Goal: Information Seeking & Learning: Learn about a topic

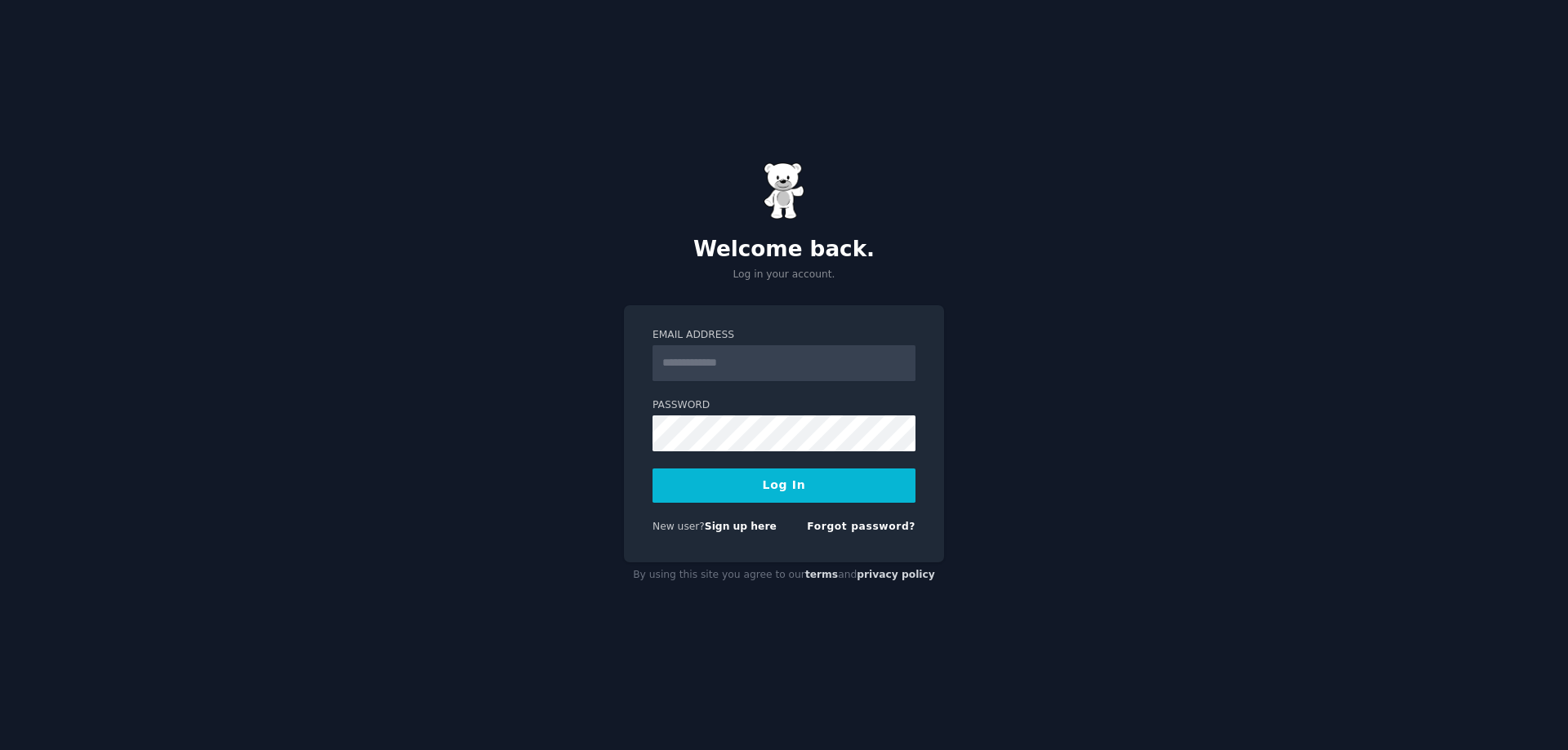
click at [711, 363] on input "Email Address" at bounding box center [784, 363] width 263 height 36
type input "**********"
click at [791, 479] on button "Log In" at bounding box center [784, 485] width 263 height 35
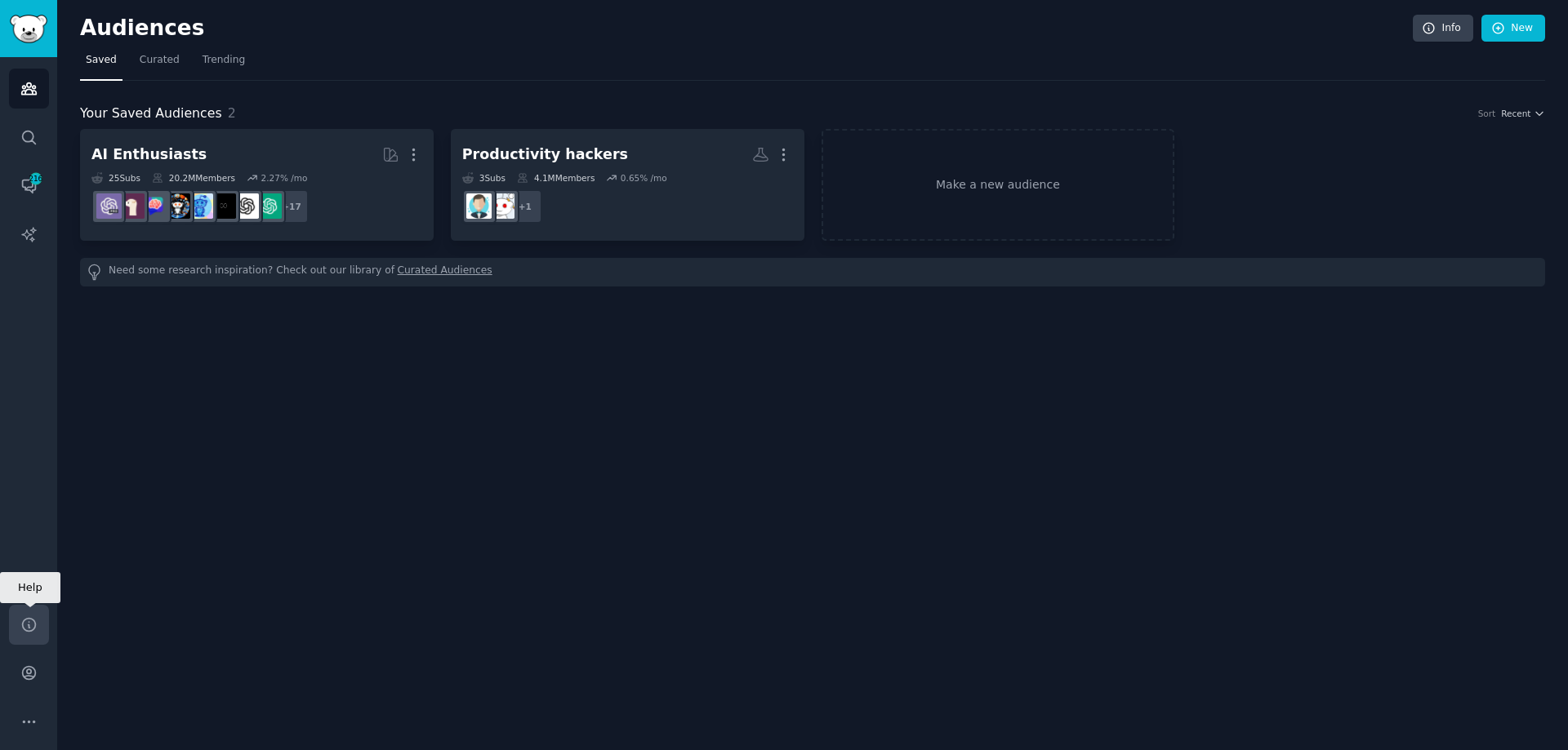
click at [34, 628] on icon "Sidebar" at bounding box center [29, 625] width 13 height 13
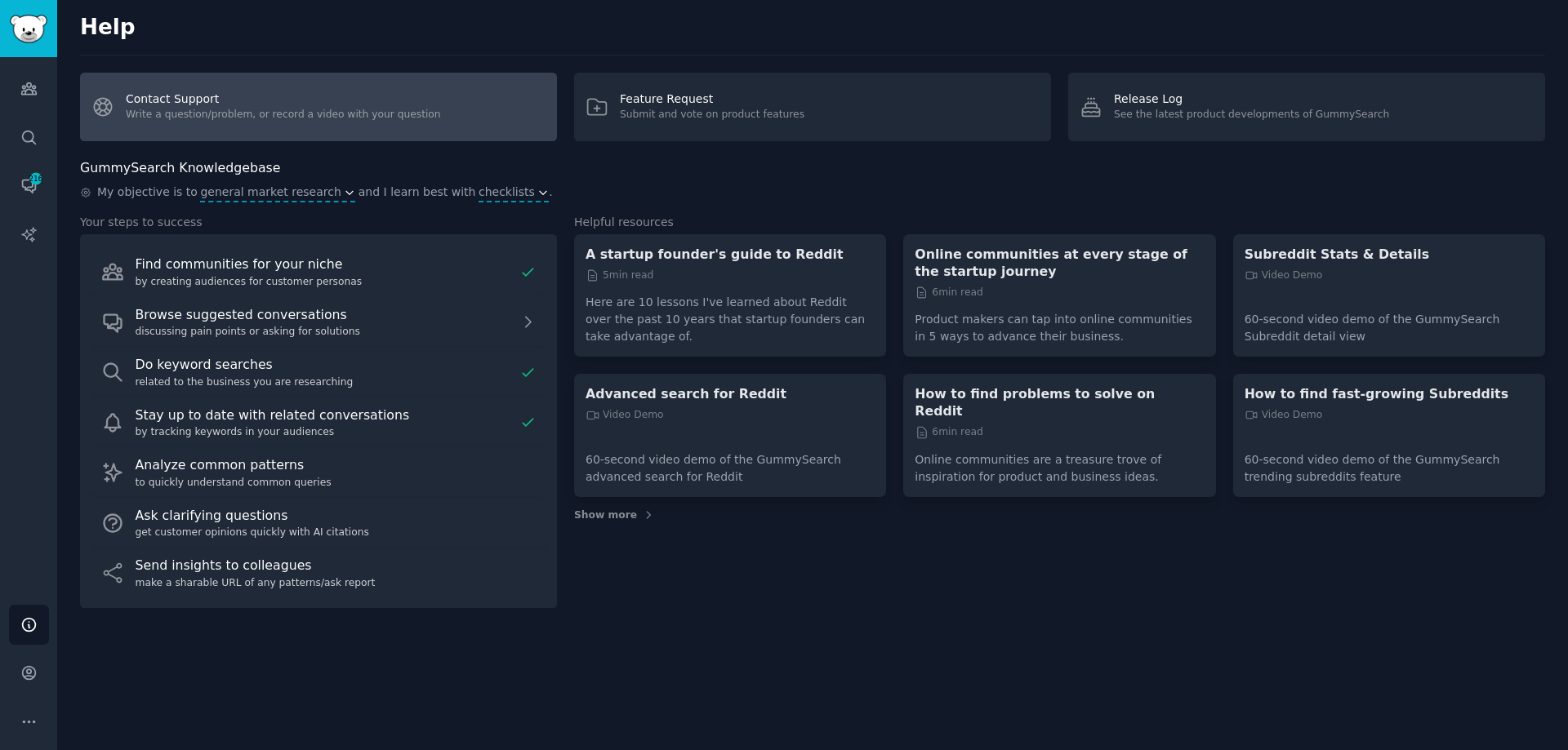
click at [267, 123] on link "Contact Support Write a question/problem, or record a video with your question" at bounding box center [318, 107] width 477 height 69
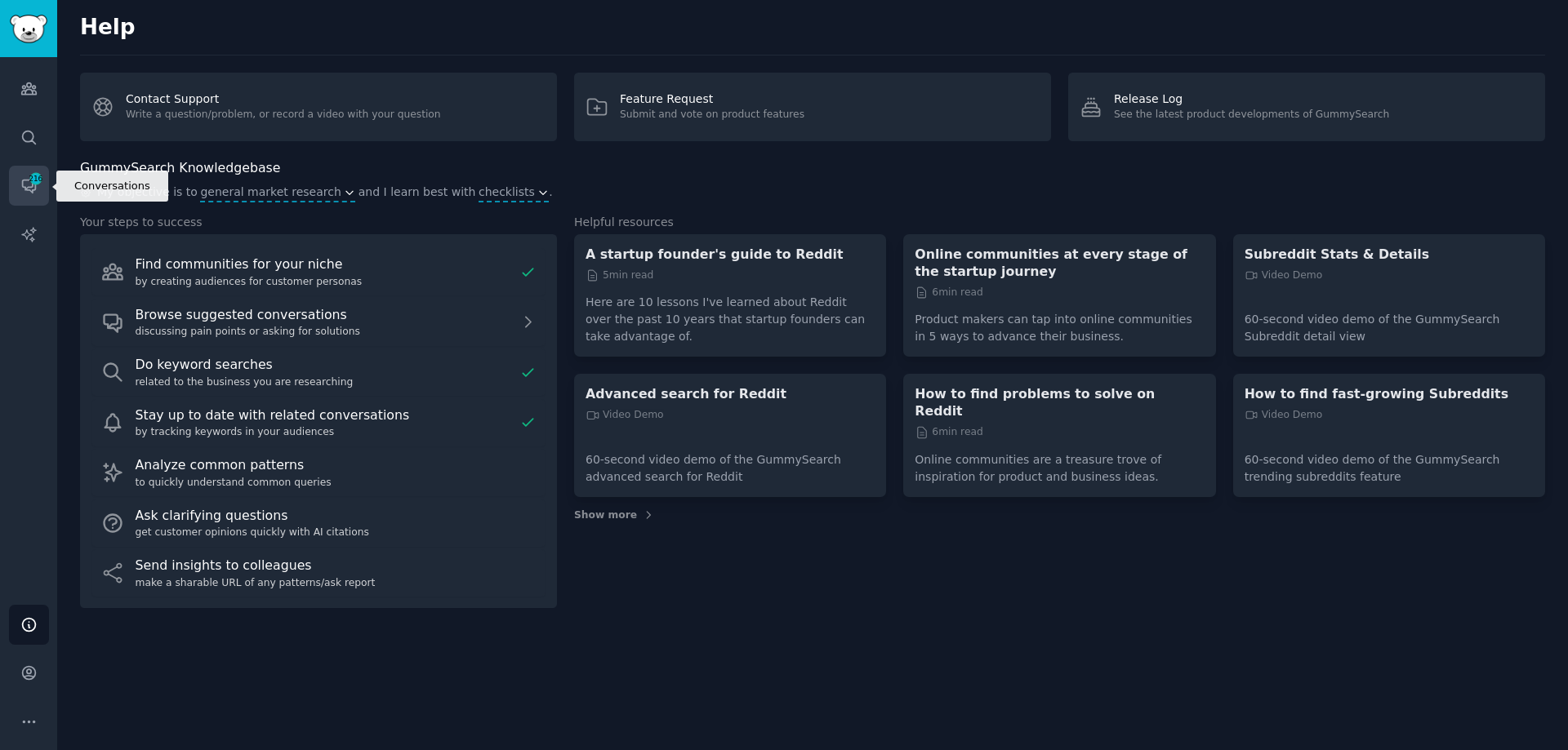
click at [41, 175] on span "216" at bounding box center [36, 179] width 15 height 11
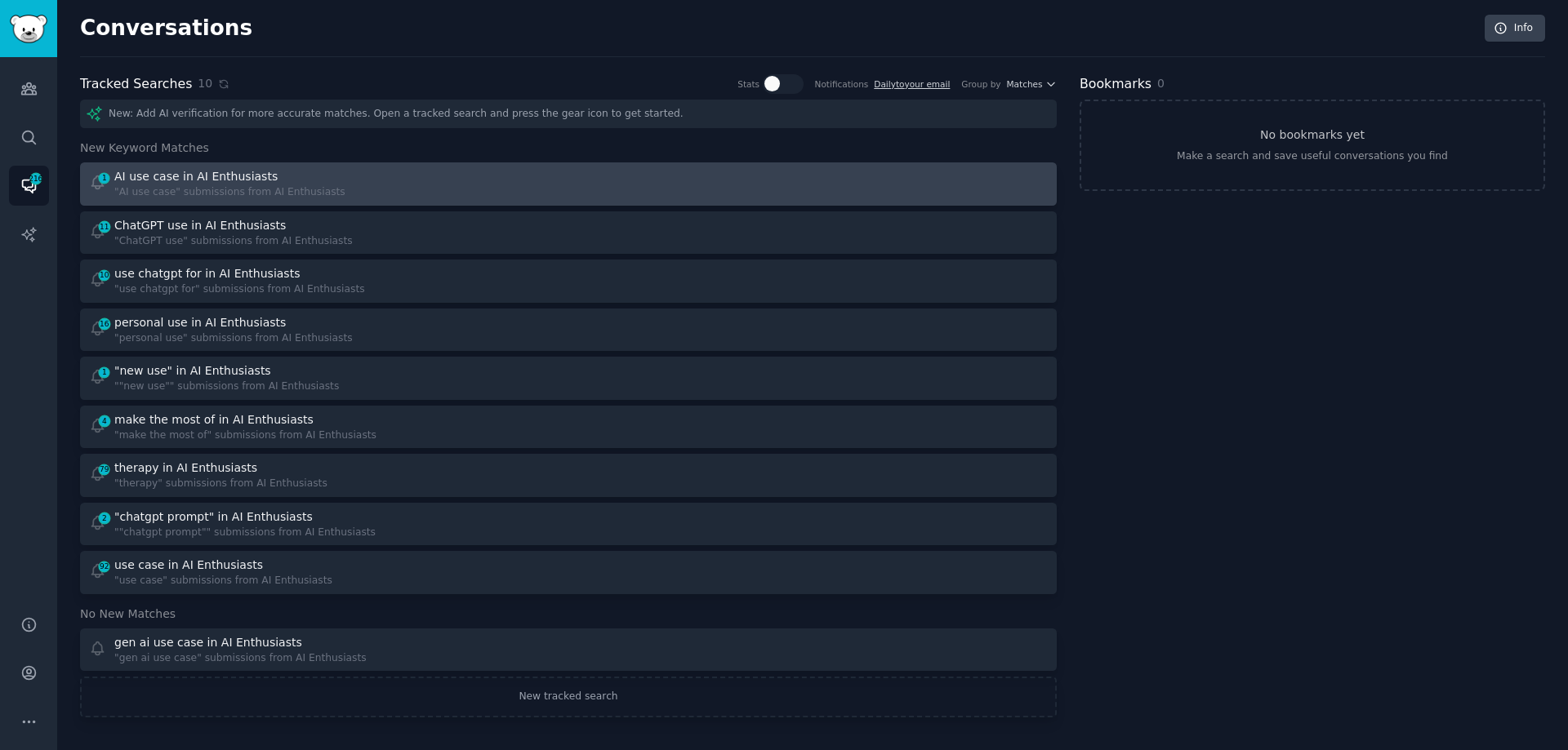
click at [287, 180] on div "AI use case in AI Enthusiasts" at bounding box center [231, 176] width 231 height 17
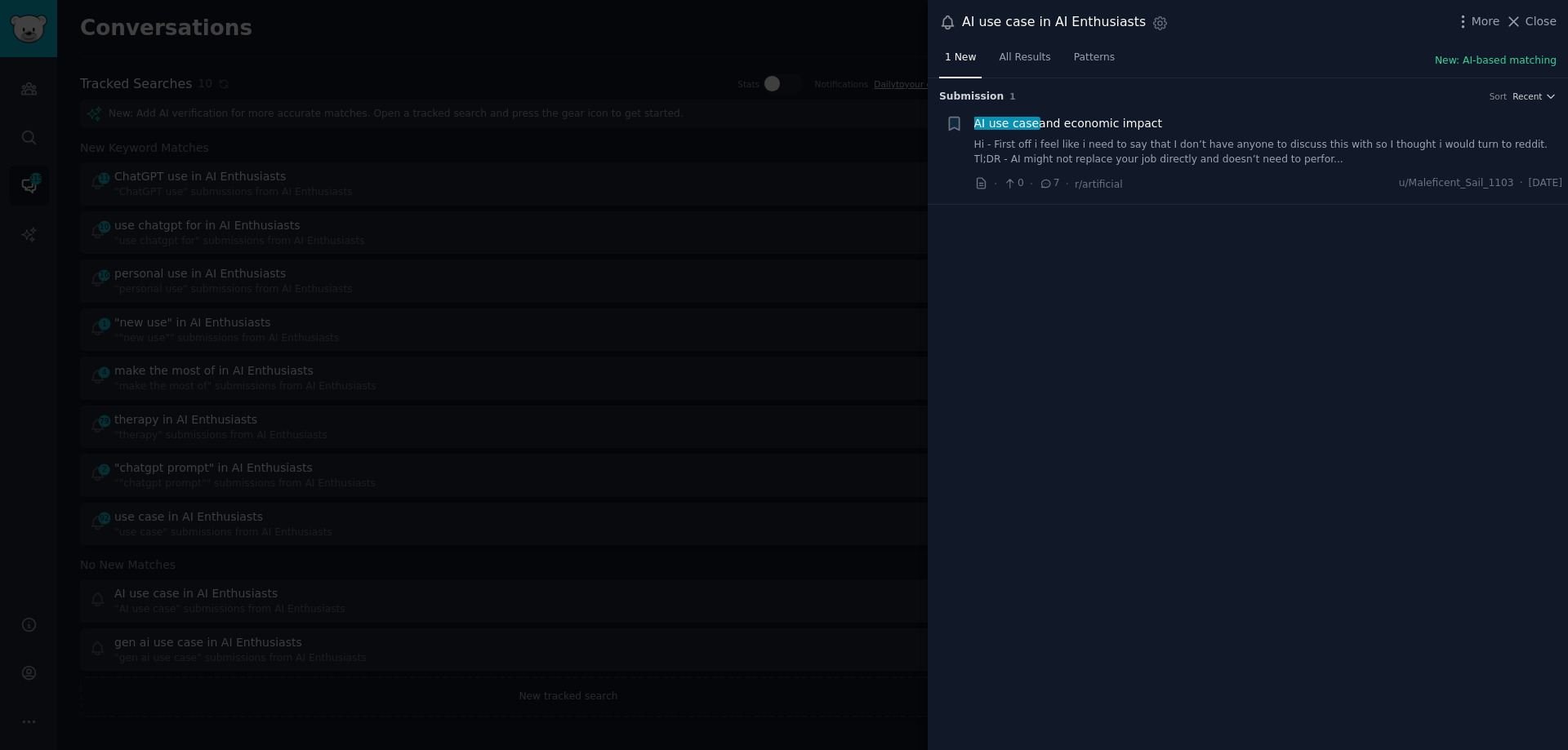
drag, startPoint x: 1337, startPoint y: 181, endPoint x: 1334, endPoint y: 166, distance: 15.3
click at [1334, 166] on div "AI use case and economic impact Hi - First off i feel like i need to say that I…" at bounding box center [1268, 153] width 589 height 77
drag, startPoint x: 955, startPoint y: 120, endPoint x: 1153, endPoint y: 259, distance: 241.9
click at [1143, 253] on div "Submission 1 Sort Recent Reddit text submission Bookmark this conversation + AI…" at bounding box center [1248, 414] width 640 height 673
click at [1154, 260] on div "Submission 1 Sort Recent Reddit text submission Bookmark this conversation + AI…" at bounding box center [1248, 414] width 640 height 673
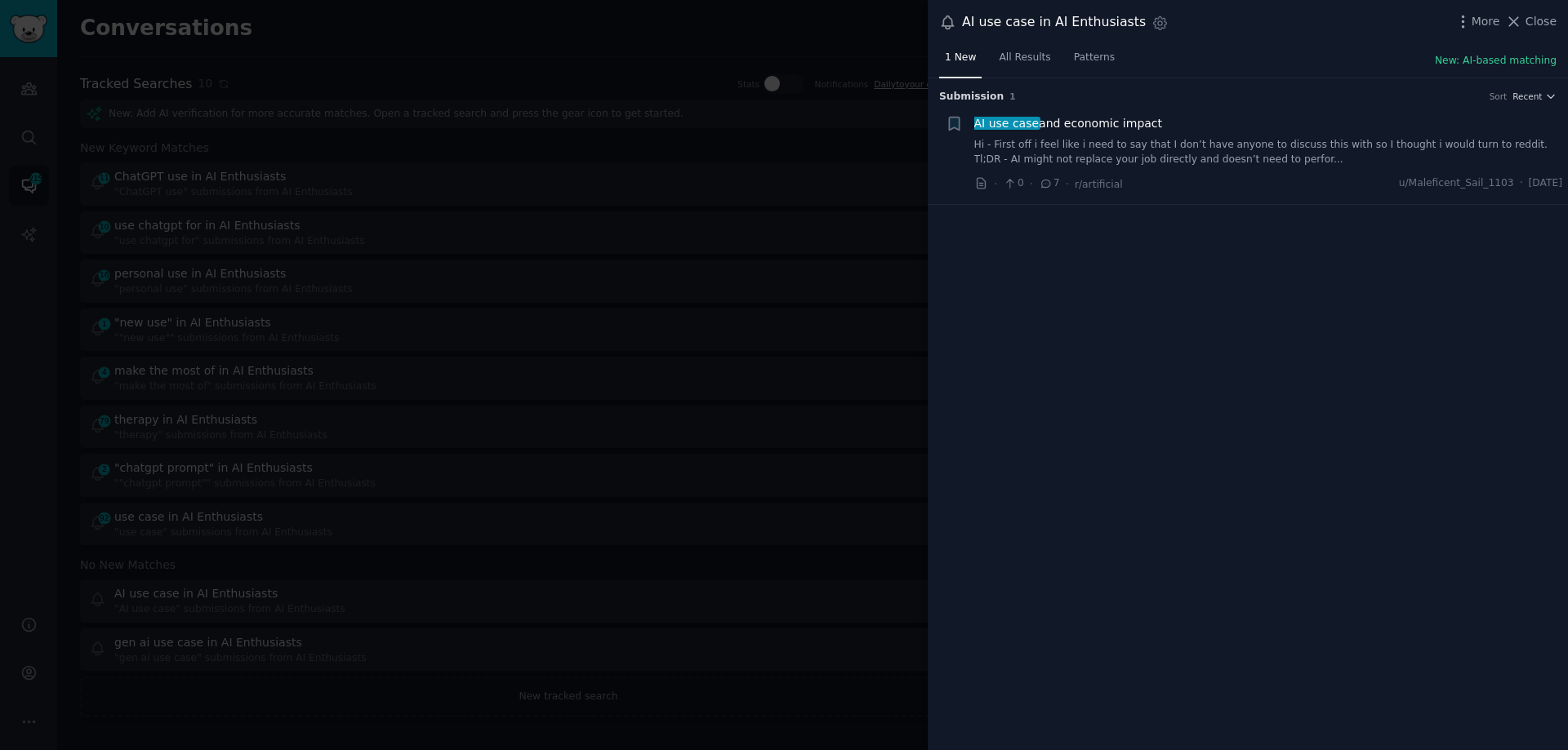
click at [1281, 165] on link "Hi - First off i feel like i need to say that I don’t have anyone to discuss th…" at bounding box center [1268, 152] width 589 height 29
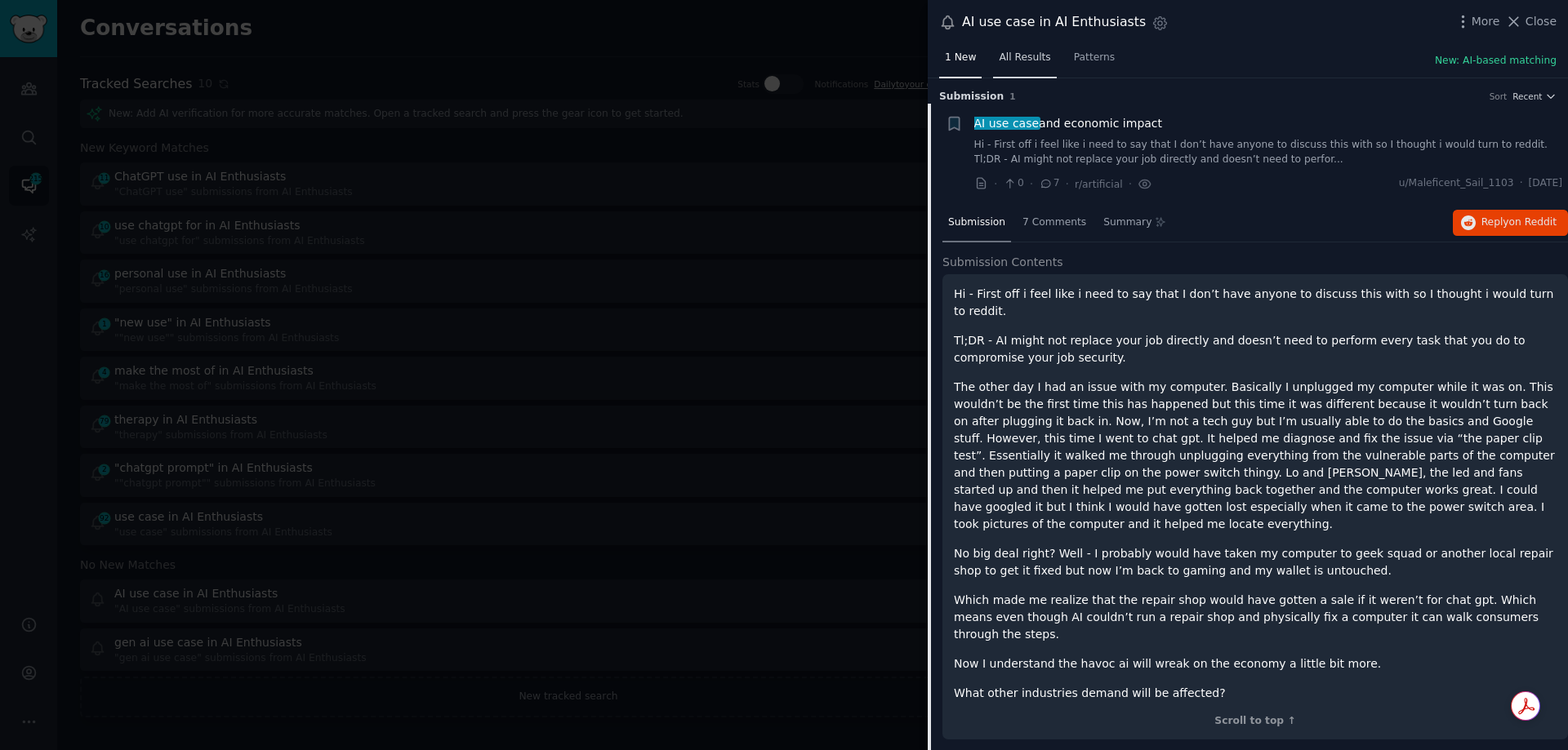
click at [1018, 57] on span "All Results" at bounding box center [1024, 58] width 51 height 15
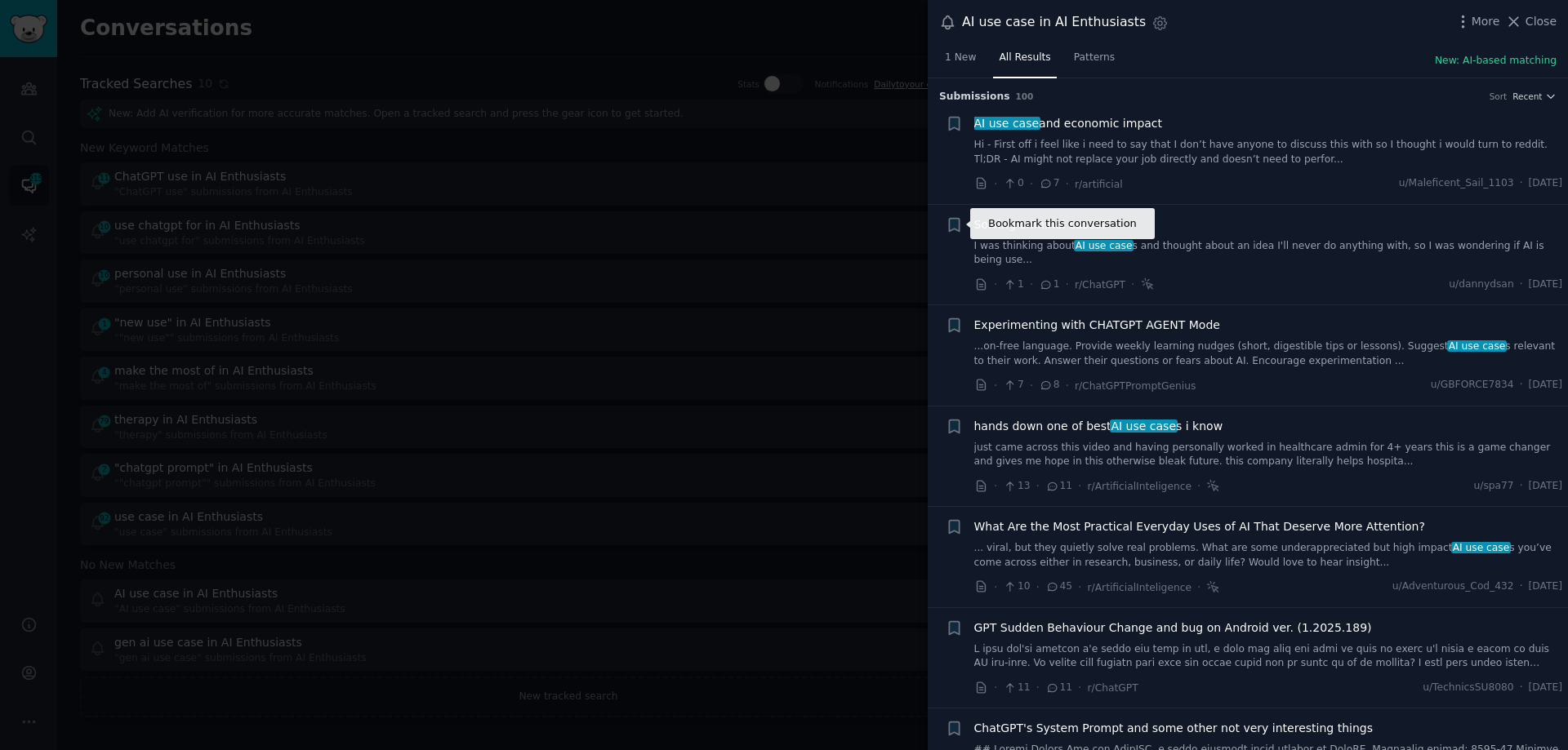
click at [954, 220] on icon "button" at bounding box center [954, 225] width 10 height 13
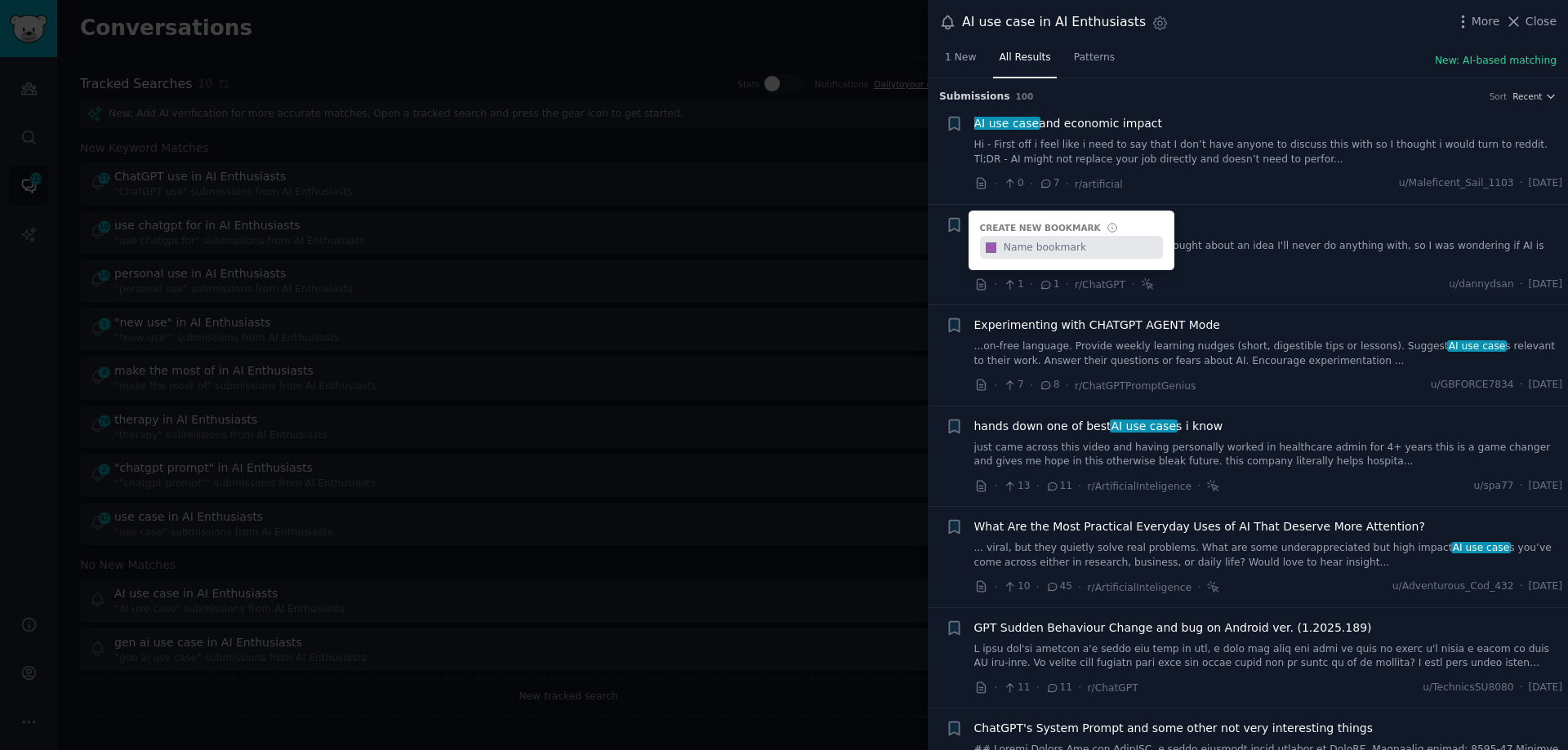
click at [1026, 250] on input "text" at bounding box center [1081, 247] width 161 height 23
click at [1218, 65] on div "1 New All Results Patterns New: AI-based matching" at bounding box center [1248, 62] width 640 height 34
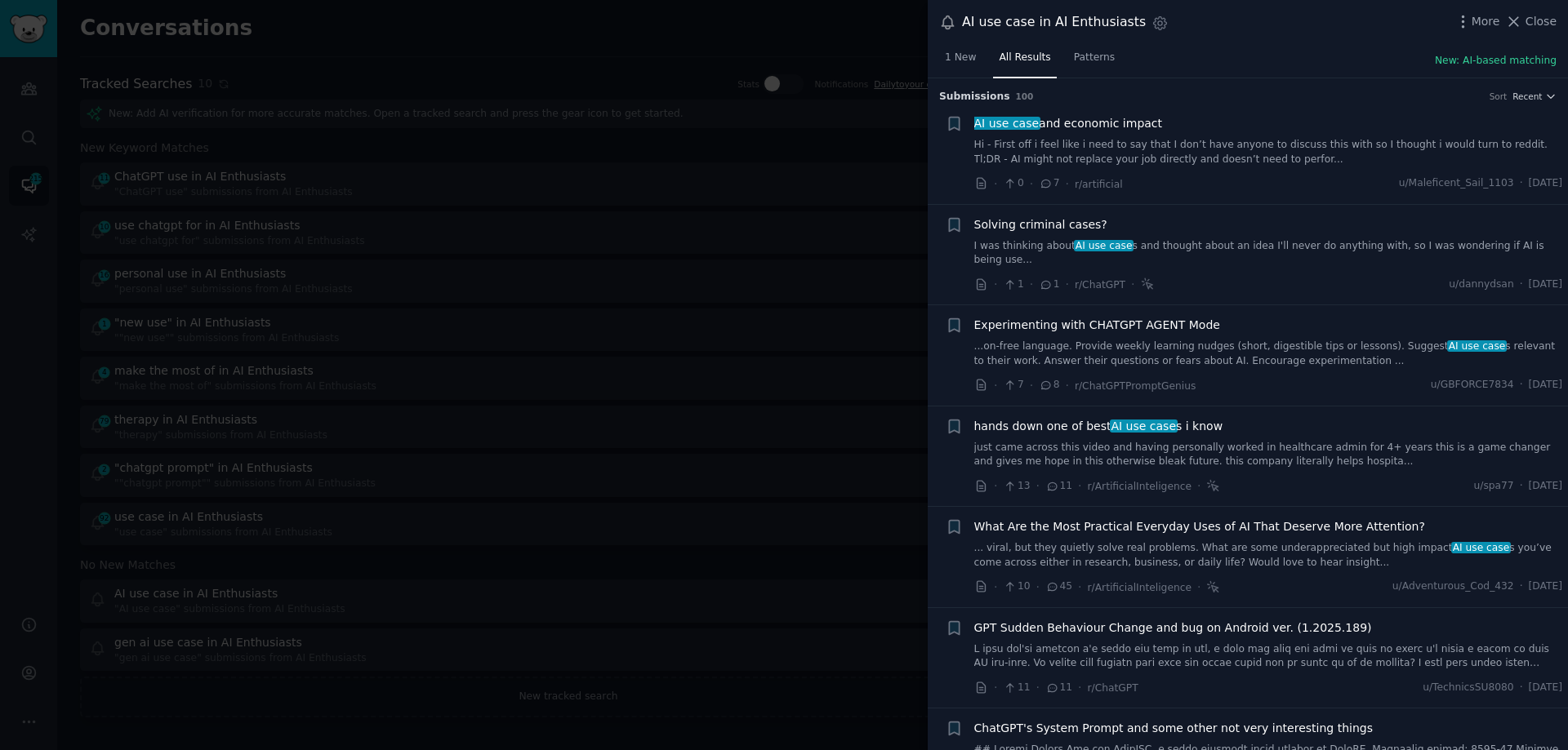
click at [1188, 233] on div "Solving criminal cases? I was thinking about AI use case s and thought about an…" at bounding box center [1268, 242] width 589 height 51
click at [1195, 245] on link "I was thinking about AI use case s and thought about an idea I'll never do anyt…" at bounding box center [1268, 253] width 589 height 29
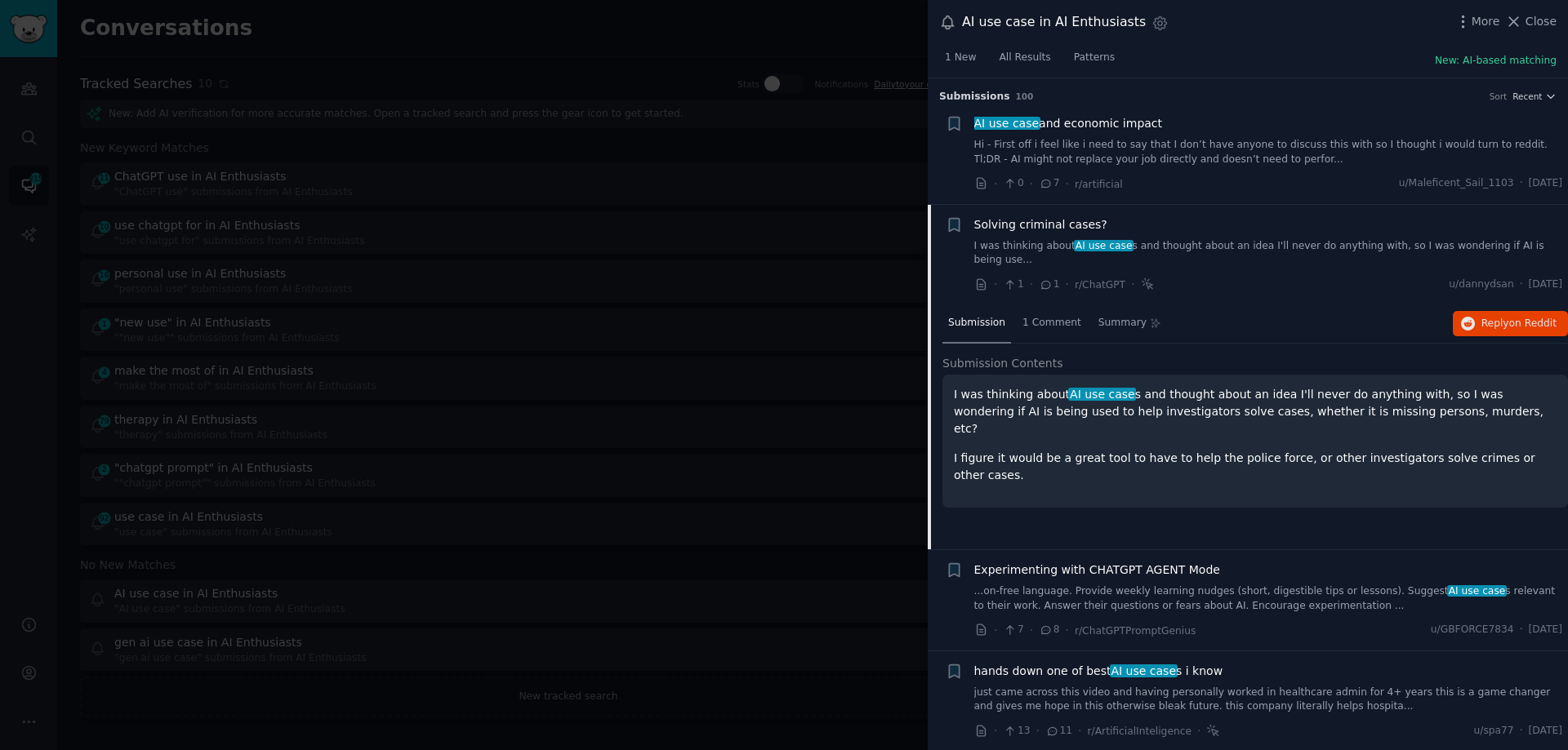
scroll to position [127, 0]
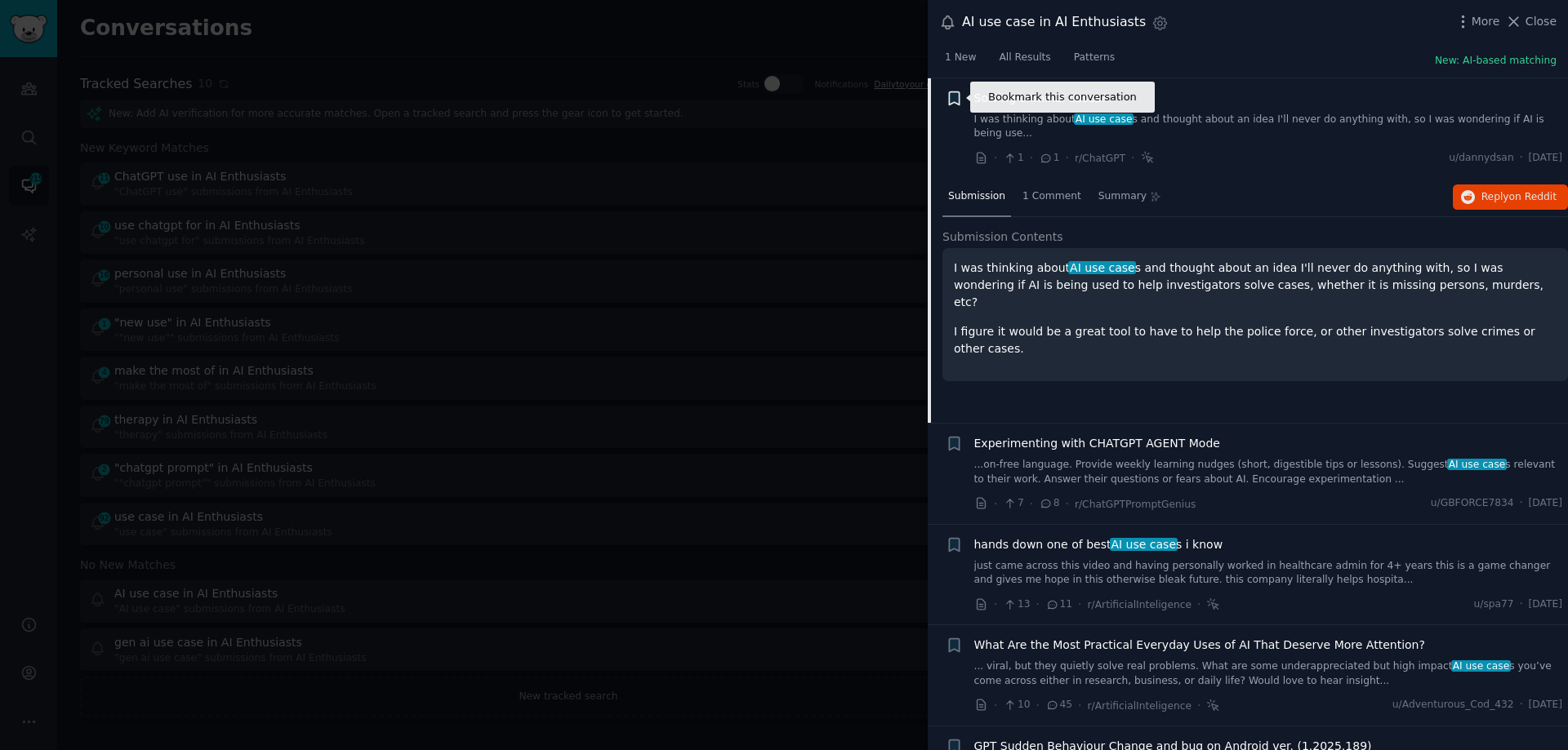
click at [958, 98] on icon "button" at bounding box center [954, 98] width 10 height 13
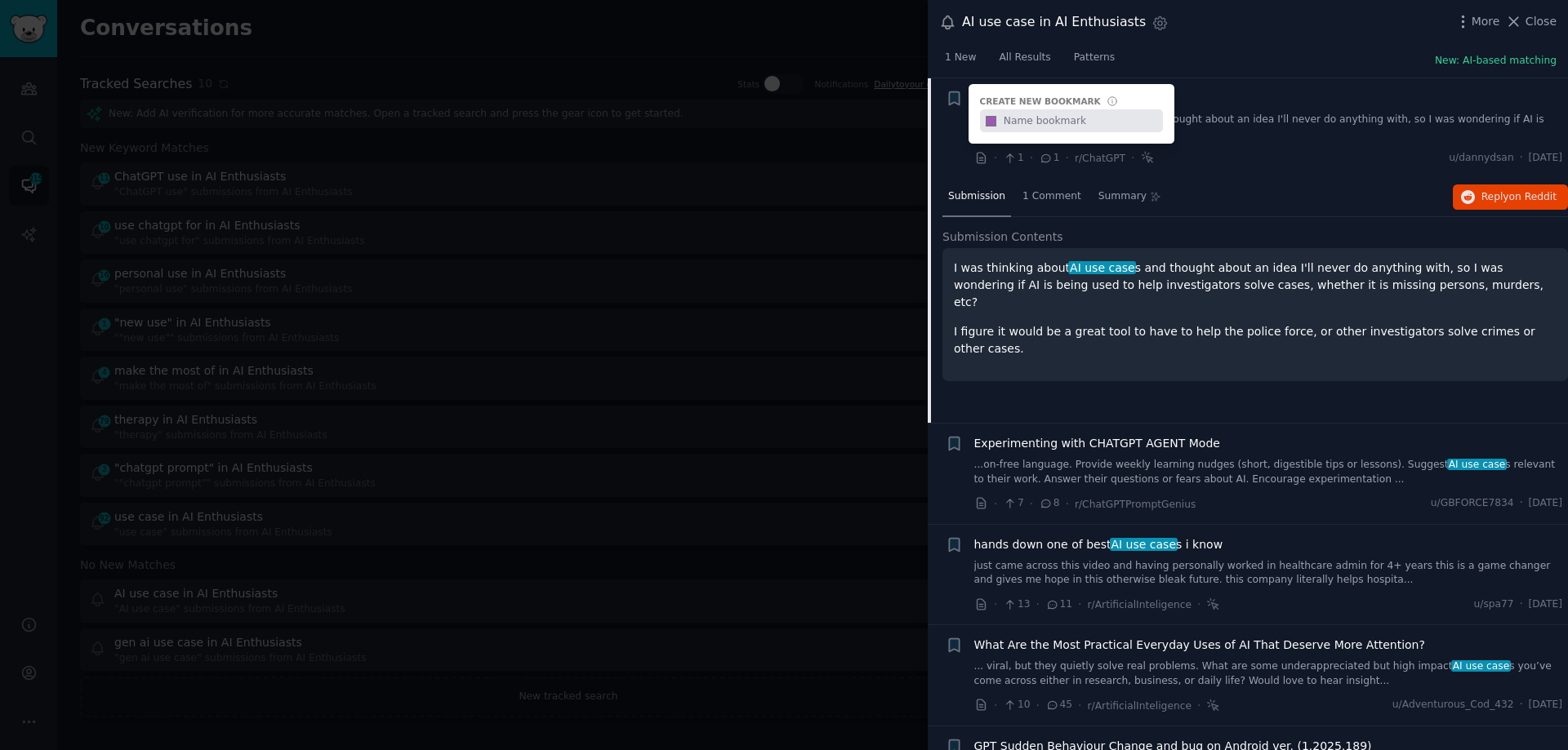
click at [1034, 118] on input "text" at bounding box center [1081, 120] width 161 height 23
click at [1070, 118] on input "text" at bounding box center [1081, 120] width 161 height 23
type input "research, analysis & decision-making"
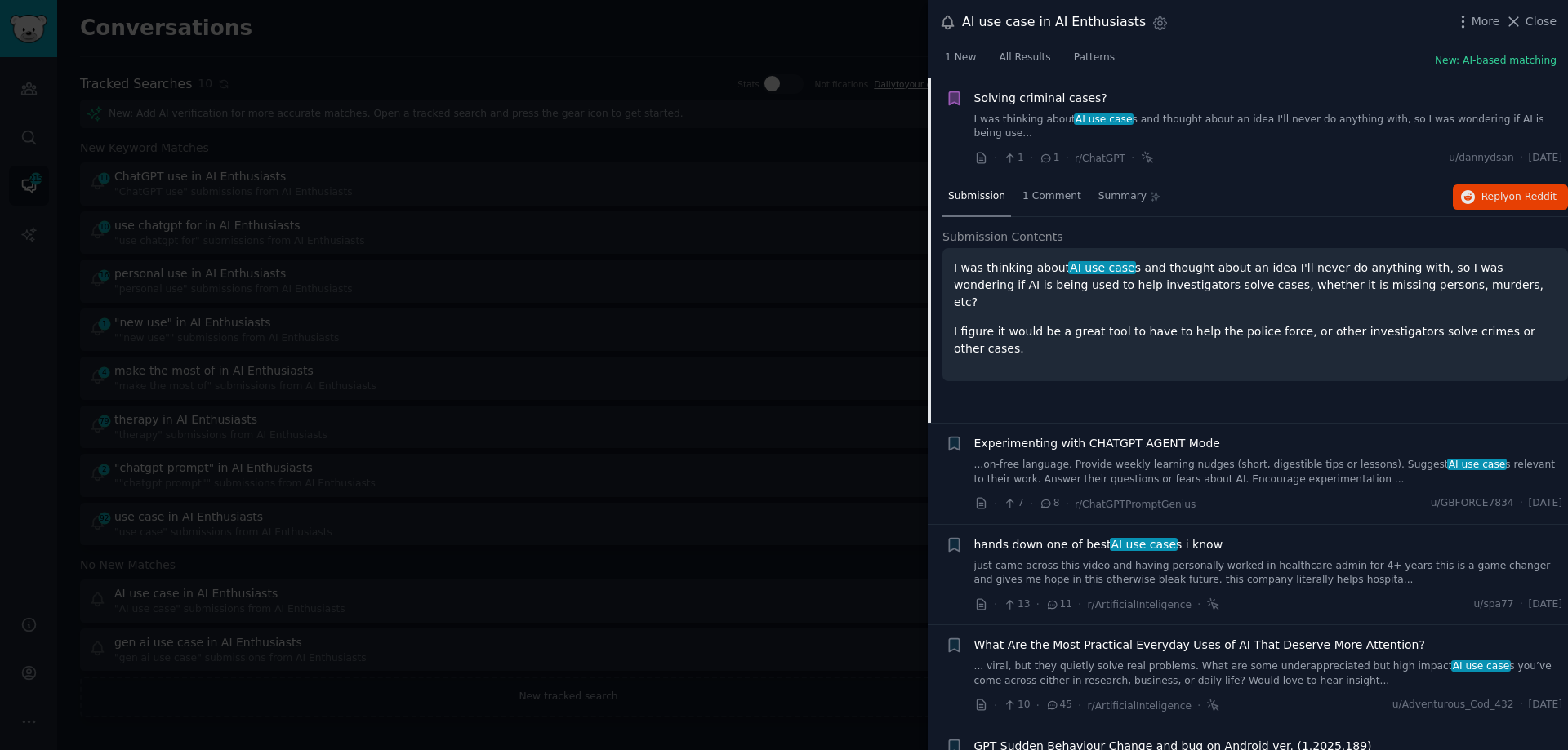
click at [397, 49] on div at bounding box center [784, 375] width 1568 height 750
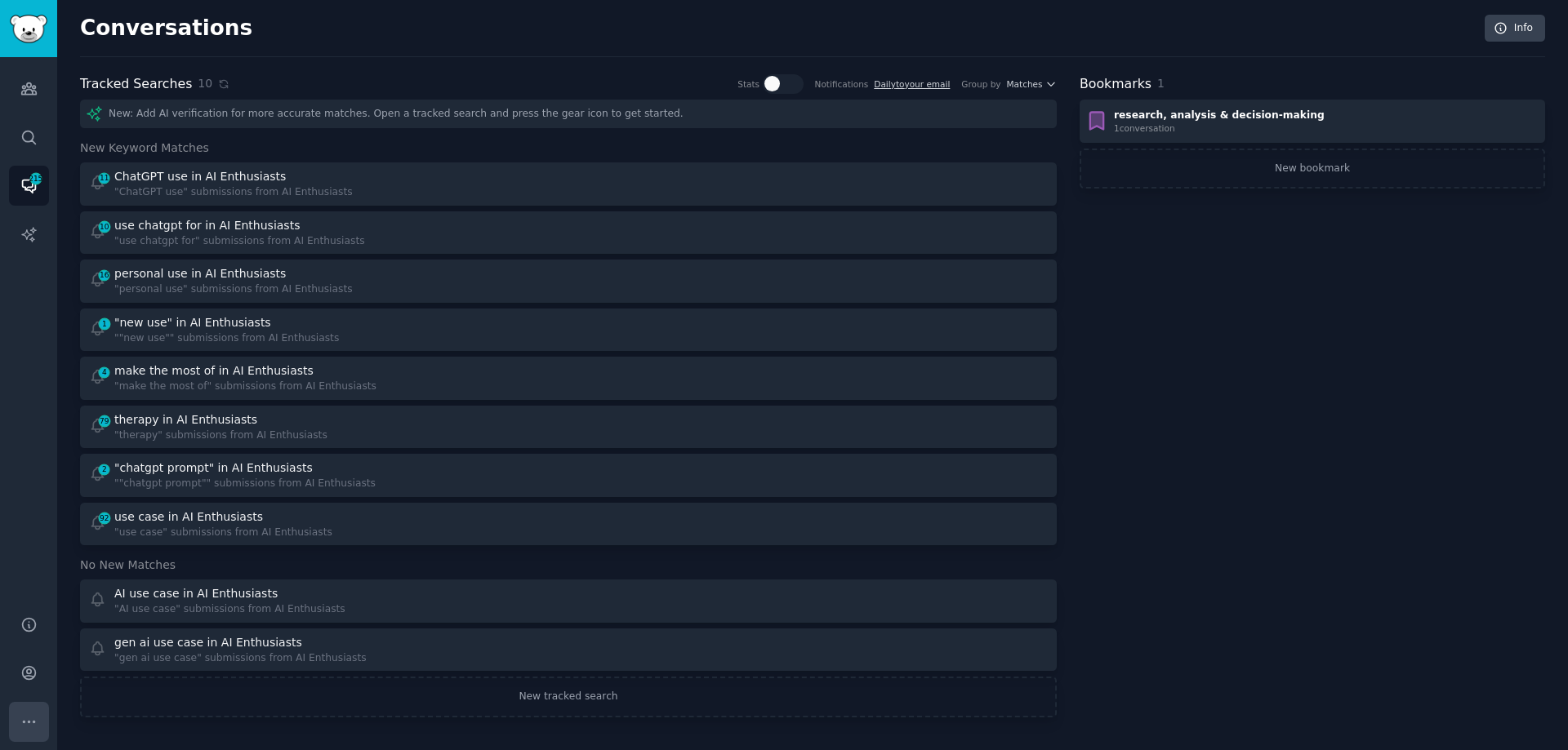
click at [23, 720] on icon "Sidebar" at bounding box center [29, 722] width 17 height 17
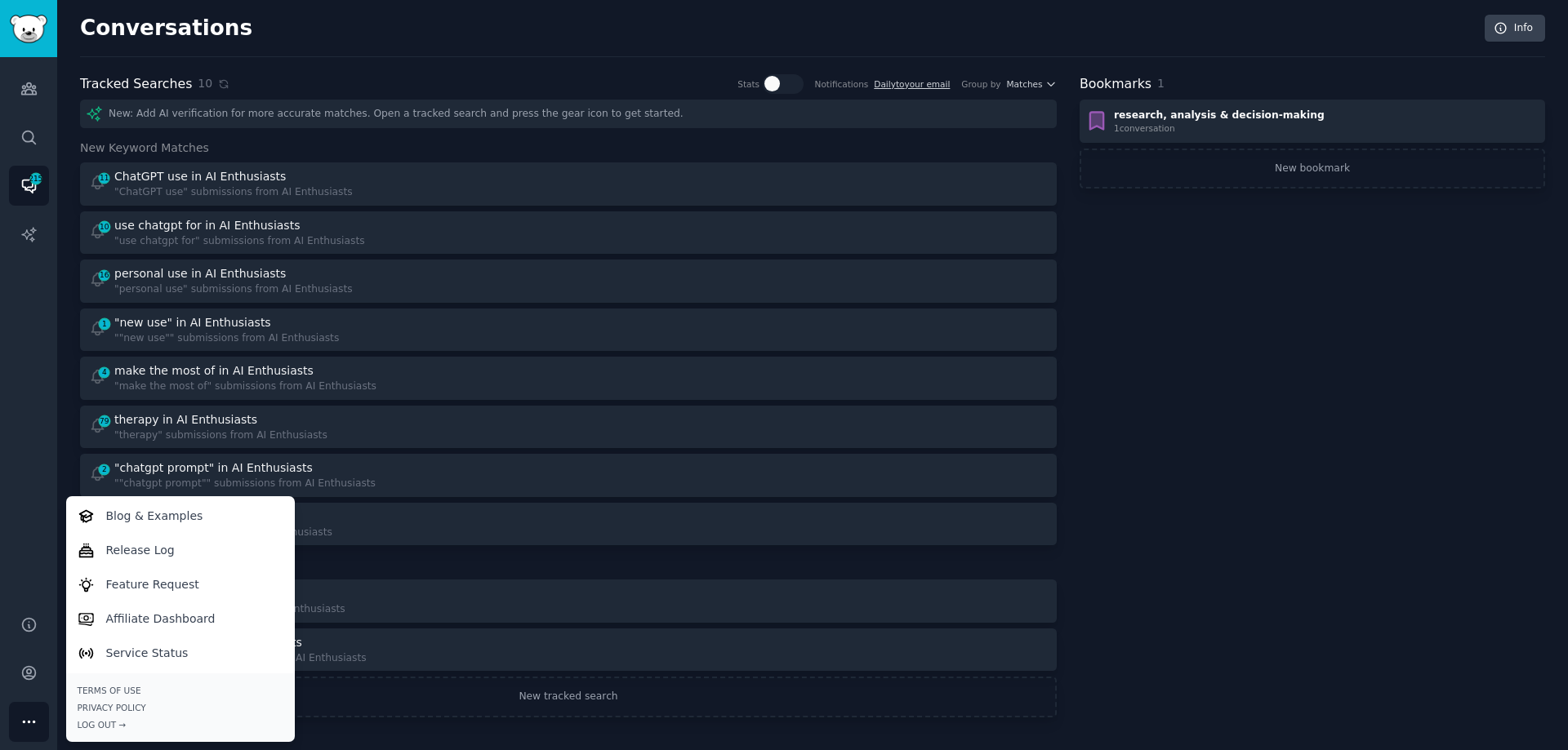
click at [328, 21] on div "Conversations Info" at bounding box center [813, 36] width 1465 height 43
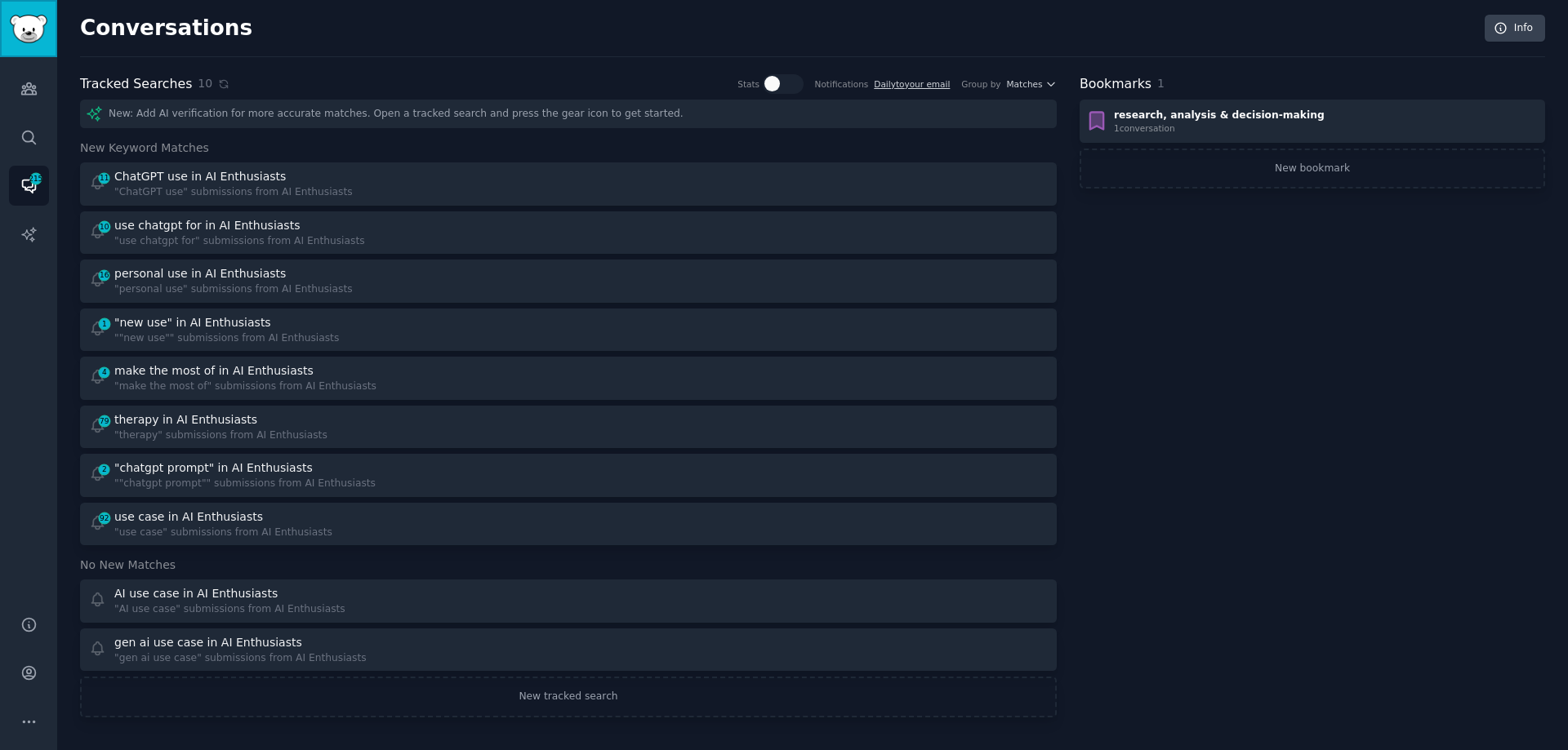
click at [17, 38] on img "Sidebar" at bounding box center [29, 29] width 37 height 29
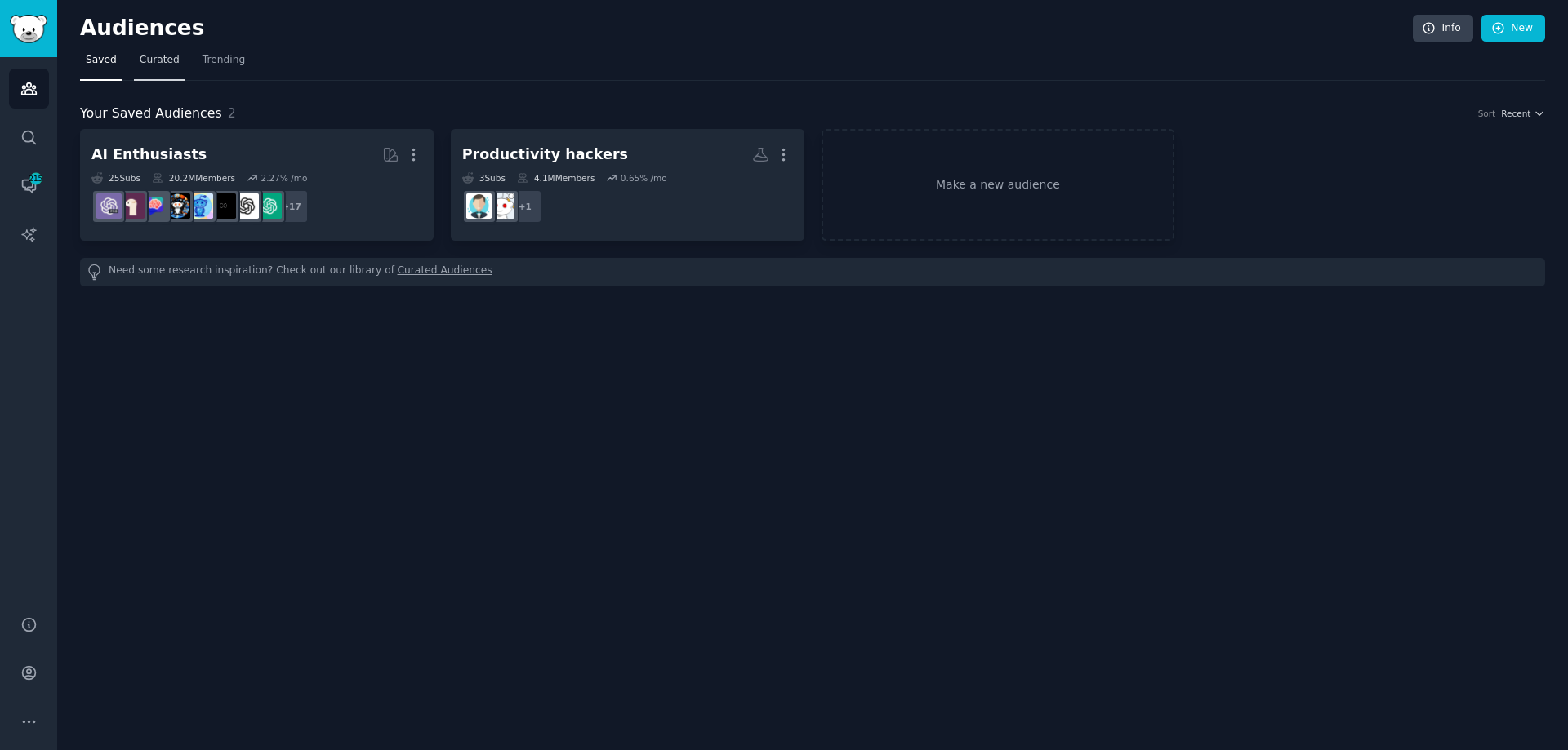
click at [158, 62] on span "Curated" at bounding box center [160, 61] width 40 height 15
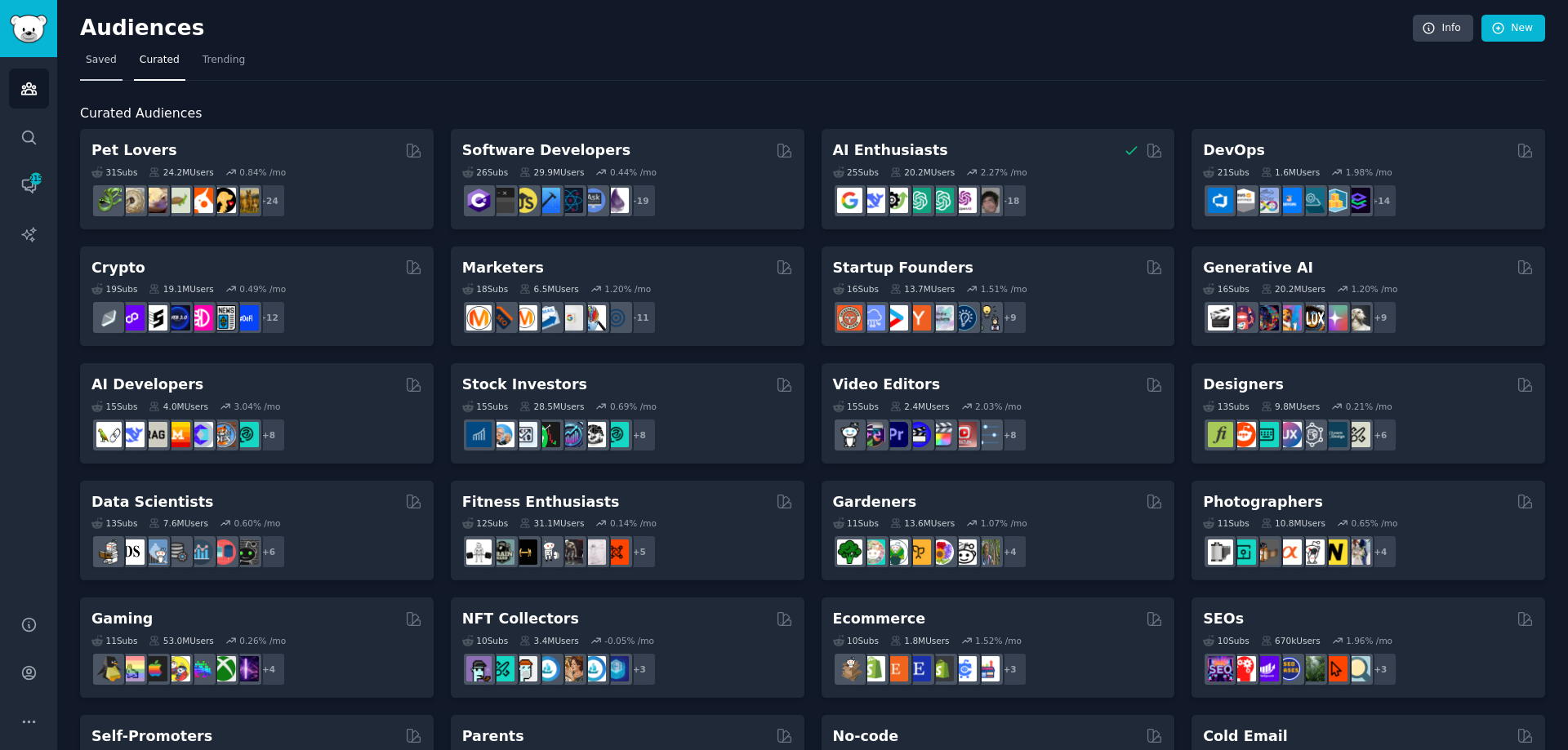
click at [103, 62] on span "Saved" at bounding box center [101, 61] width 31 height 15
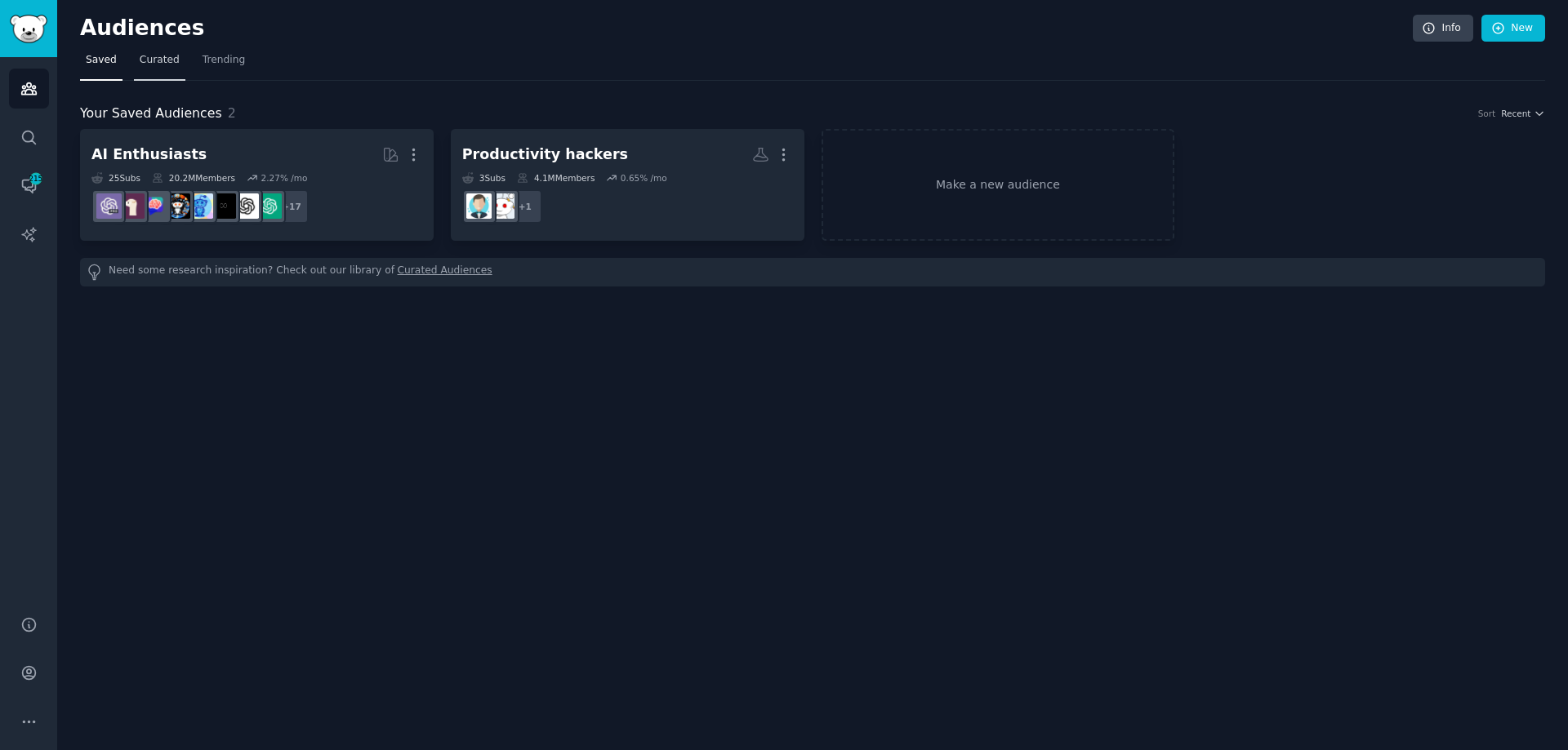
click at [145, 62] on span "Curated" at bounding box center [160, 61] width 40 height 15
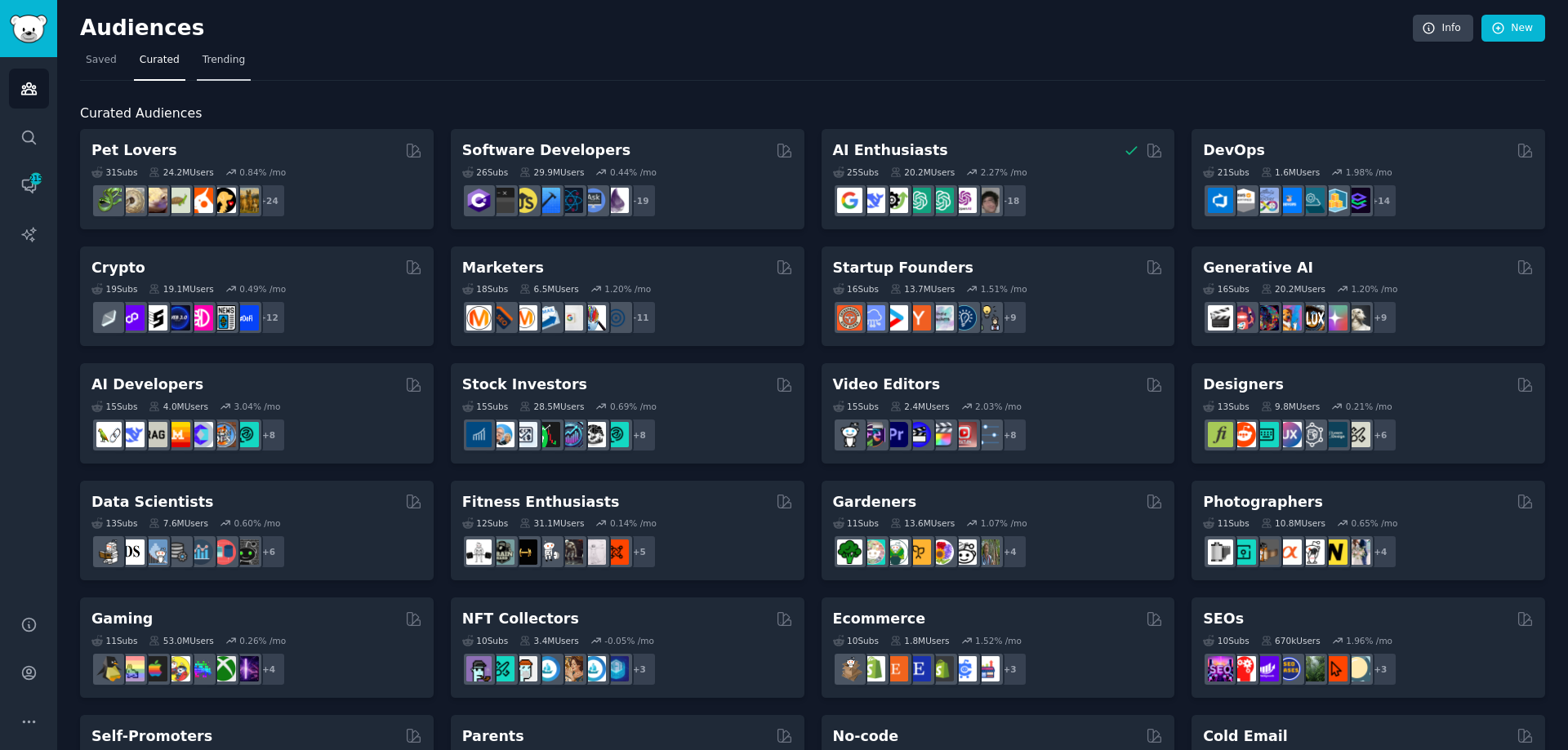
click at [208, 64] on span "Trending" at bounding box center [224, 61] width 43 height 15
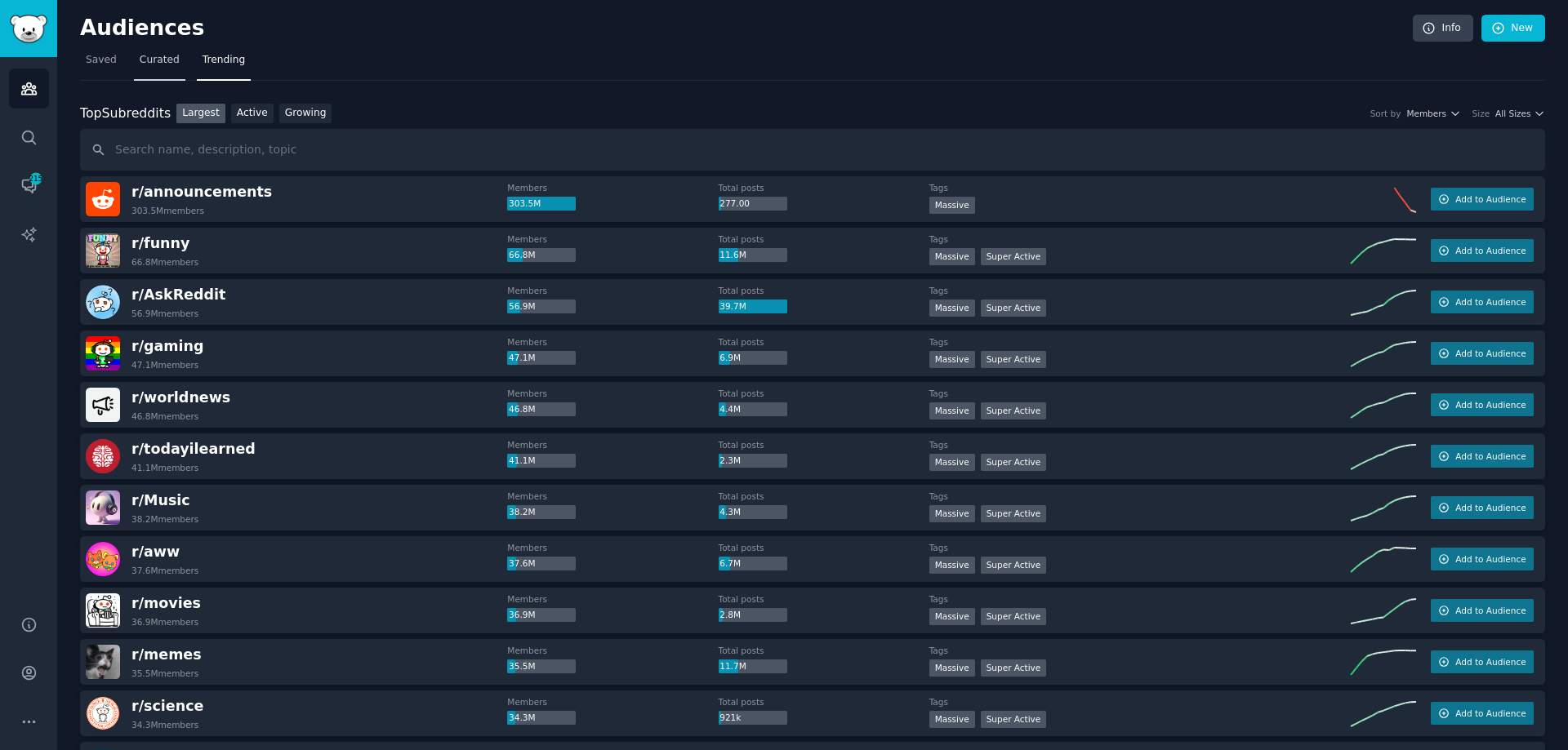
click at [164, 72] on link "Curated" at bounding box center [160, 64] width 51 height 34
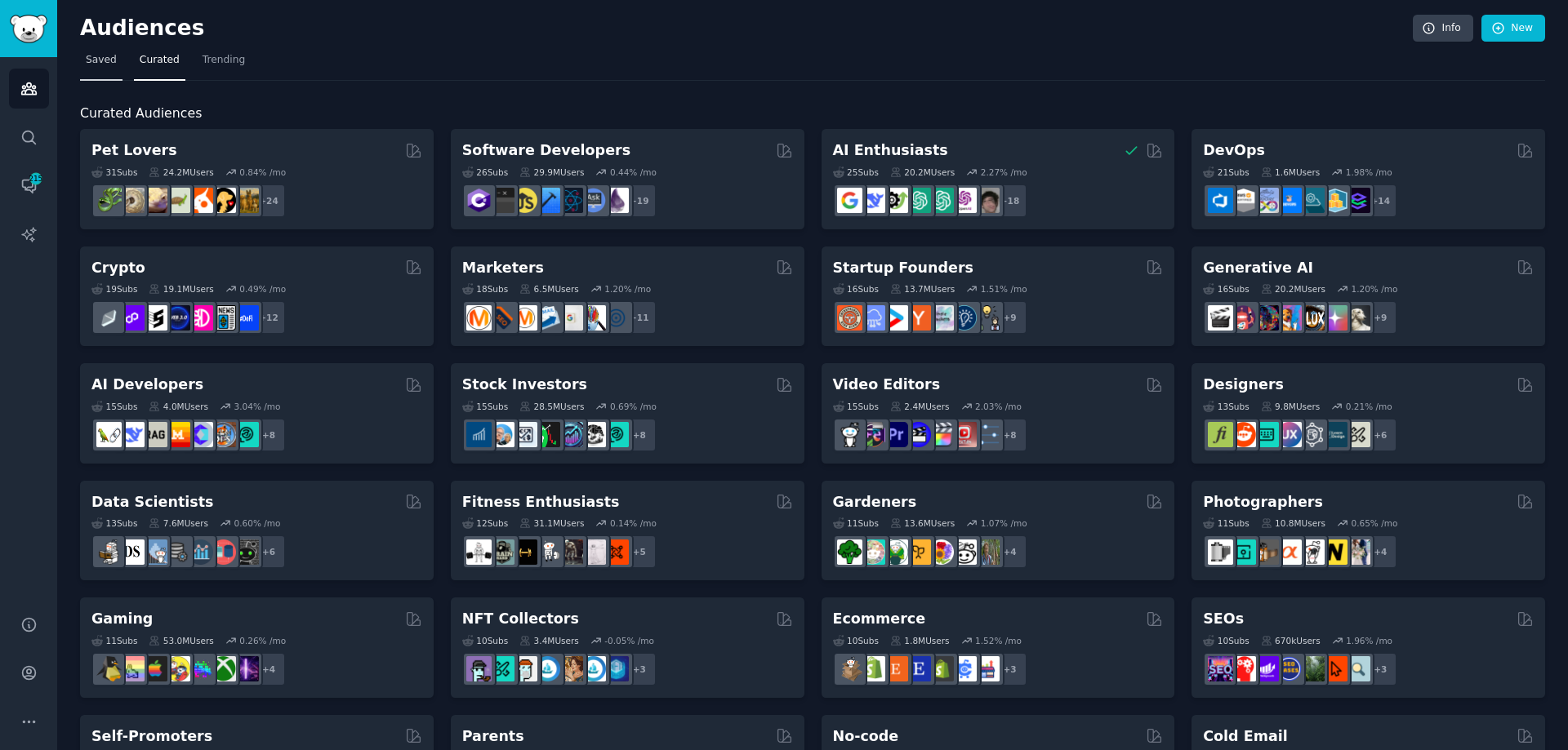
click at [95, 64] on span "Saved" at bounding box center [101, 61] width 31 height 15
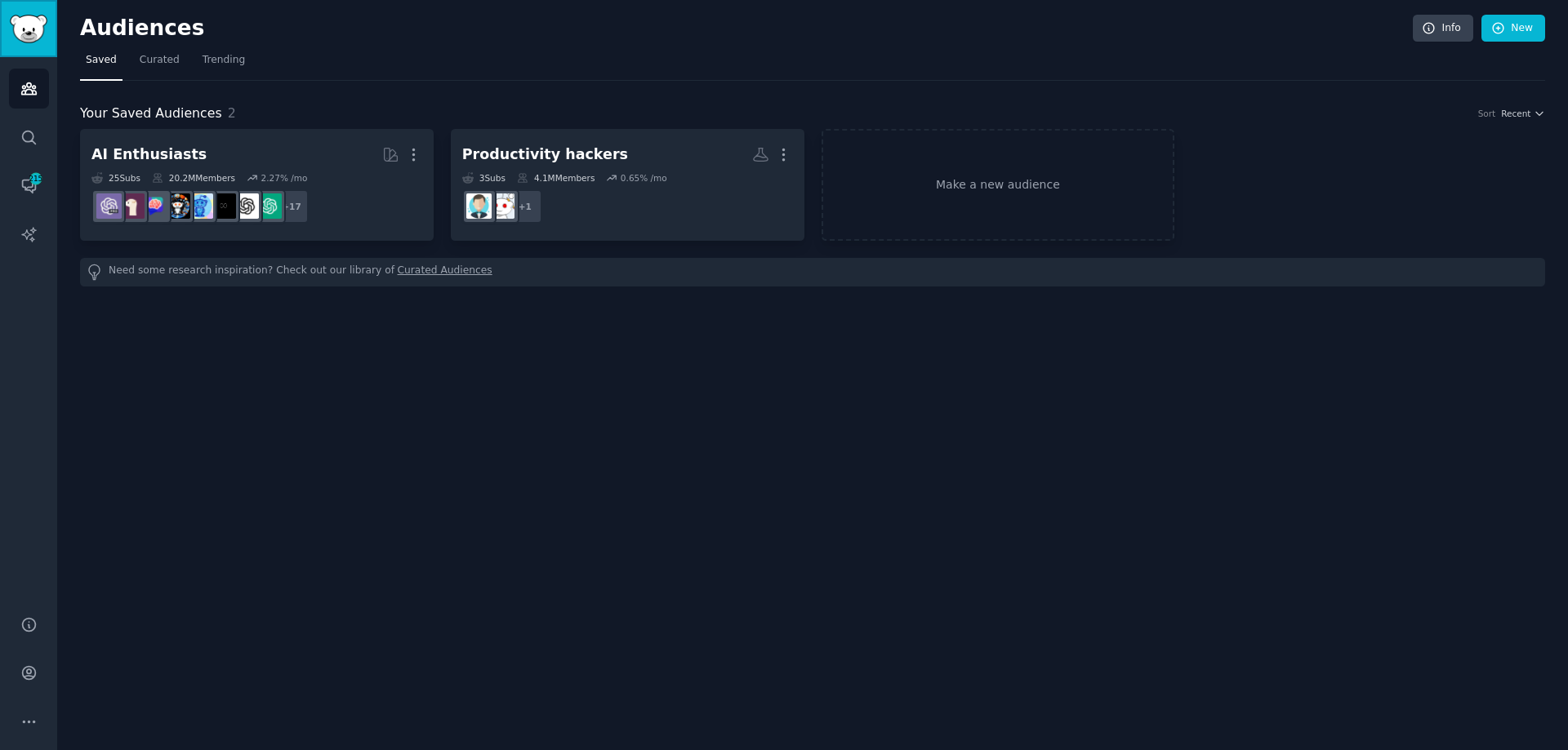
click at [39, 23] on img "Sidebar" at bounding box center [29, 29] width 37 height 29
click at [27, 676] on icon "Sidebar" at bounding box center [29, 674] width 13 height 13
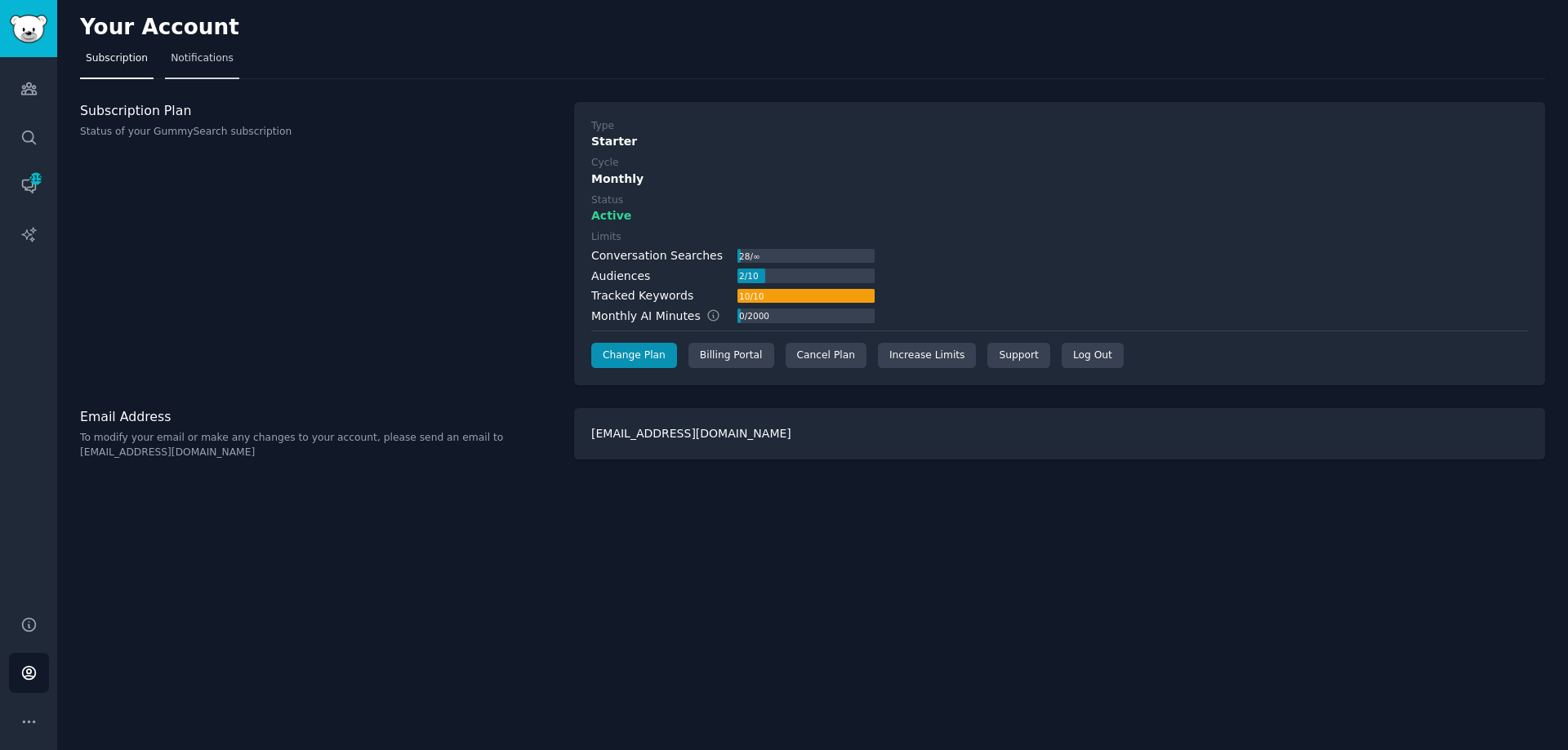
click at [183, 59] on span "Notifications" at bounding box center [202, 59] width 63 height 15
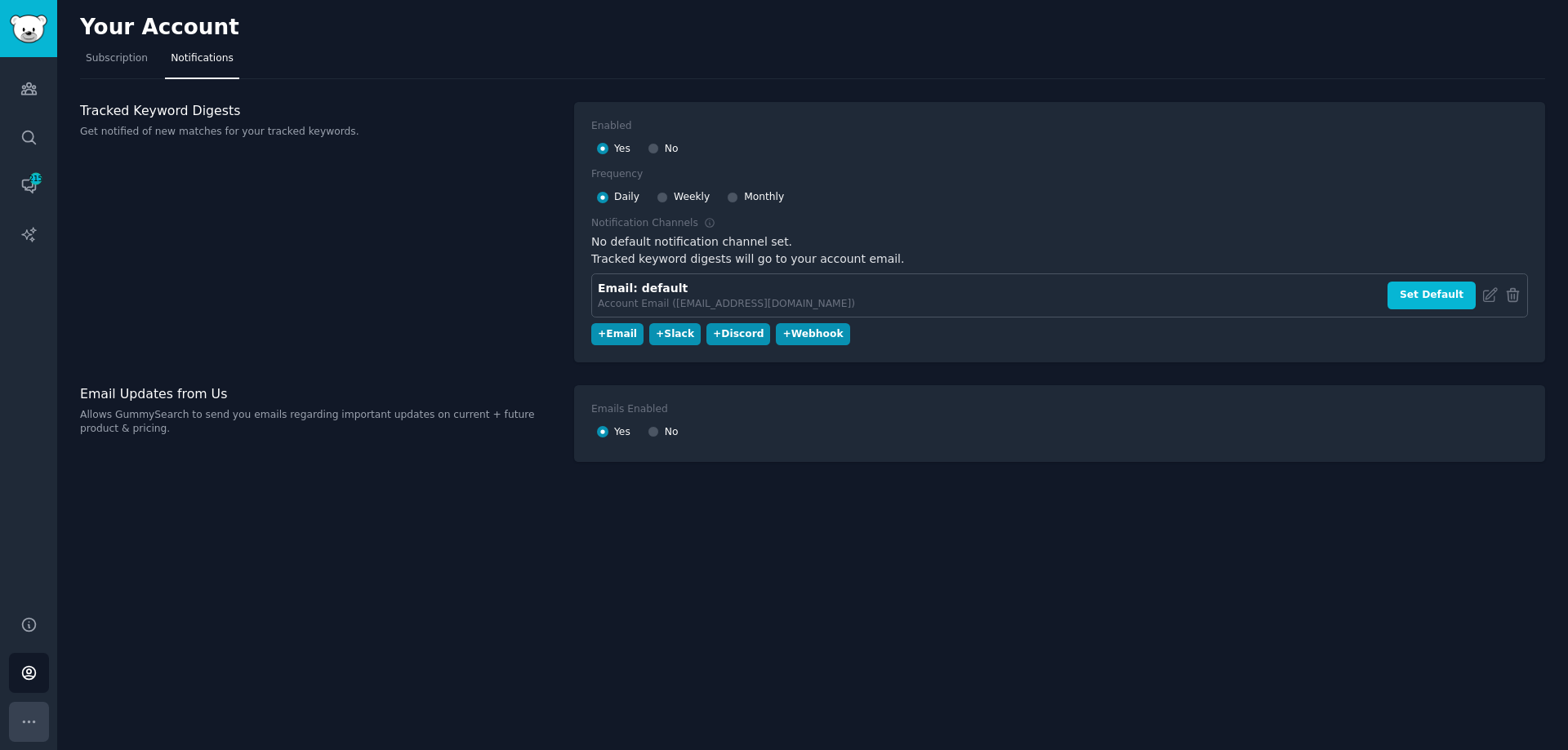
click at [33, 709] on button "More" at bounding box center [29, 722] width 40 height 40
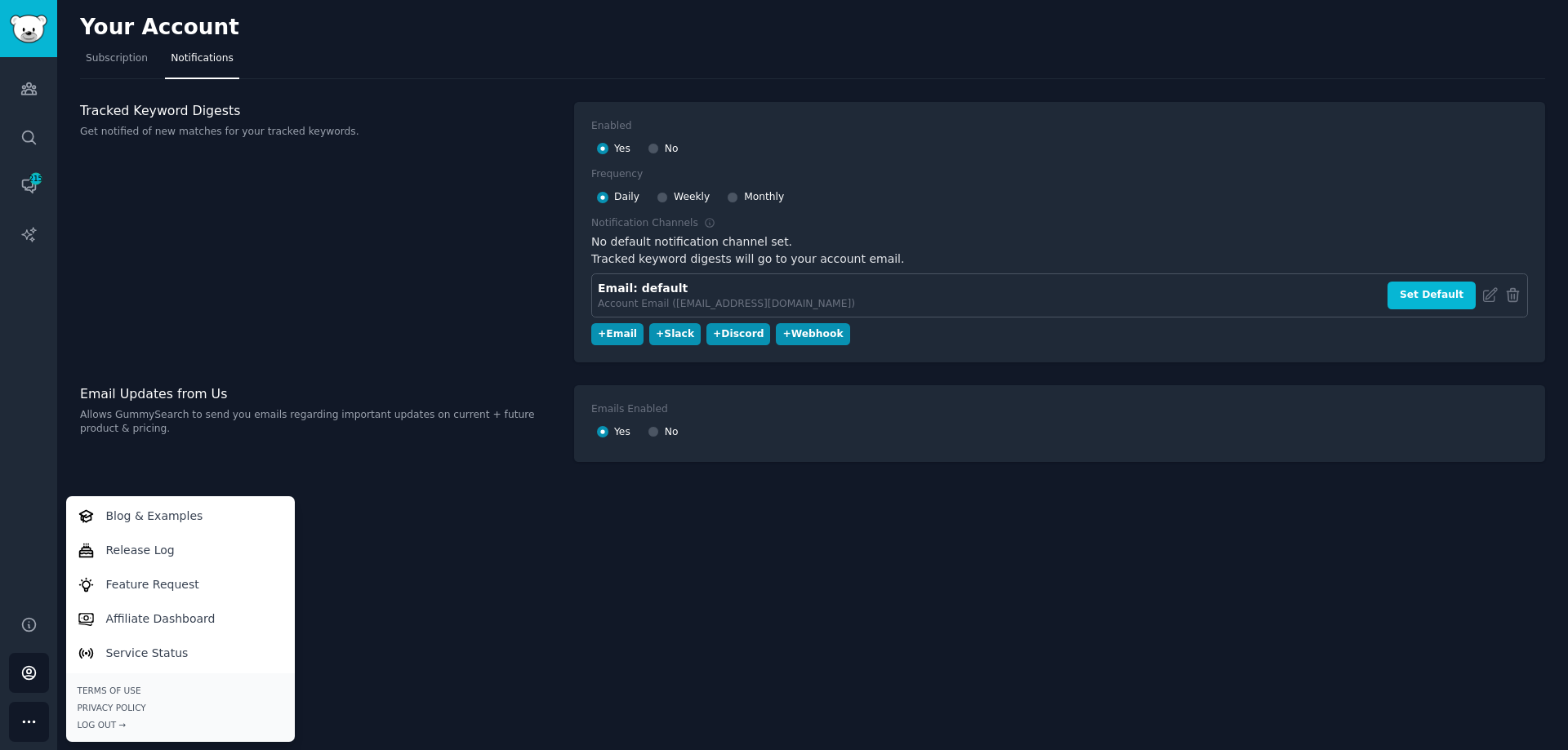
click at [494, 614] on div "Your Account Subscription Notifications Tracked Keyword Digests Get notified of…" at bounding box center [812, 375] width 1511 height 750
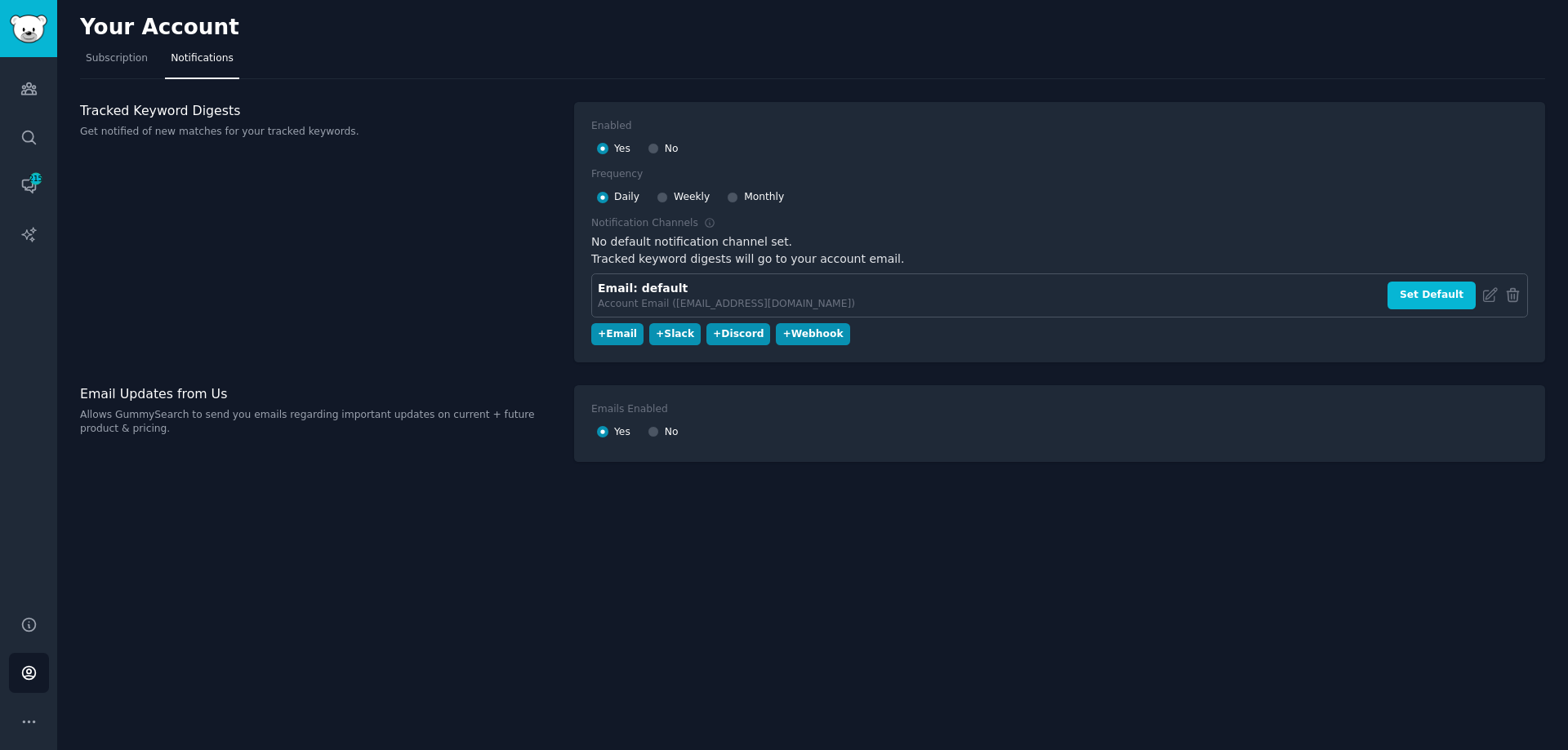
click at [1032, 542] on div "Your Account Subscription Notifications Tracked Keyword Digests Get notified of…" at bounding box center [812, 375] width 1511 height 750
click at [38, 80] on link "Audiences" at bounding box center [29, 89] width 40 height 40
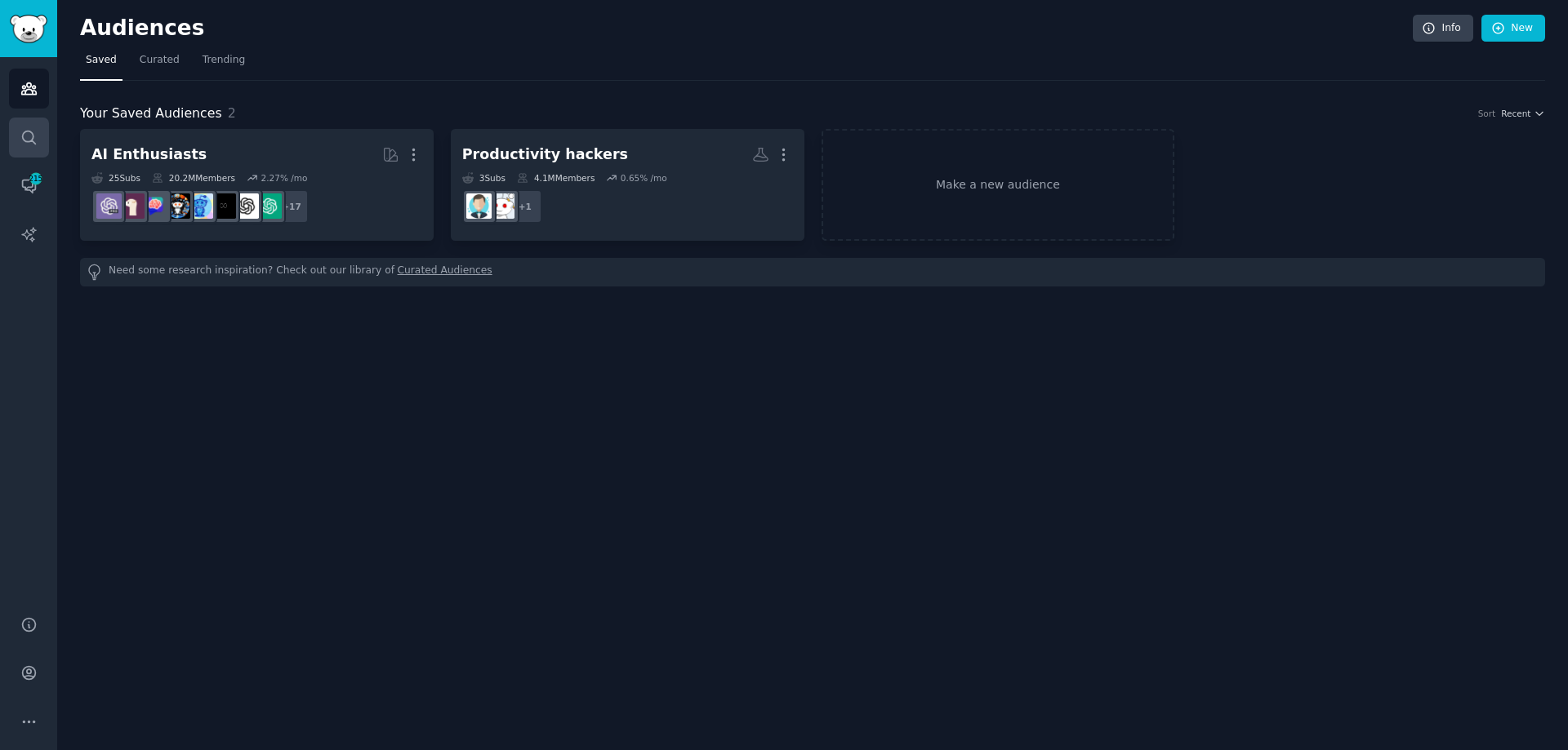
click at [33, 134] on icon "Sidebar" at bounding box center [29, 137] width 13 height 13
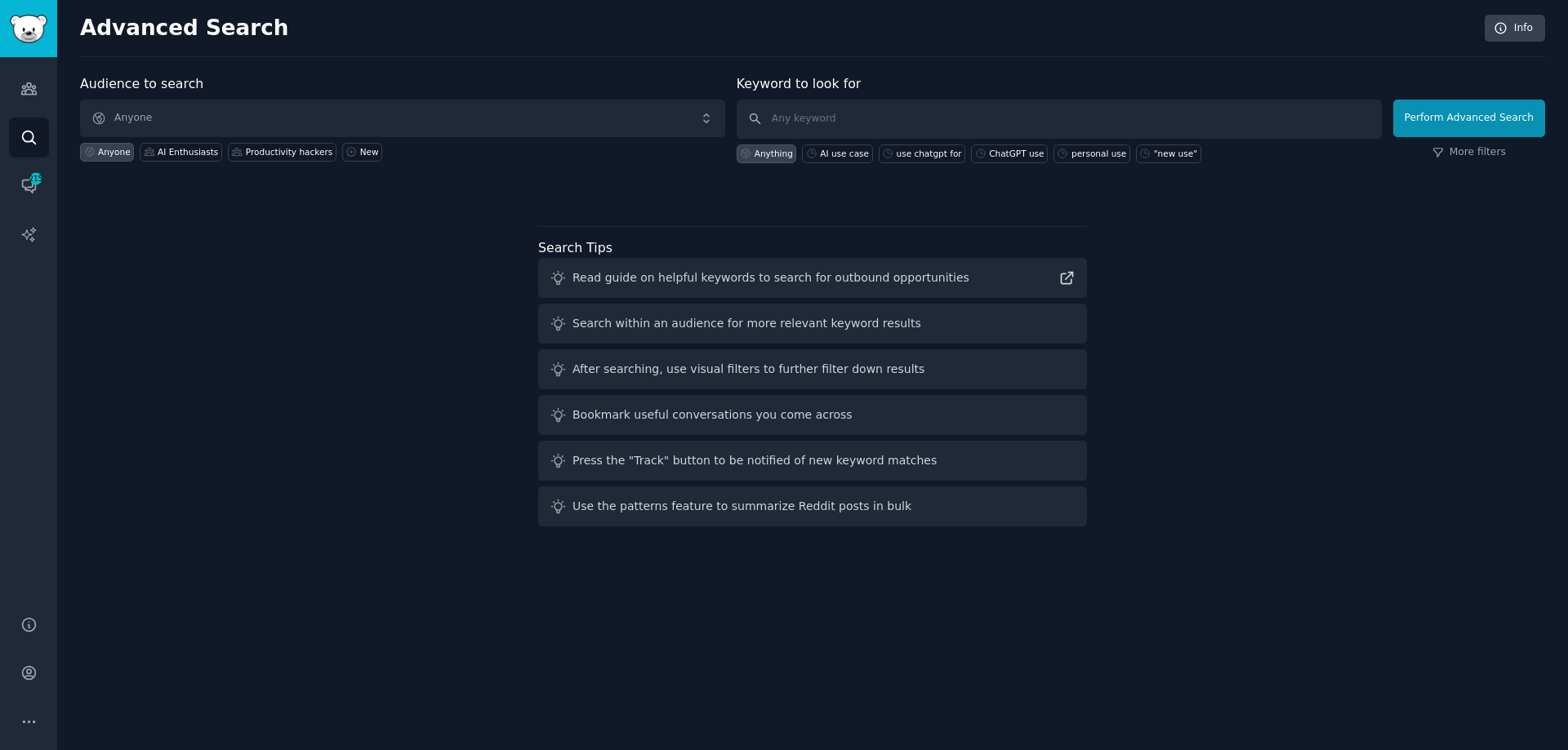
click at [233, 308] on div "Audience to search Anyone Anyone AI Enthusiasts Productivity hackers New Keywor…" at bounding box center [813, 304] width 1465 height 459
click at [28, 180] on icon "Sidebar" at bounding box center [29, 187] width 13 height 13
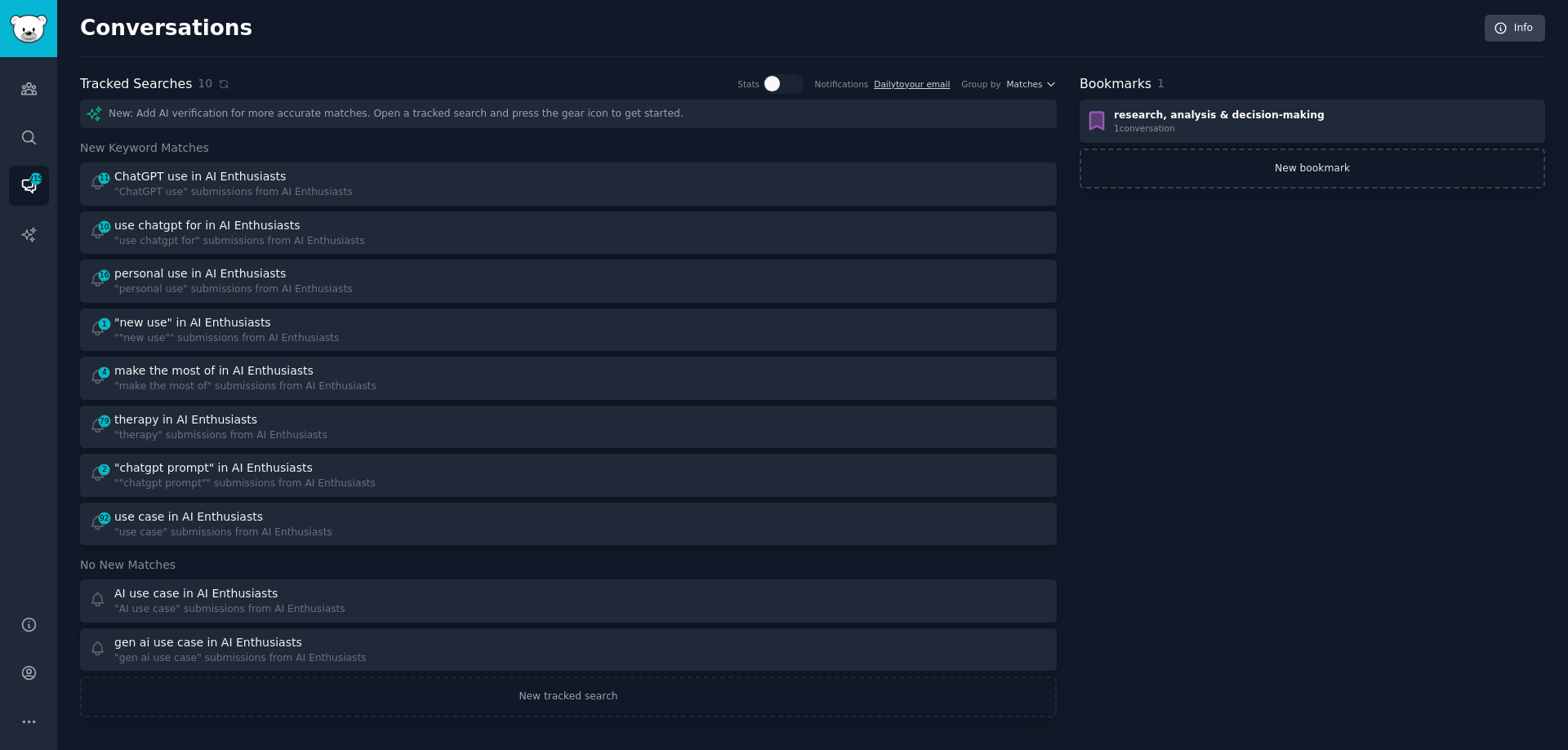
click at [1203, 172] on link "New bookmark" at bounding box center [1312, 169] width 466 height 41
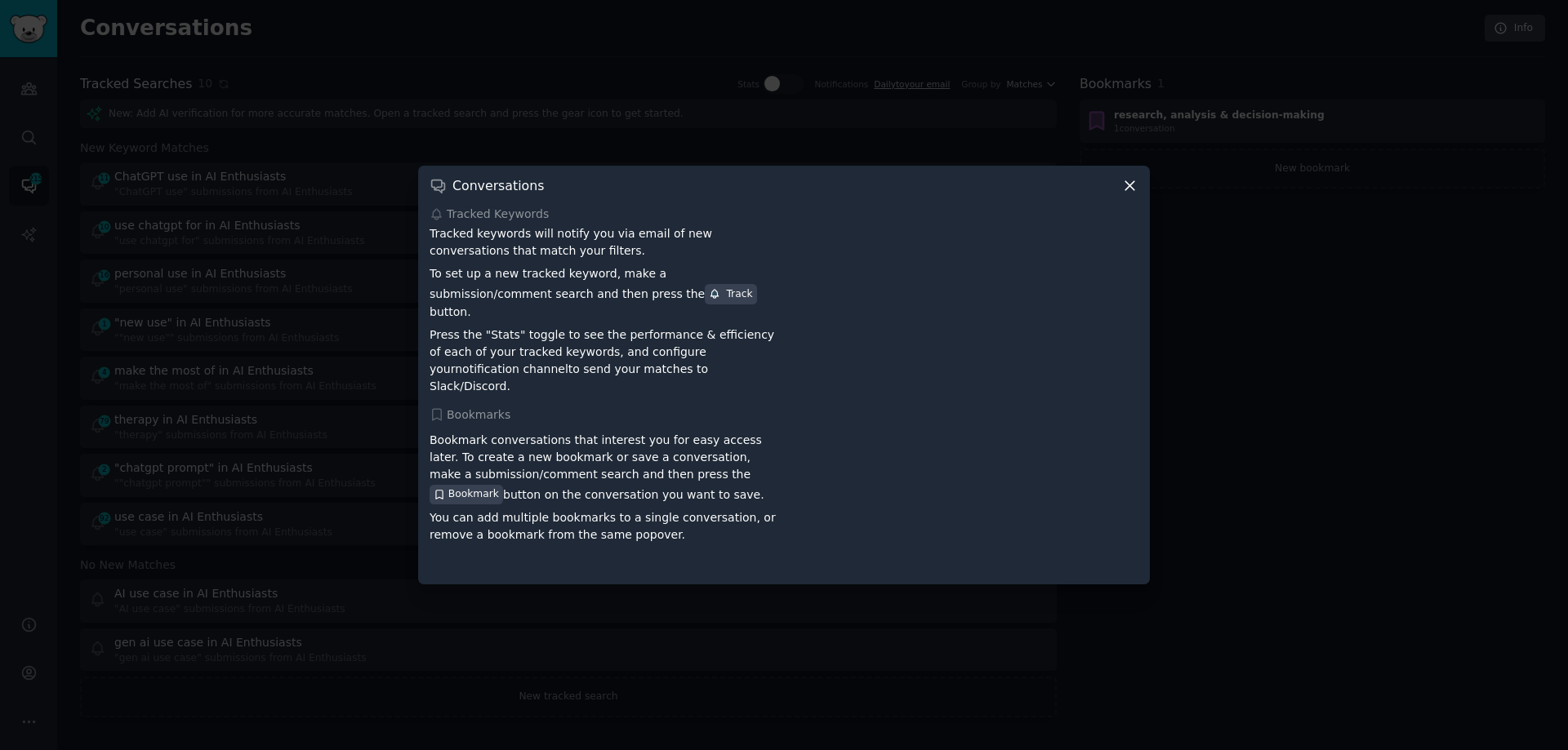
click at [1129, 190] on icon at bounding box center [1130, 186] width 9 height 9
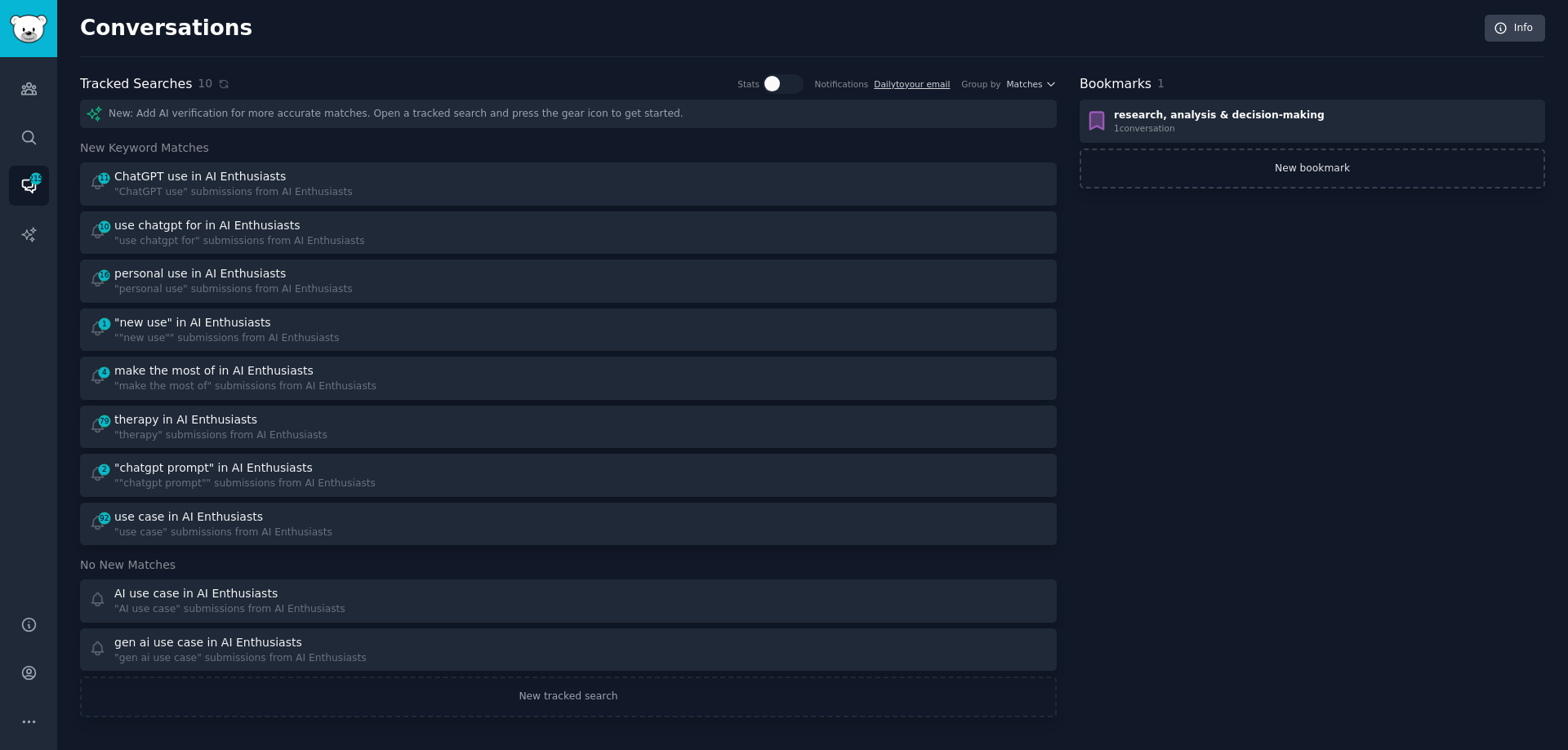
click at [1146, 174] on link "New bookmark" at bounding box center [1312, 169] width 466 height 41
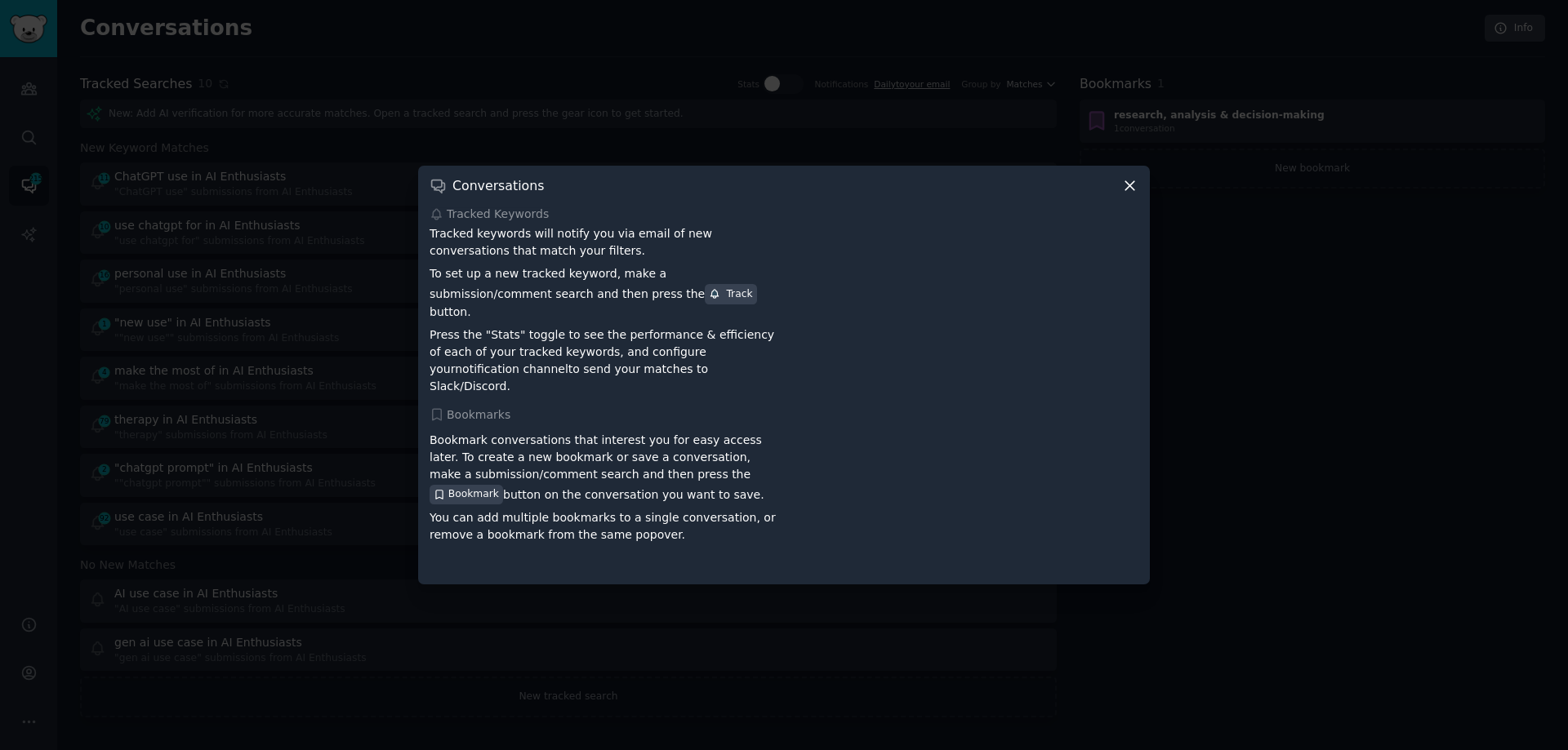
click at [1132, 190] on icon at bounding box center [1130, 186] width 9 height 9
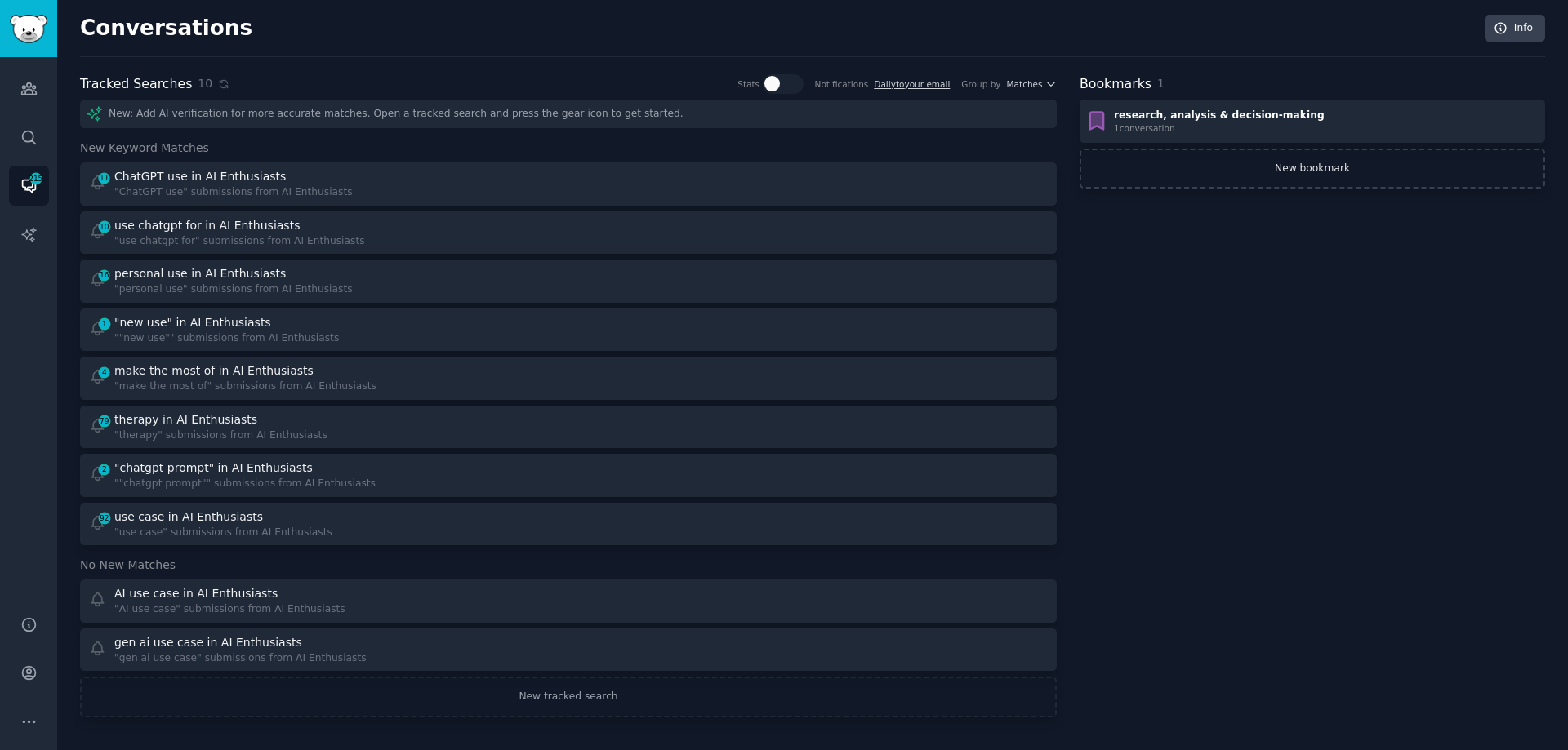
click at [1211, 160] on link "New bookmark" at bounding box center [1312, 169] width 466 height 41
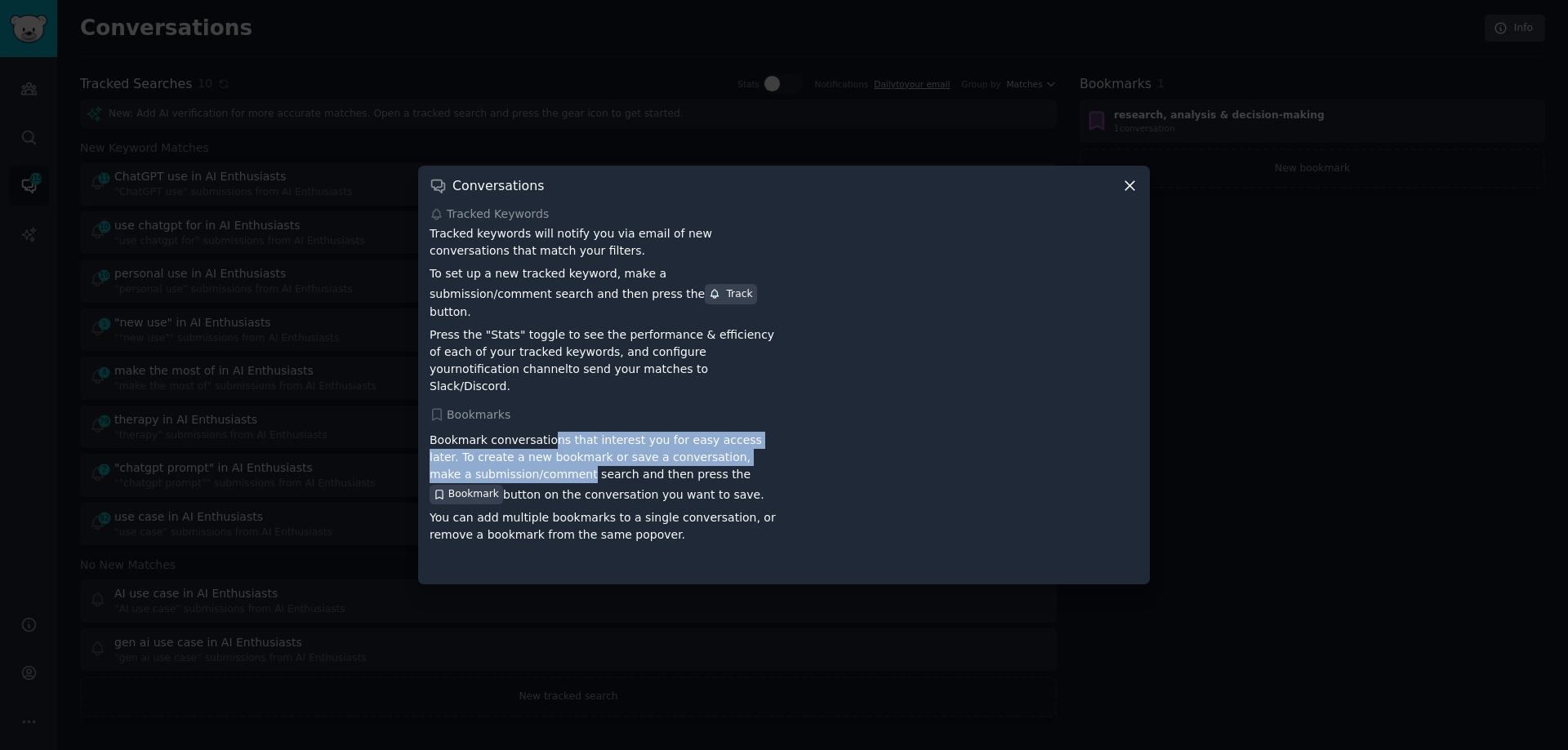
drag, startPoint x: 542, startPoint y: 435, endPoint x: 539, endPoint y: 455, distance: 20.2
click at [539, 455] on p "Bookmark conversations that interest you for easy access later. To create a new…" at bounding box center [604, 467] width 349 height 72
click at [1131, 194] on icon at bounding box center [1130, 186] width 17 height 17
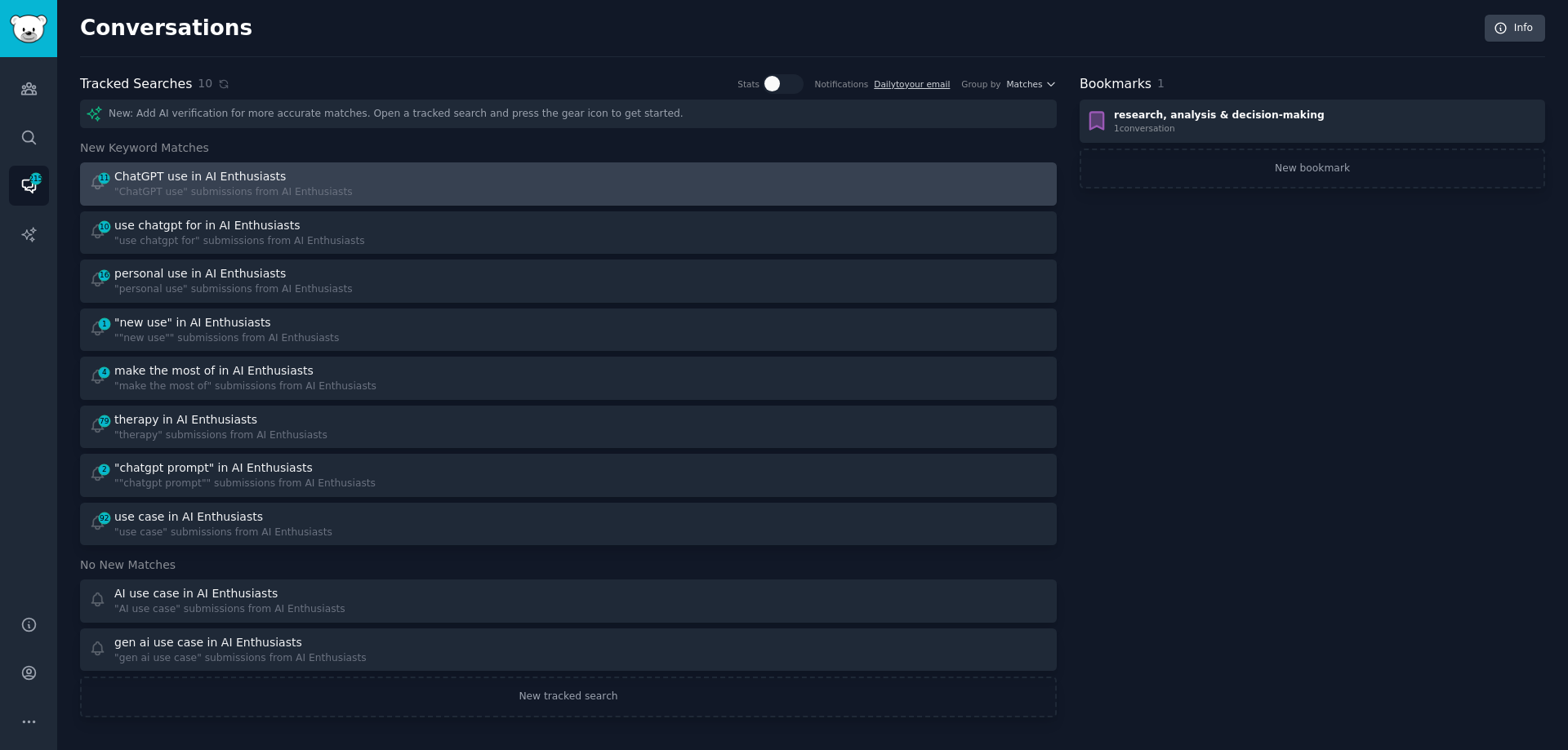
click at [235, 182] on div "ChatGPT use in AI Enthusiasts" at bounding box center [201, 176] width 172 height 17
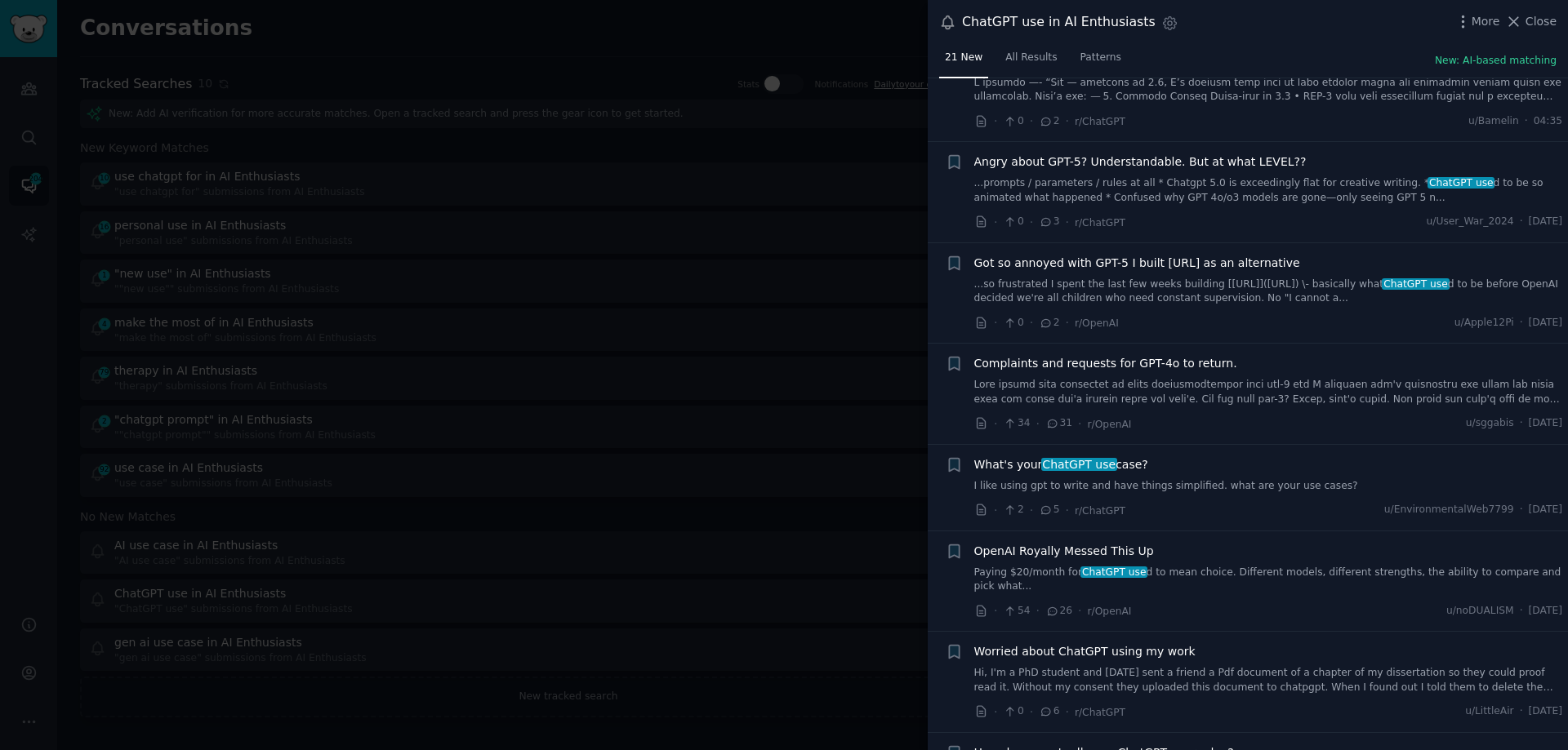
scroll to position [245, 0]
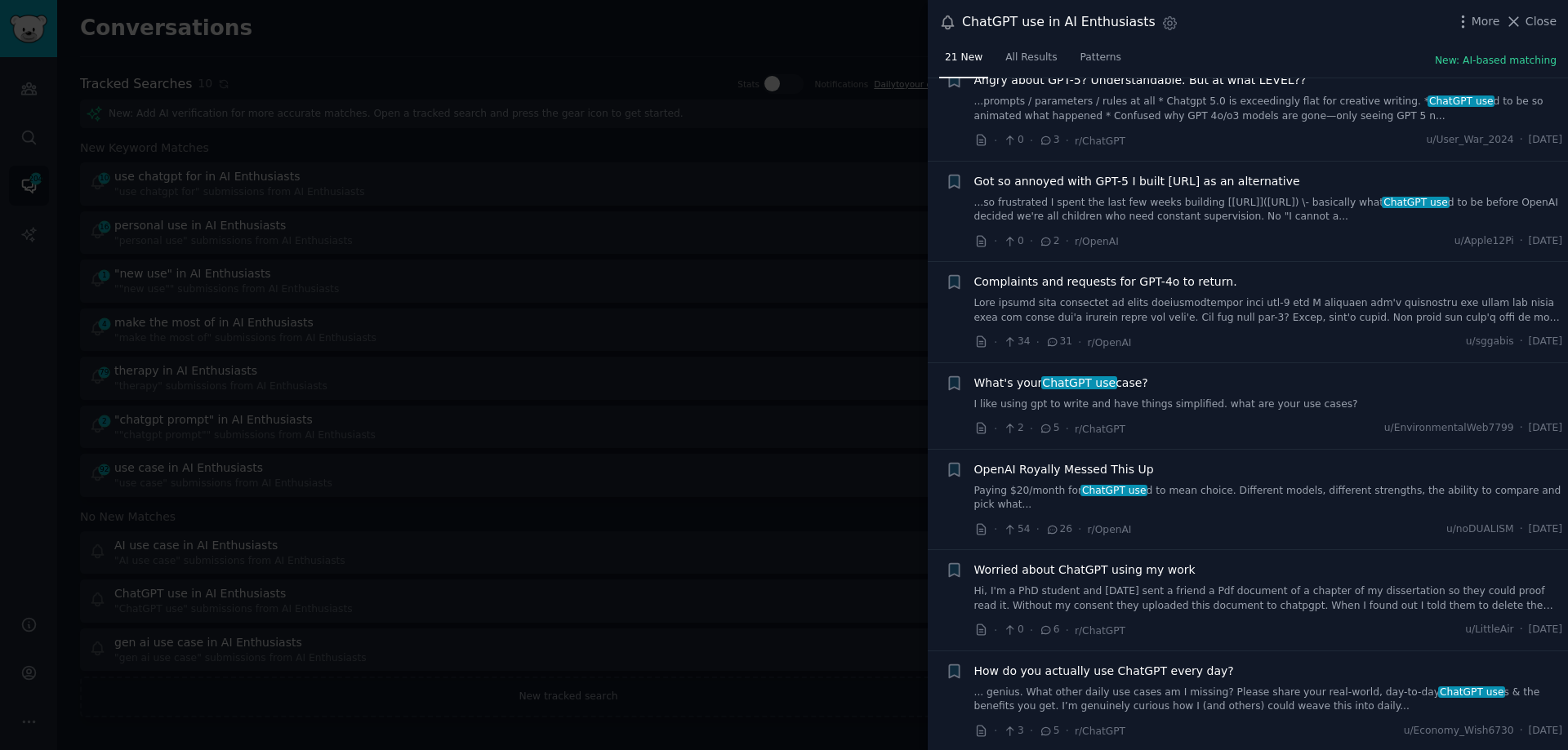
click at [1172, 401] on link "I like using gpt to write and have things simplified. what are your use cases?" at bounding box center [1268, 405] width 589 height 15
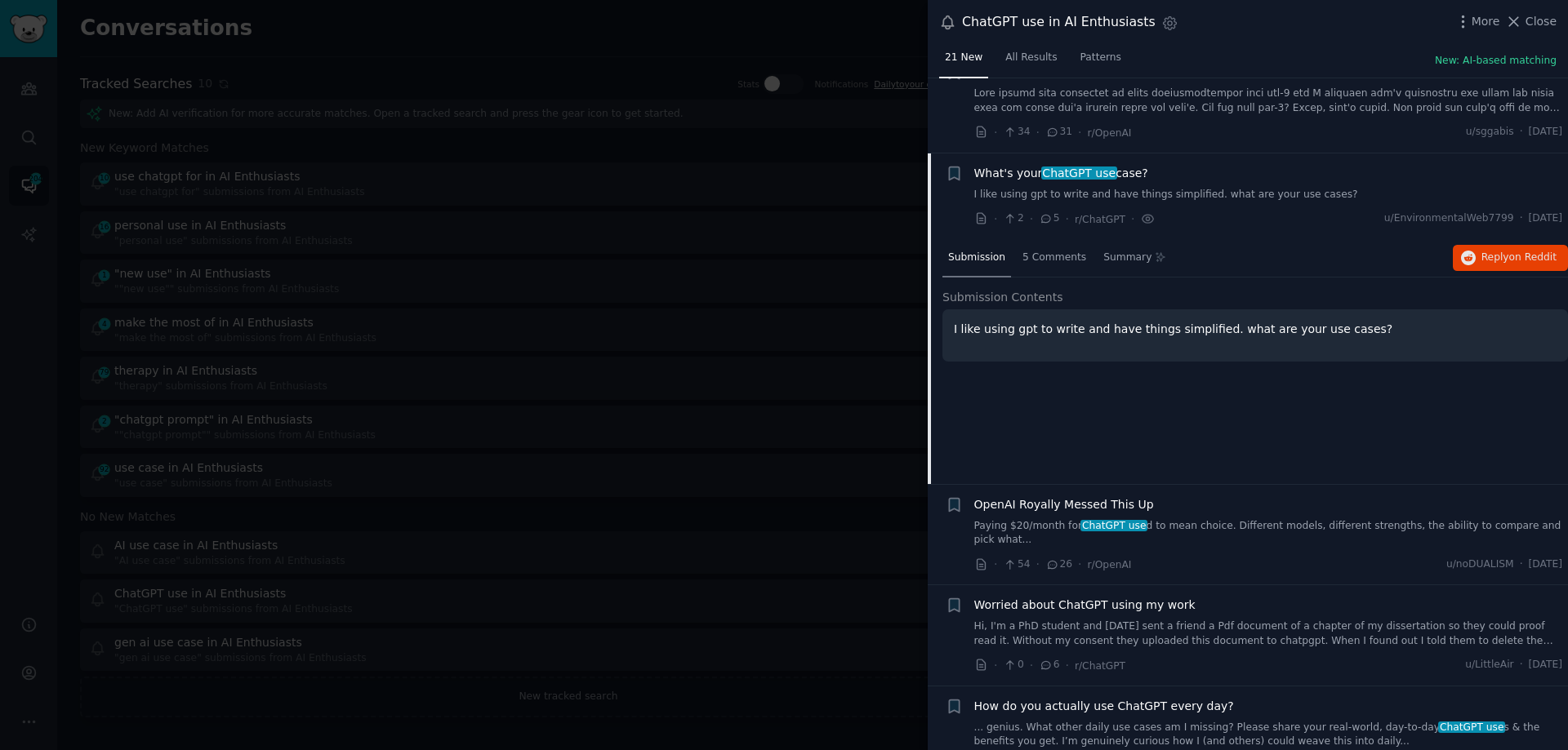
scroll to position [530, 0]
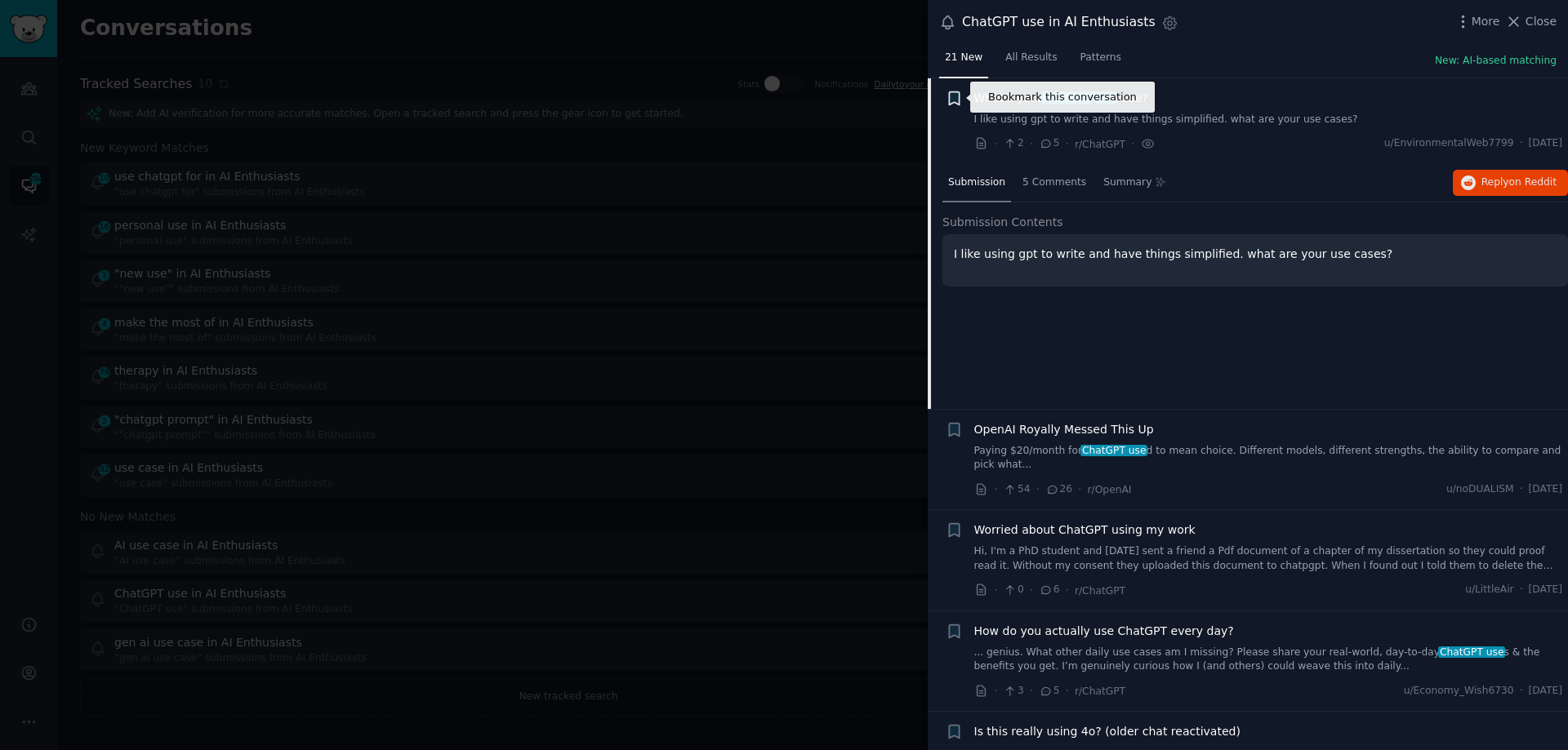
click at [956, 95] on icon "button" at bounding box center [954, 98] width 10 height 13
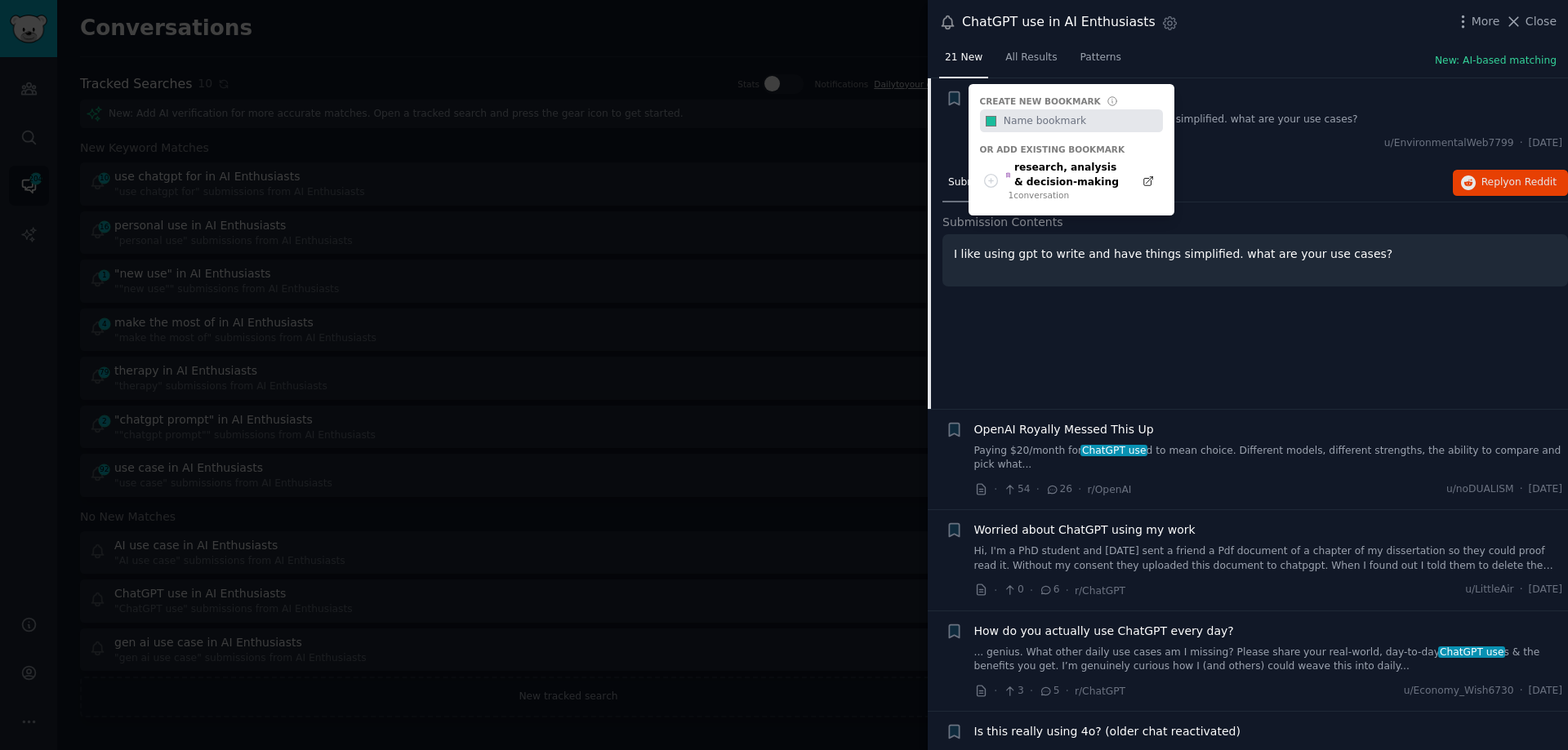
click at [1029, 117] on input "text" at bounding box center [1081, 120] width 161 height 23
type input "content creation & editing"
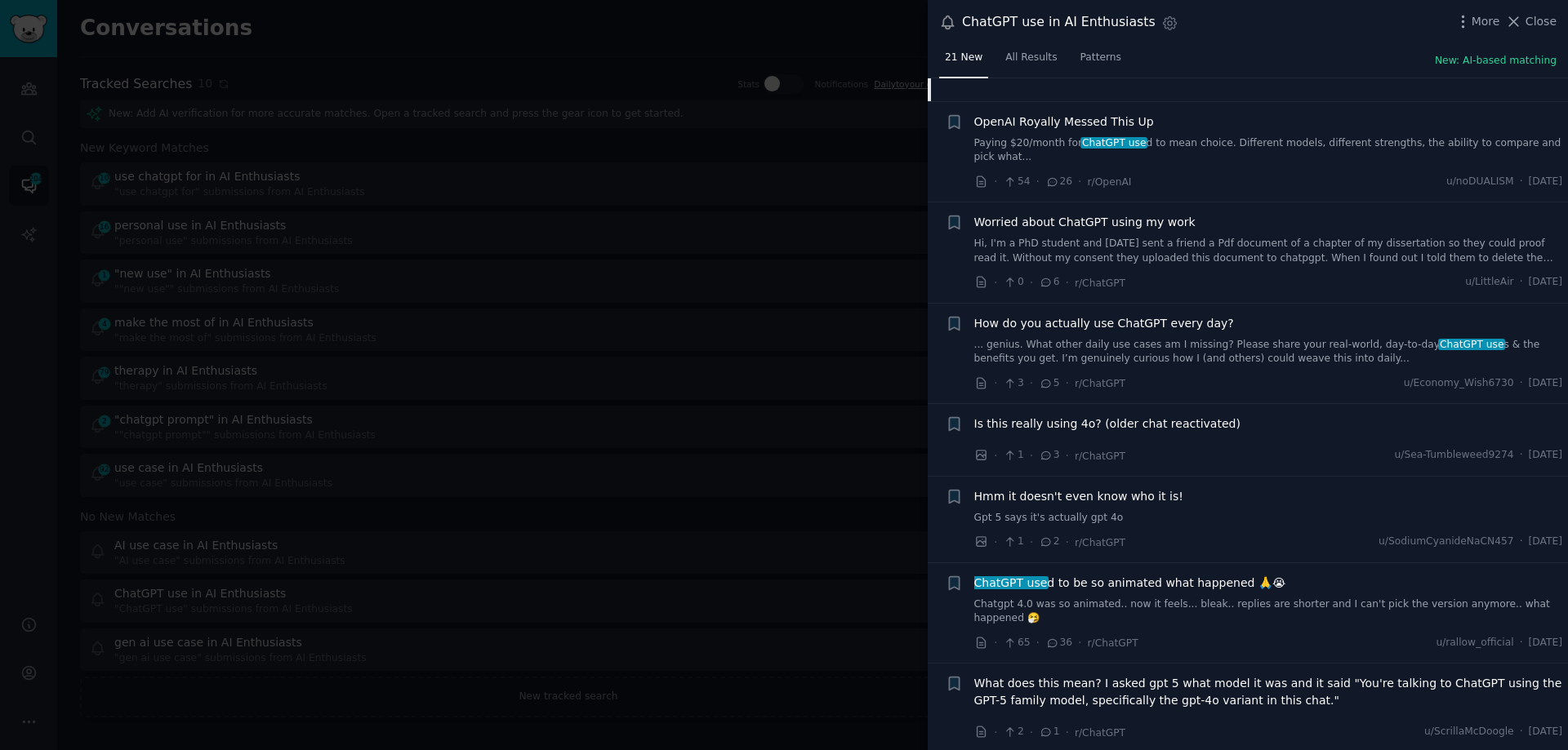
scroll to position [856, 0]
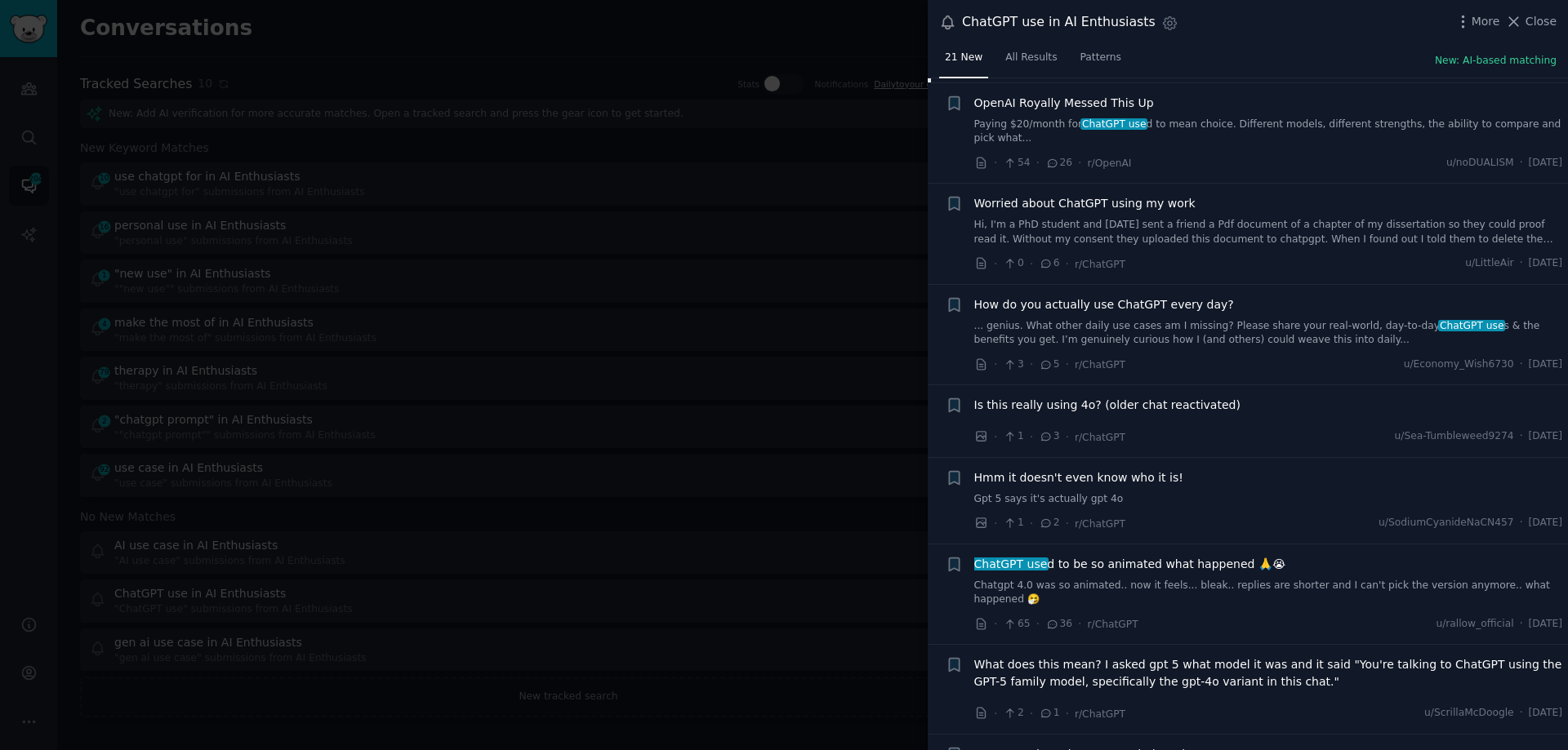
click at [1169, 319] on link "... genius. What other daily use cases am I missing? Please share your real-wor…" at bounding box center [1268, 333] width 589 height 29
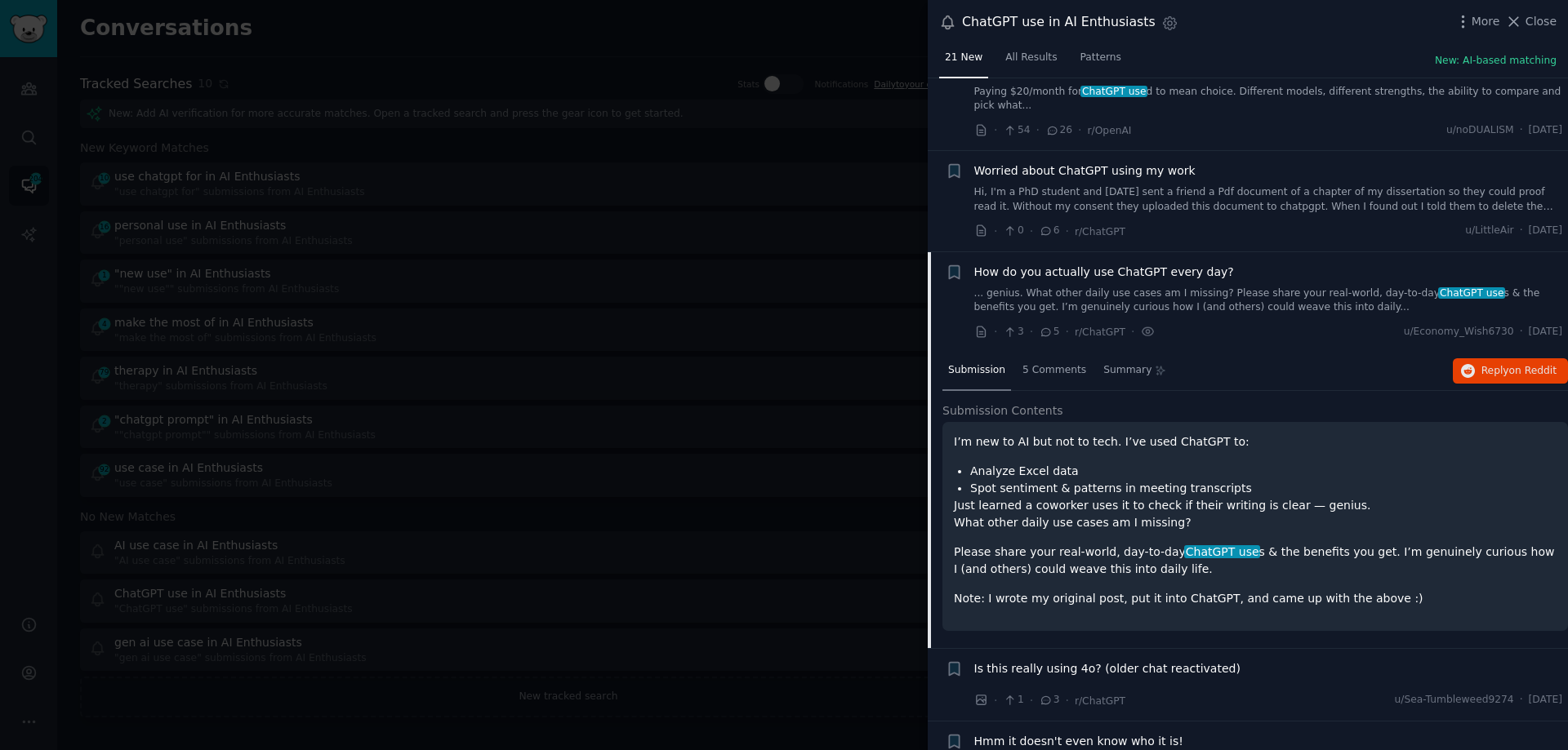
scroll to position [641, 0]
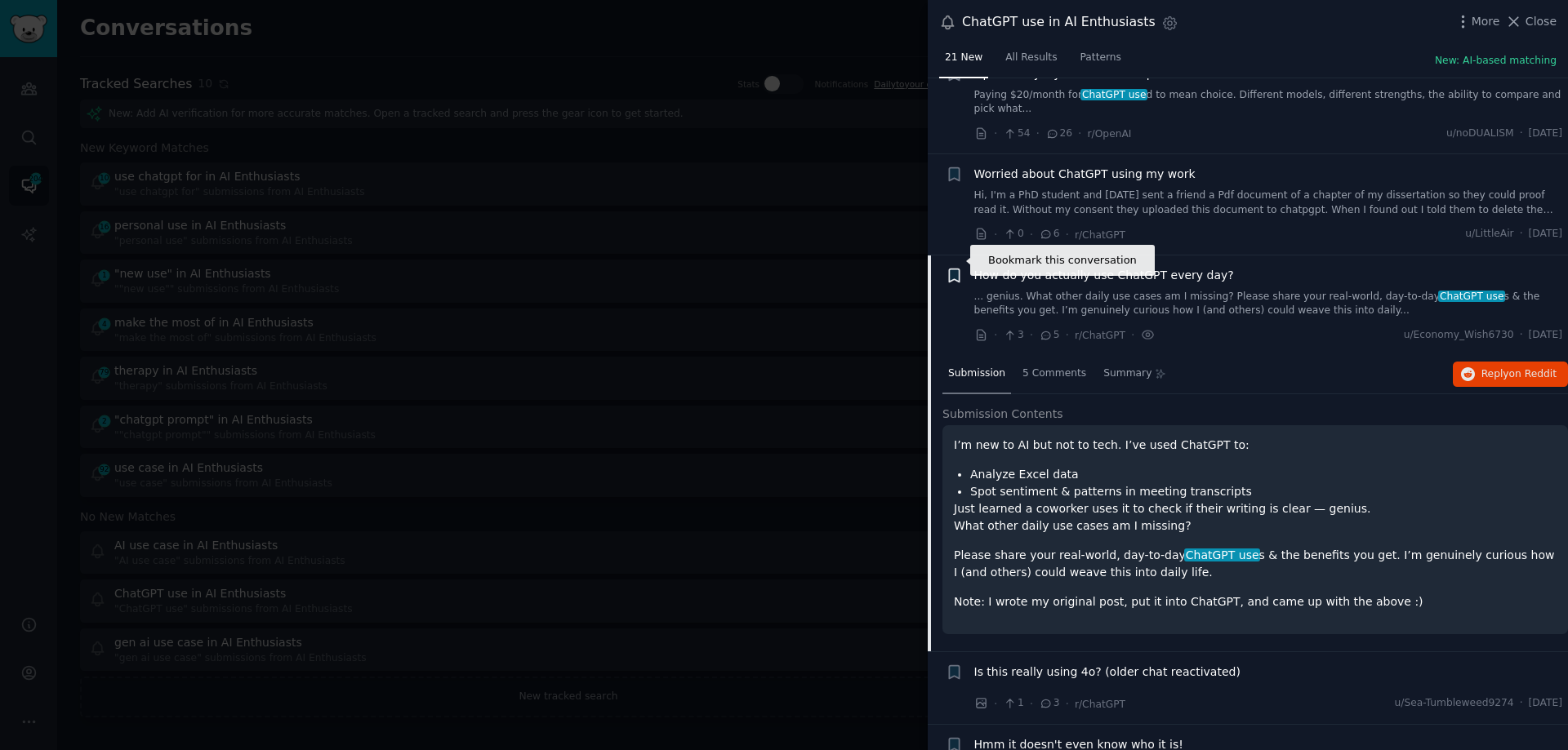
click at [958, 269] on icon "button" at bounding box center [954, 275] width 10 height 13
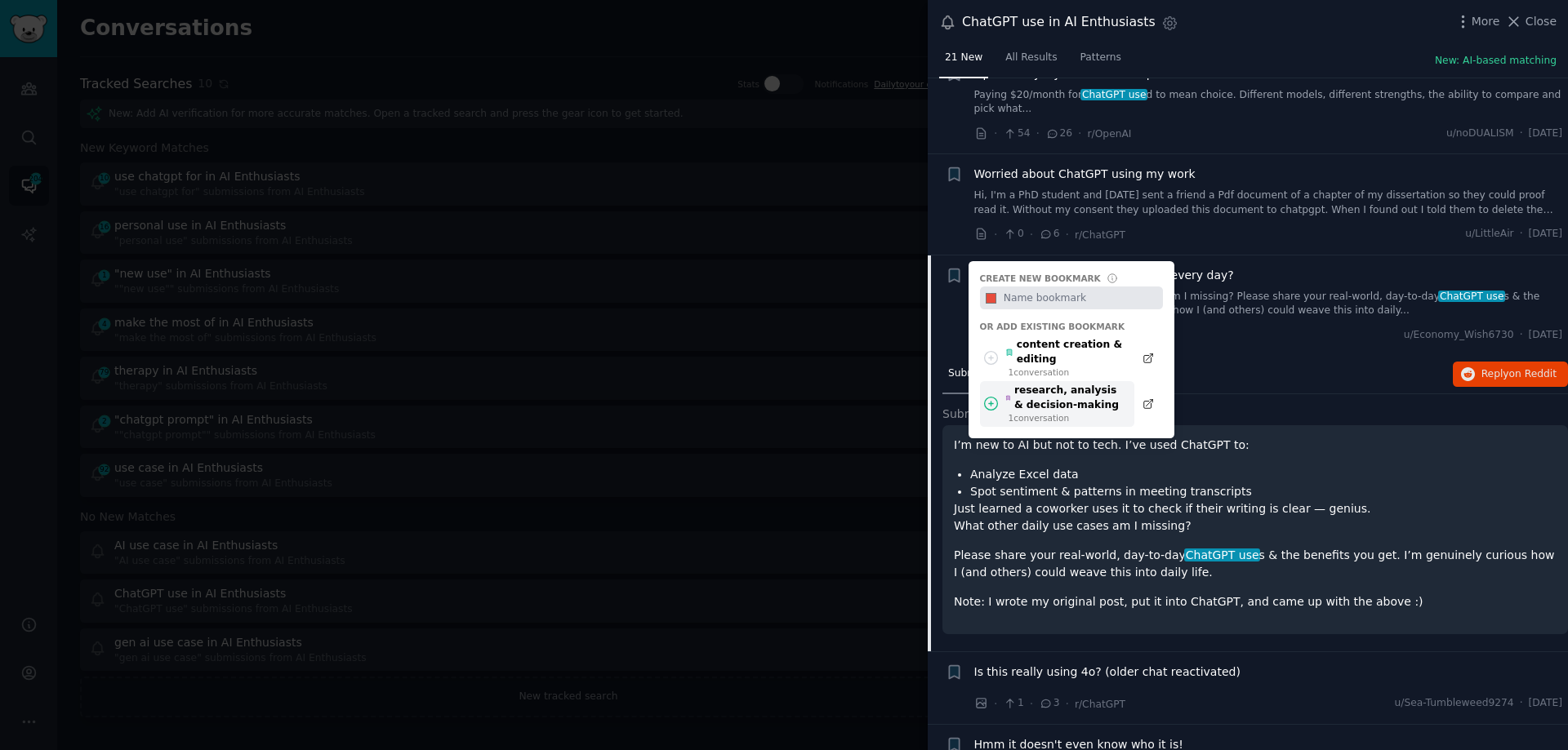
click at [1056, 387] on div "research, analysis & decision-making" at bounding box center [1065, 397] width 120 height 29
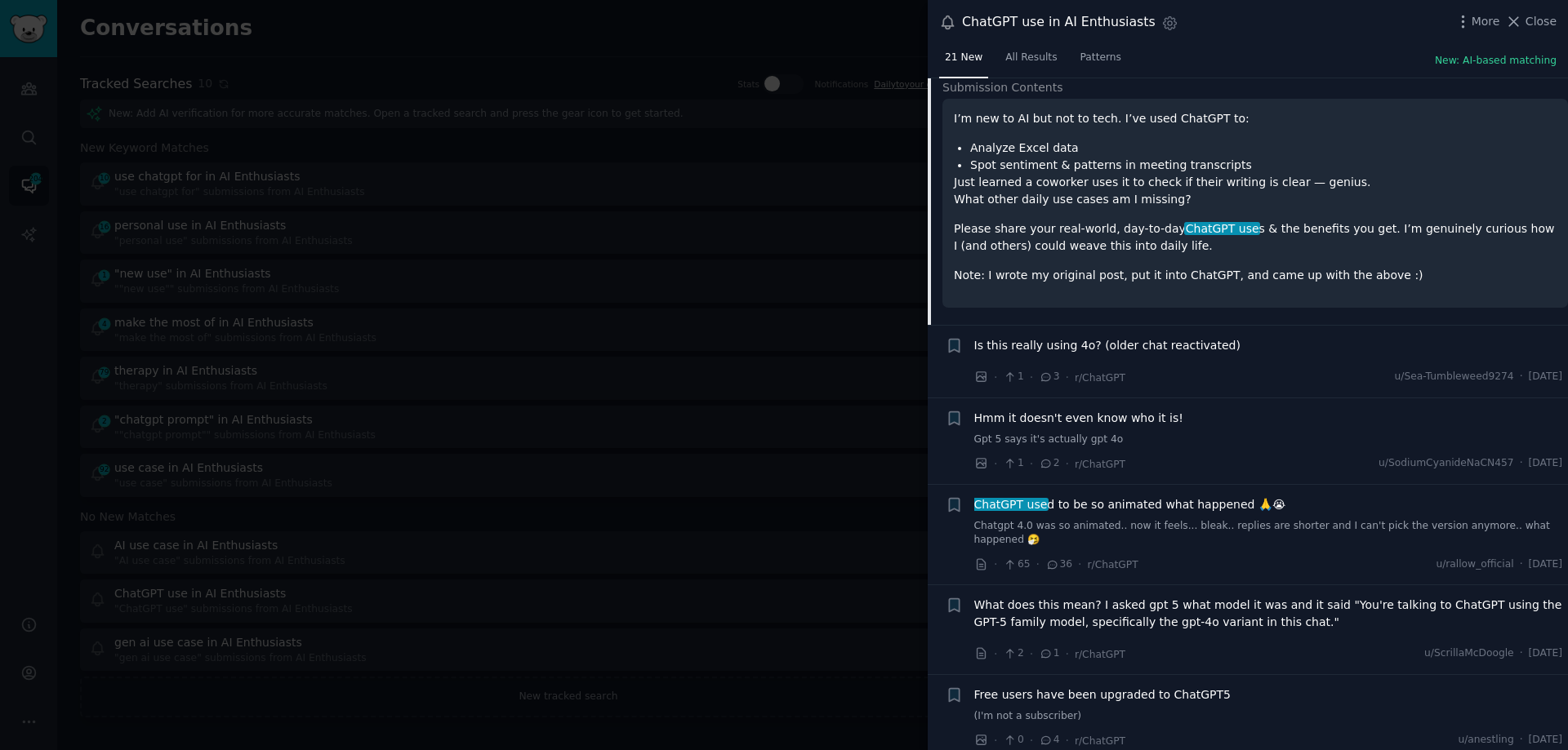
scroll to position [1049, 0]
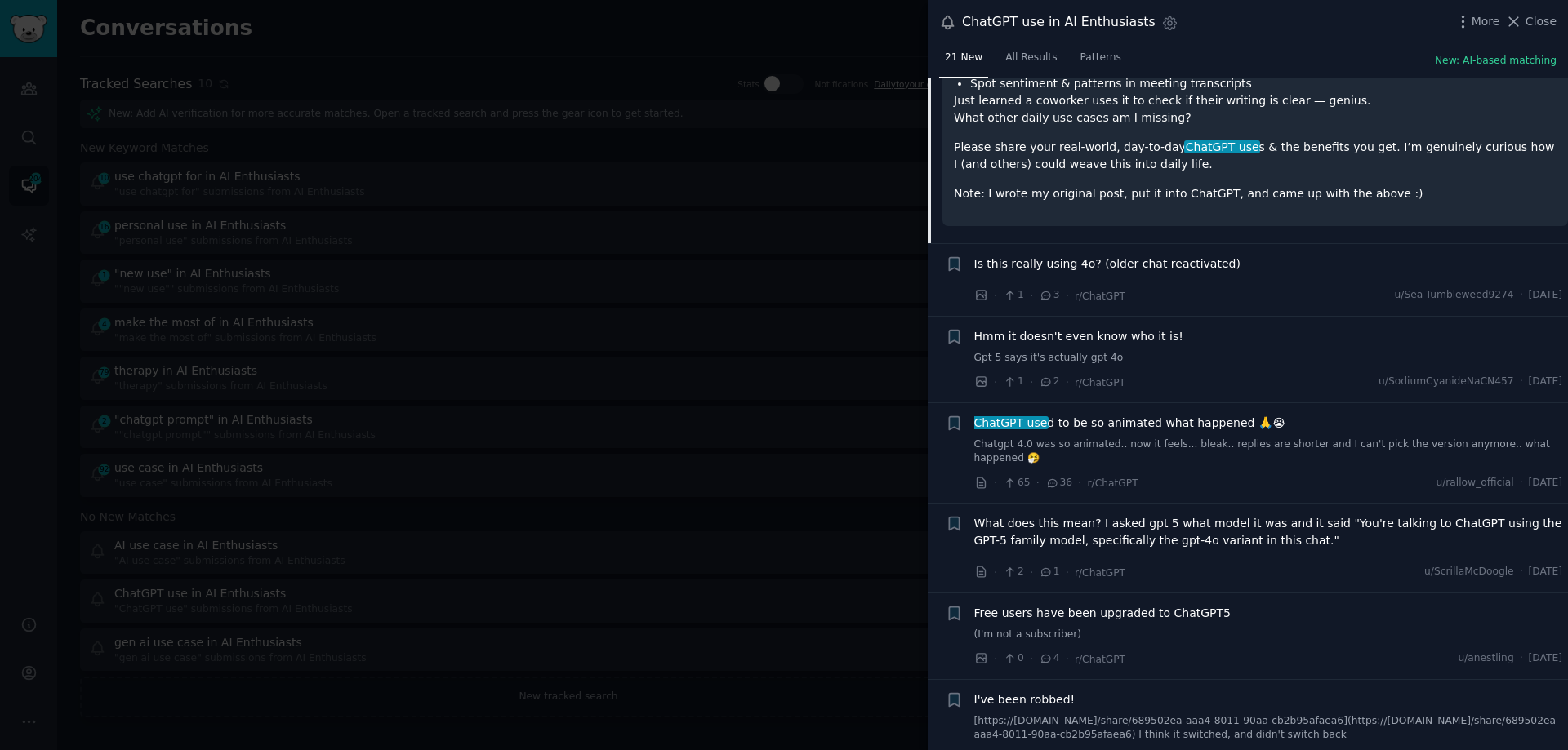
click at [1118, 351] on link "Gpt 5 says it's actually gpt 4o" at bounding box center [1268, 358] width 589 height 15
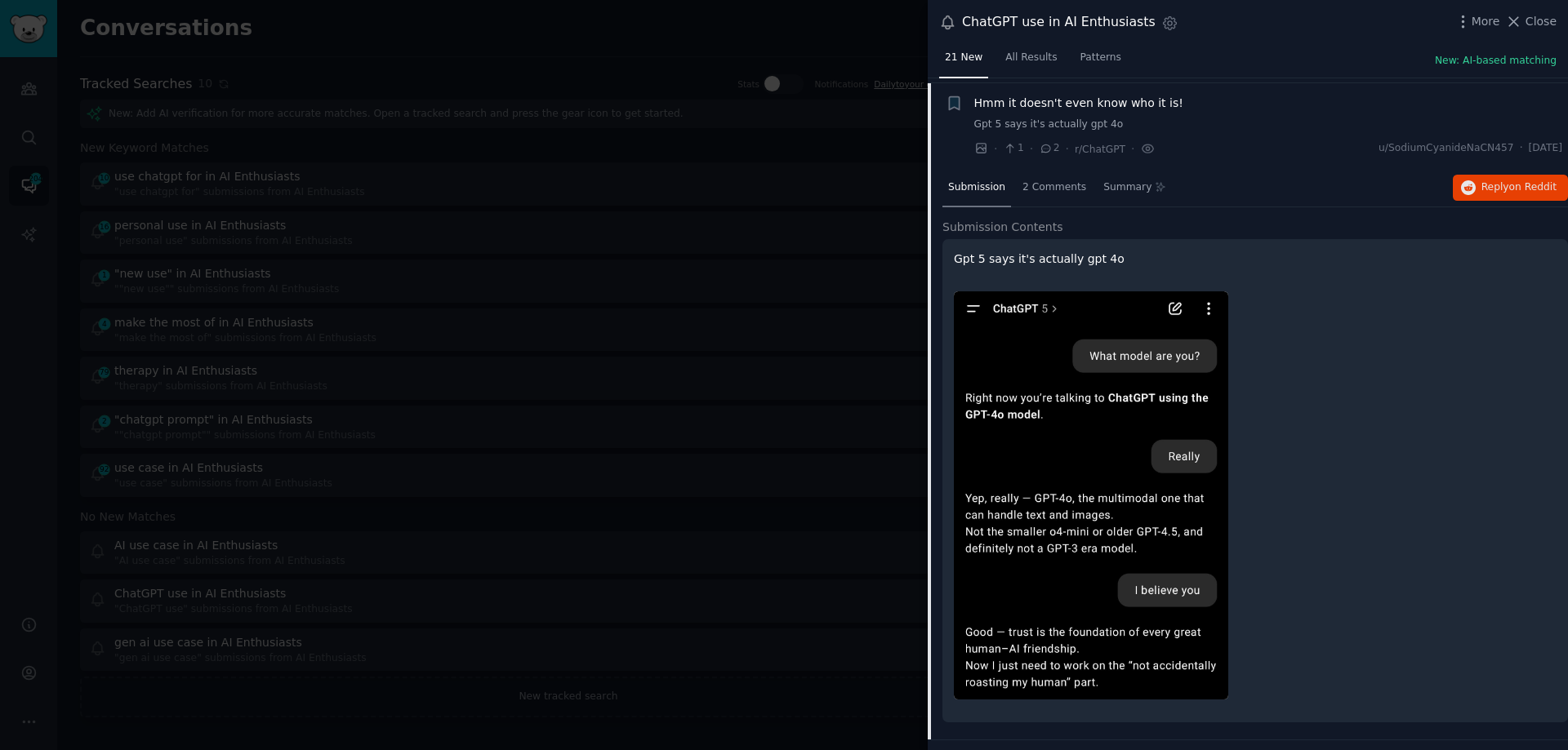
scroll to position [978, 0]
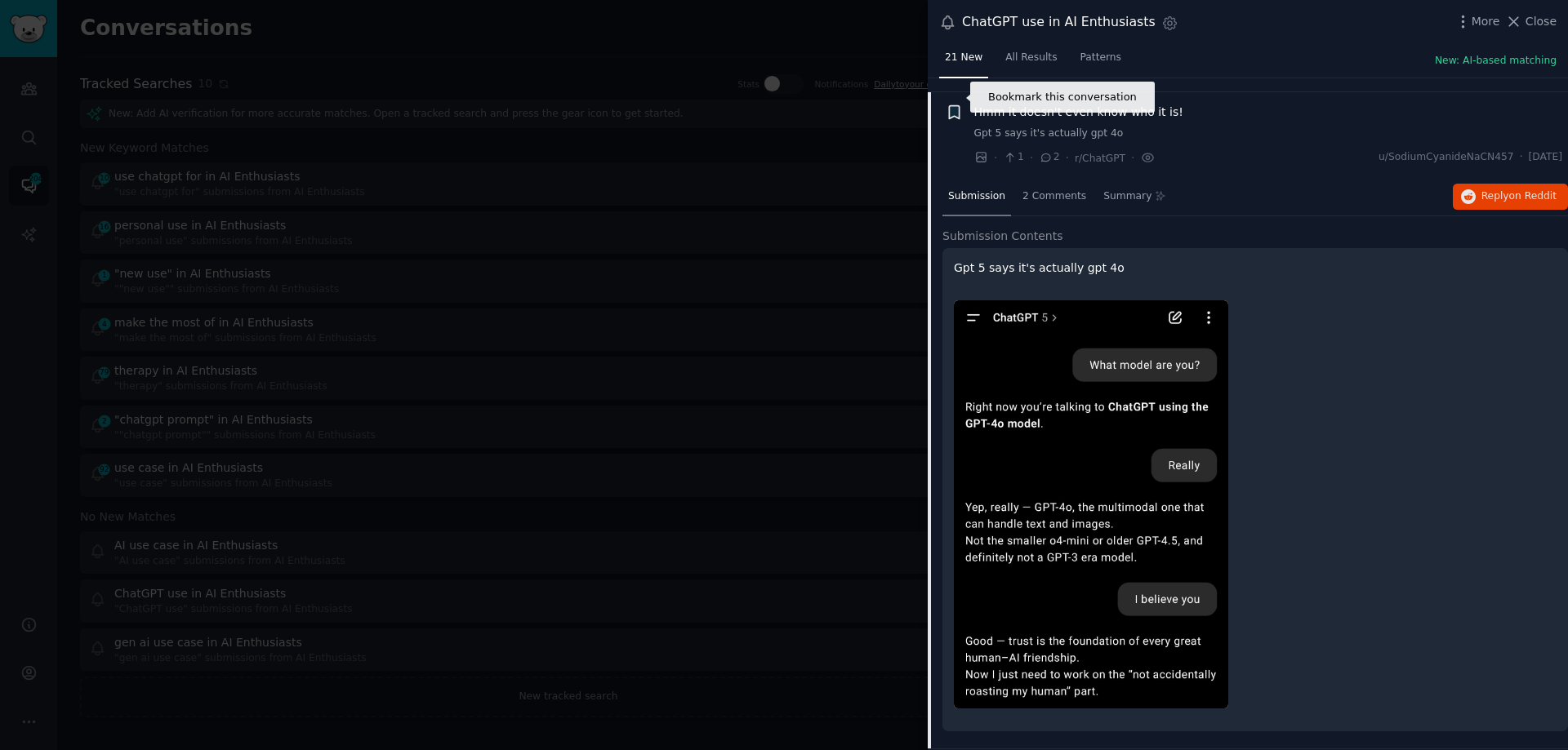
click at [957, 105] on icon "button" at bounding box center [954, 112] width 10 height 13
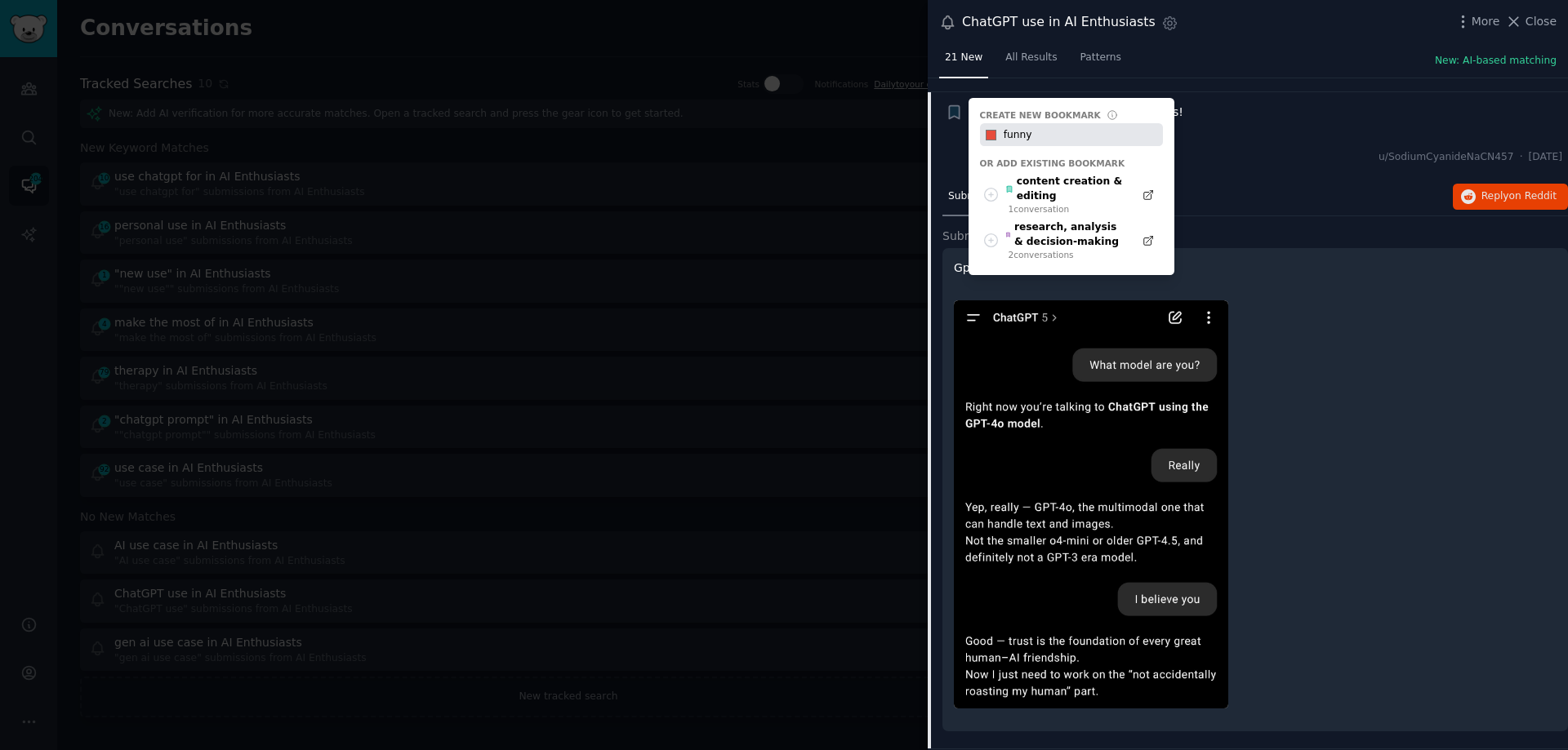
type input "funny"
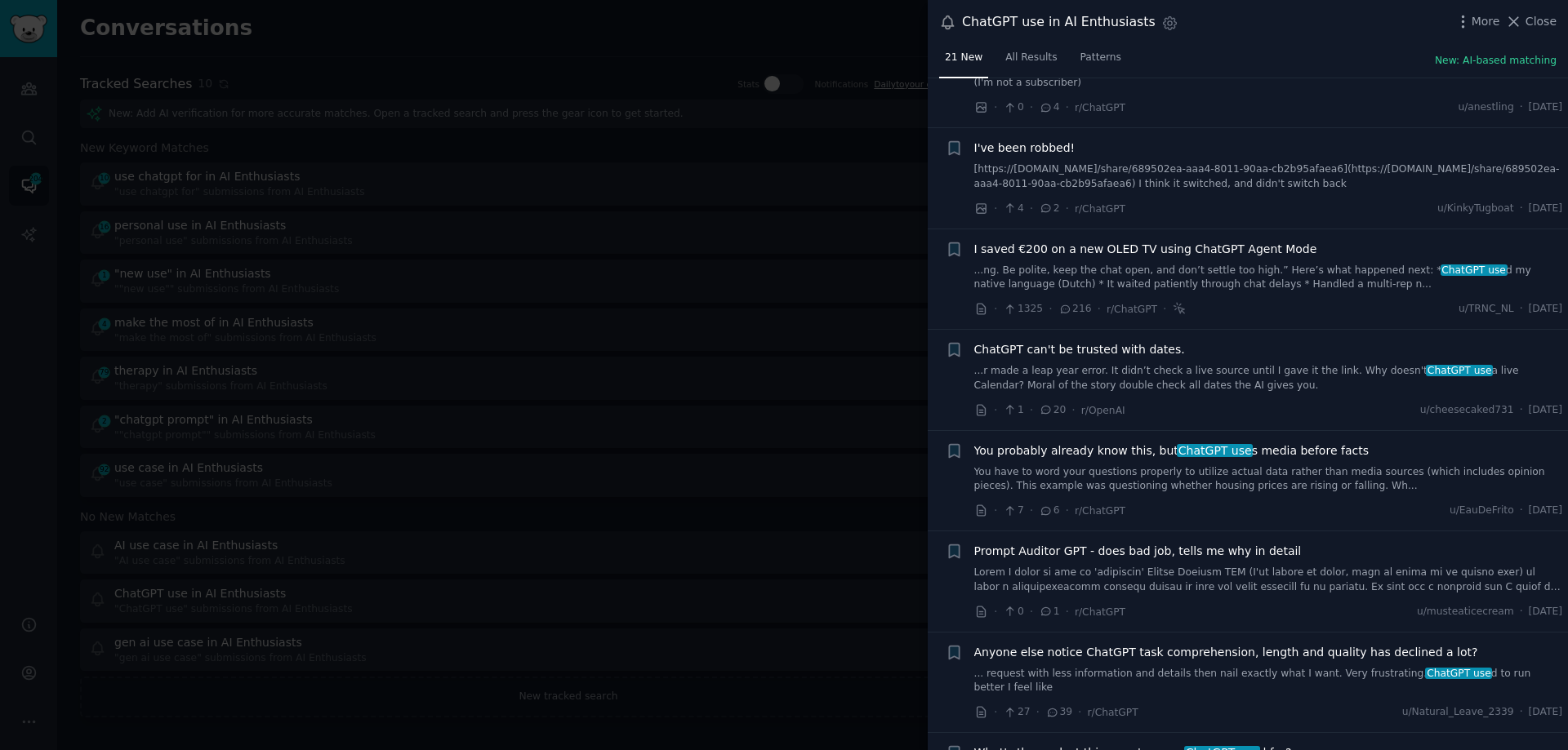
scroll to position [1915, 0]
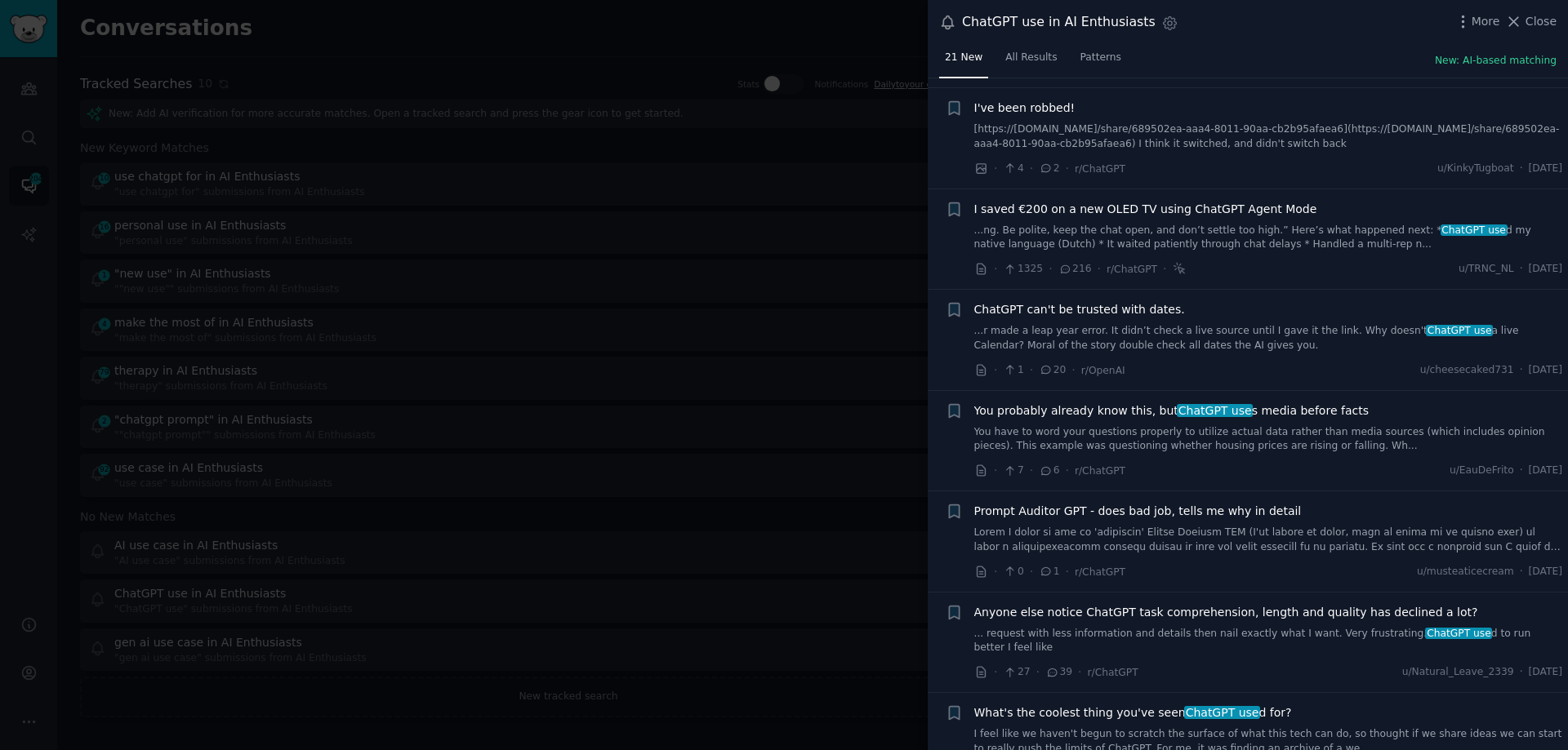
click at [1092, 728] on link "I feel like we haven't begun to scratch the surface of what this tech can do, s…" at bounding box center [1268, 742] width 589 height 29
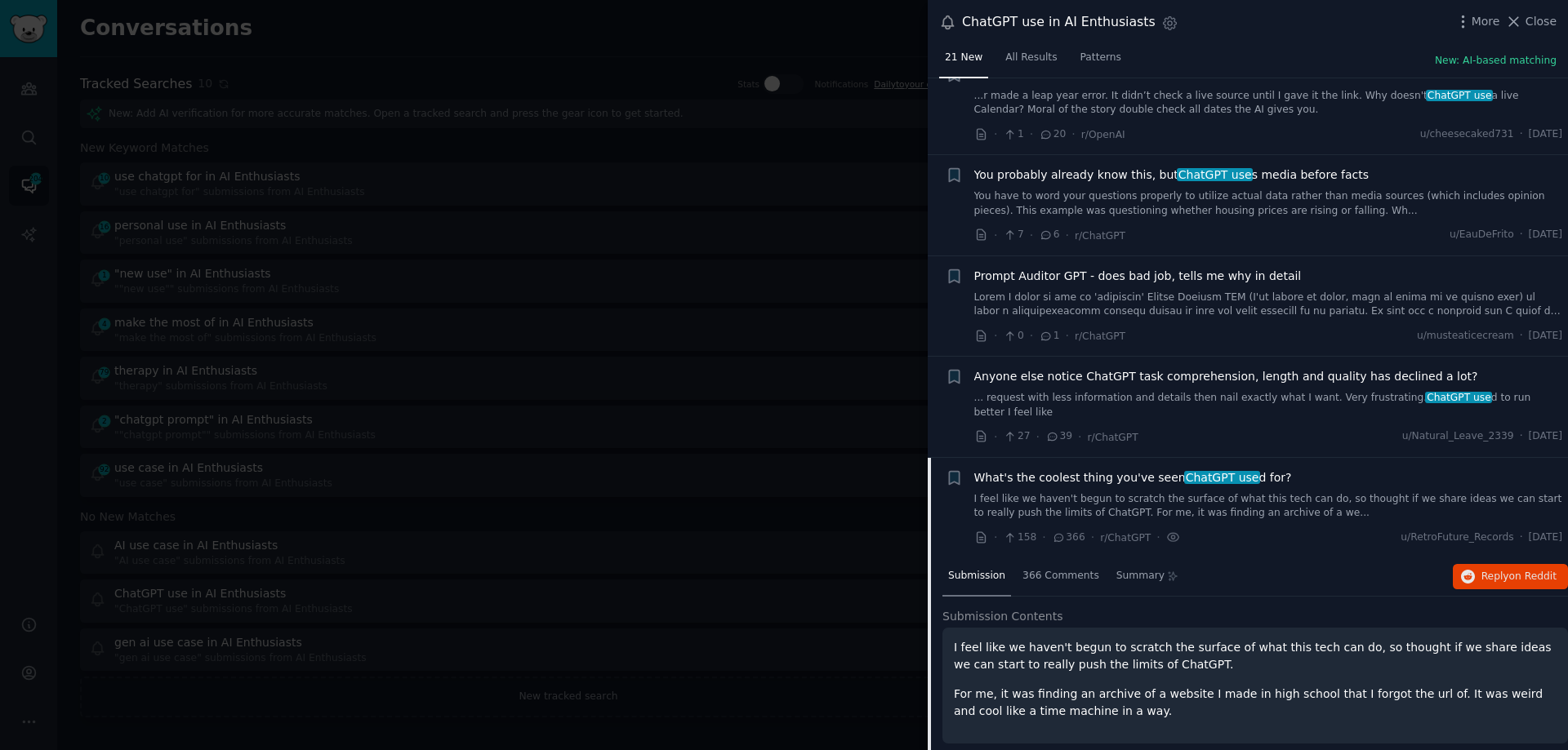
scroll to position [1589, 0]
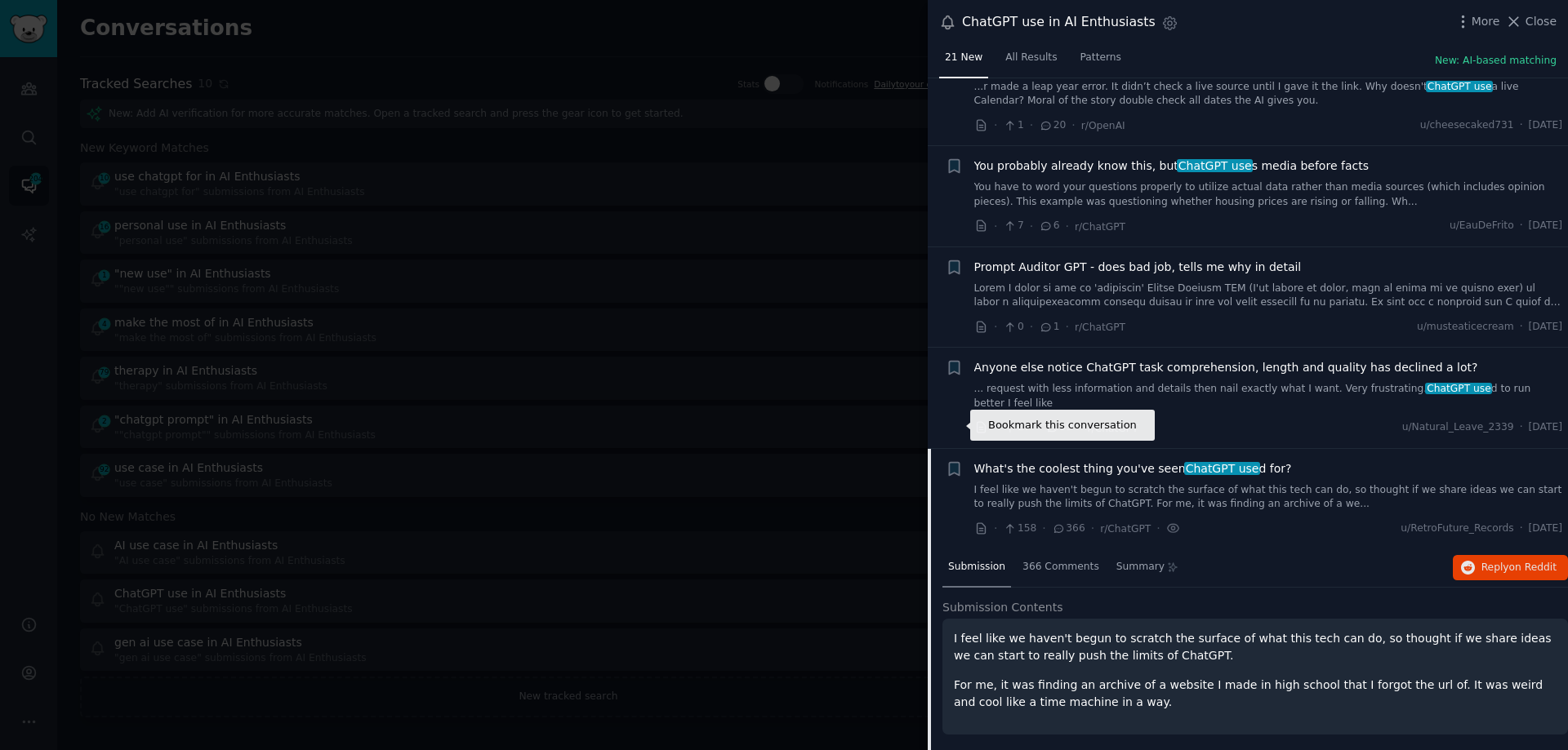
click at [955, 462] on icon "button" at bounding box center [954, 468] width 10 height 13
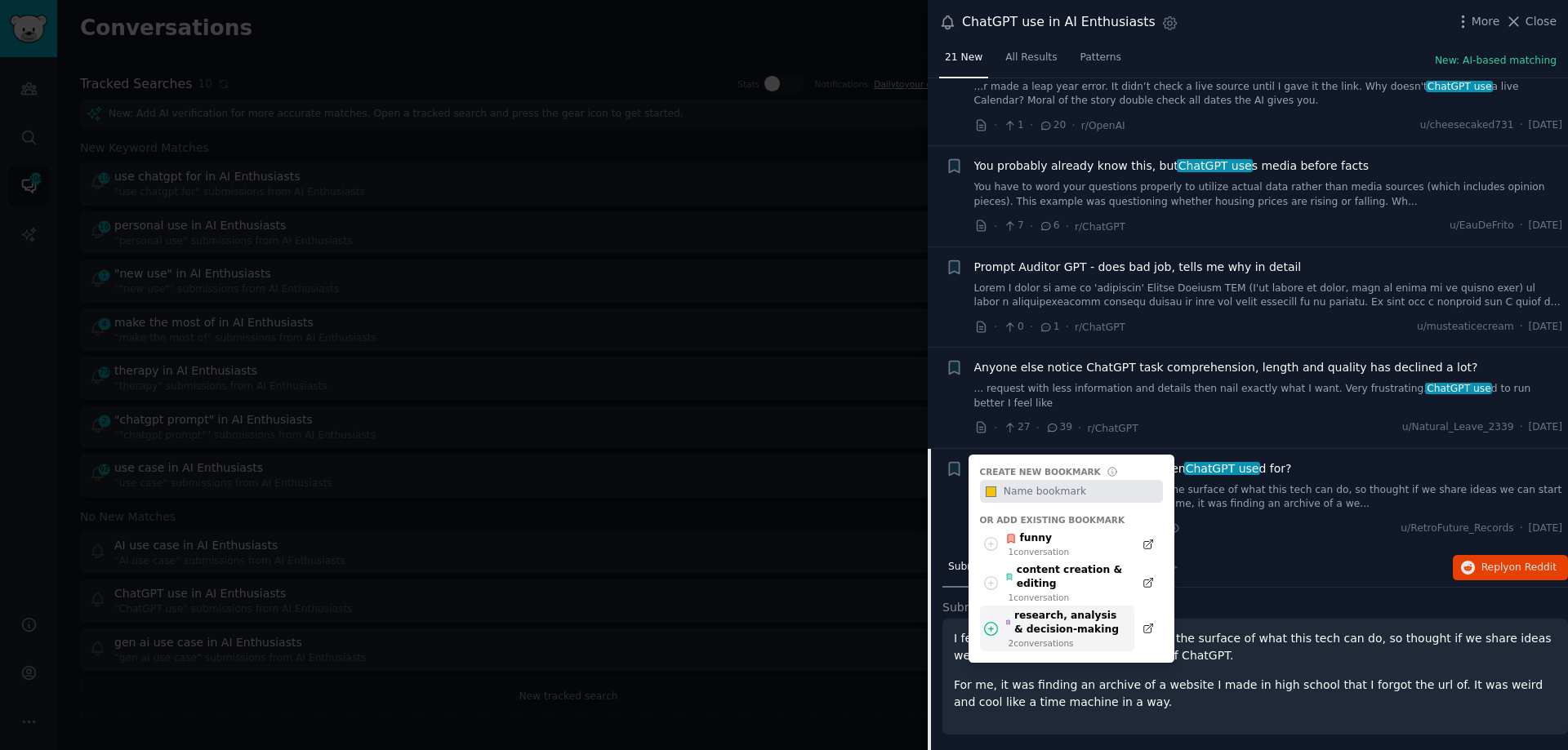
click at [1049, 609] on div "research, analysis & decision-making" at bounding box center [1065, 623] width 120 height 29
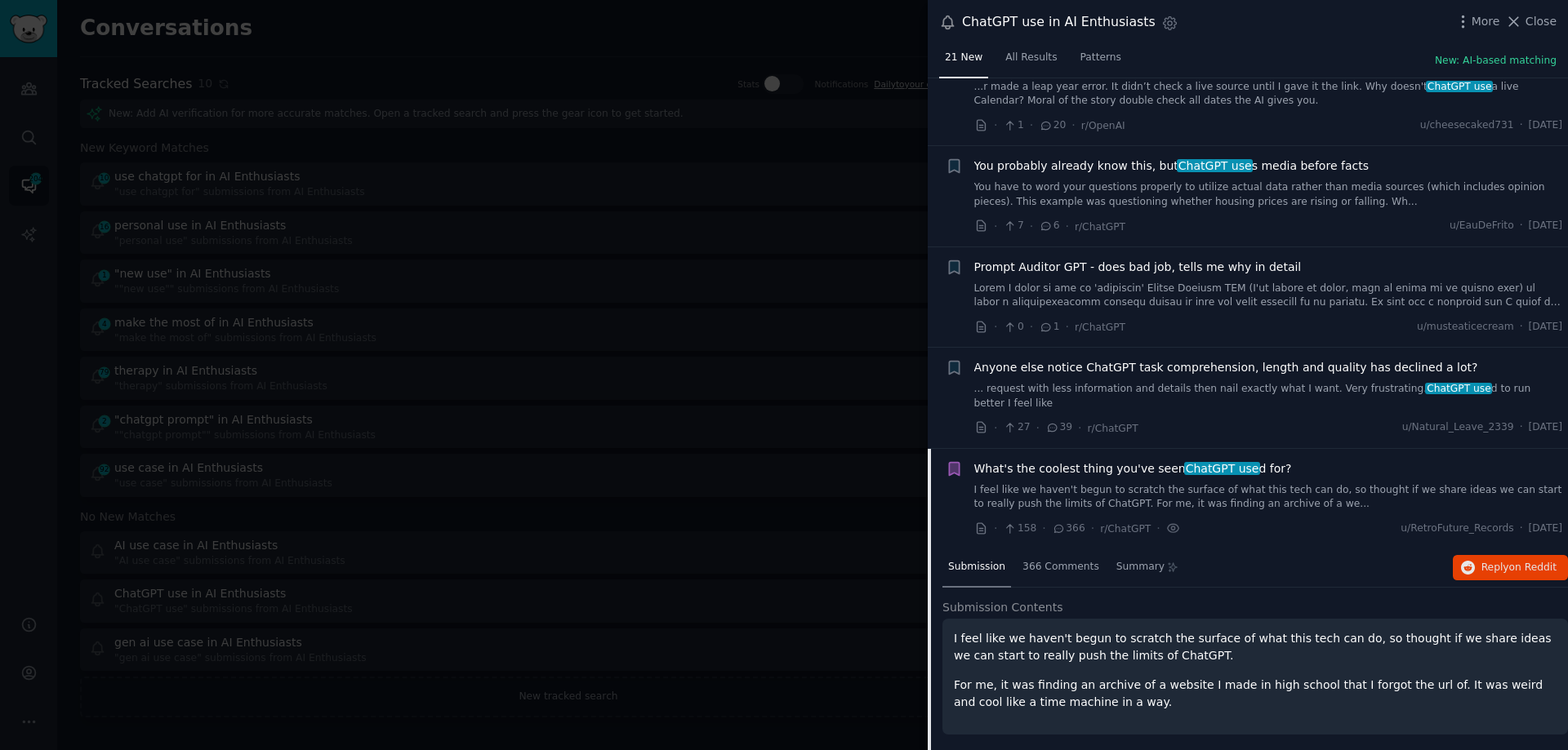
click at [658, 232] on div at bounding box center [784, 375] width 1568 height 750
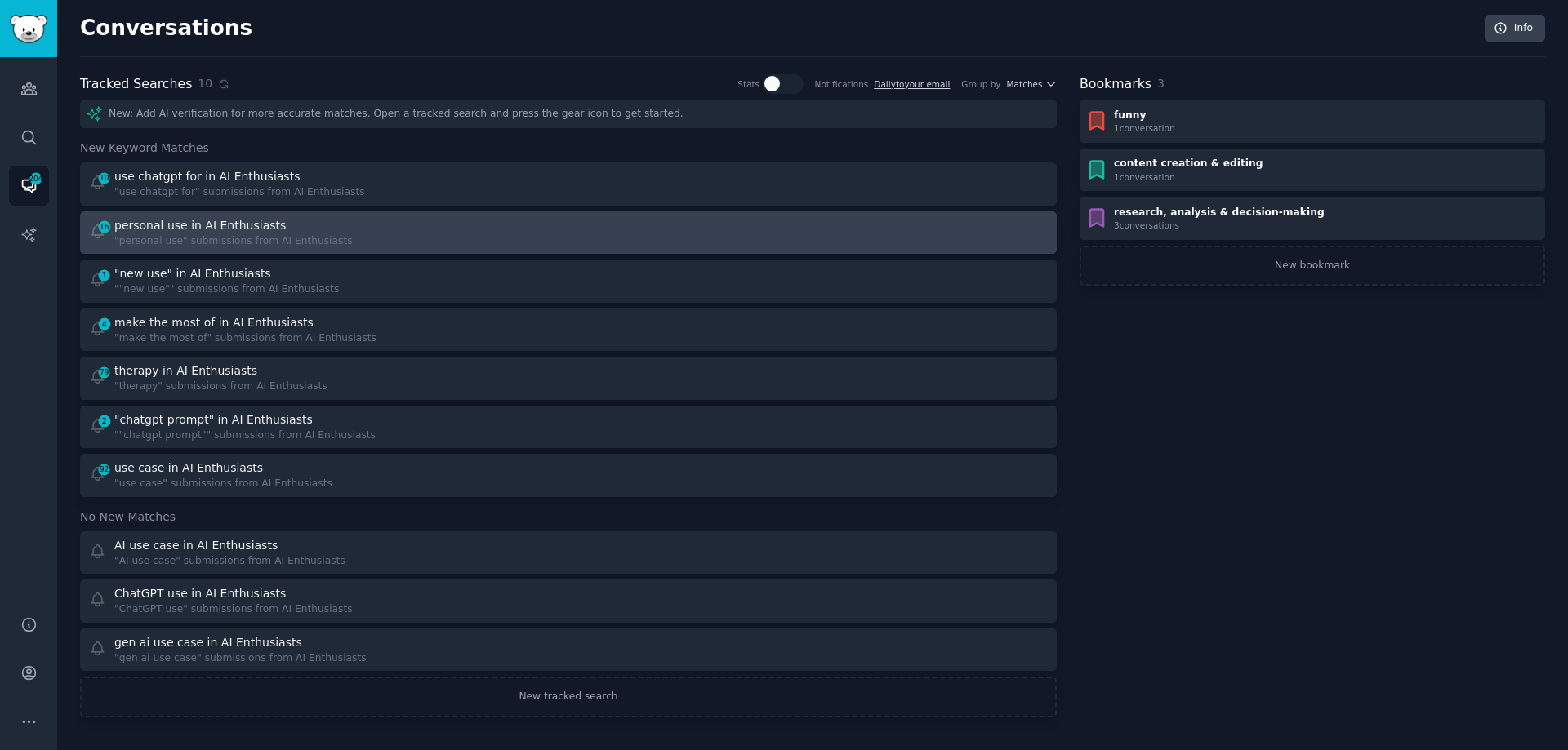
click at [206, 225] on div "personal use in AI Enthusiasts" at bounding box center [201, 226] width 172 height 17
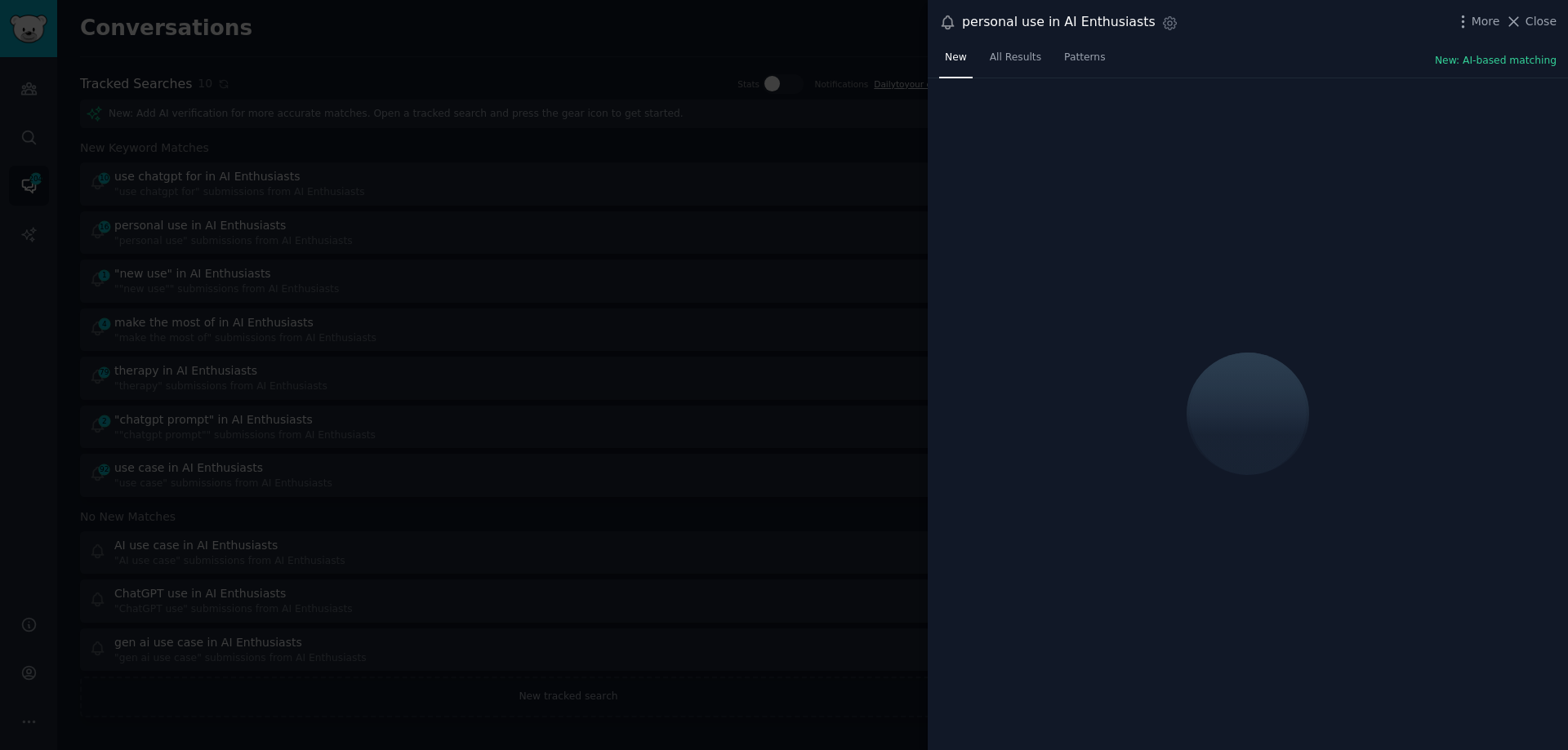
click at [364, 58] on div at bounding box center [784, 375] width 1568 height 750
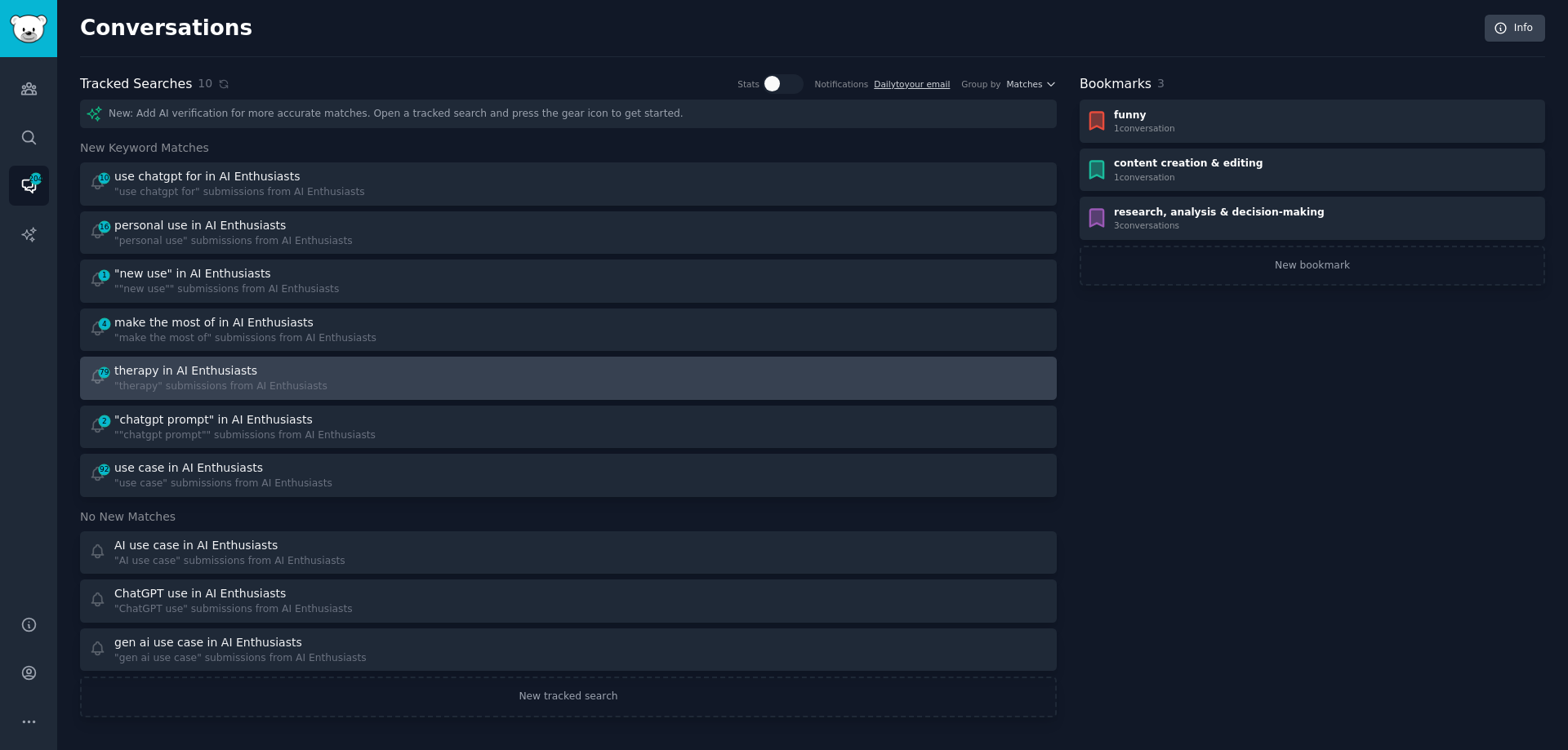
click at [192, 382] on div ""therapy" submissions from AI Enthusiasts" at bounding box center [221, 387] width 213 height 15
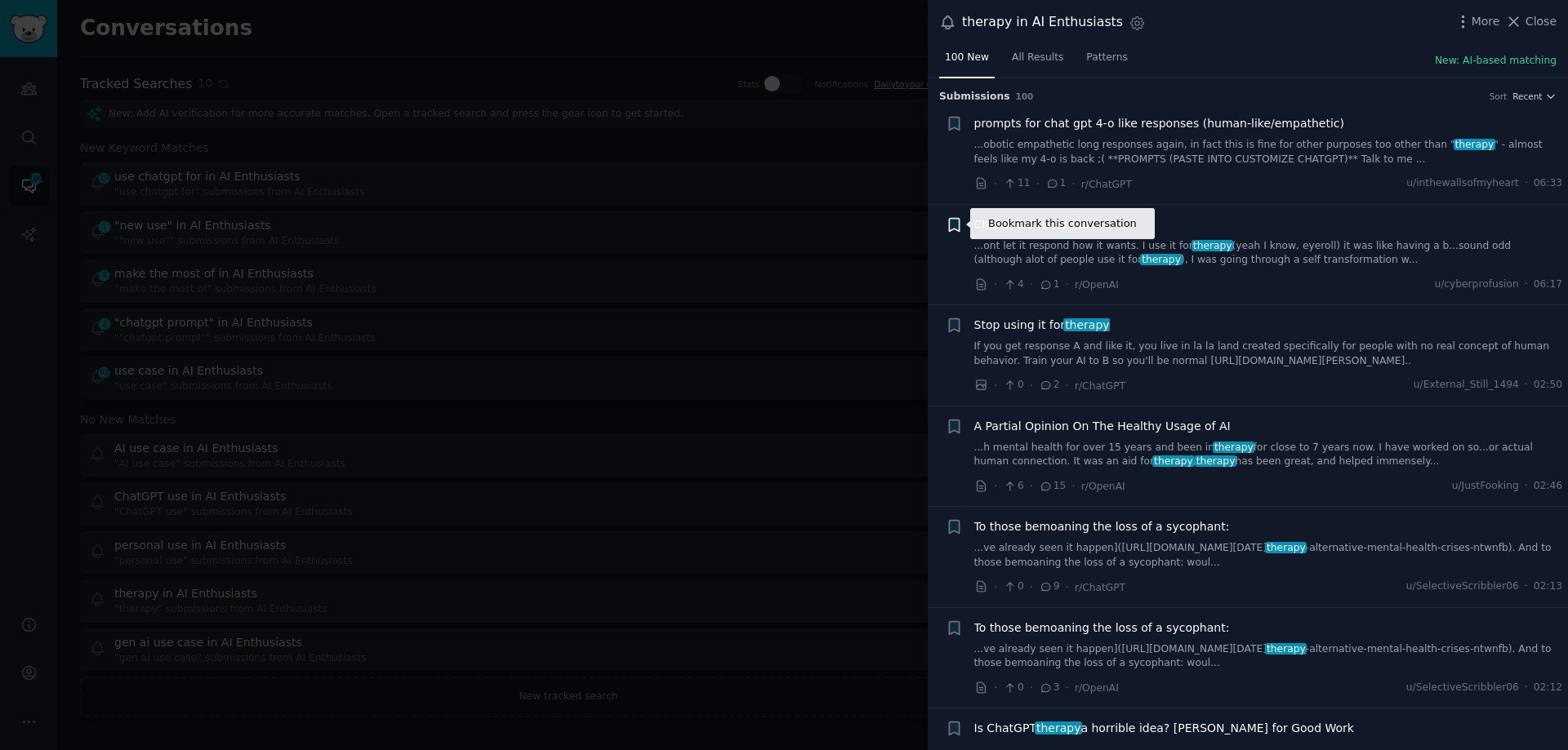
click at [954, 222] on icon "button" at bounding box center [954, 225] width 10 height 13
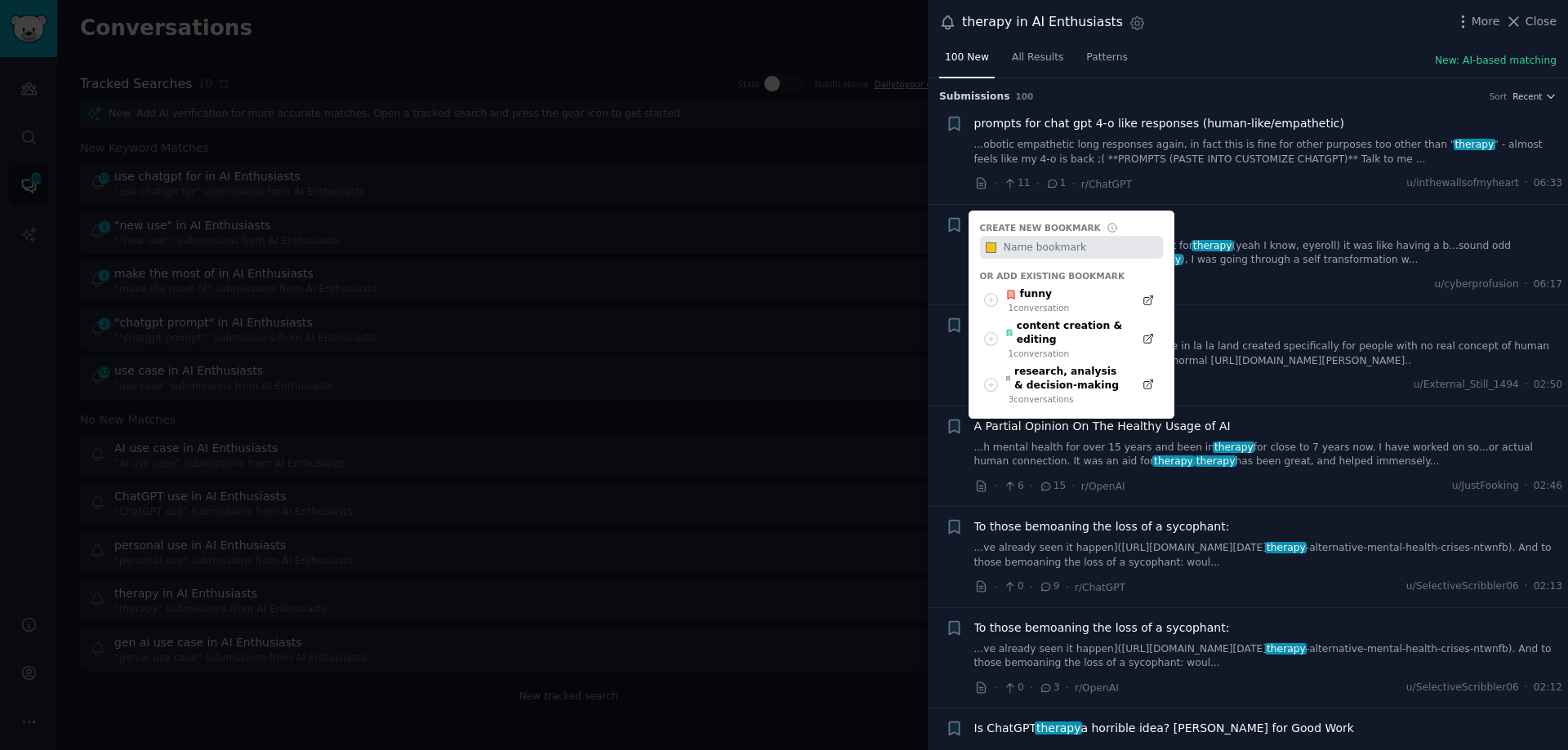
click at [1029, 247] on input "text" at bounding box center [1081, 247] width 161 height 23
type input "personal & professional support"
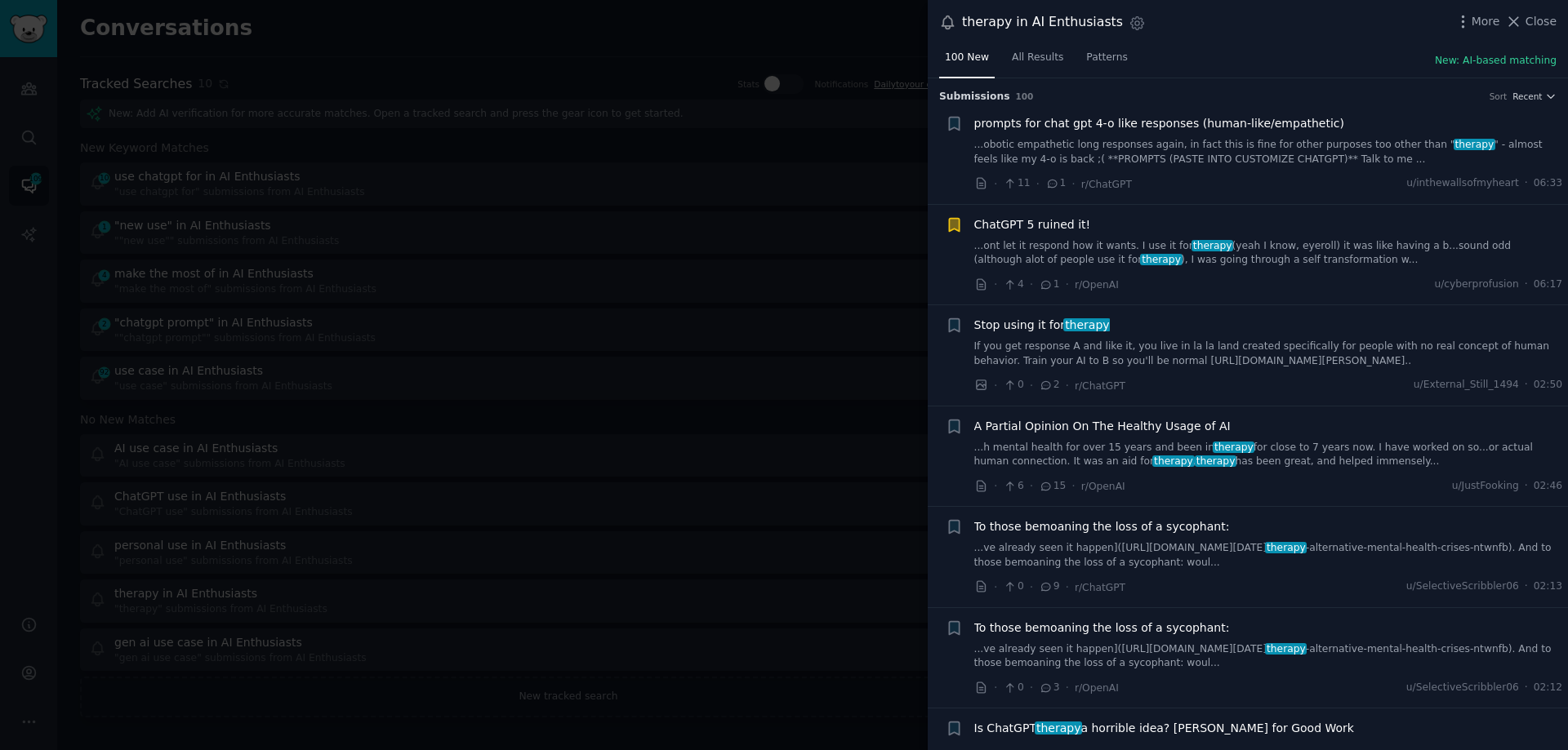
scroll to position [82, 0]
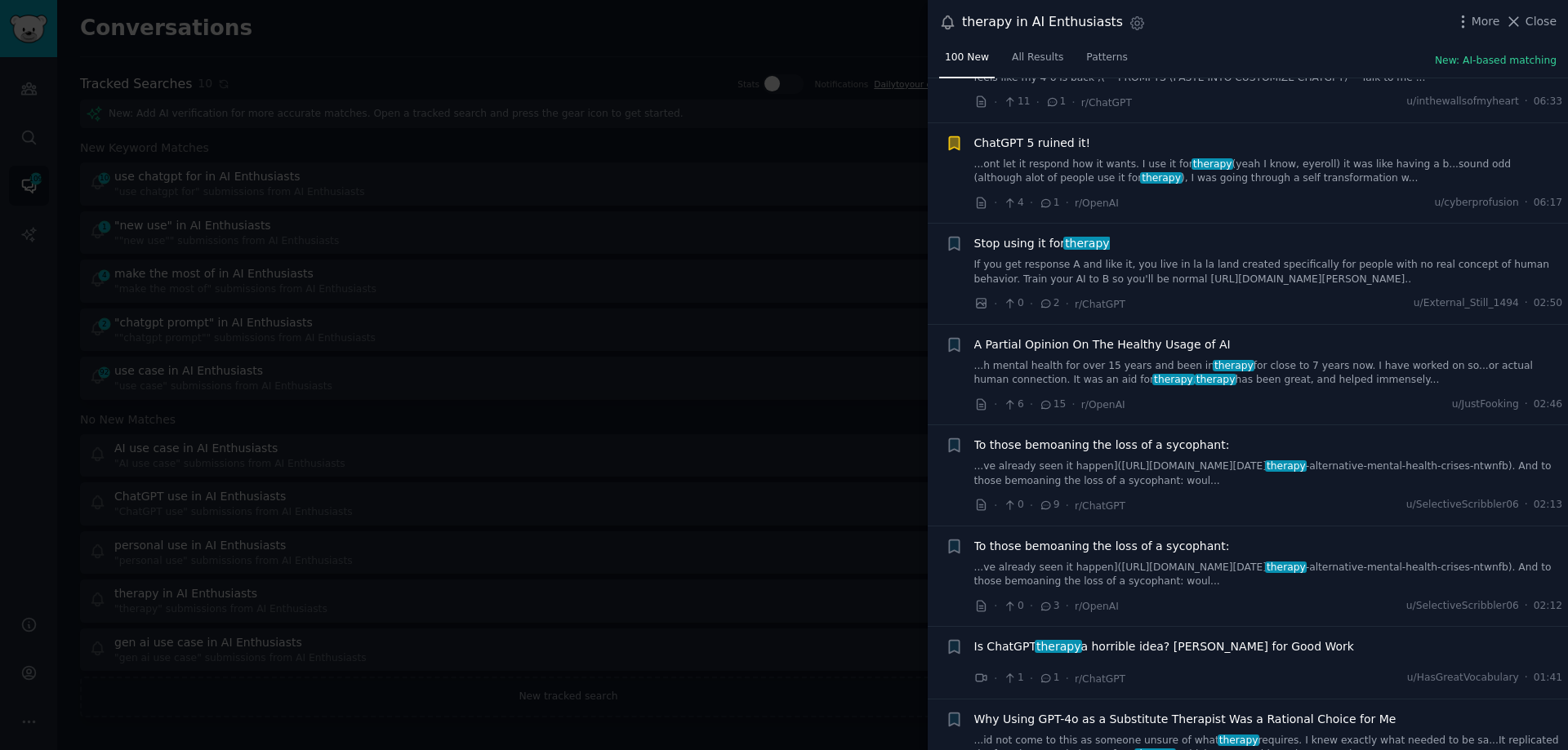
click at [1147, 369] on link "...h mental health for over 15 years and been in therapy for close to 7 years n…" at bounding box center [1268, 373] width 589 height 29
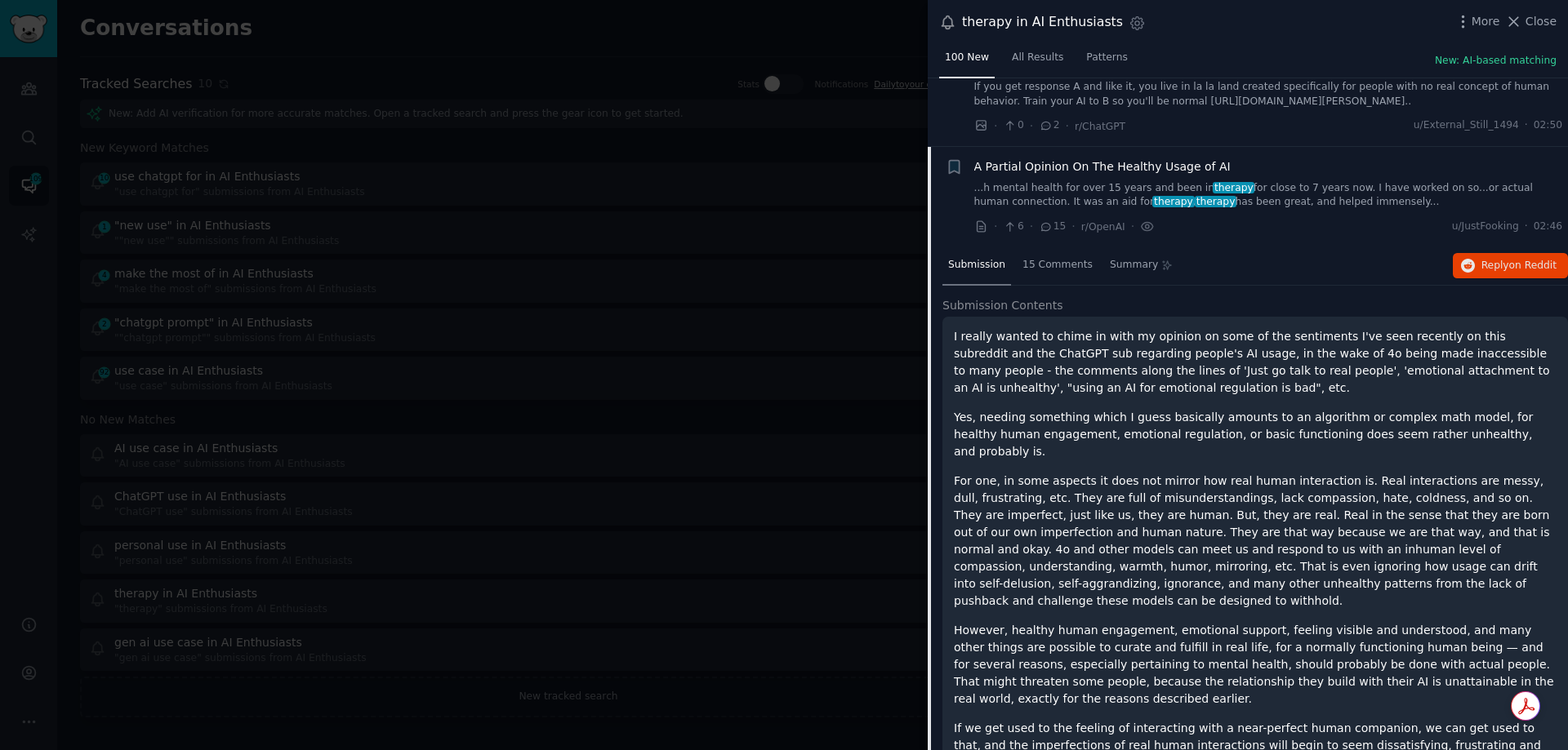
scroll to position [165, 0]
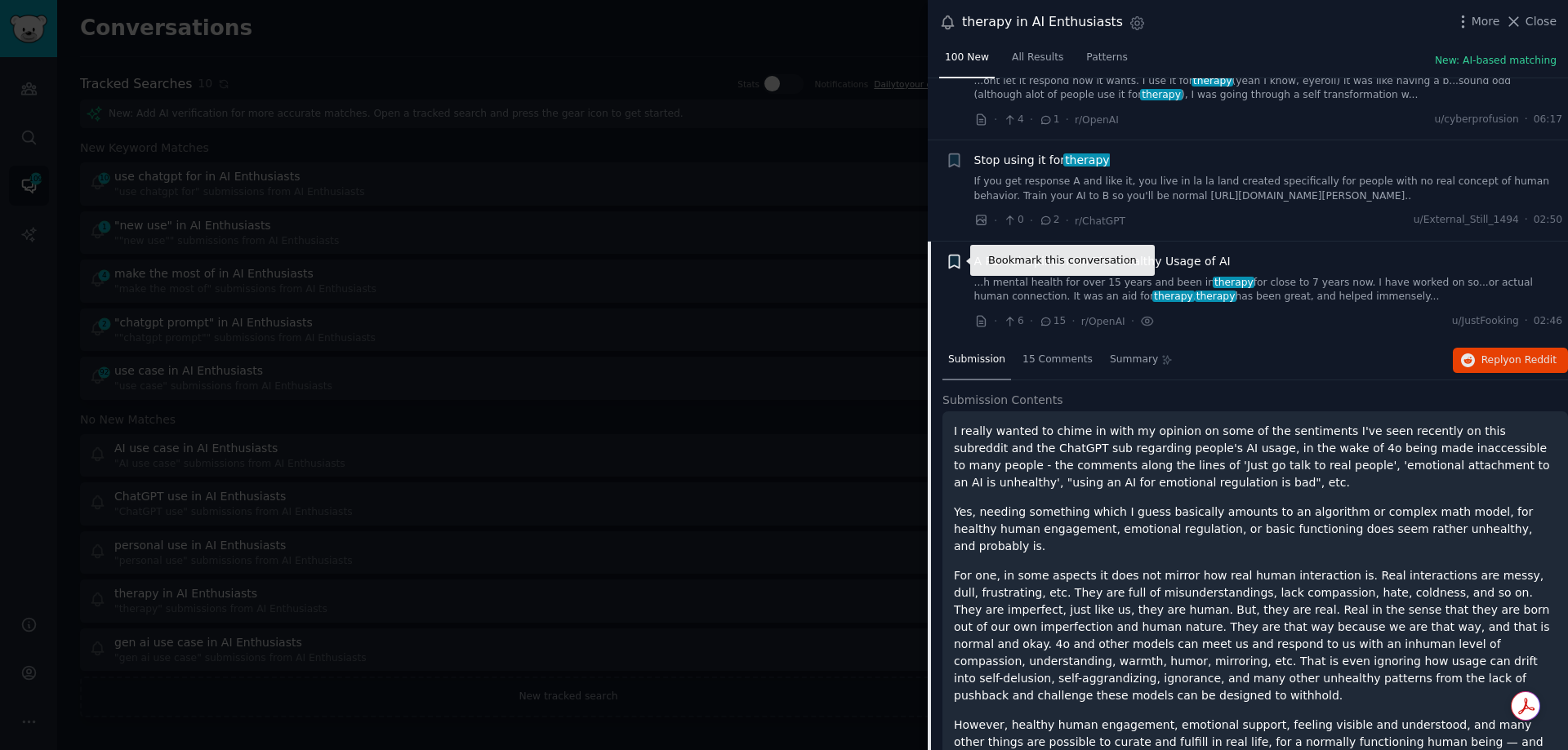
click at [953, 261] on icon "button" at bounding box center [954, 261] width 10 height 13
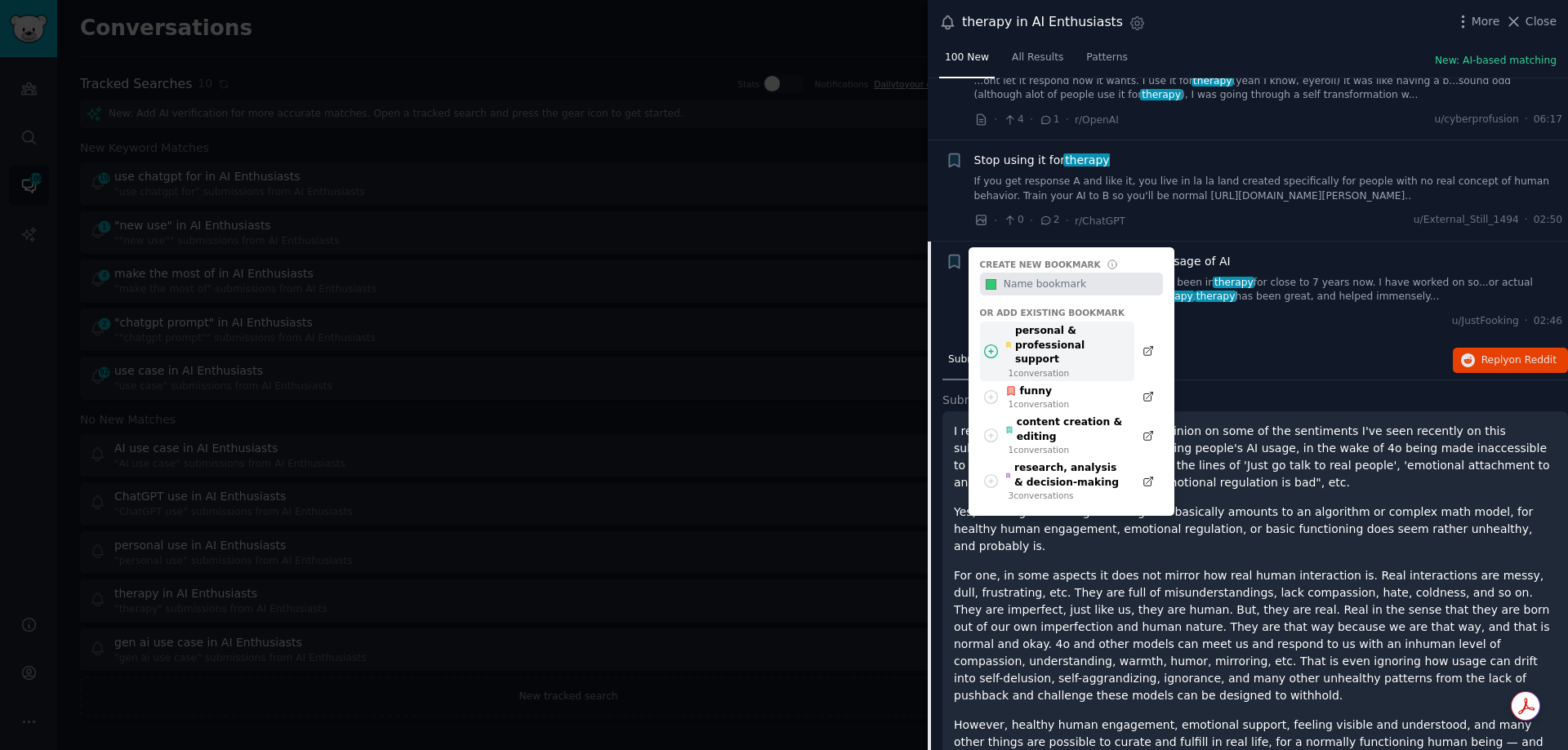
click at [1075, 338] on div "personal & professional support" at bounding box center [1065, 345] width 120 height 43
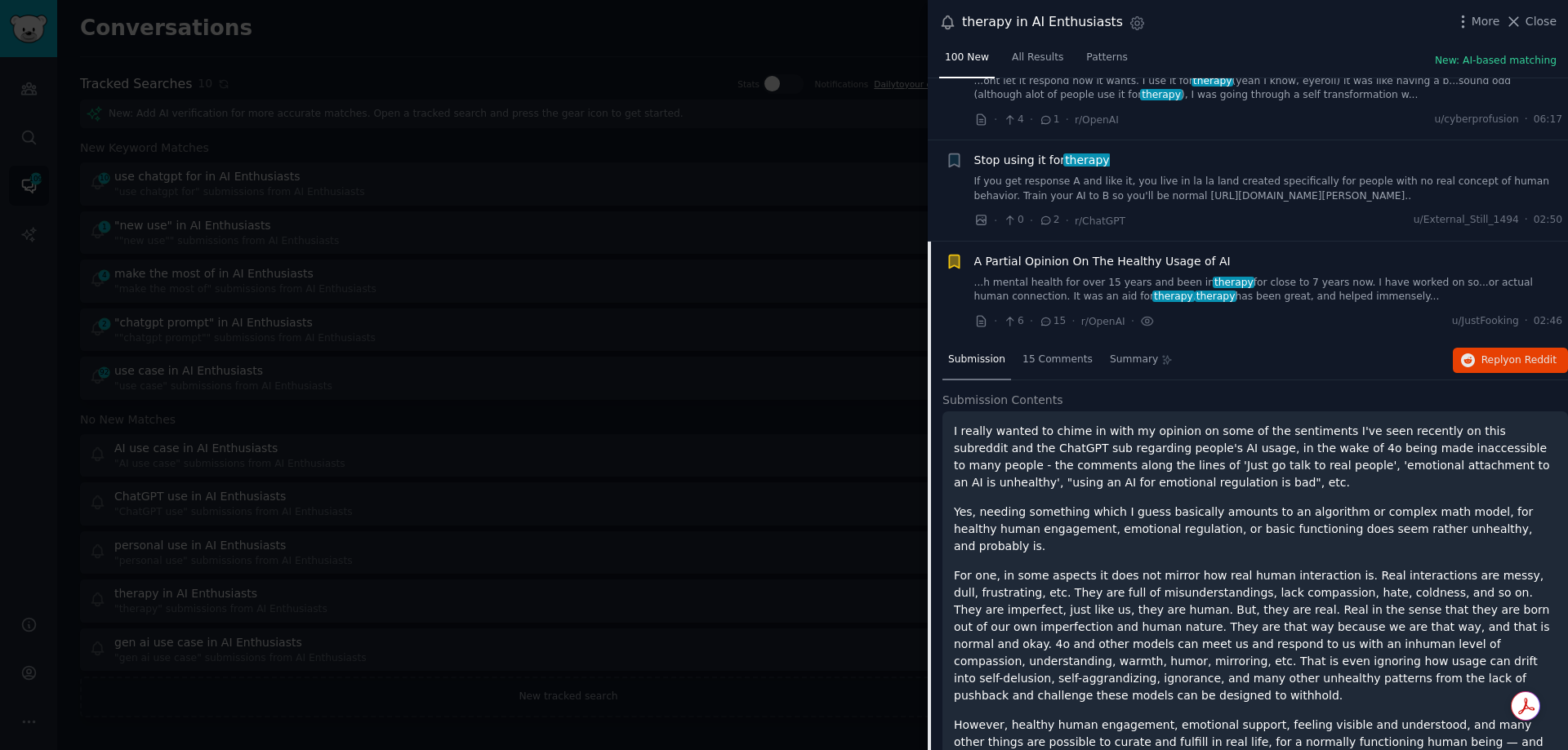
click at [827, 163] on div at bounding box center [784, 375] width 1568 height 750
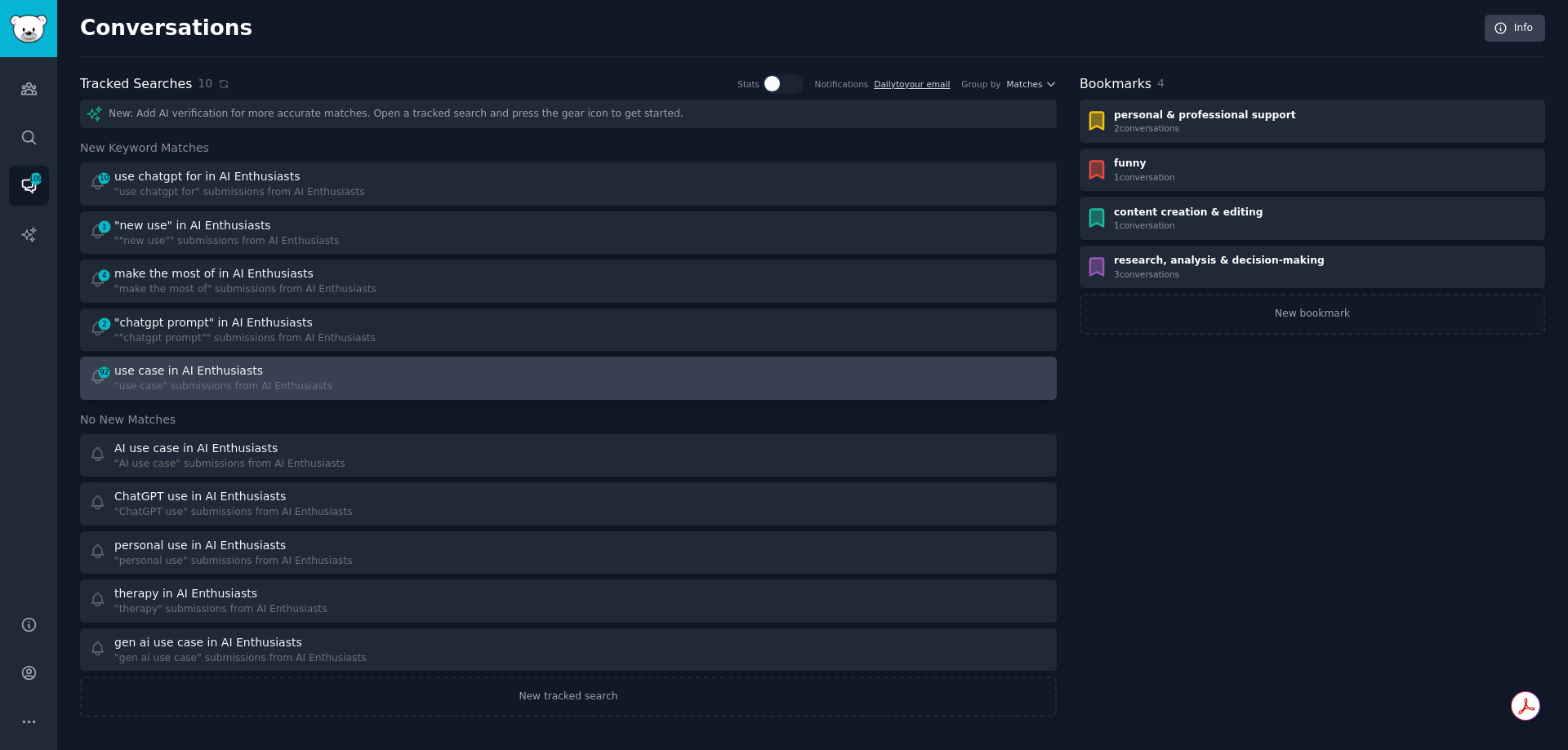
click at [224, 379] on div "use case in AI Enthusiasts" at bounding box center [189, 371] width 148 height 17
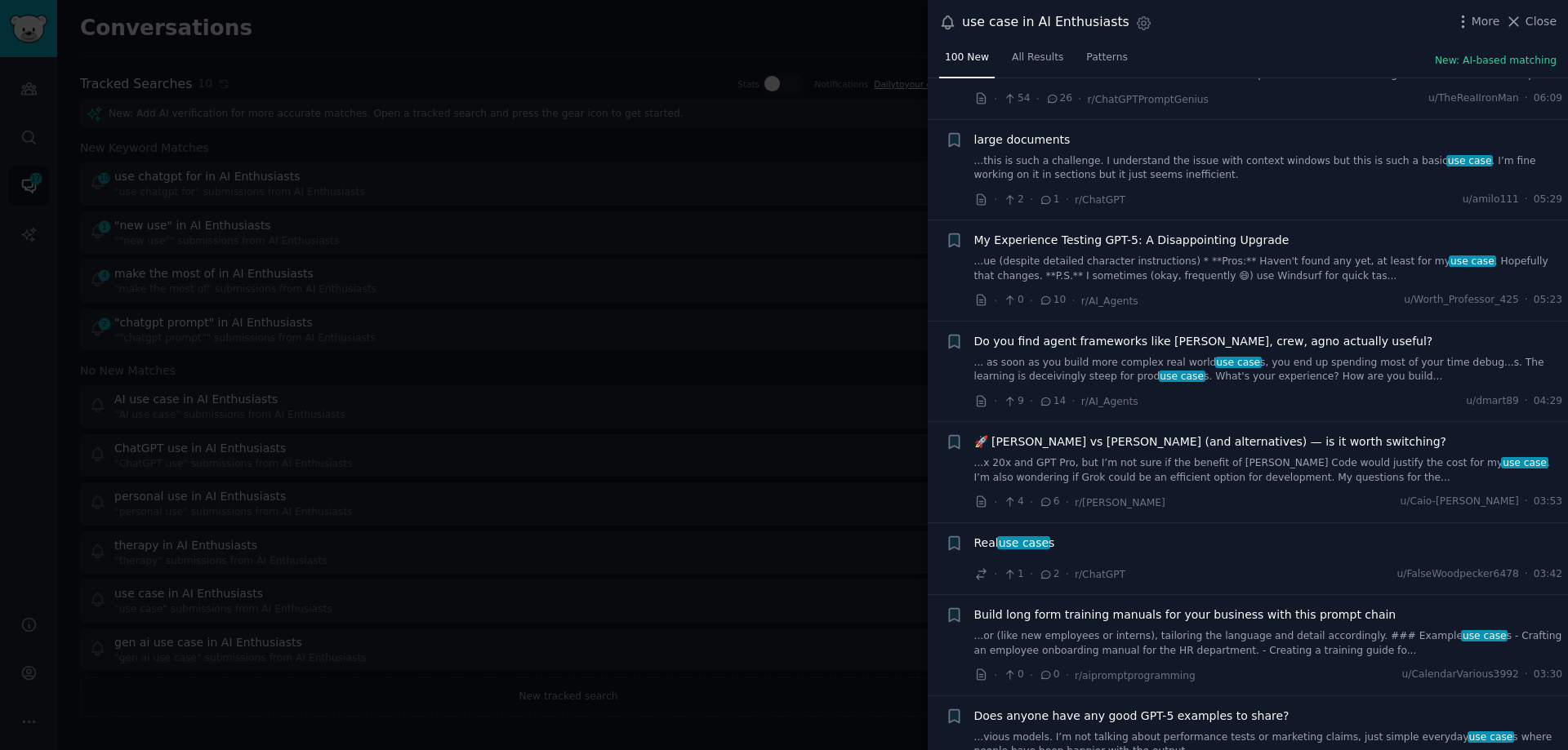
scroll to position [735, 0]
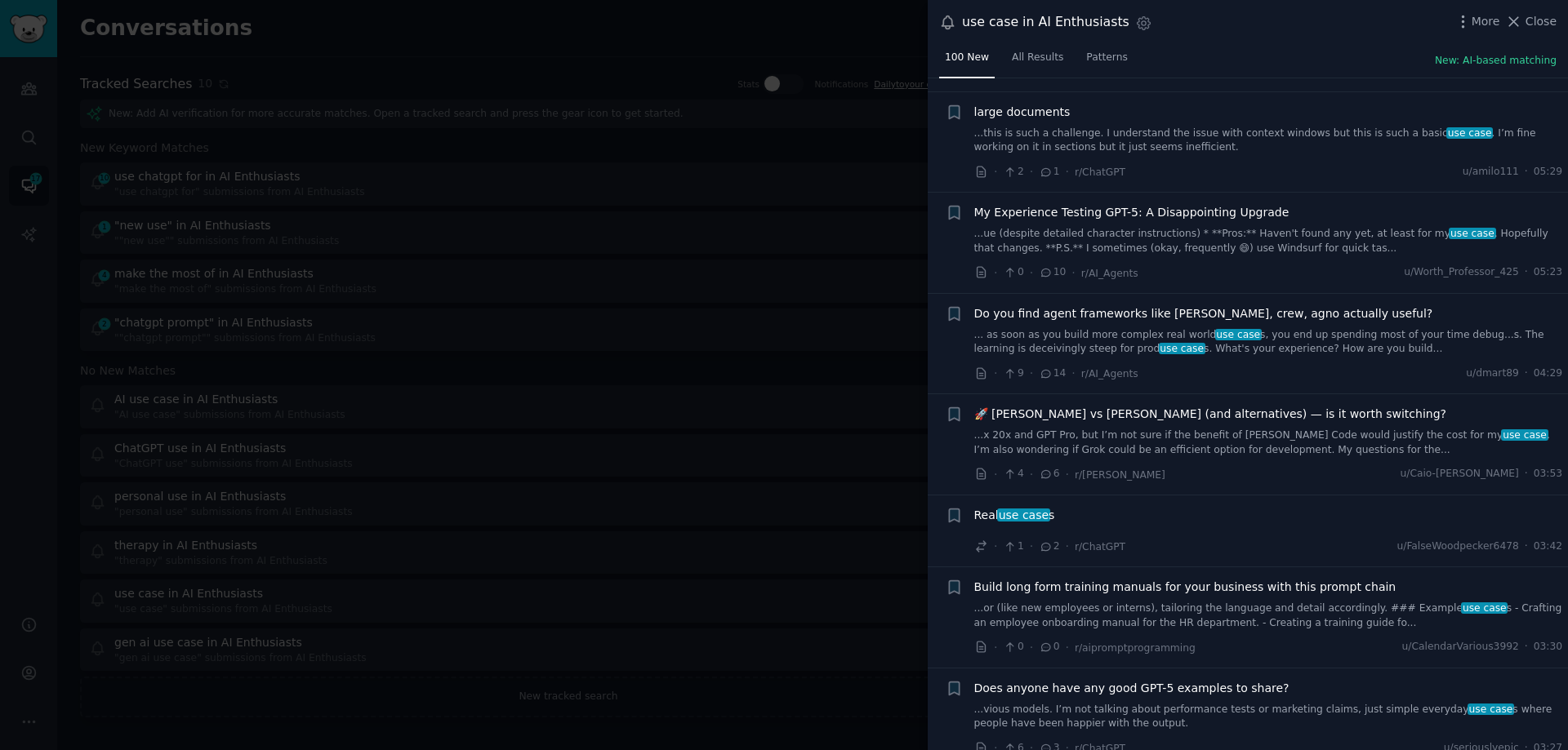
click at [1103, 519] on div "Real use case s" at bounding box center [1268, 515] width 589 height 17
click at [1053, 520] on div "Real use case s" at bounding box center [1268, 515] width 589 height 17
click at [1040, 529] on div "Real use case s · 1 · 2 · r/ChatGPT u/FalseWoodpecker6478 · 03:42" at bounding box center [1268, 531] width 589 height 49
click at [987, 509] on span "Real use case s" at bounding box center [1015, 515] width 81 height 17
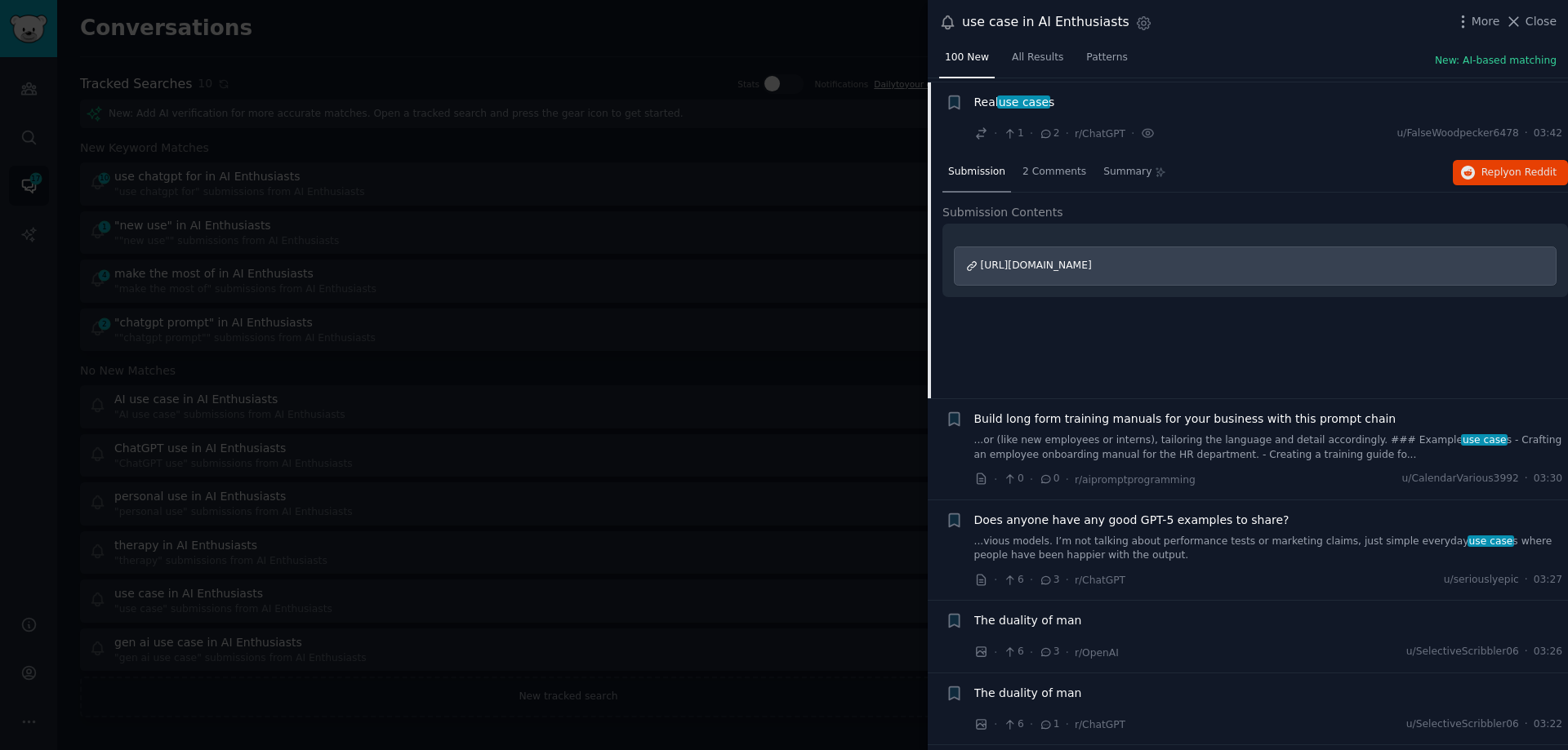
scroll to position [1152, 0]
click at [1105, 441] on link "...or (like new employees or interns), tailoring the language and detail accord…" at bounding box center [1268, 443] width 589 height 29
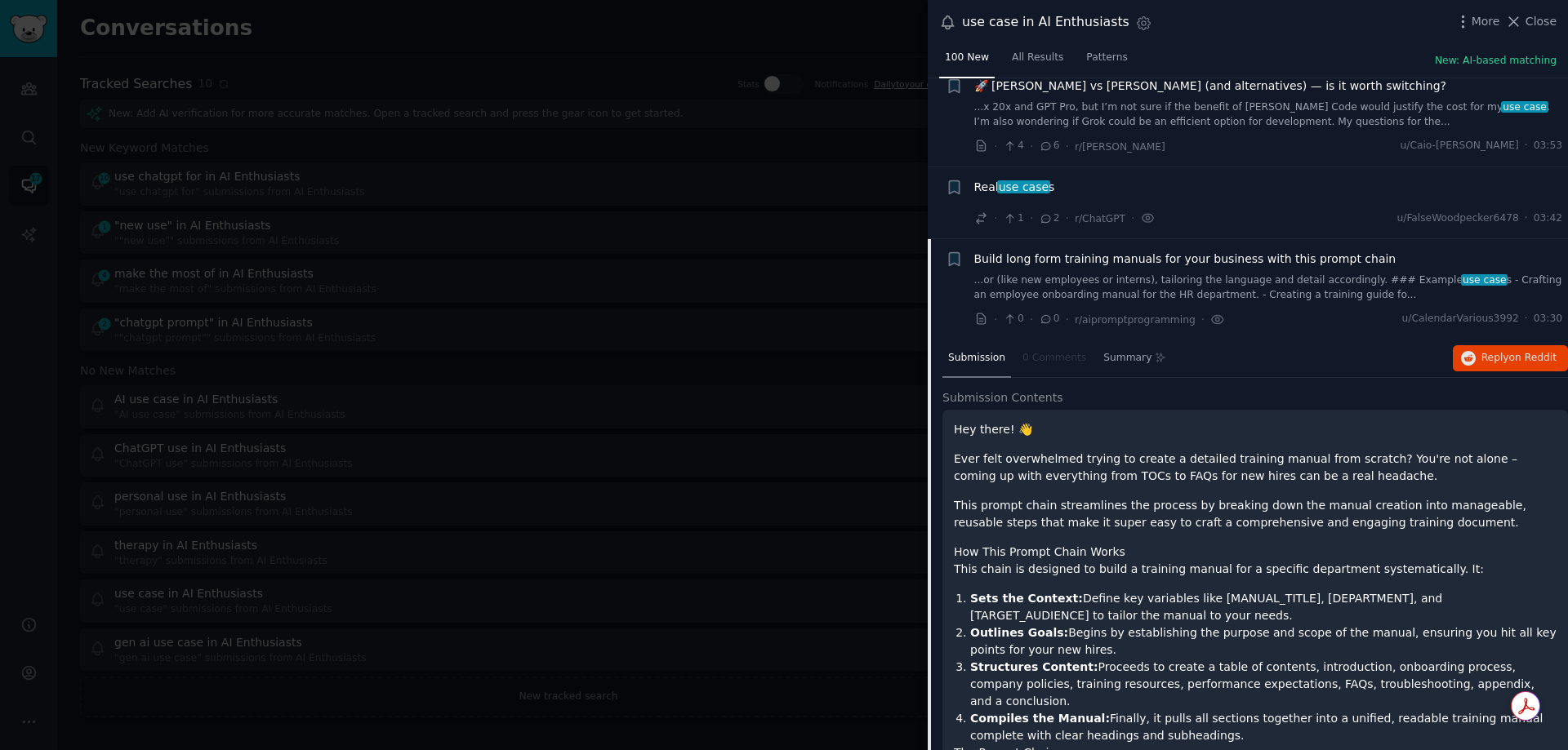
scroll to position [1062, 0]
click at [956, 257] on icon "button" at bounding box center [954, 261] width 10 height 13
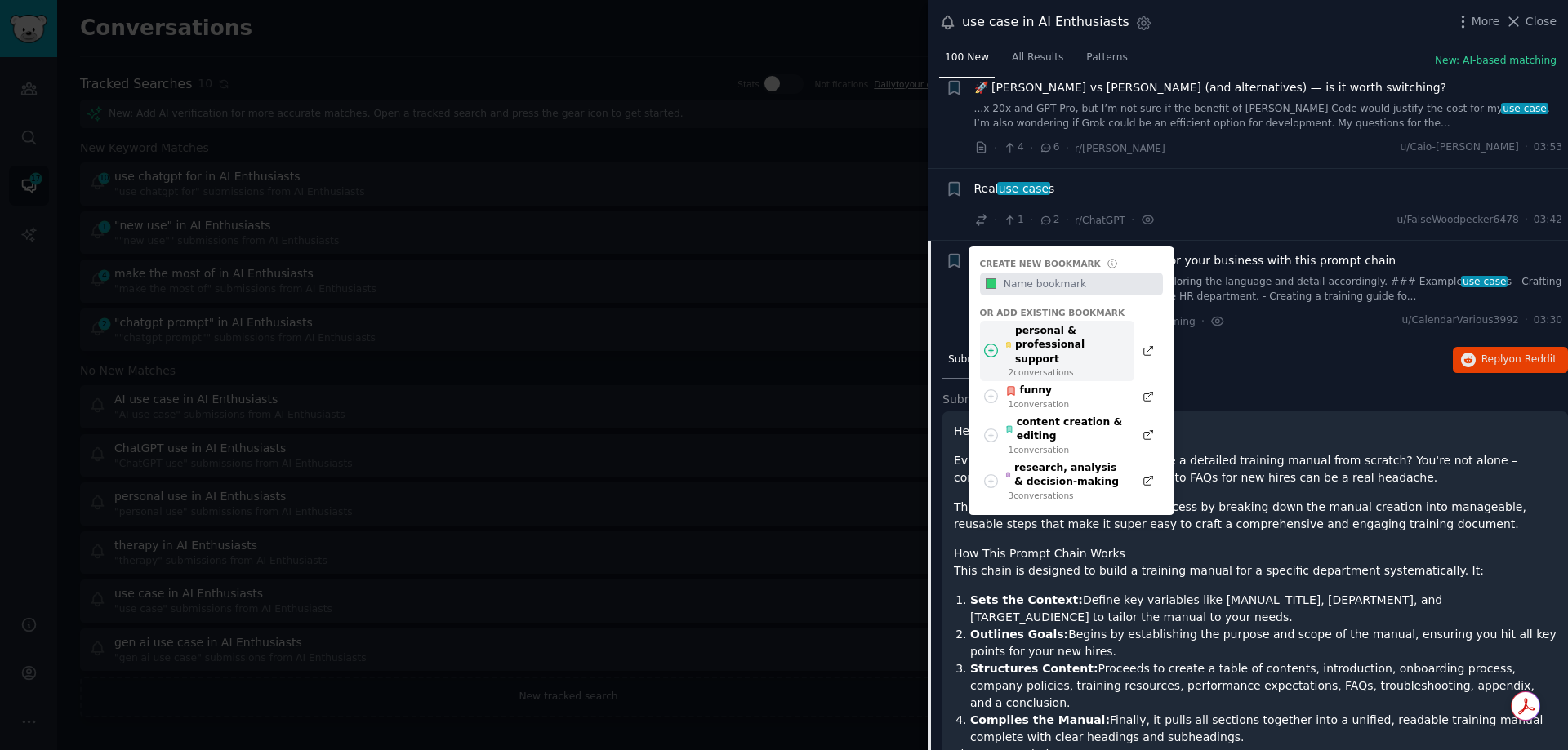
click at [1072, 336] on div "personal & professional support" at bounding box center [1065, 345] width 120 height 43
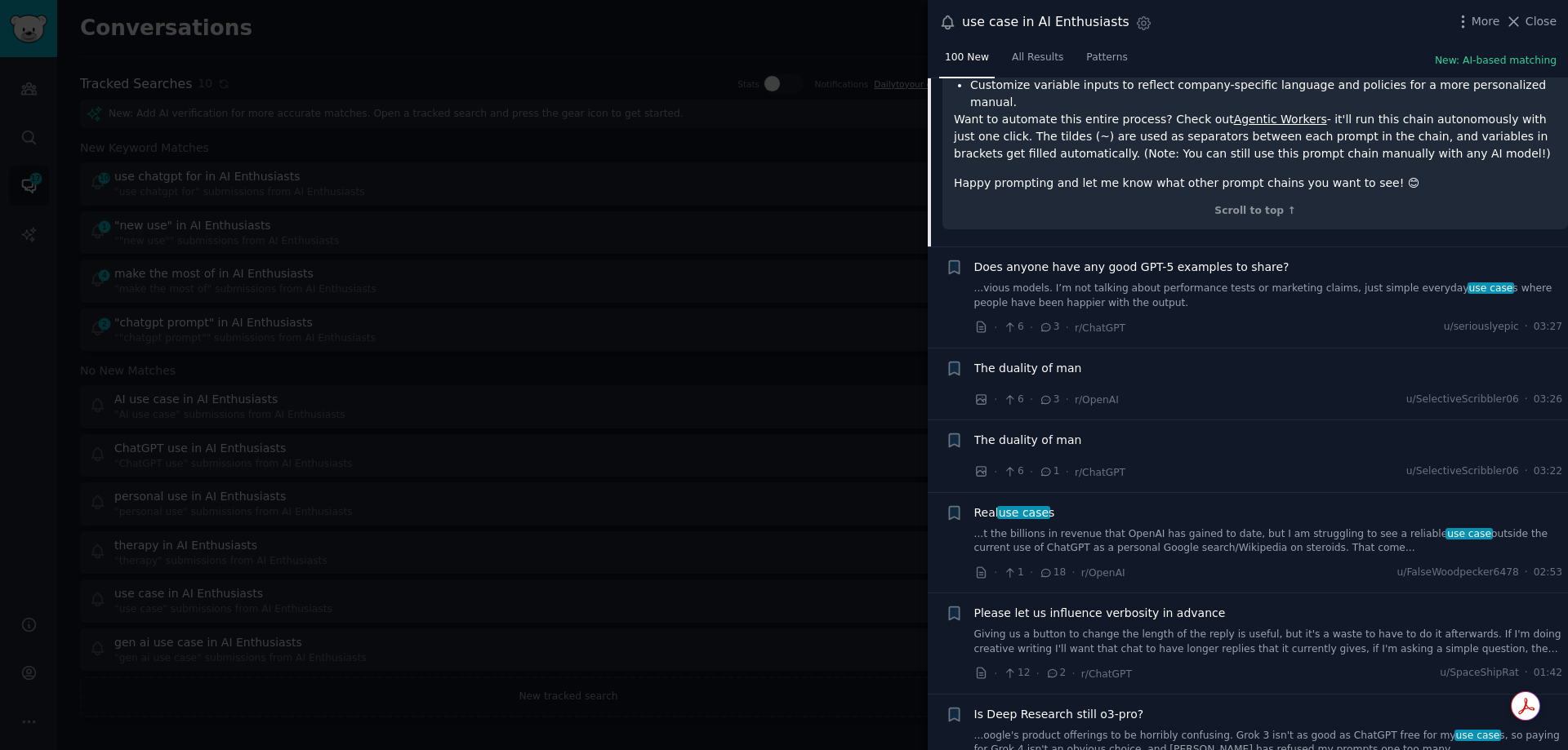
scroll to position [2531, 0]
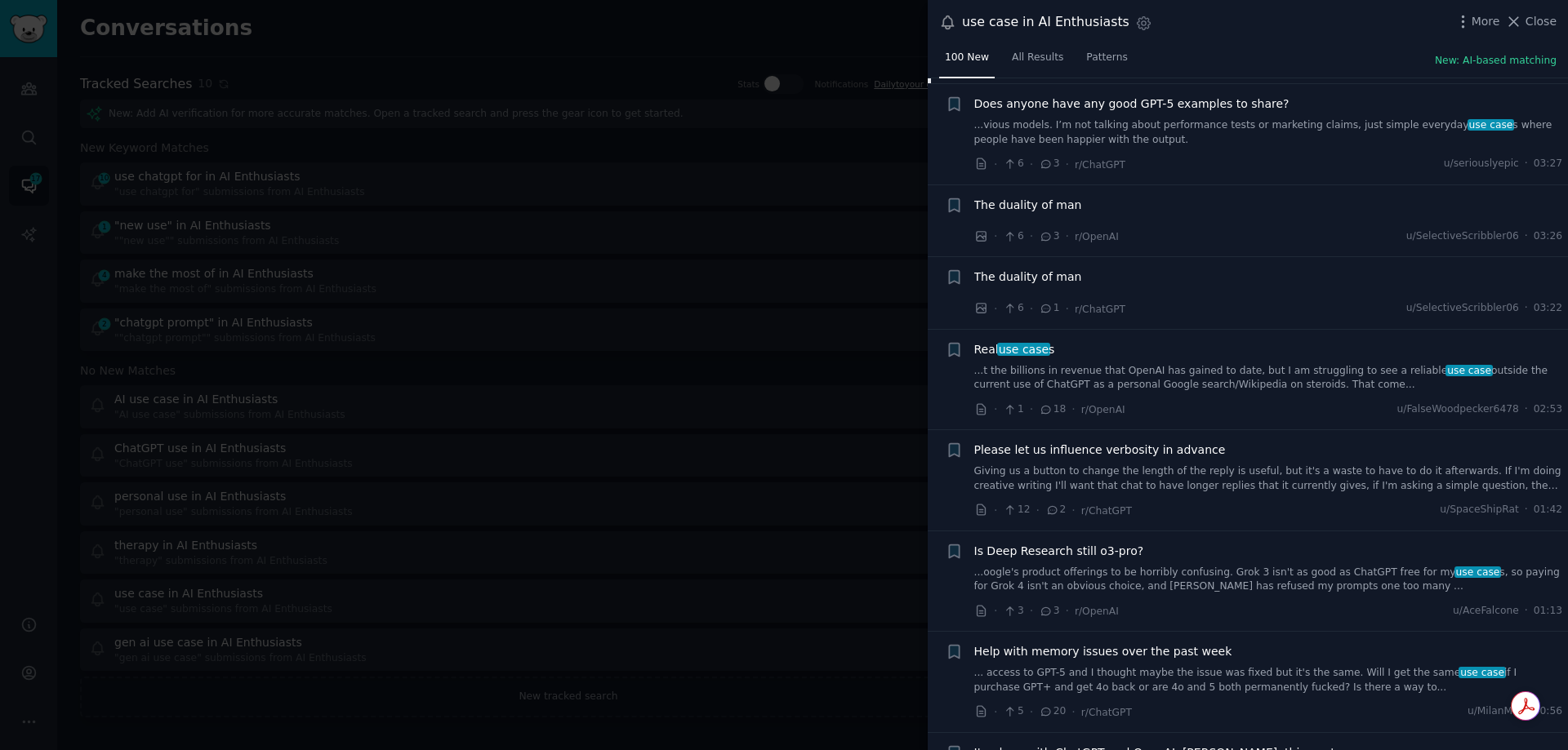
click at [1108, 364] on link "...t the billions in revenue that OpenAI has gained to date, but I am strugglin…" at bounding box center [1268, 378] width 589 height 29
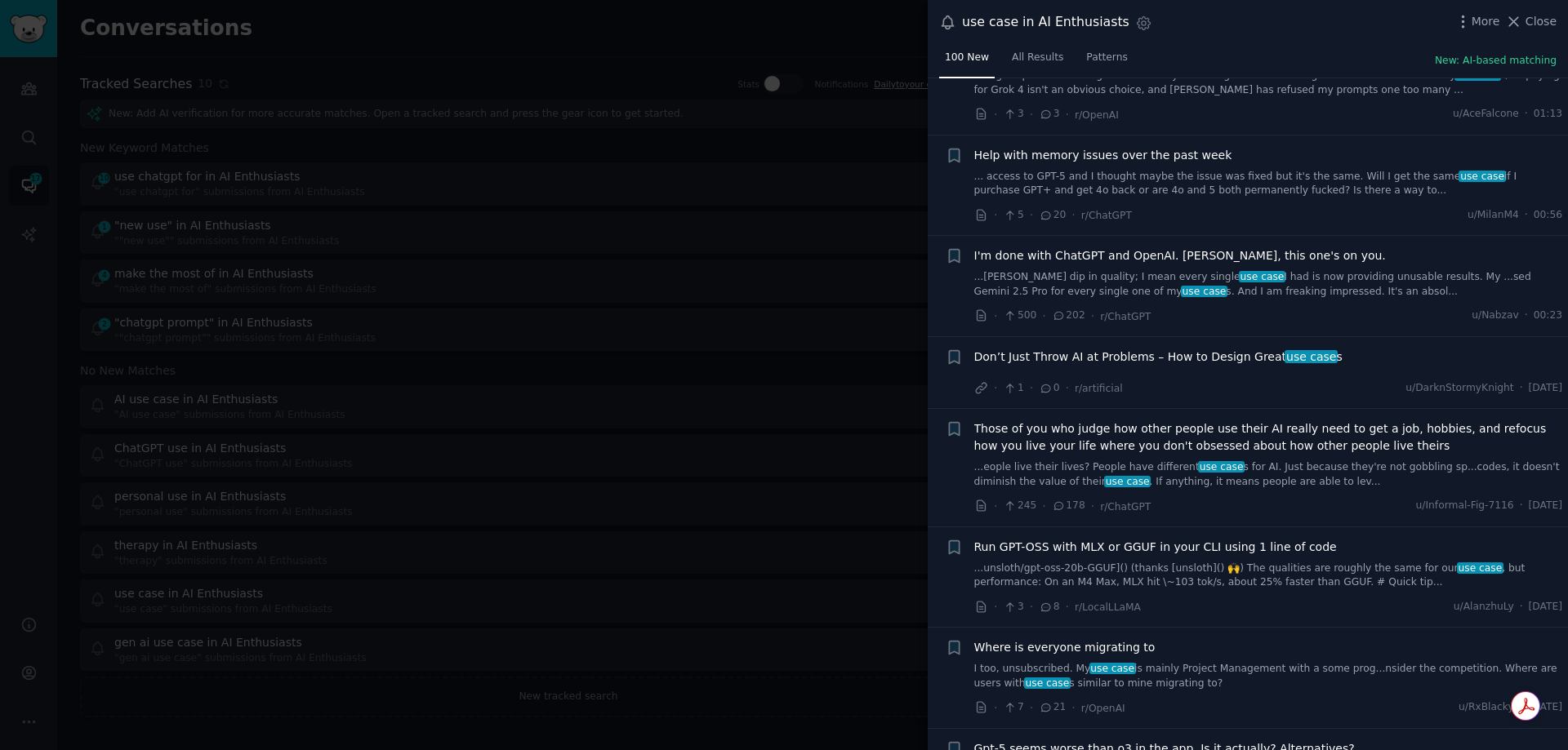
scroll to position [2142, 0]
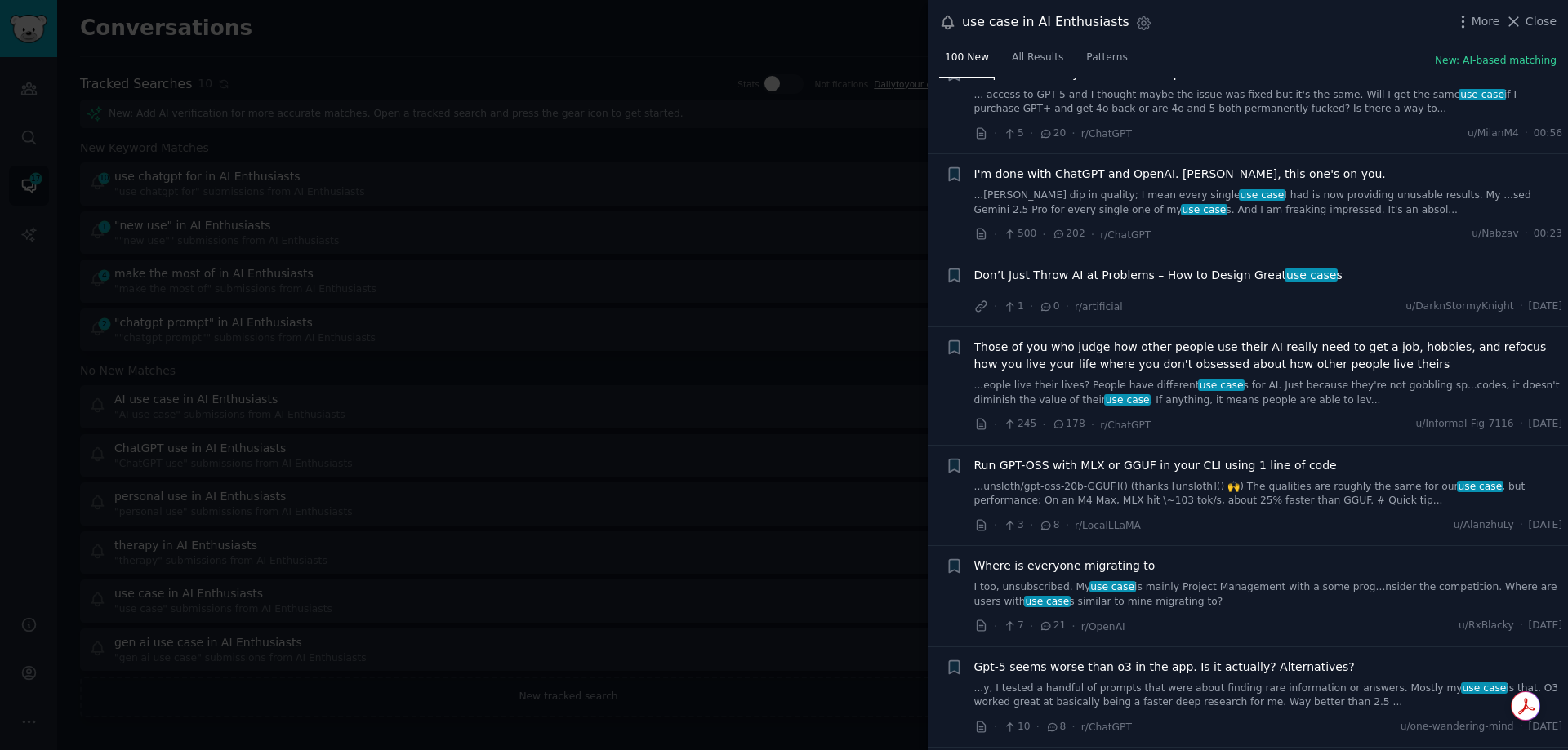
click at [1139, 275] on span "Don’t Just Throw AI at Problems – How to Design Great use case s" at bounding box center [1158, 275] width 369 height 17
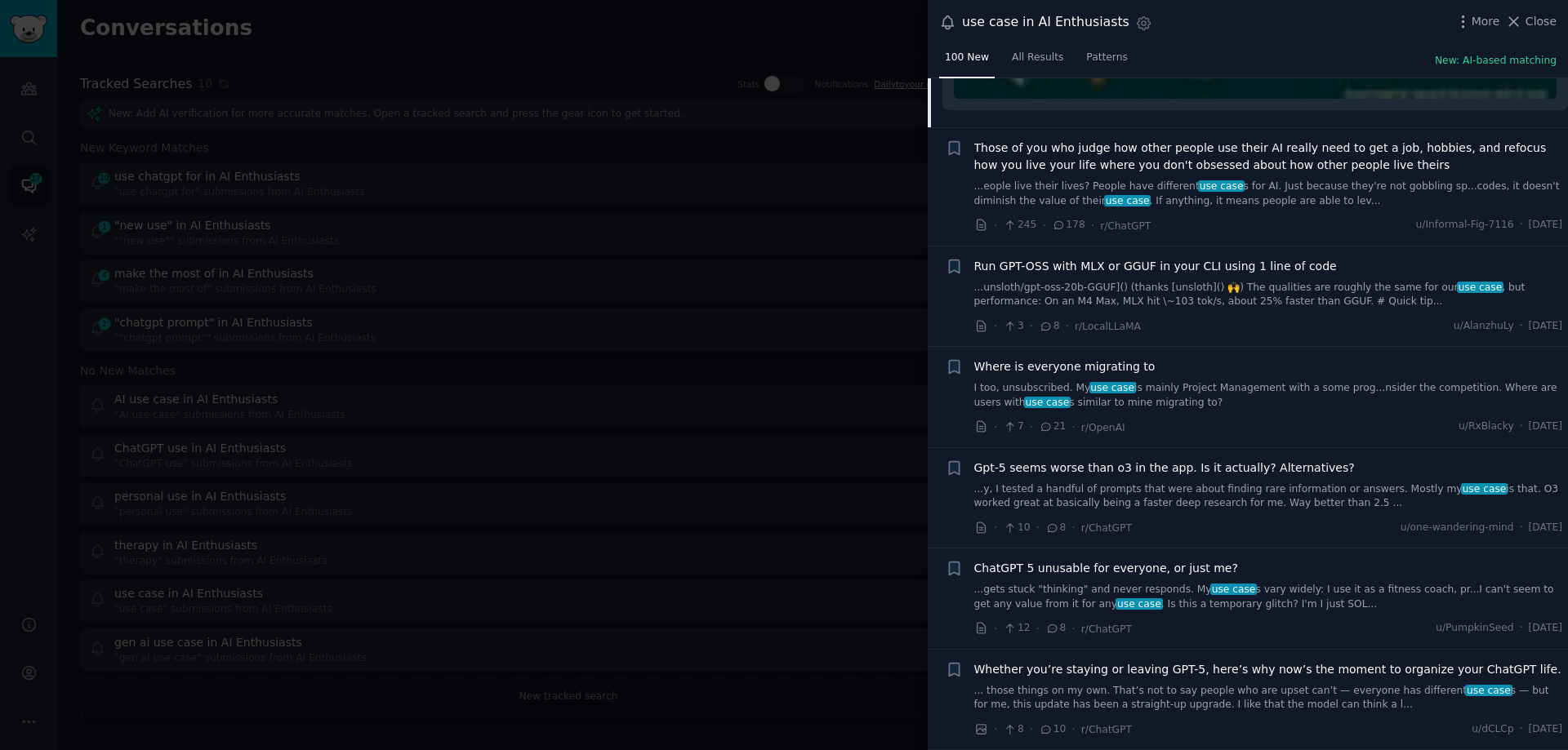
scroll to position [2564, 0]
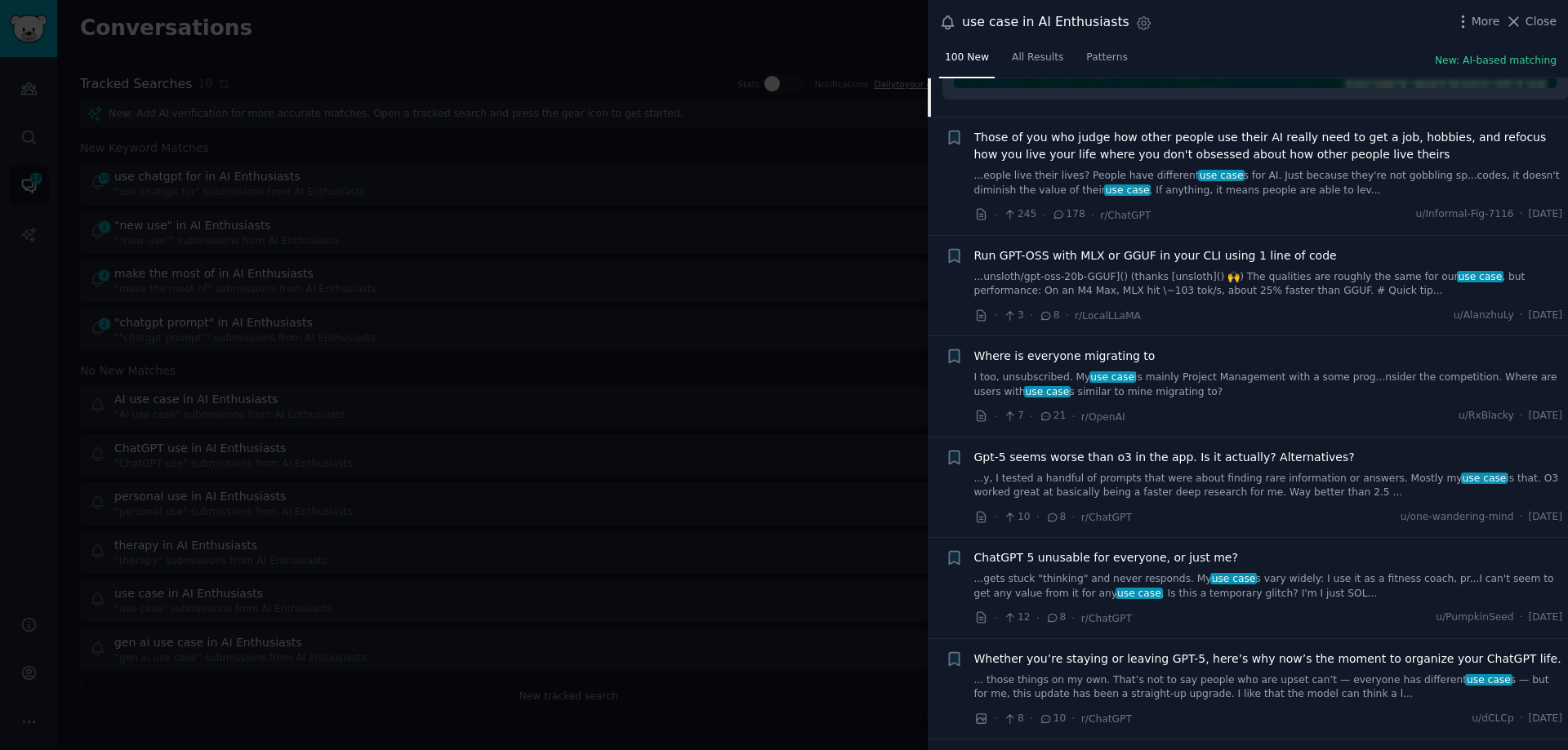
click at [1148, 379] on link "I too, unsubscribed. My use case is mainly Project Management with a some prog.…" at bounding box center [1268, 384] width 589 height 29
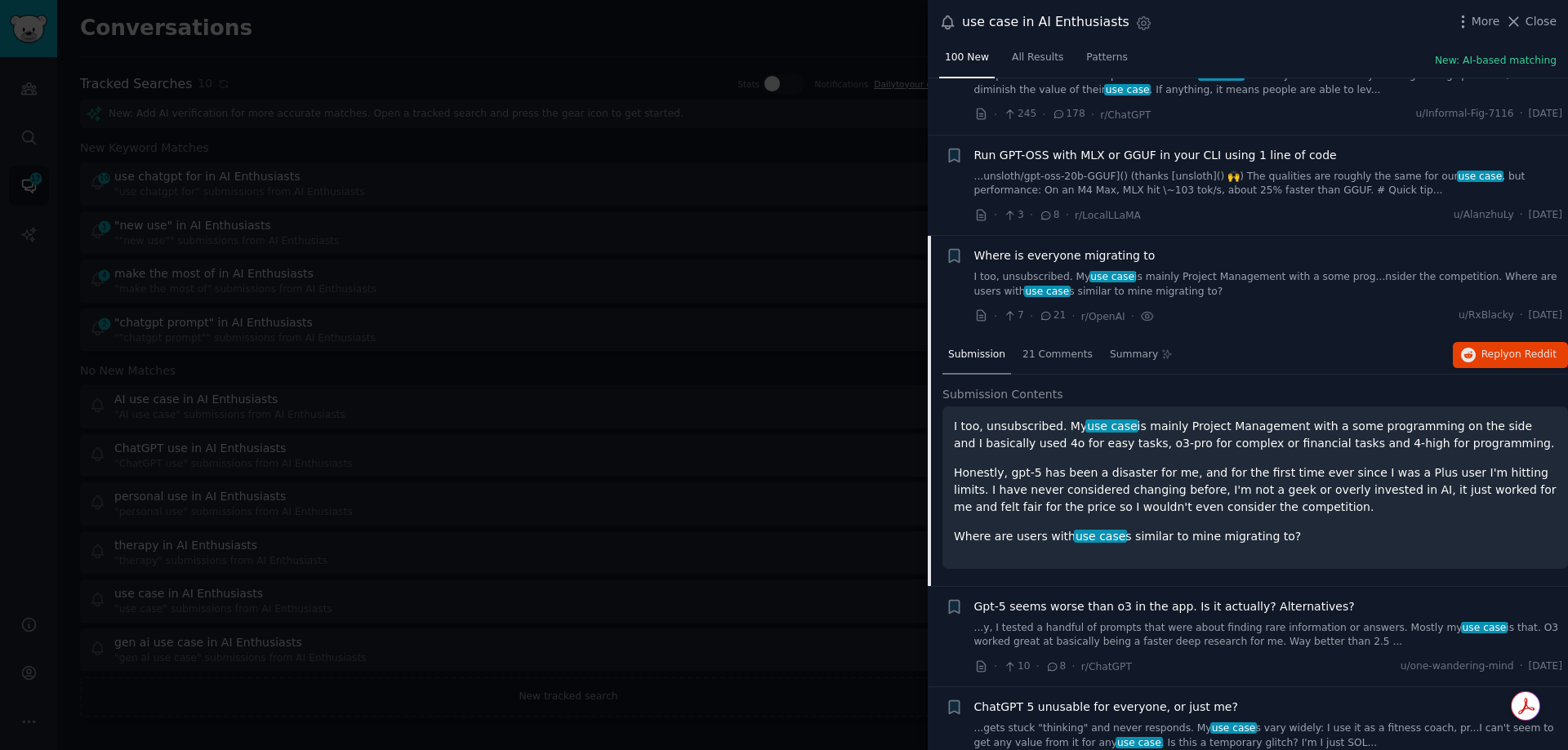
scroll to position [2202, 0]
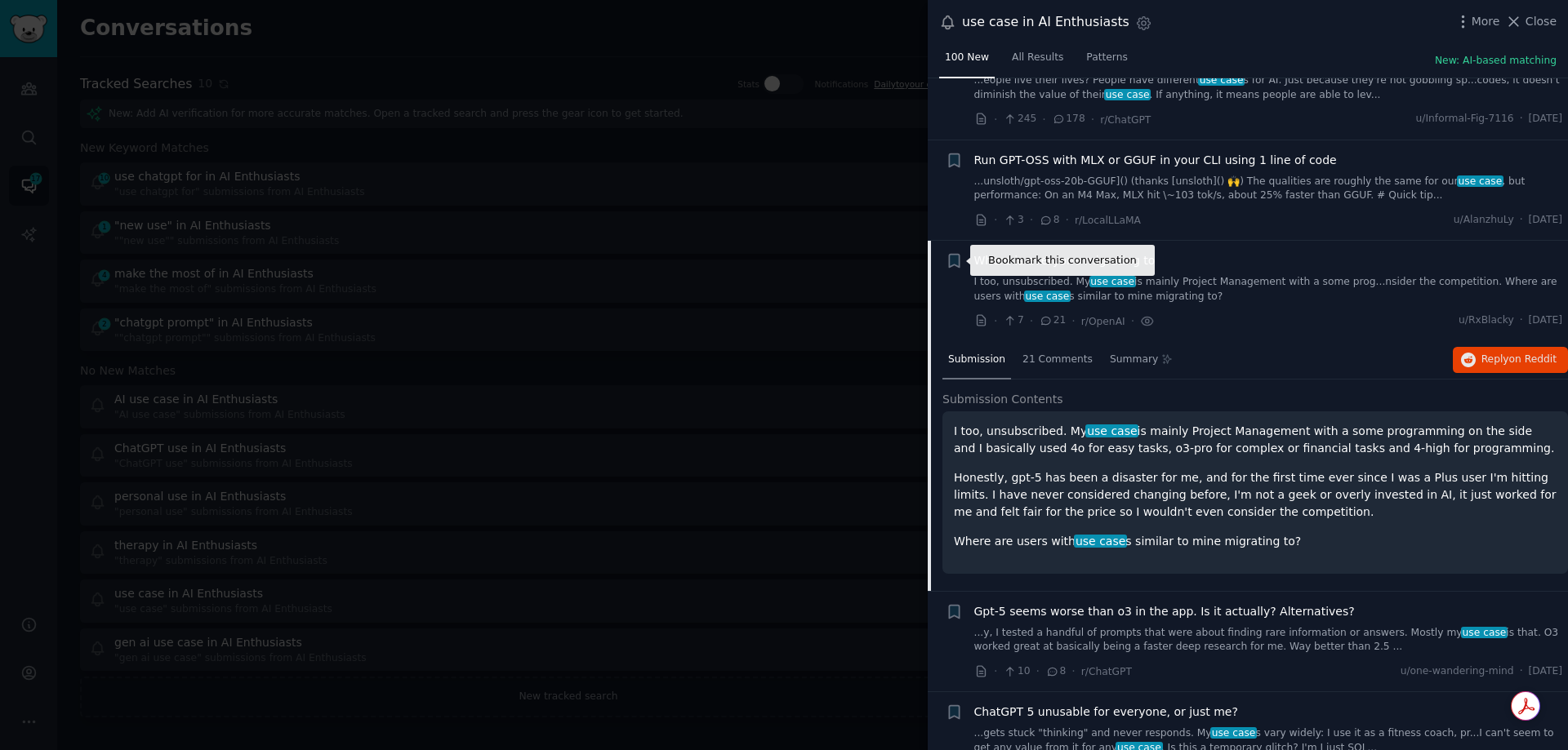
click at [956, 256] on icon "button" at bounding box center [954, 261] width 10 height 13
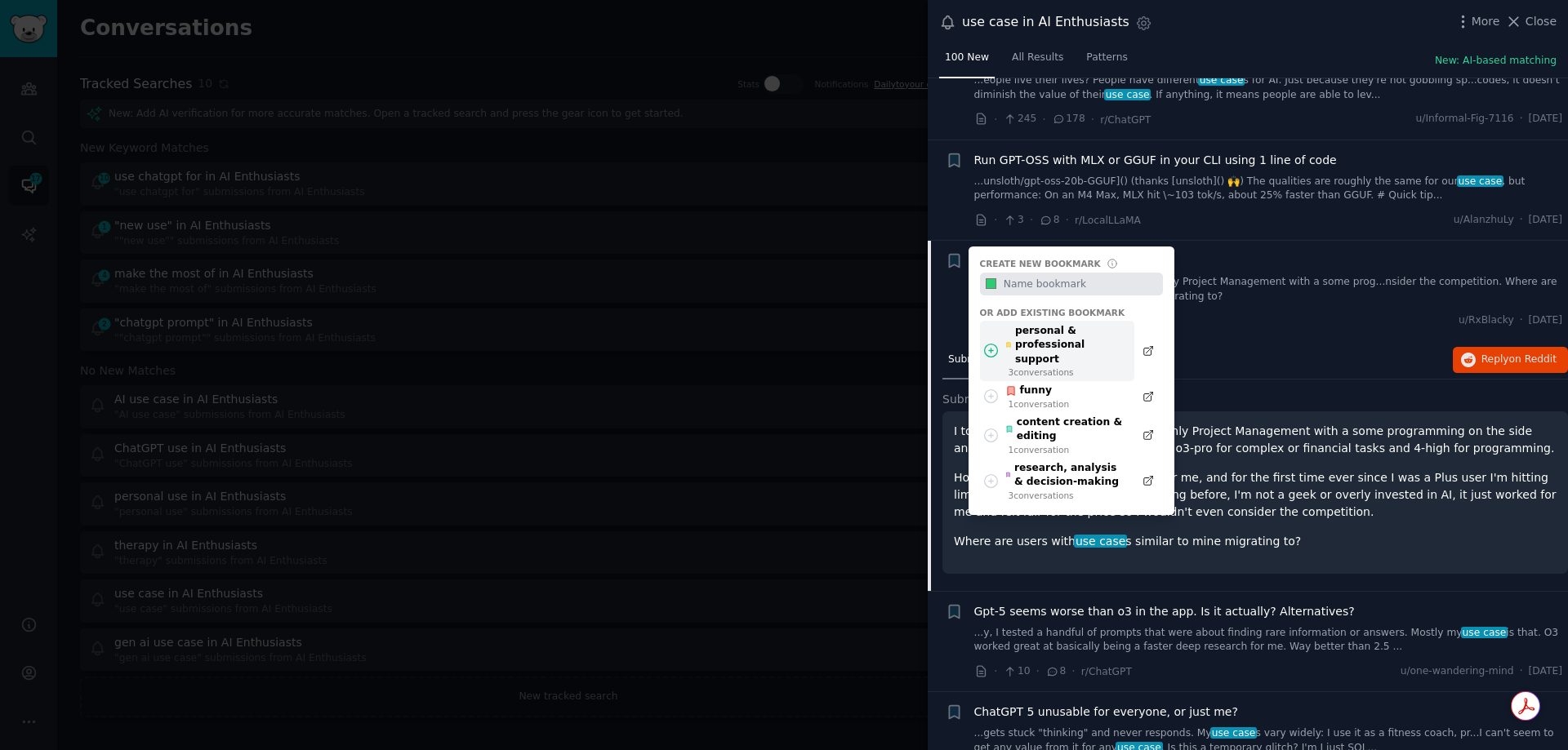
click at [1058, 341] on div "personal & professional support" at bounding box center [1065, 345] width 120 height 43
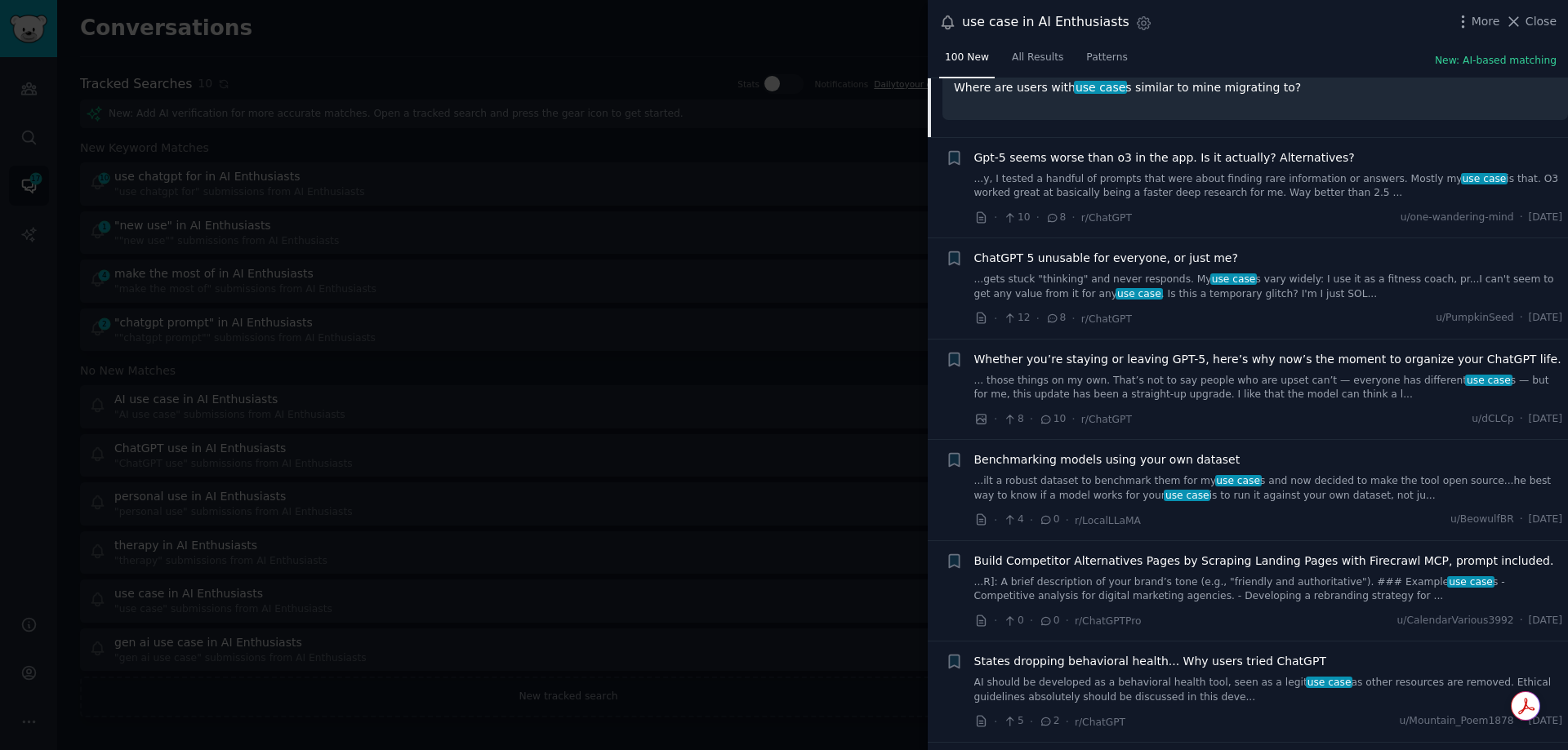
scroll to position [2692, 0]
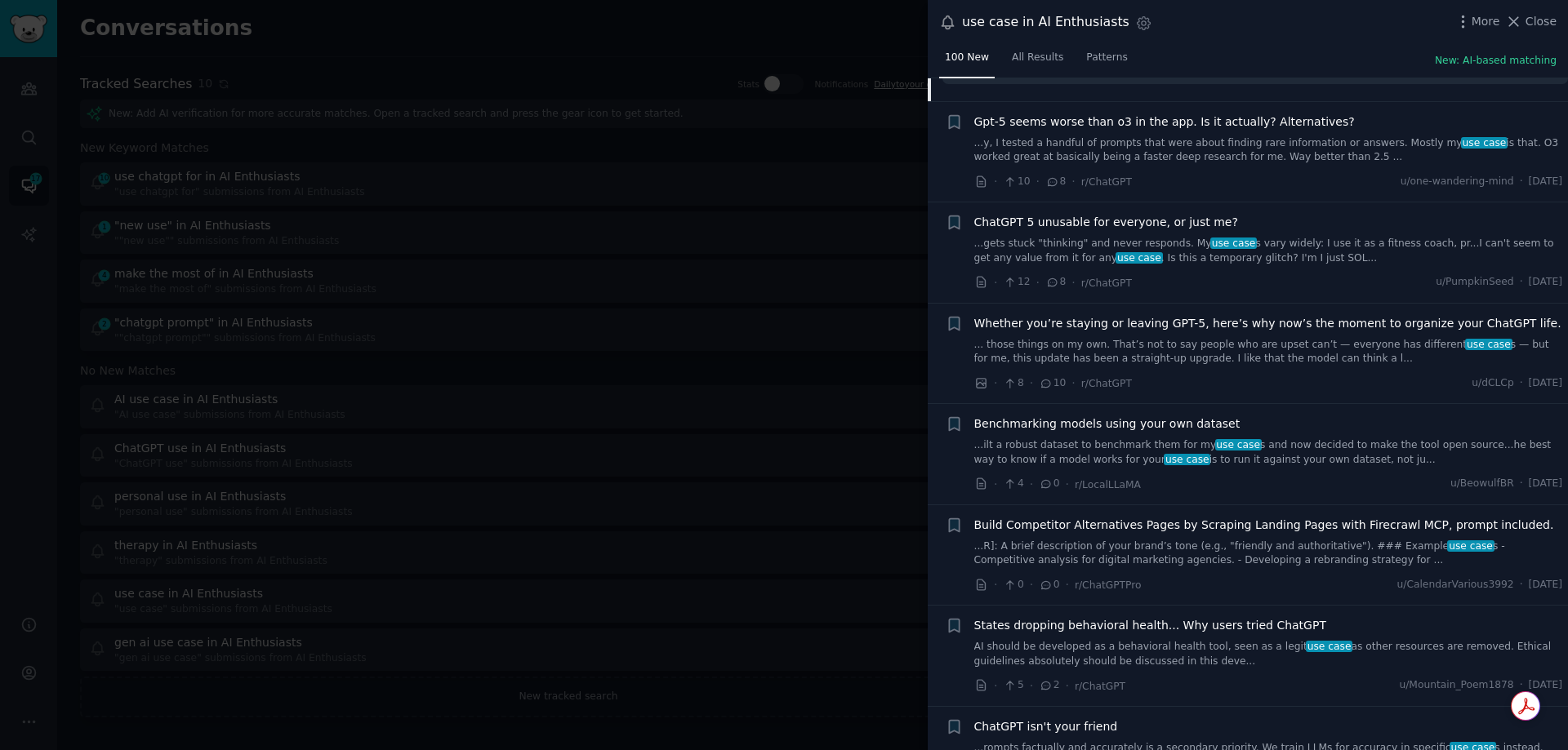
click at [1095, 348] on link "... those things on my own. That’s not to say people who are upset can’t — ever…" at bounding box center [1268, 352] width 589 height 29
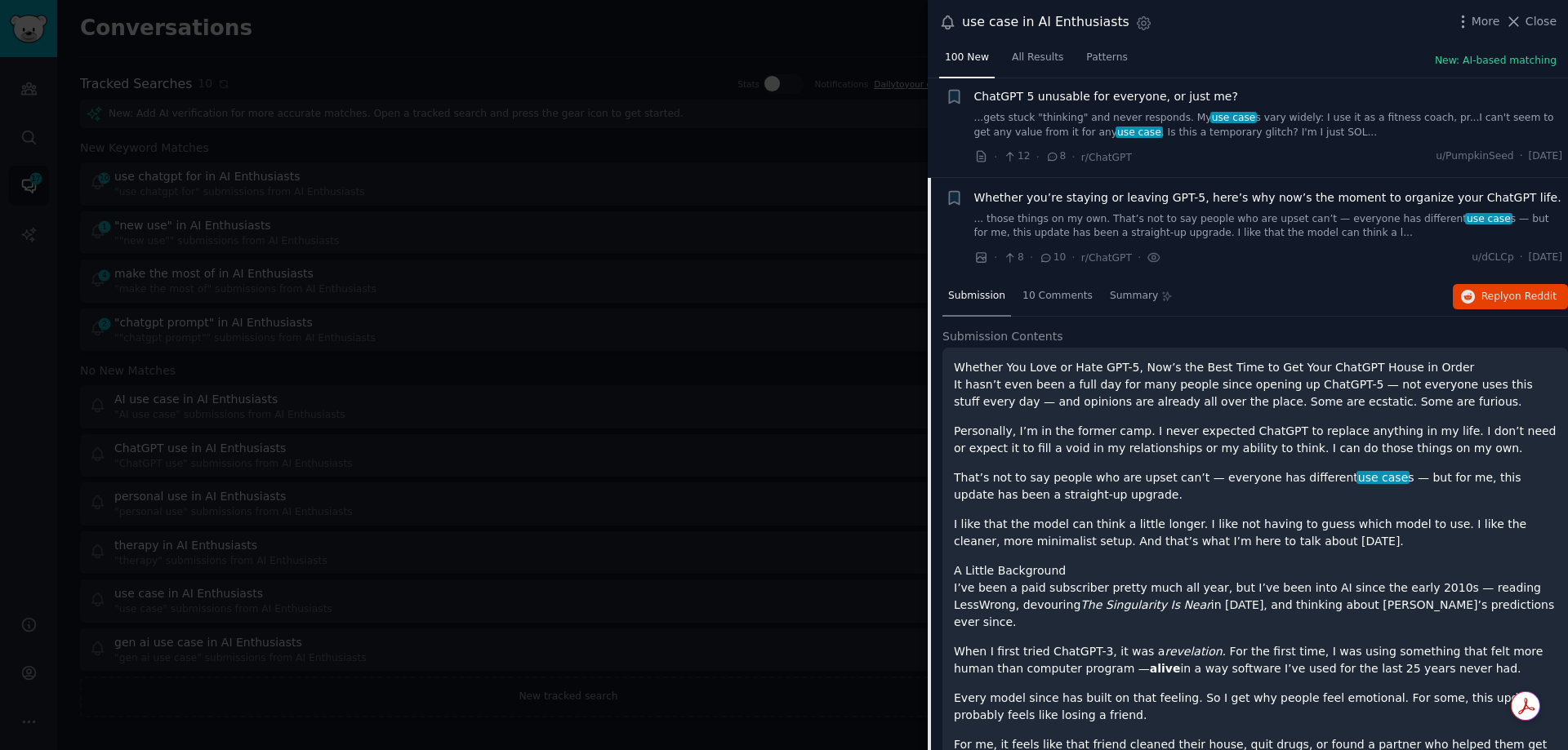
scroll to position [2505, 0]
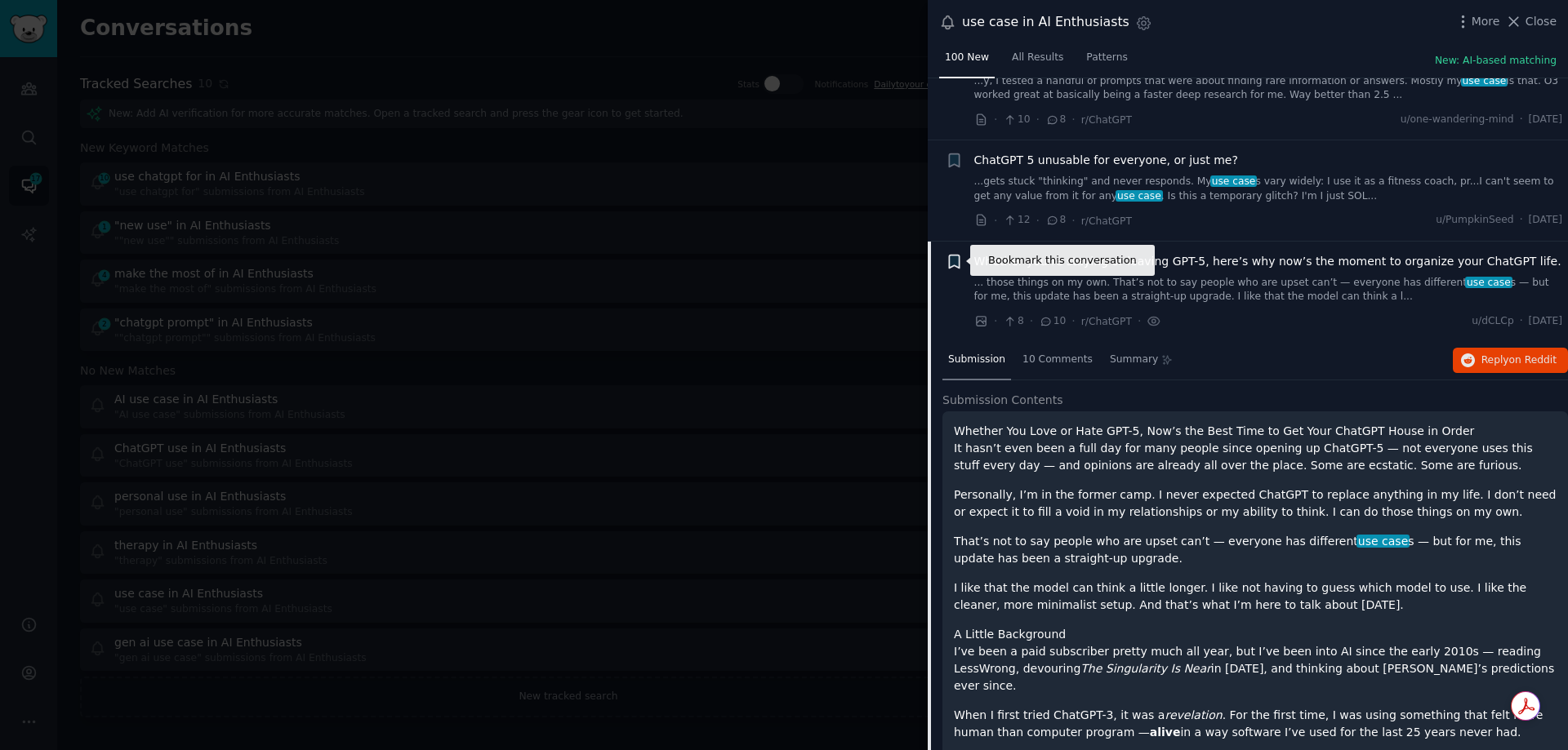
click at [956, 260] on icon "button" at bounding box center [954, 261] width 10 height 13
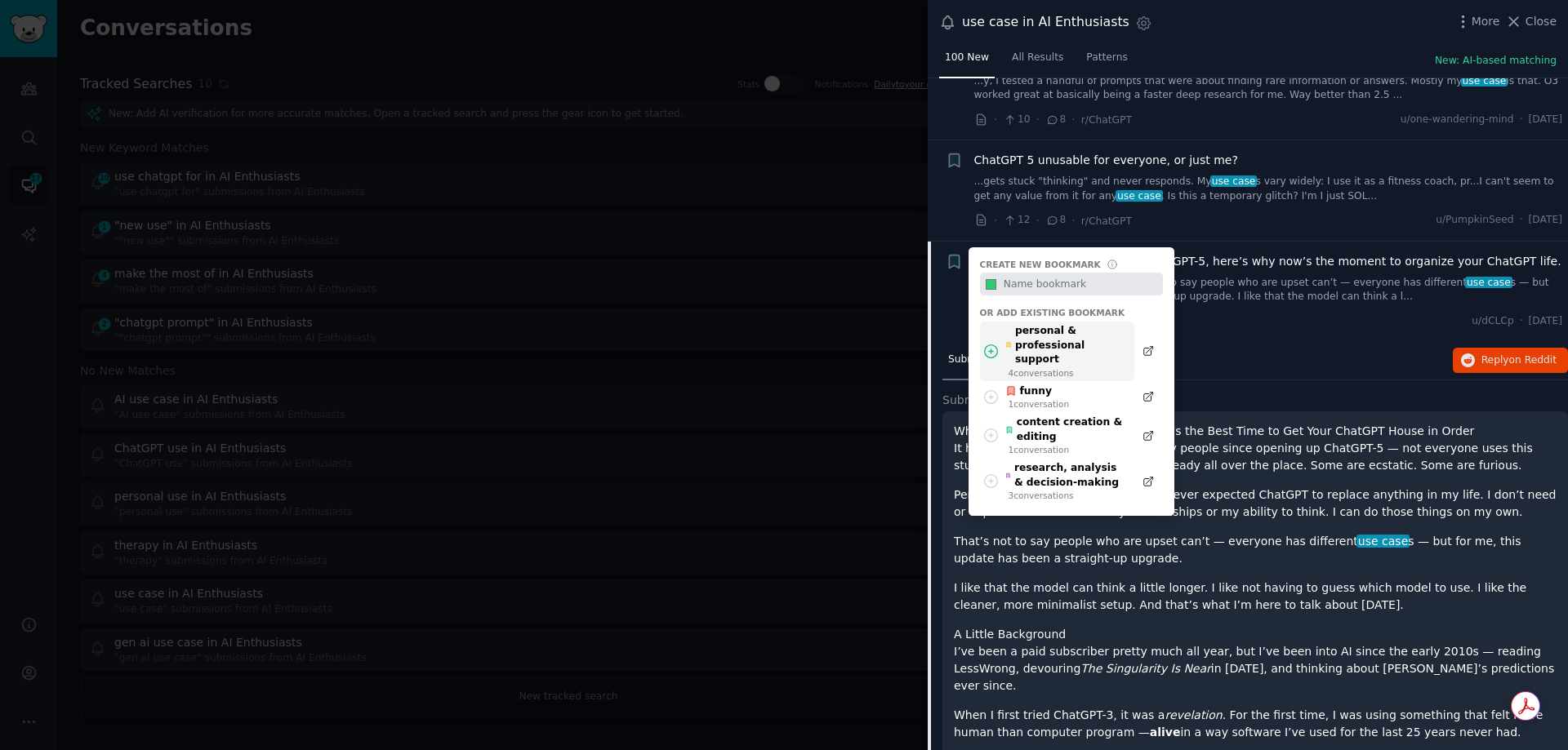
click at [1072, 337] on div "personal & professional support" at bounding box center [1065, 345] width 120 height 43
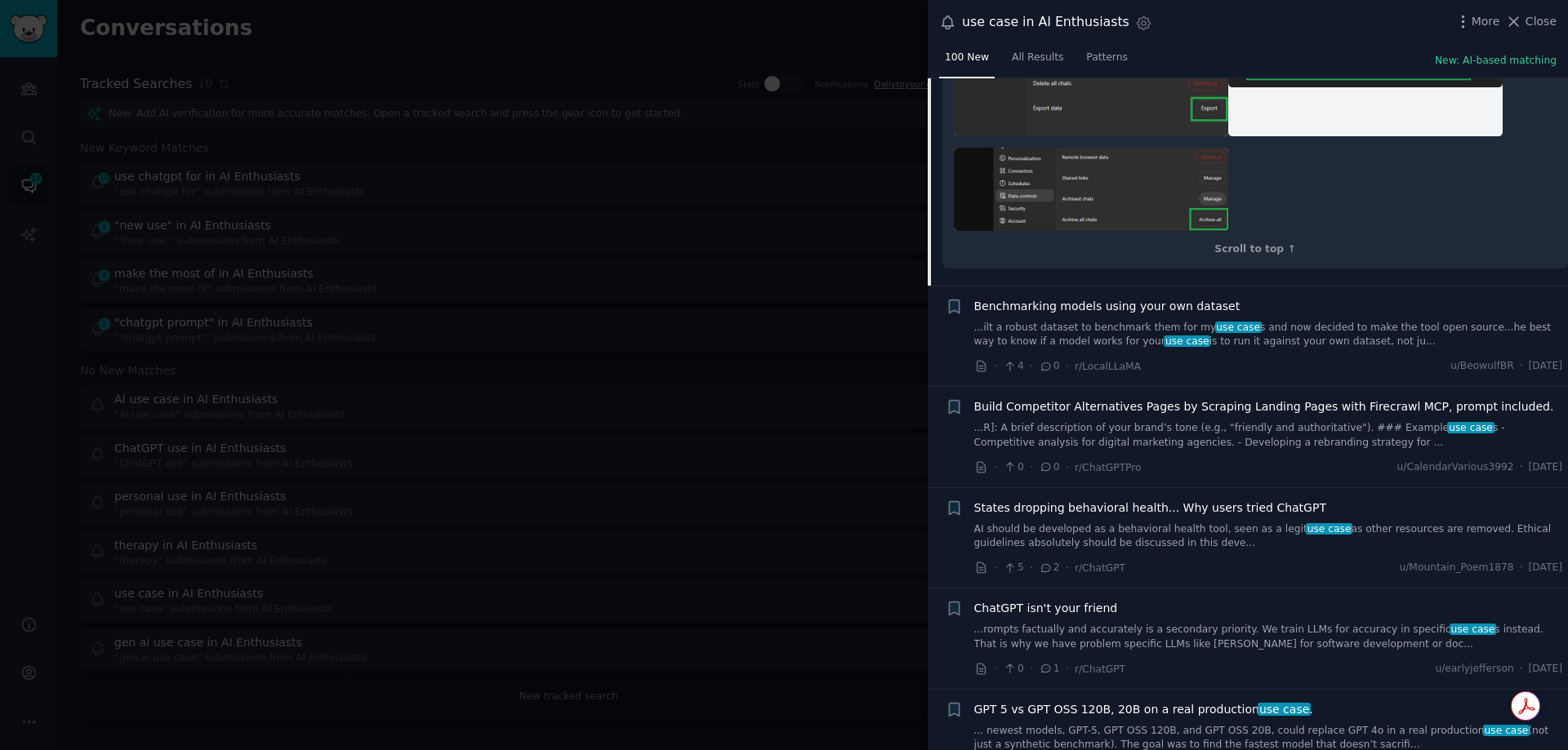
scroll to position [4628, 0]
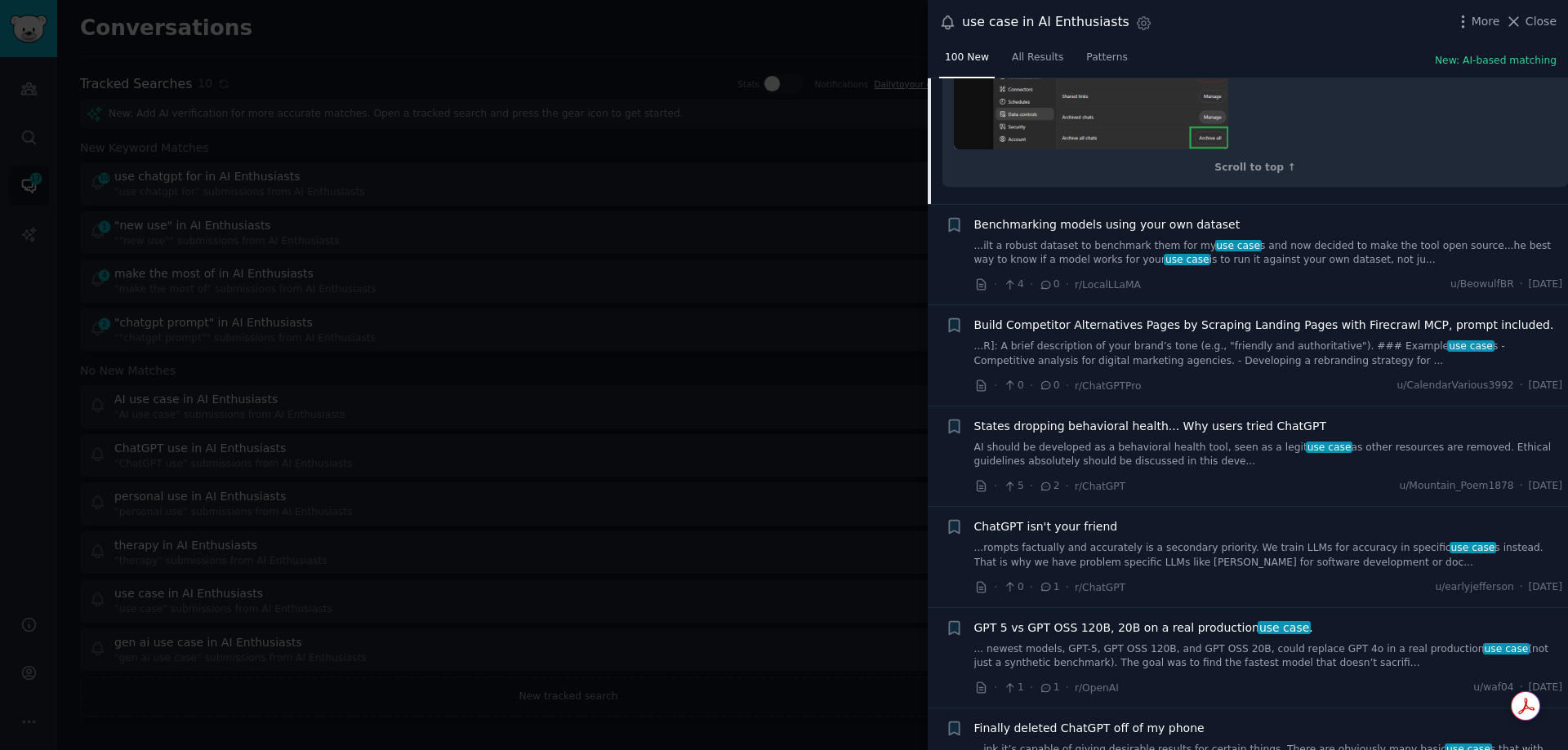
click at [1161, 541] on link "...rompts factually and accurately is a secondary priority. We train LLMs for a…" at bounding box center [1268, 555] width 589 height 29
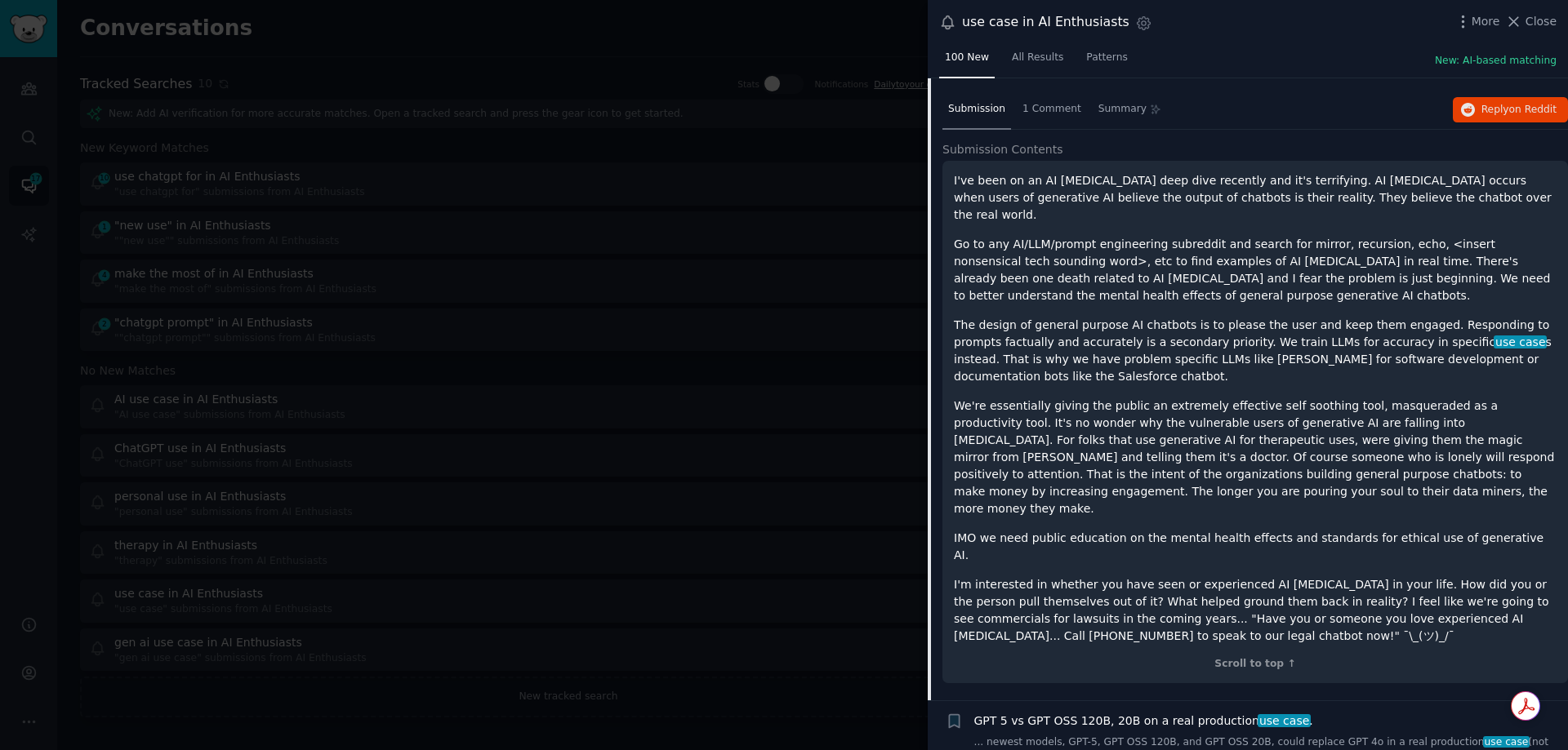
scroll to position [3071, 0]
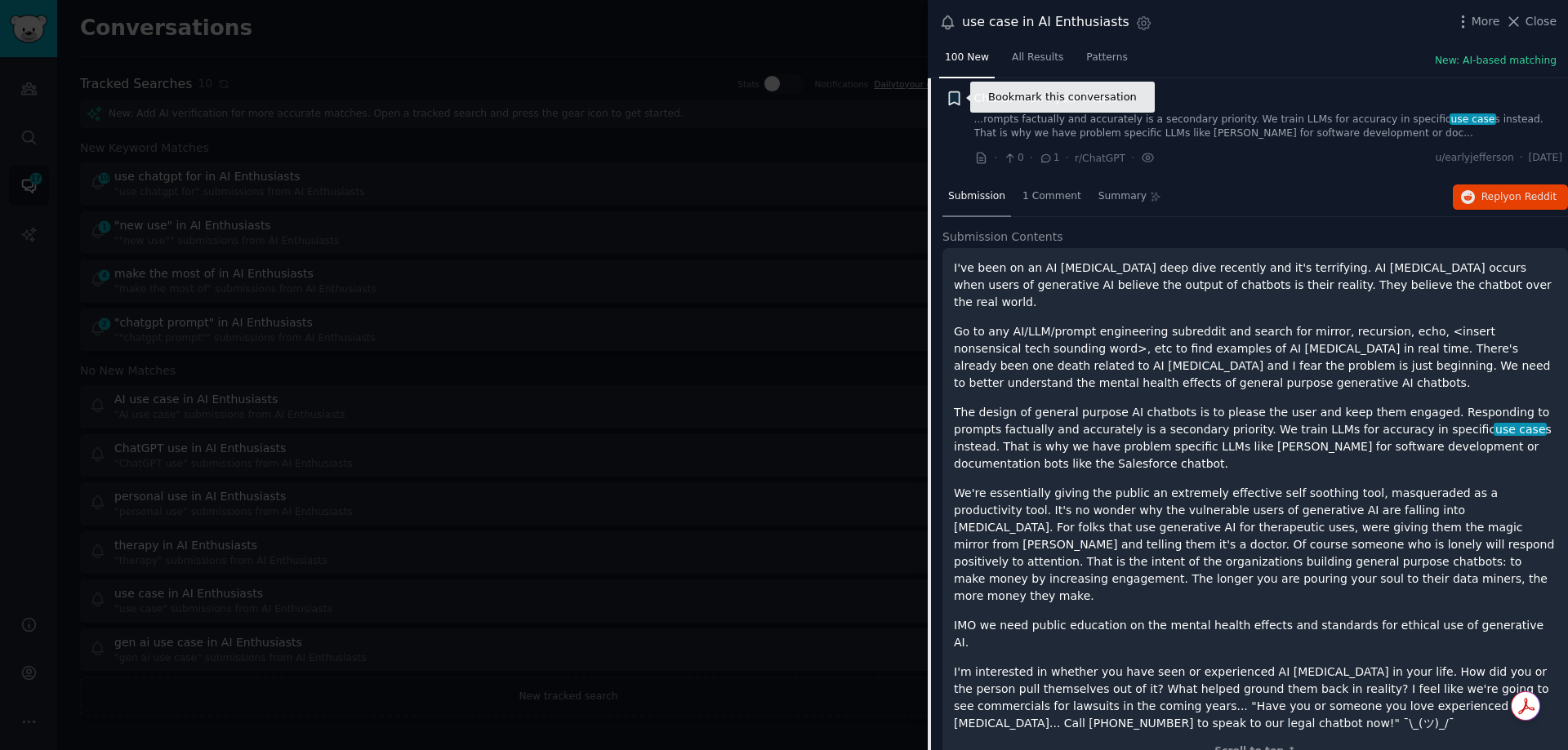
click at [959, 98] on icon "button" at bounding box center [954, 98] width 10 height 13
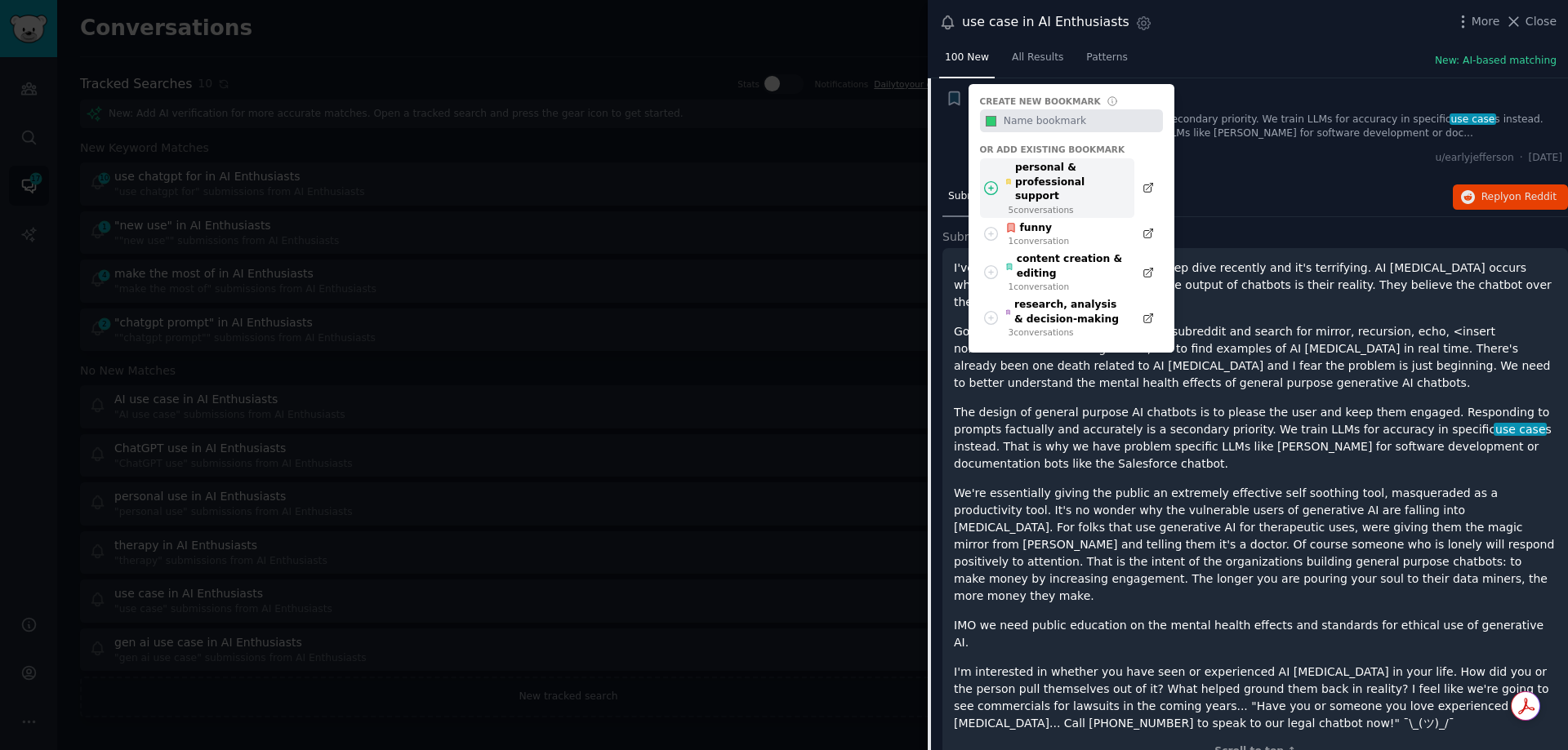
click at [1066, 174] on div "personal & professional support" at bounding box center [1065, 182] width 120 height 43
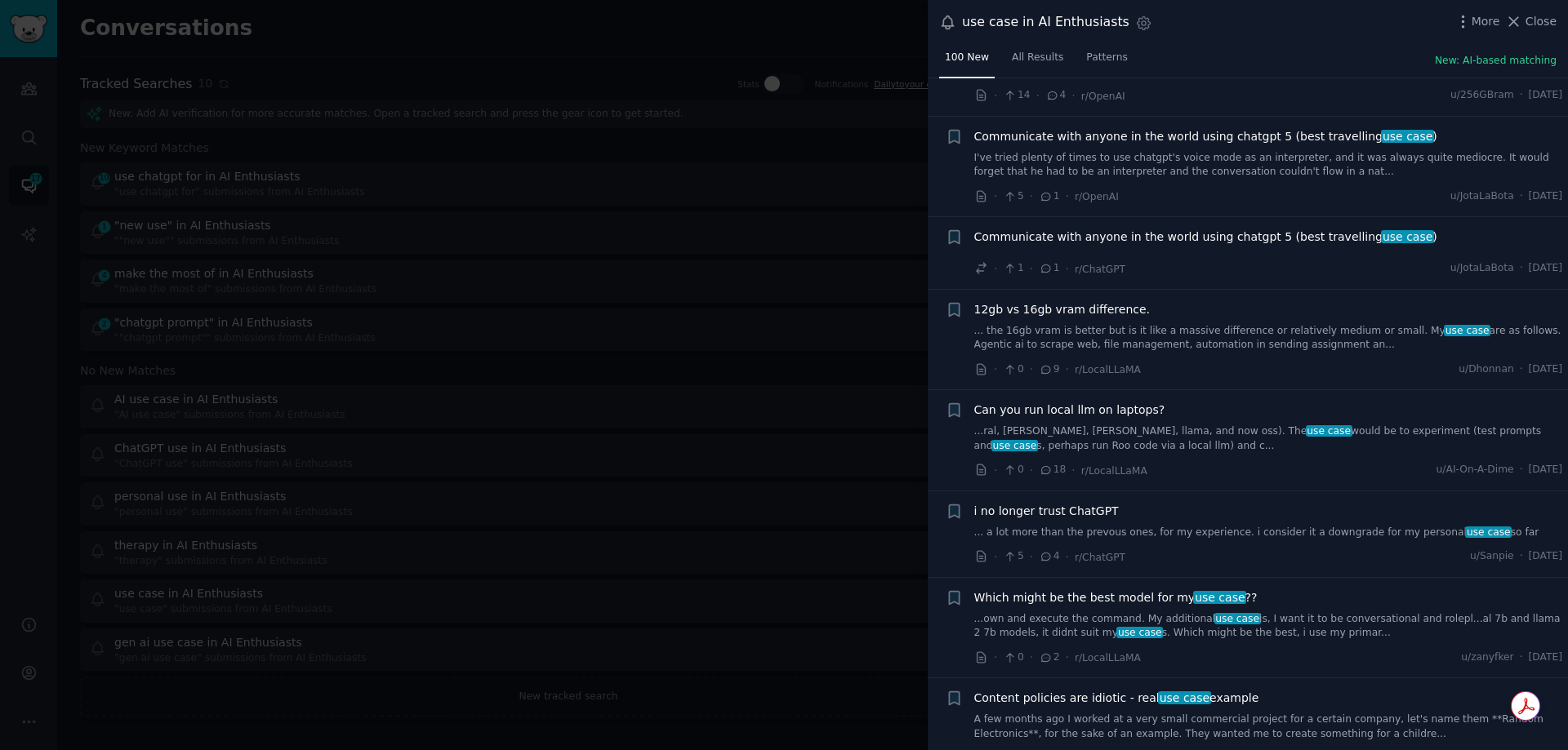
scroll to position [5847, 0]
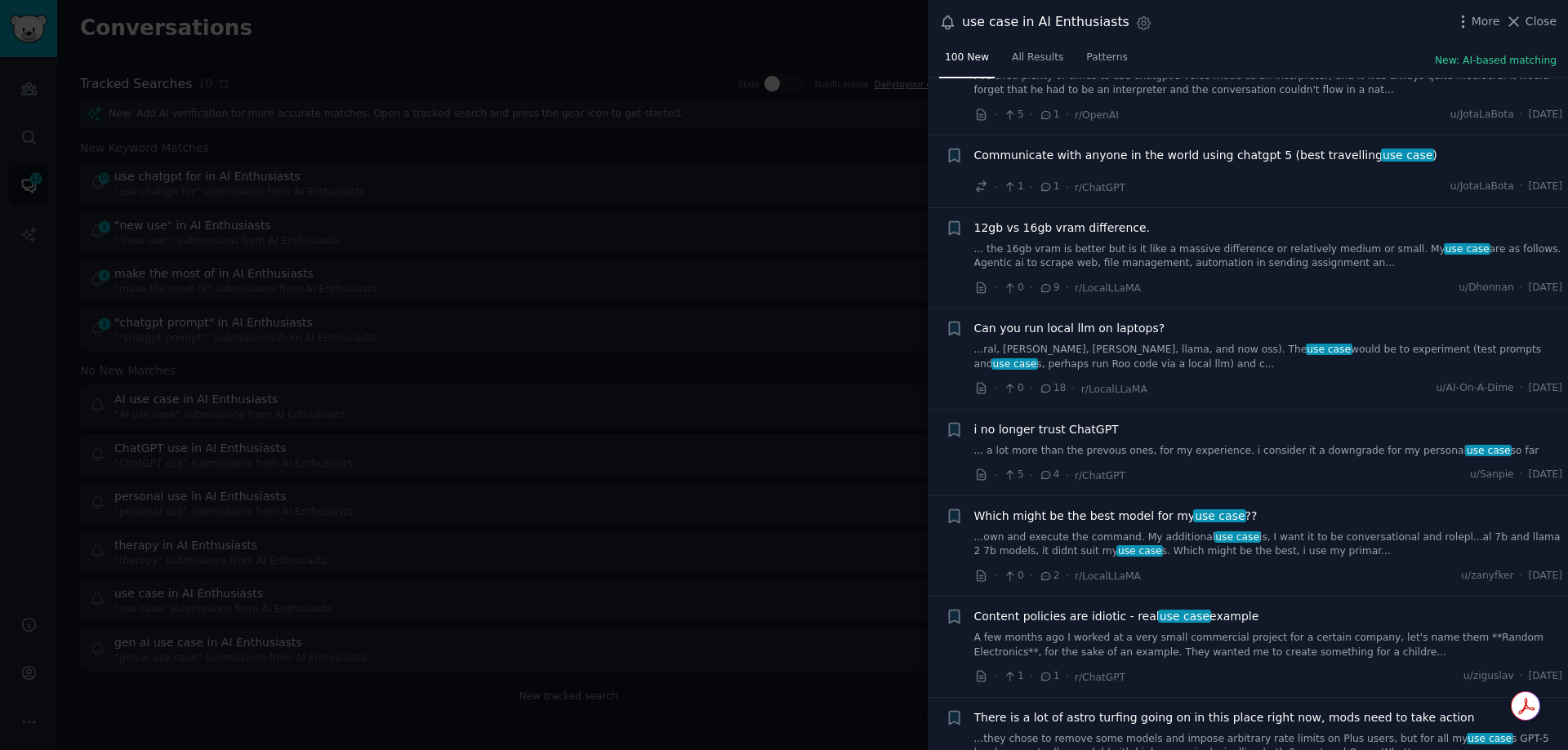
click at [1105, 531] on link "...own and execute the command. My additional use case is, I want it to be conv…" at bounding box center [1268, 545] width 589 height 29
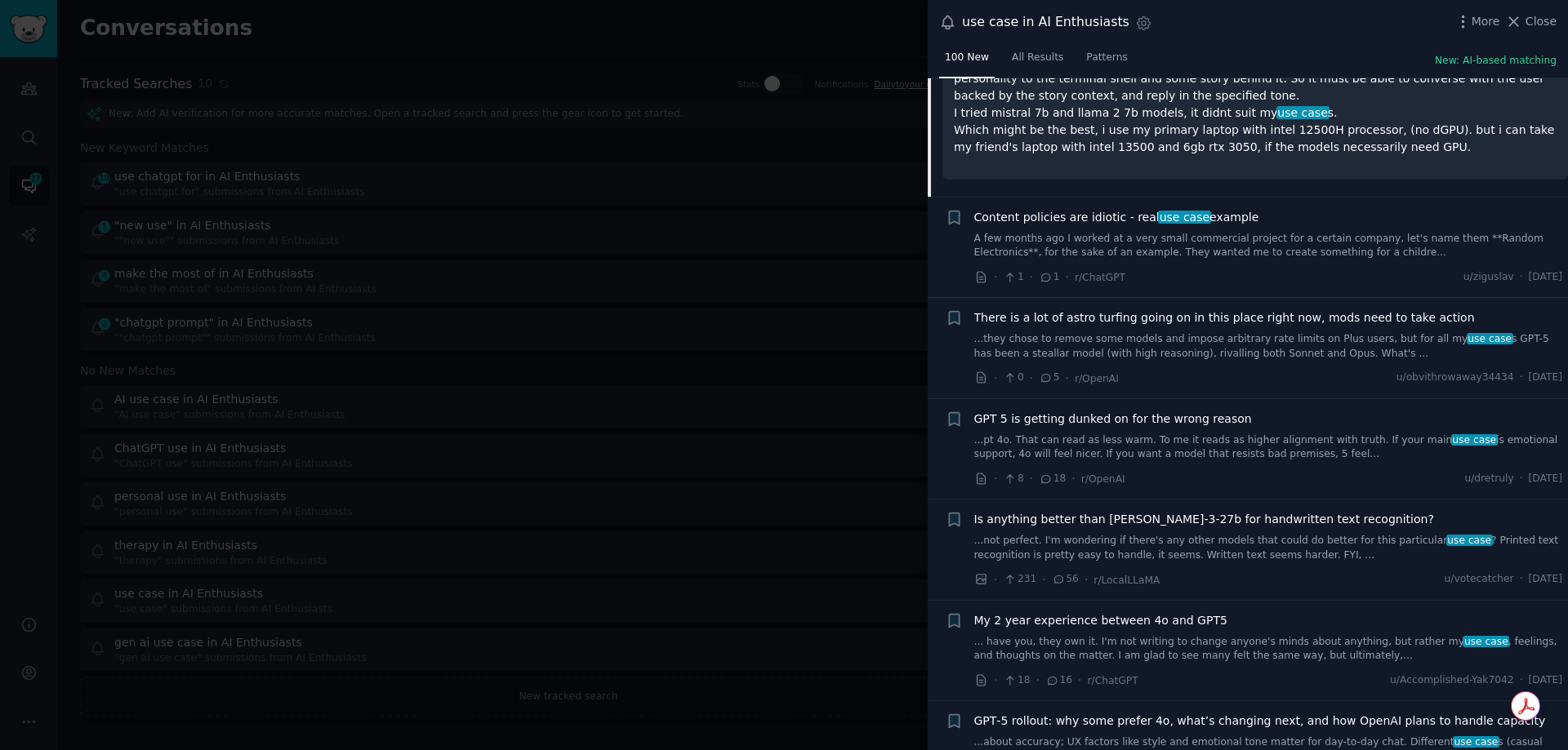
scroll to position [5901, 0]
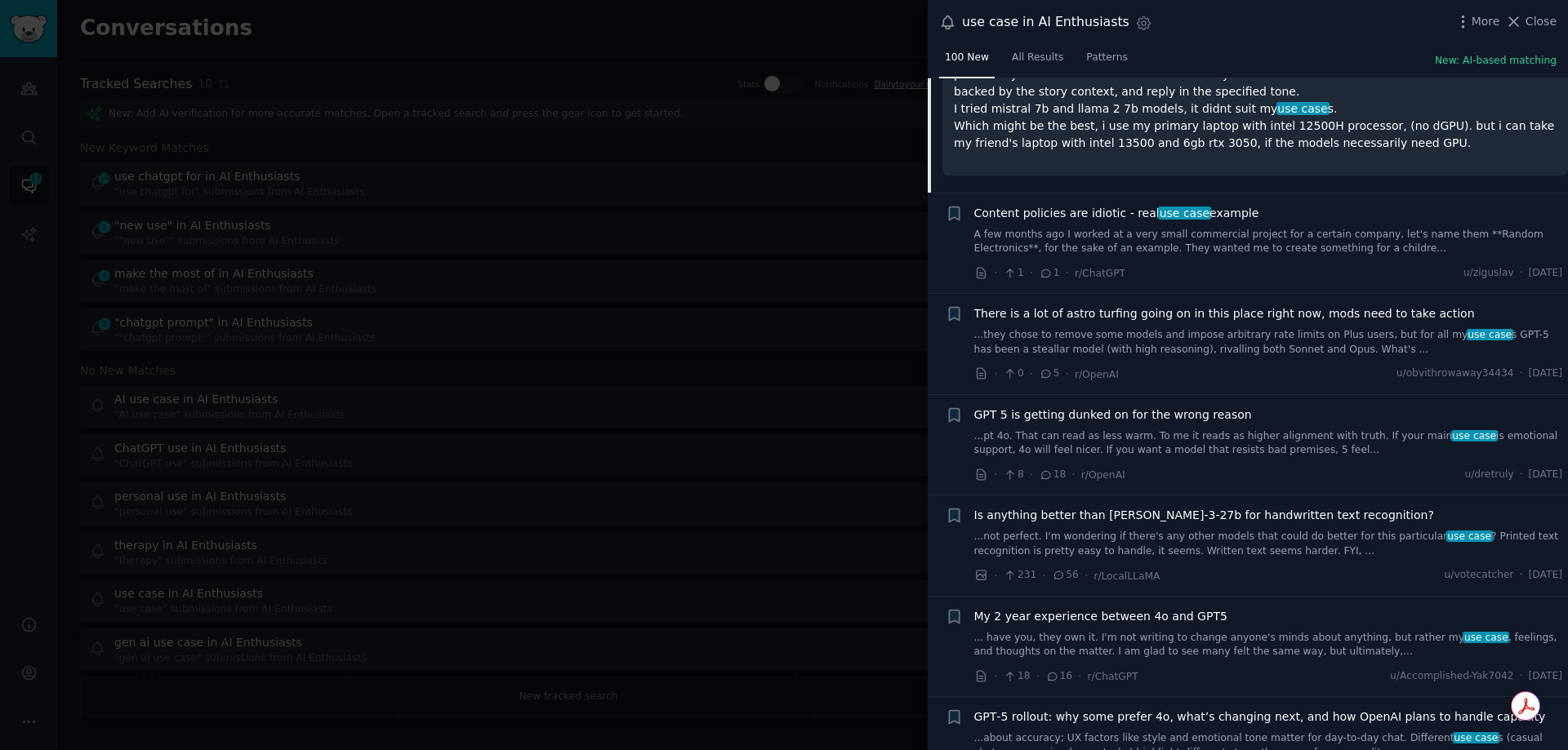
click at [1108, 240] on link "A few months ago I worked at a very small commercial project for a certain comp…" at bounding box center [1268, 242] width 589 height 29
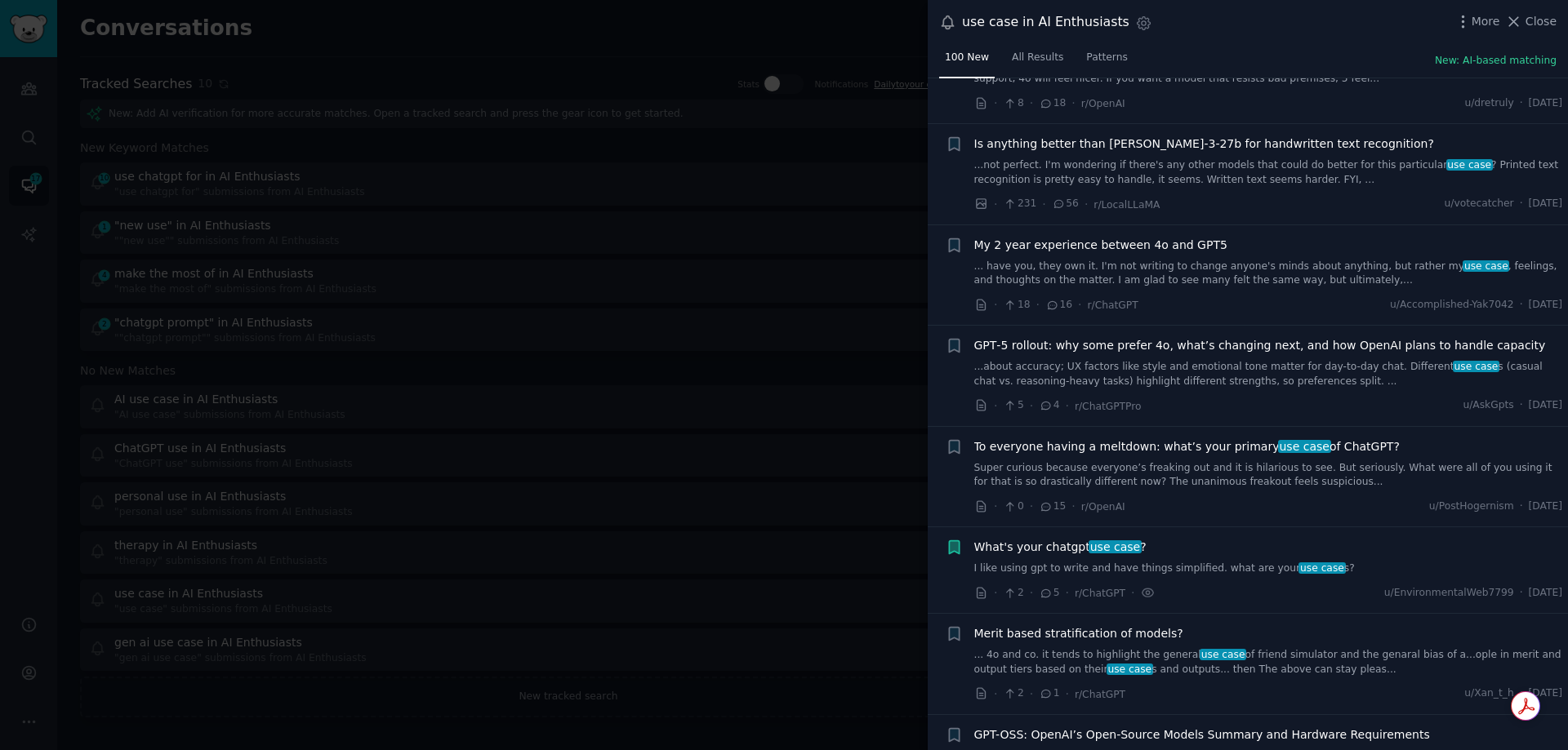
scroll to position [6327, 0]
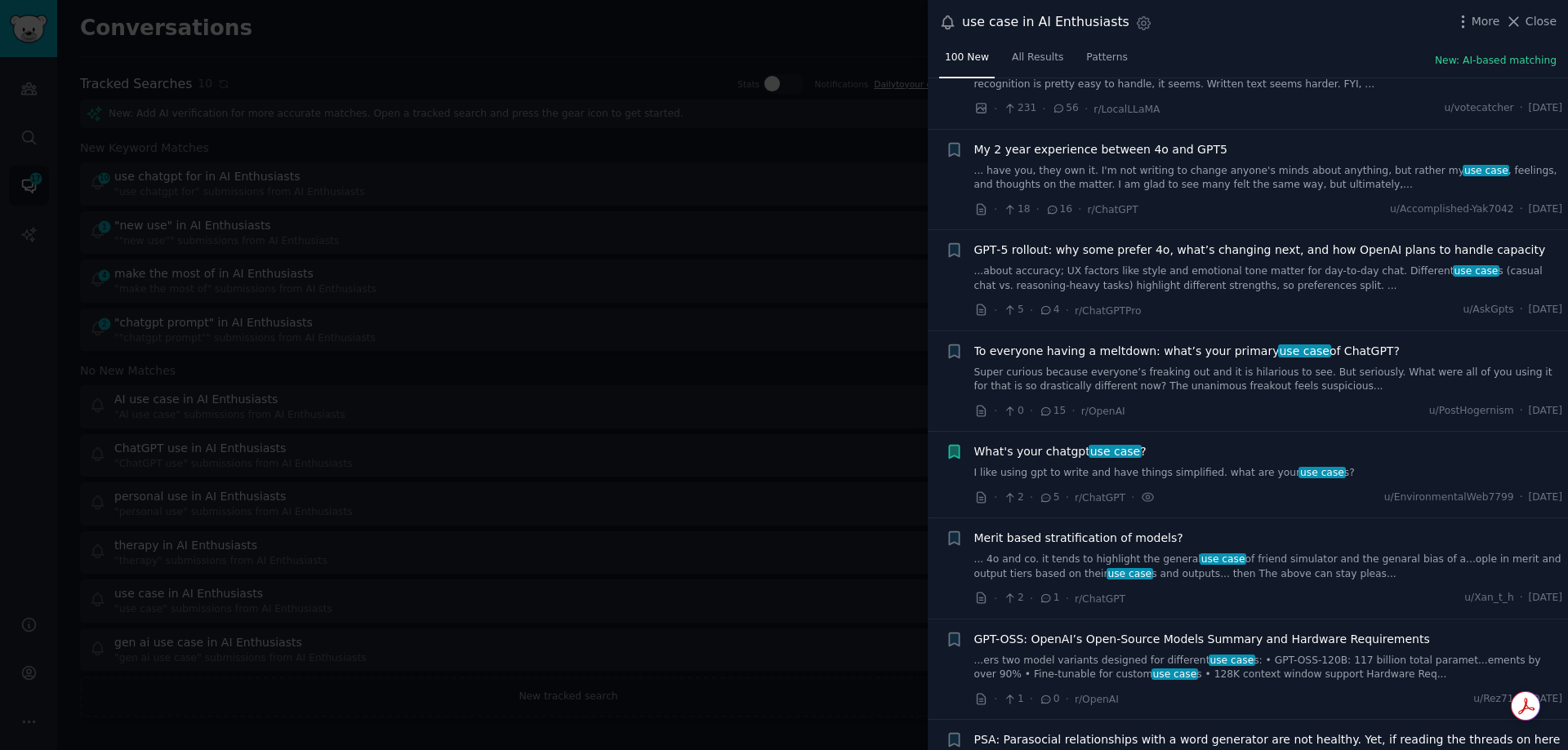
click at [1132, 366] on link "Super curious because everyone’s freaking out and it is hilarious to see. But s…" at bounding box center [1268, 380] width 589 height 29
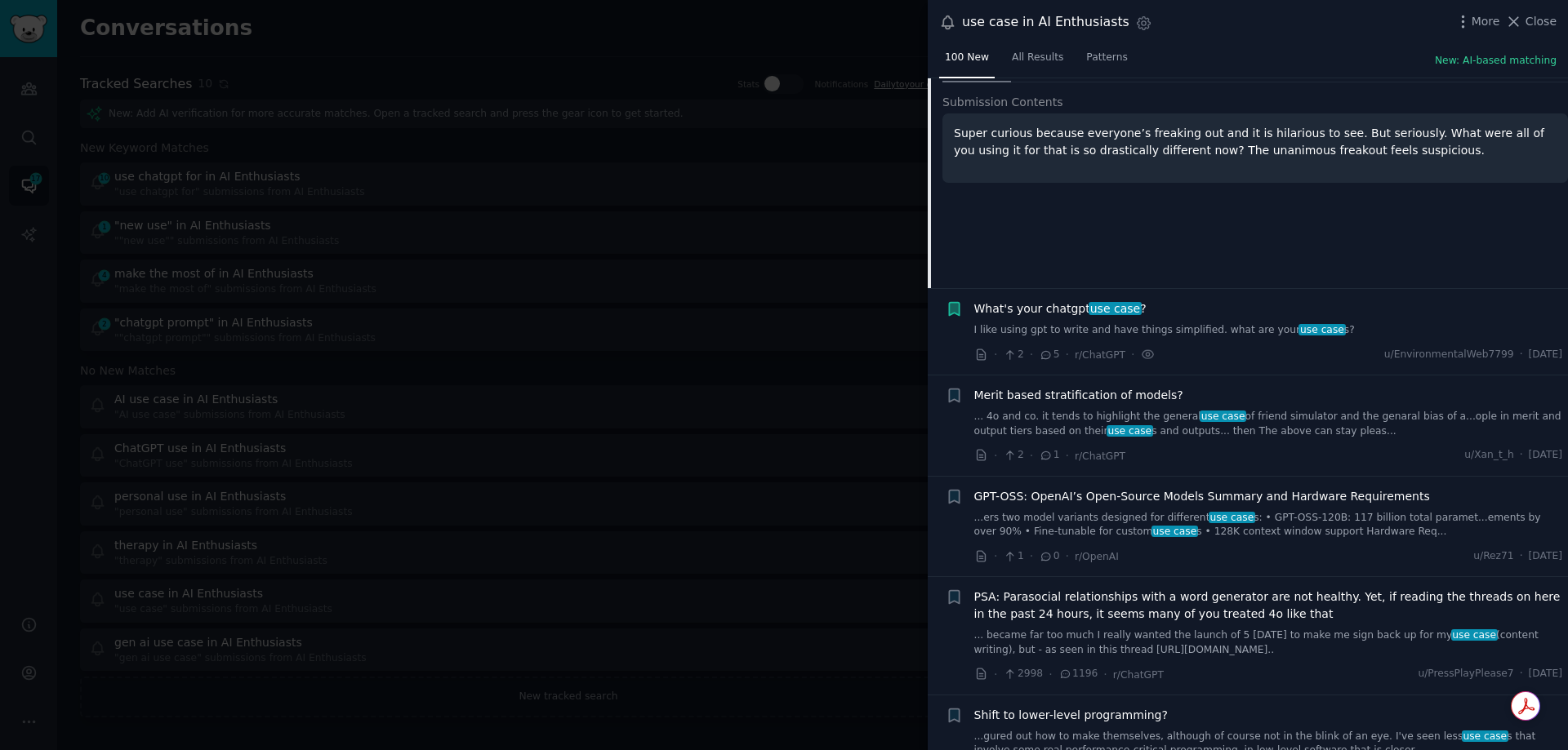
scroll to position [6524, 0]
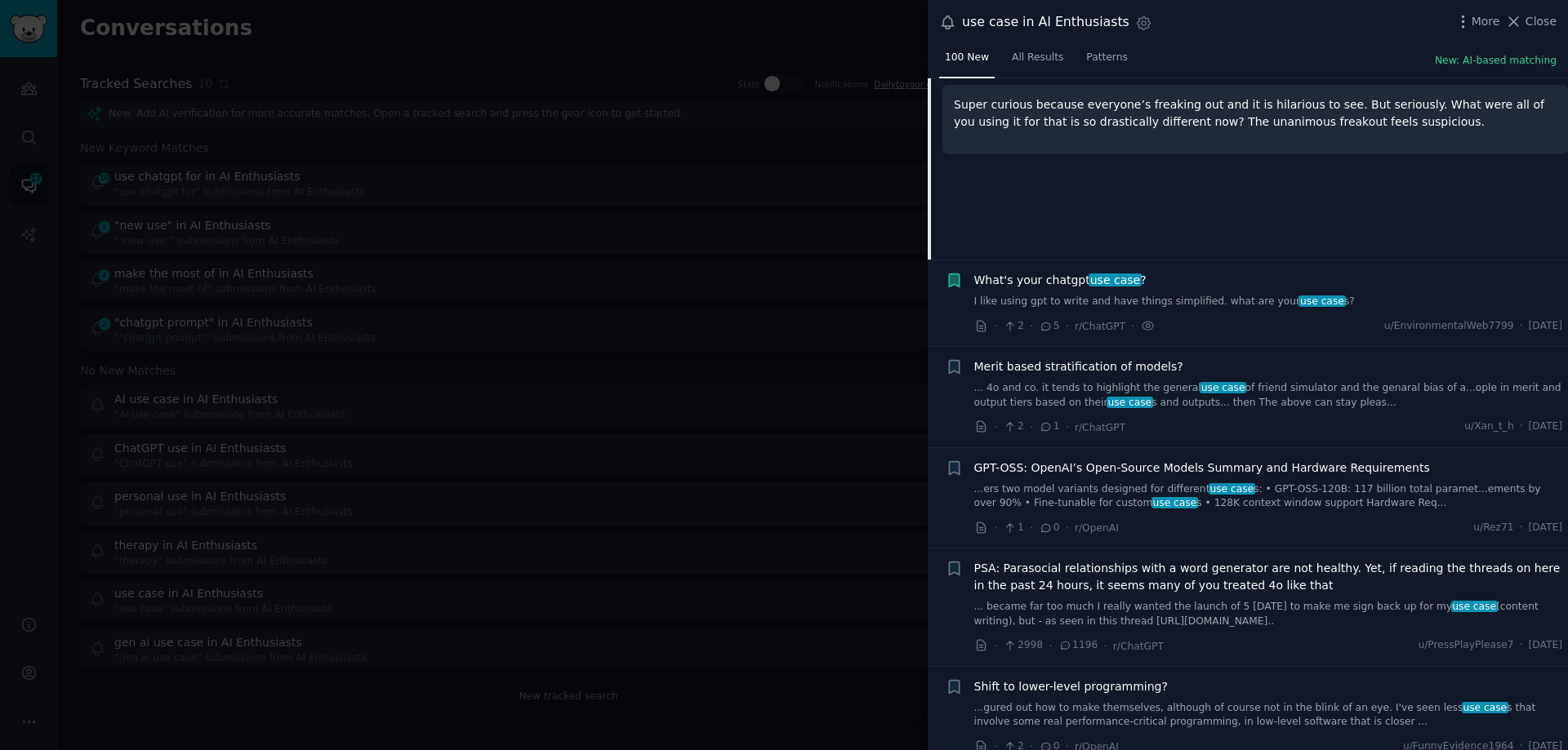
click at [1152, 300] on link "I like using gpt to write and have things simplified. what are your use case s?" at bounding box center [1268, 302] width 589 height 15
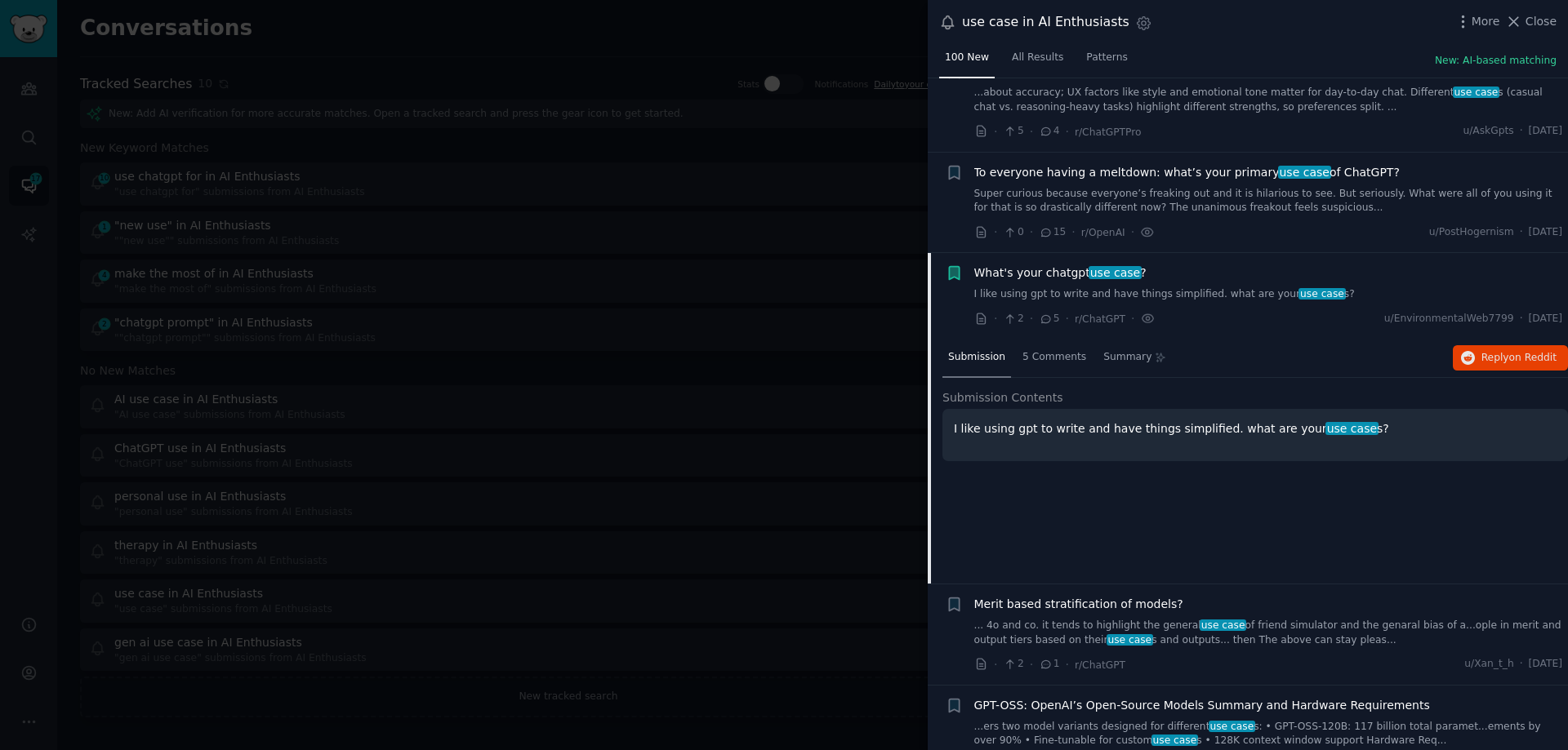
scroll to position [6217, 0]
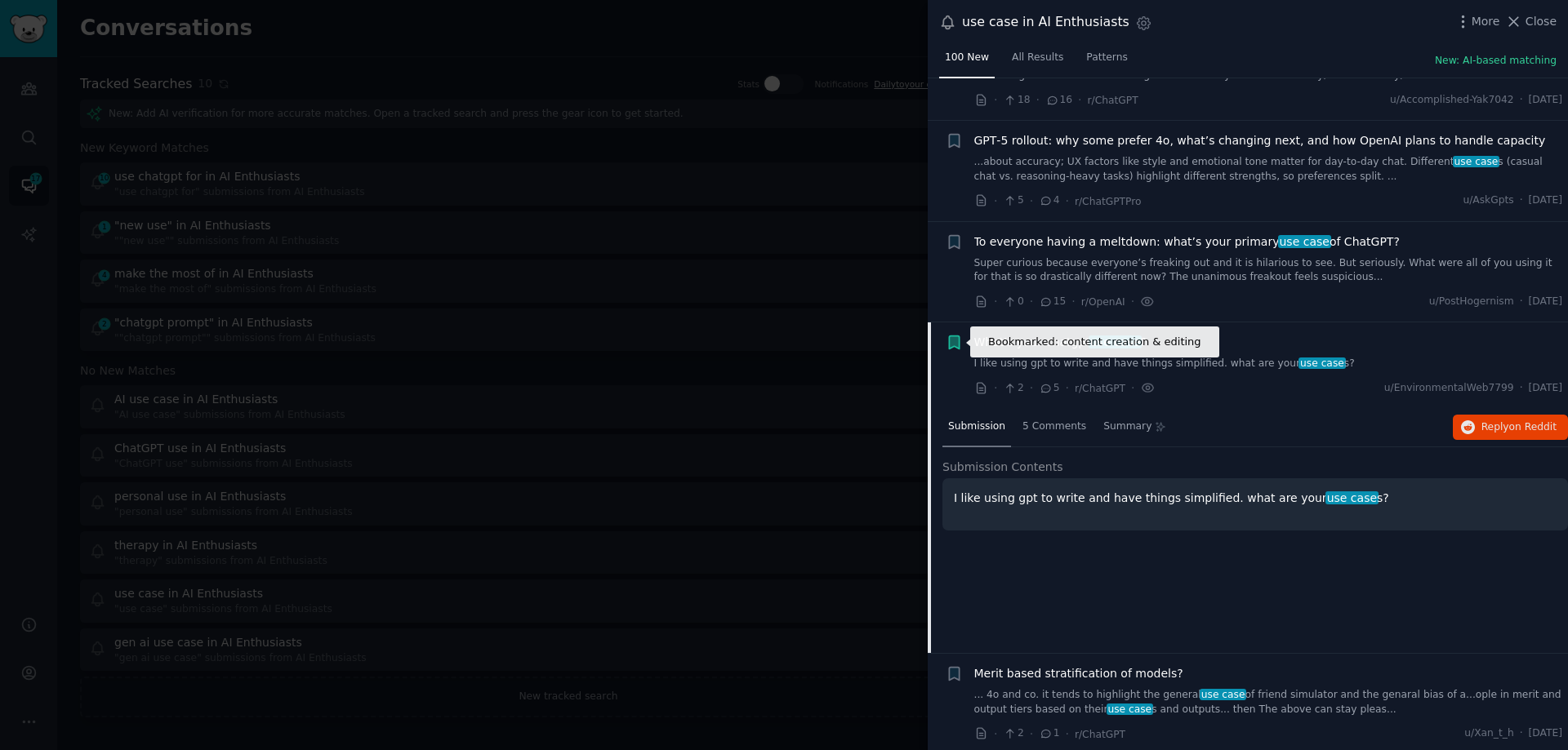
click at [952, 339] on icon "button" at bounding box center [954, 343] width 10 height 13
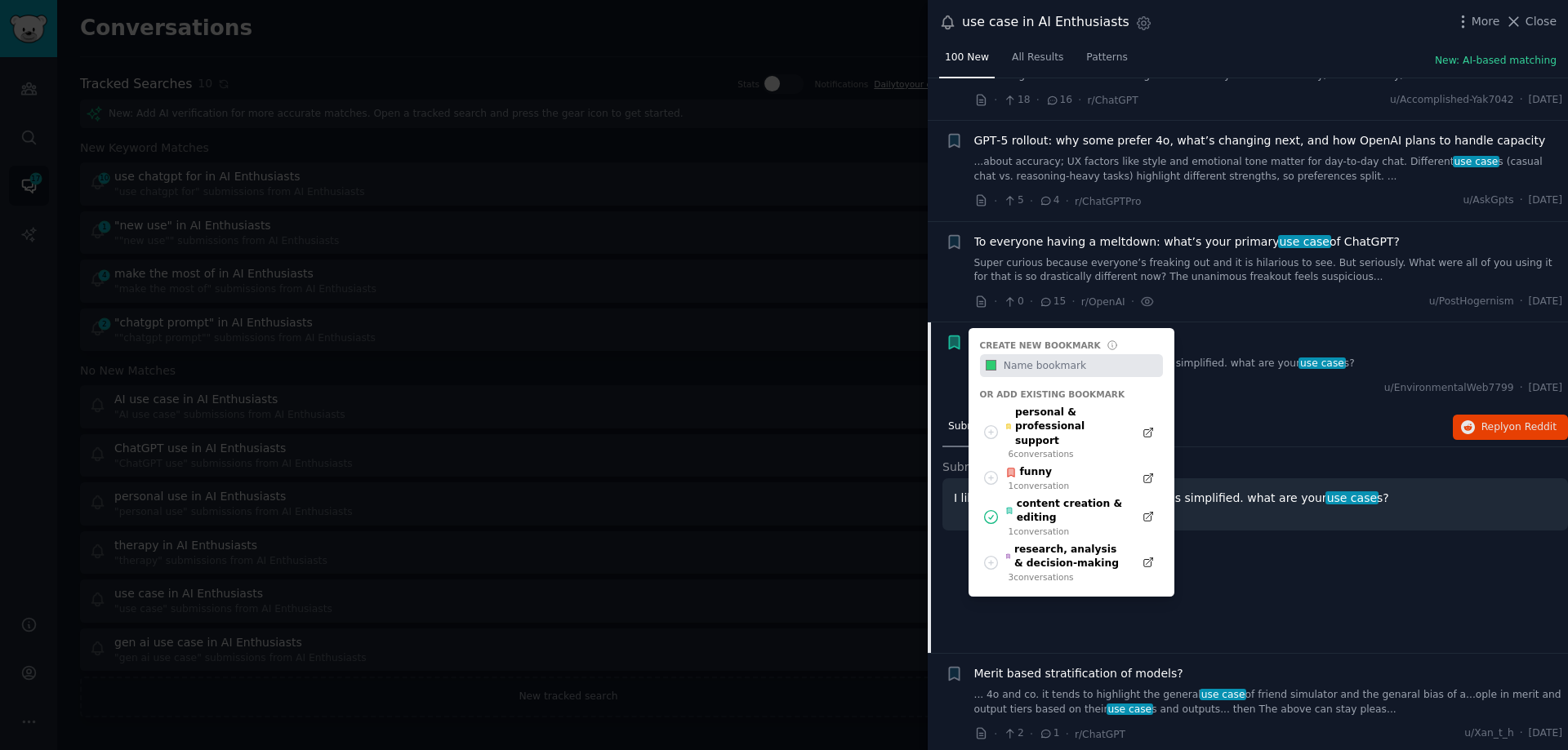
click at [1024, 360] on input "text" at bounding box center [1081, 366] width 161 height 23
click at [993, 510] on icon at bounding box center [991, 517] width 13 height 13
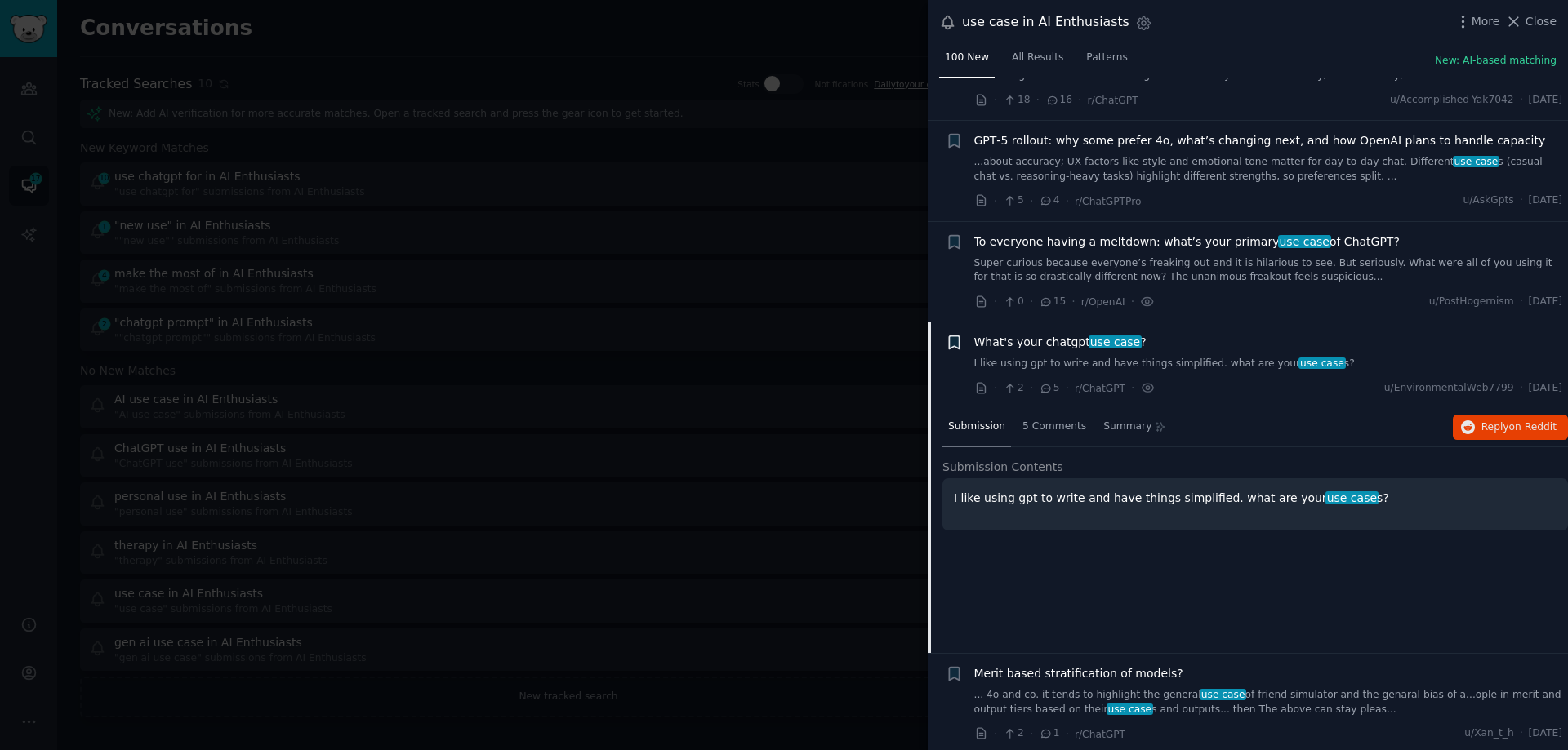
click at [958, 339] on icon "button" at bounding box center [954, 343] width 10 height 13
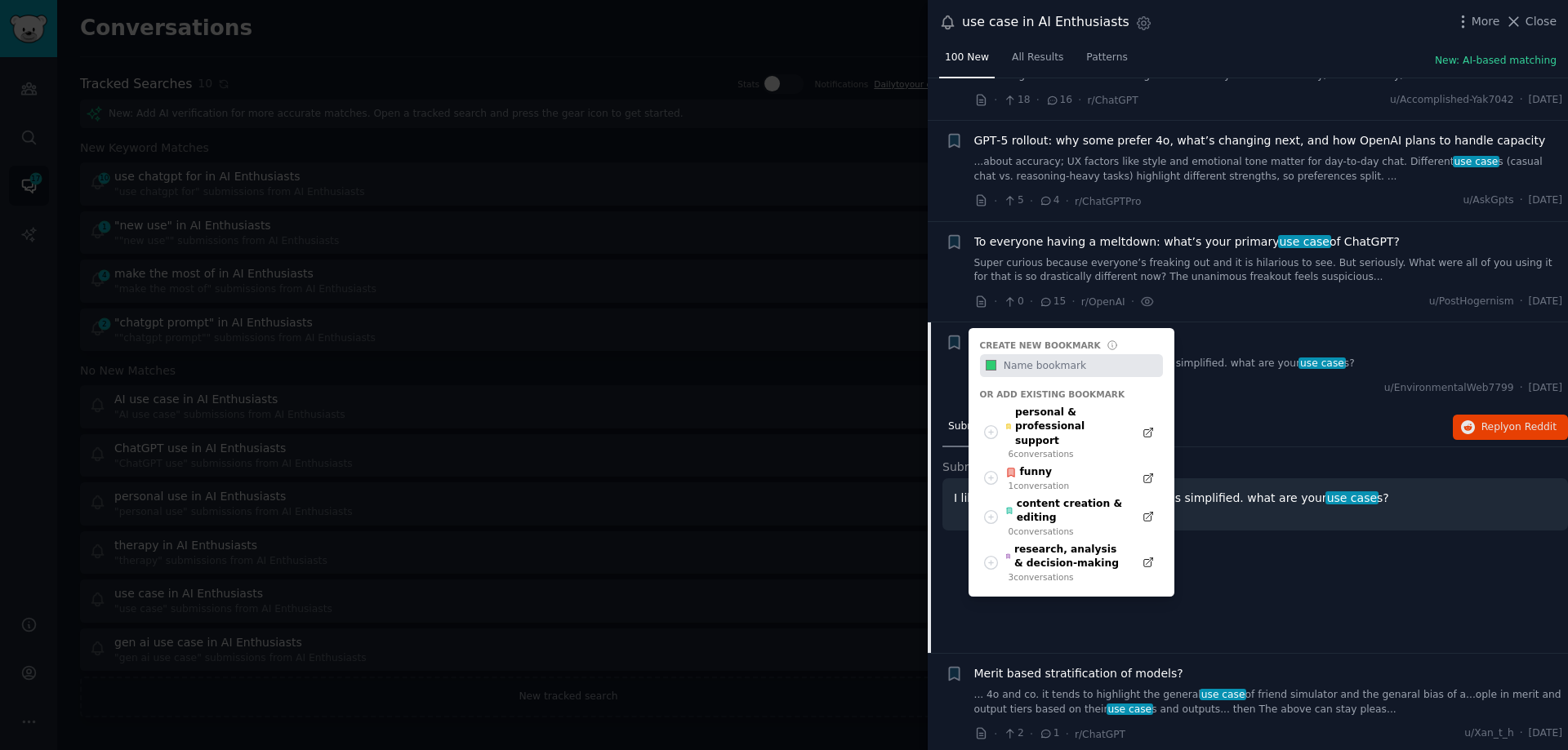
click at [1034, 369] on input "text" at bounding box center [1081, 366] width 161 height 23
type input "learning & education"
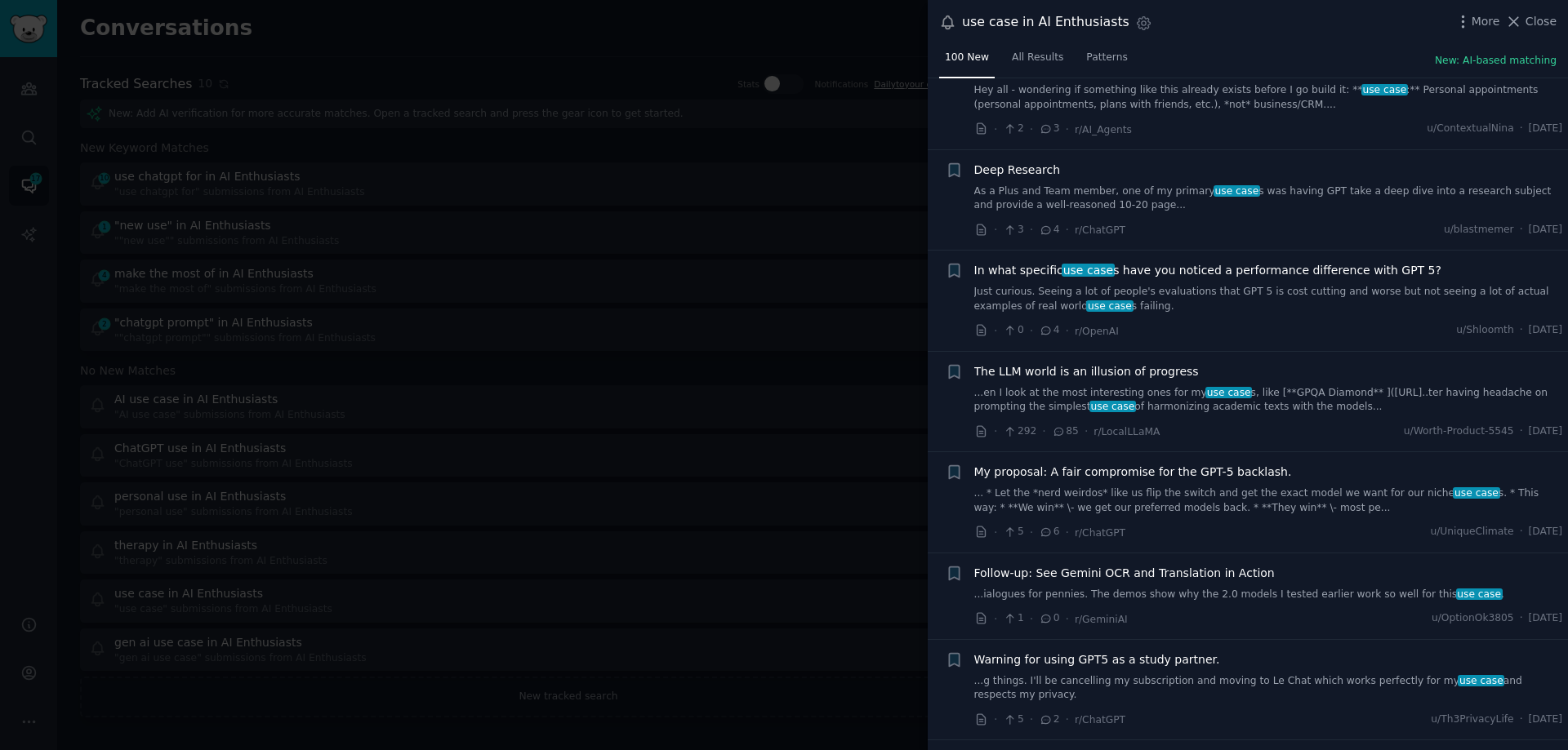
scroll to position [7279, 0]
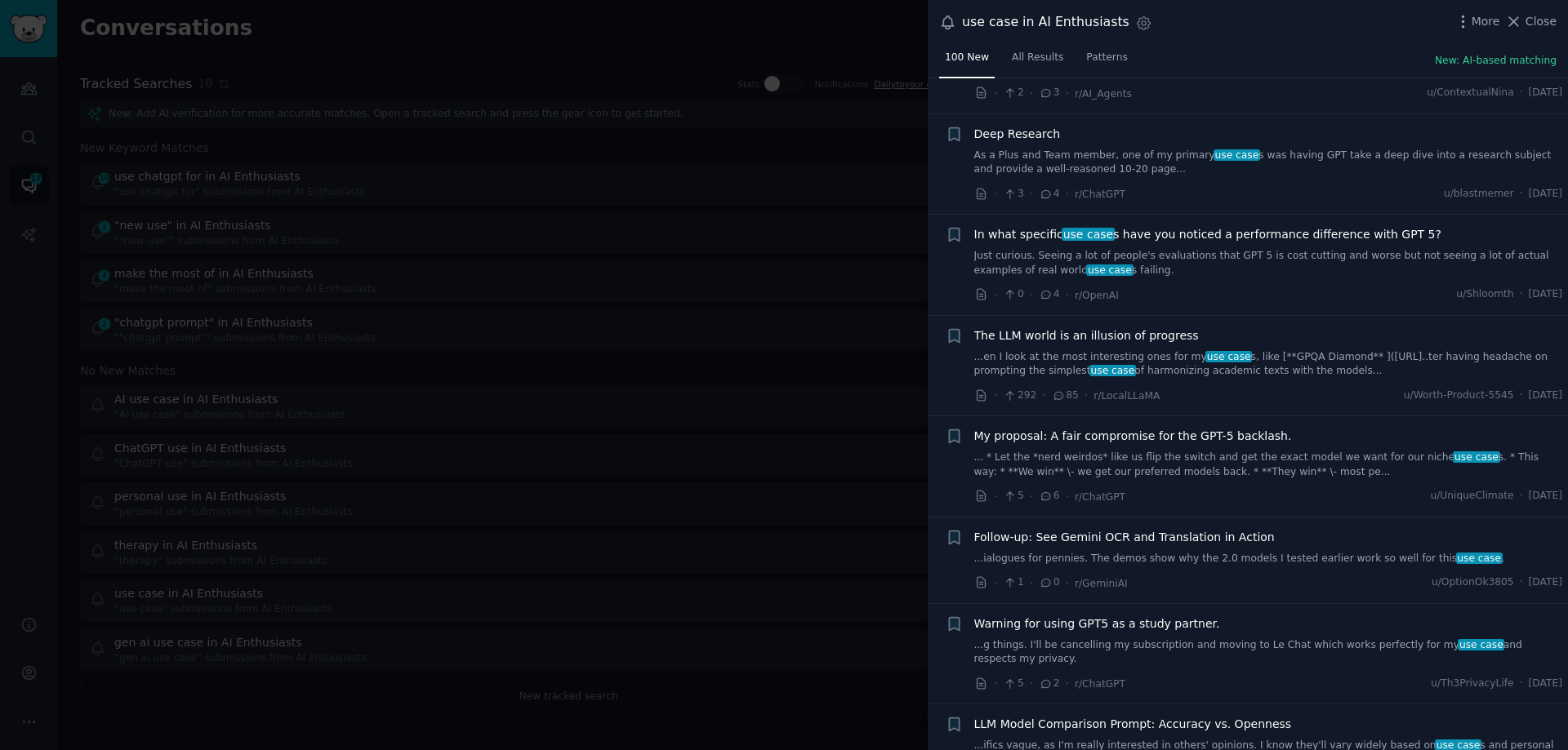
click at [1150, 363] on link "...en I look at the most interesting ones for my use case s, like [**GPQA Diamo…" at bounding box center [1268, 364] width 589 height 29
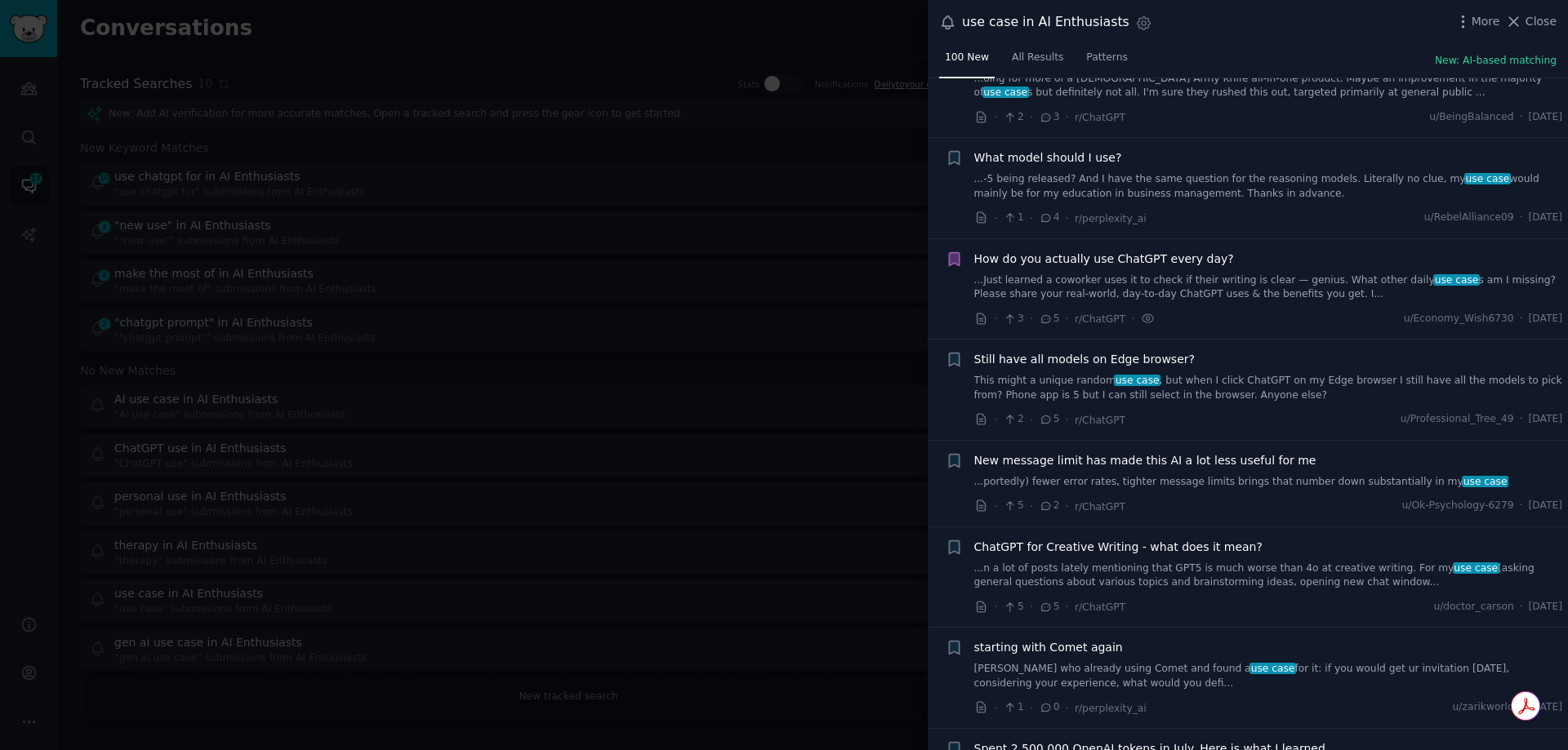
scroll to position [10292, 0]
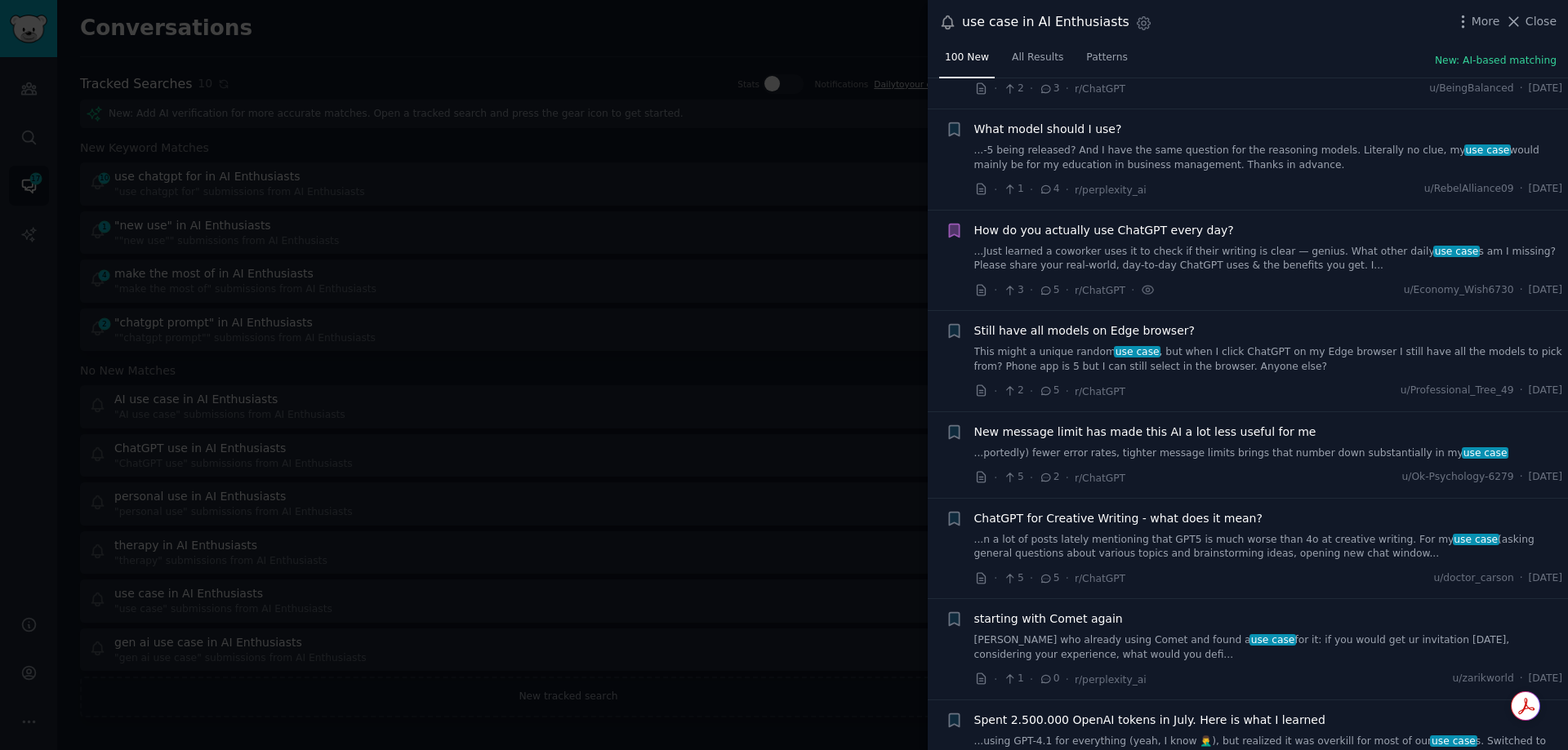
click at [1083, 510] on div "ChatGPT for Creative Writing - what does it mean? ...n a lot of posts lately me…" at bounding box center [1268, 535] width 589 height 51
click at [1083, 533] on link "...n a lot of posts lately mentioning that GPT5 is much worse than 4o at creati…" at bounding box center [1268, 547] width 589 height 29
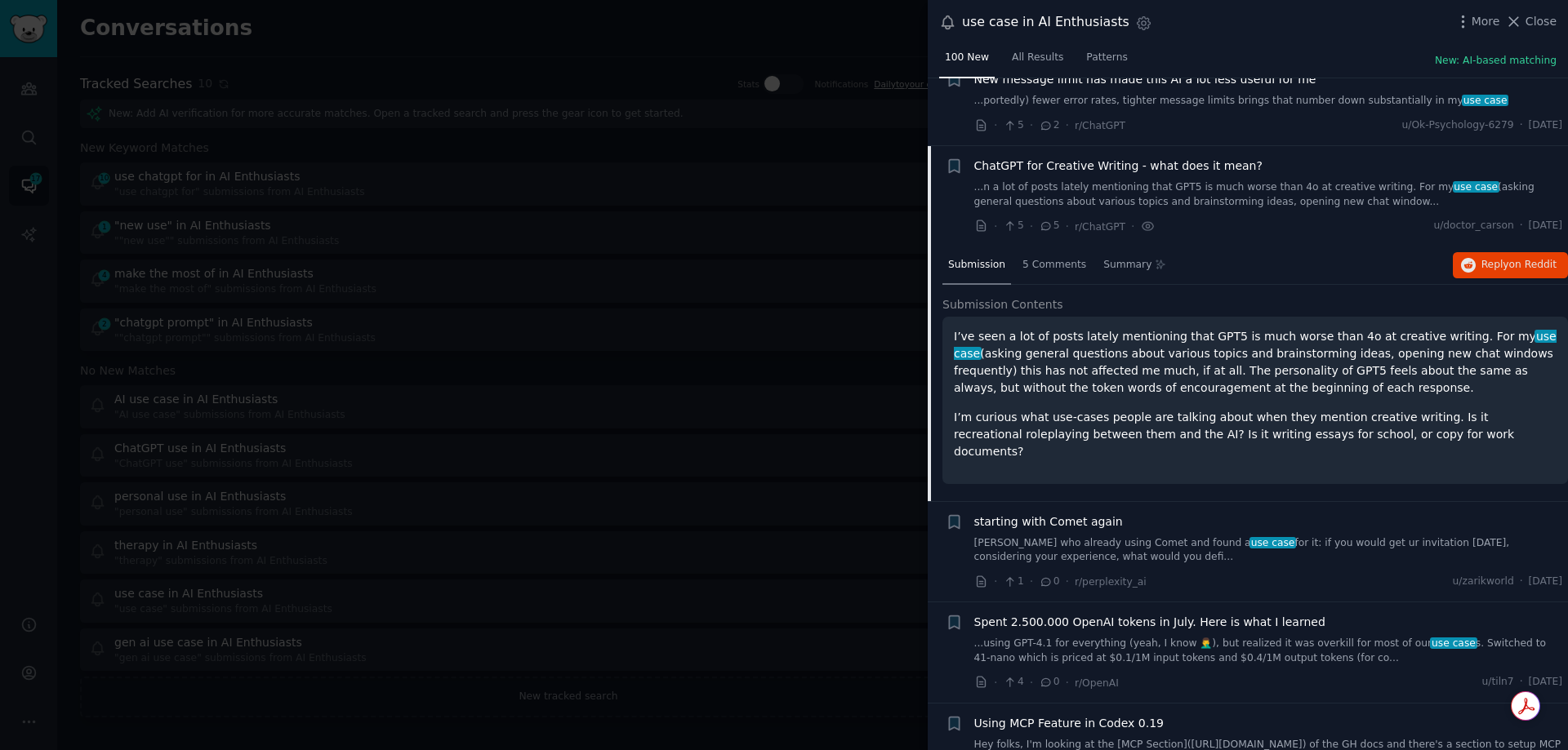
scroll to position [9236, 0]
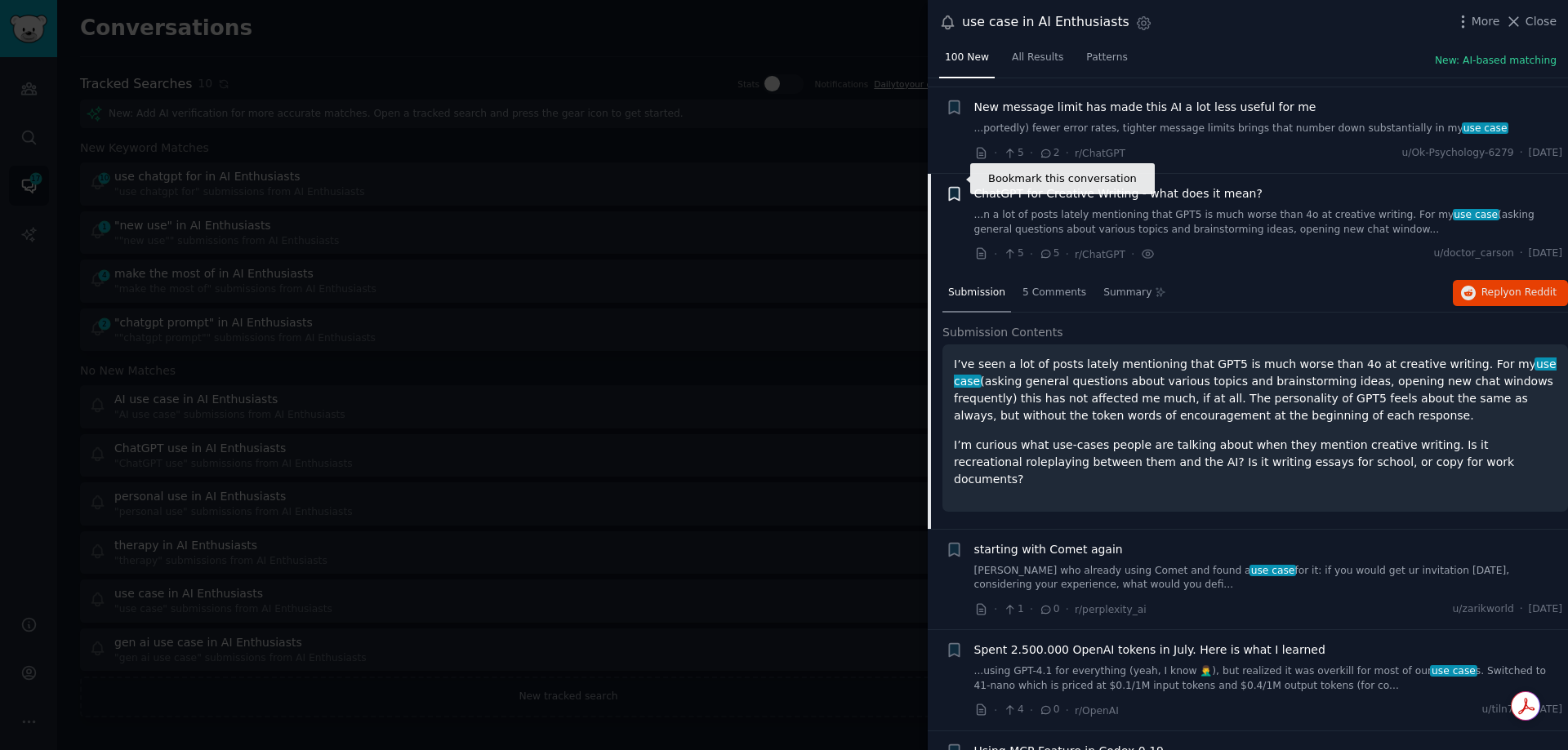
click at [958, 188] on icon "button" at bounding box center [954, 194] width 10 height 13
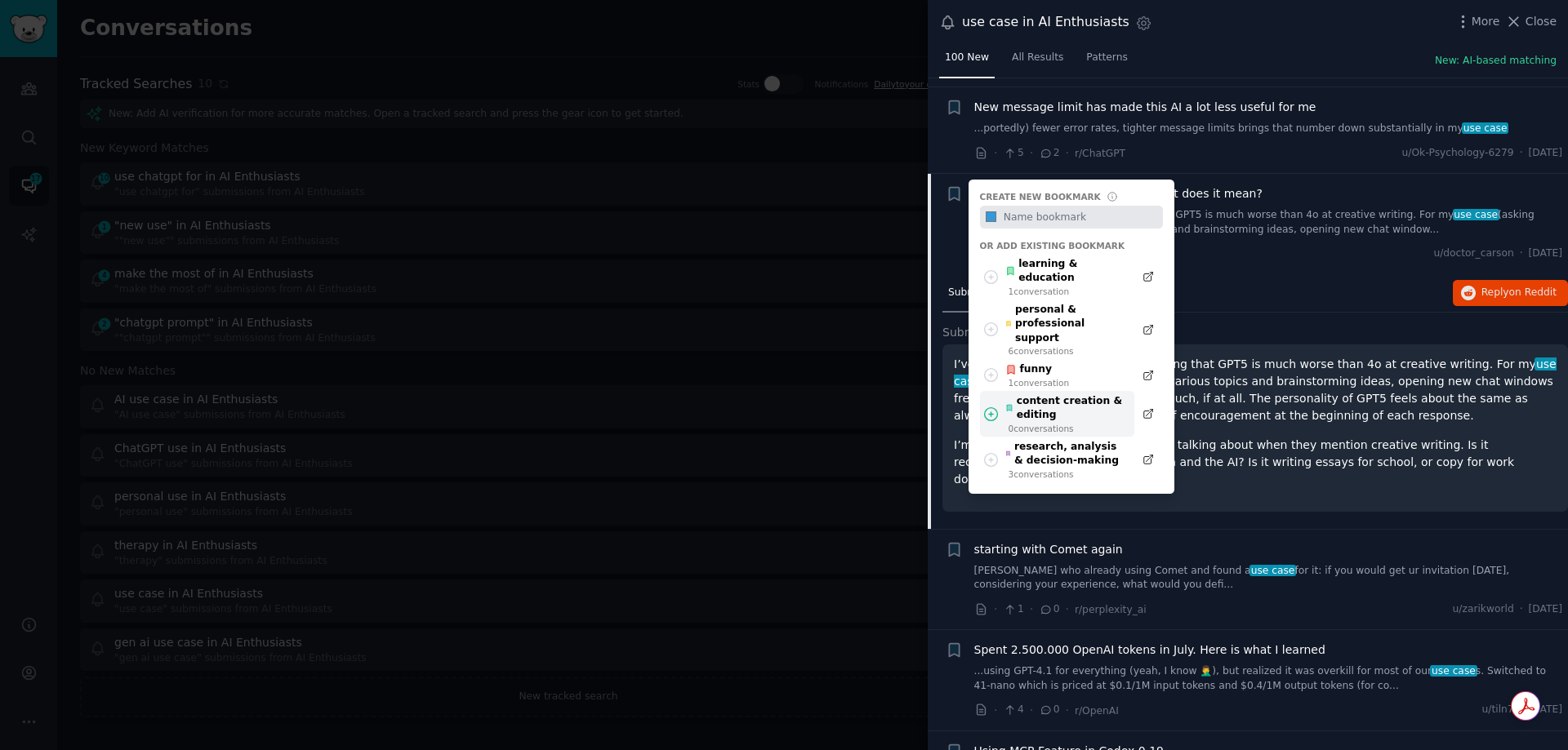
click at [1061, 395] on div "content creation & editing" at bounding box center [1065, 409] width 120 height 29
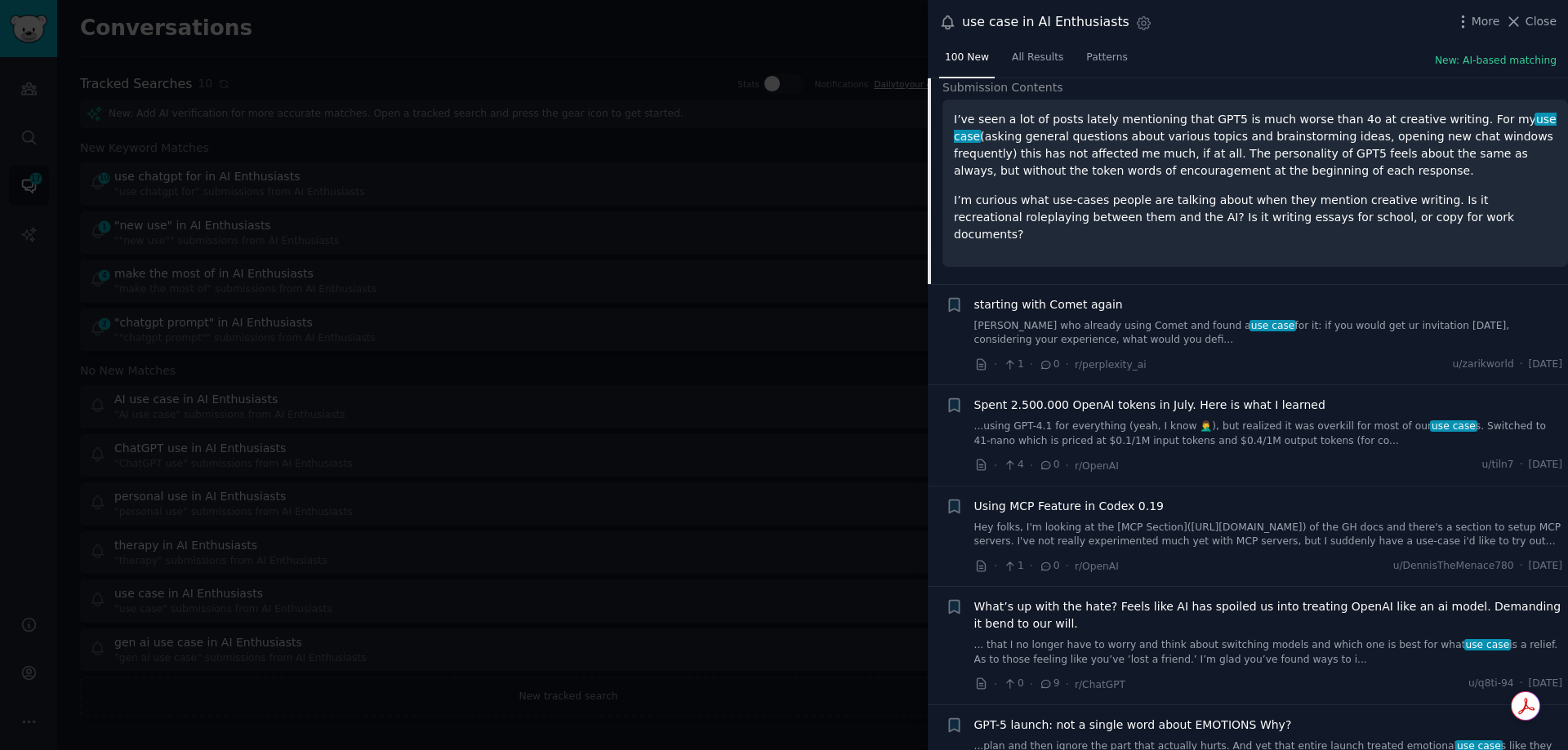
scroll to position [9511, 0]
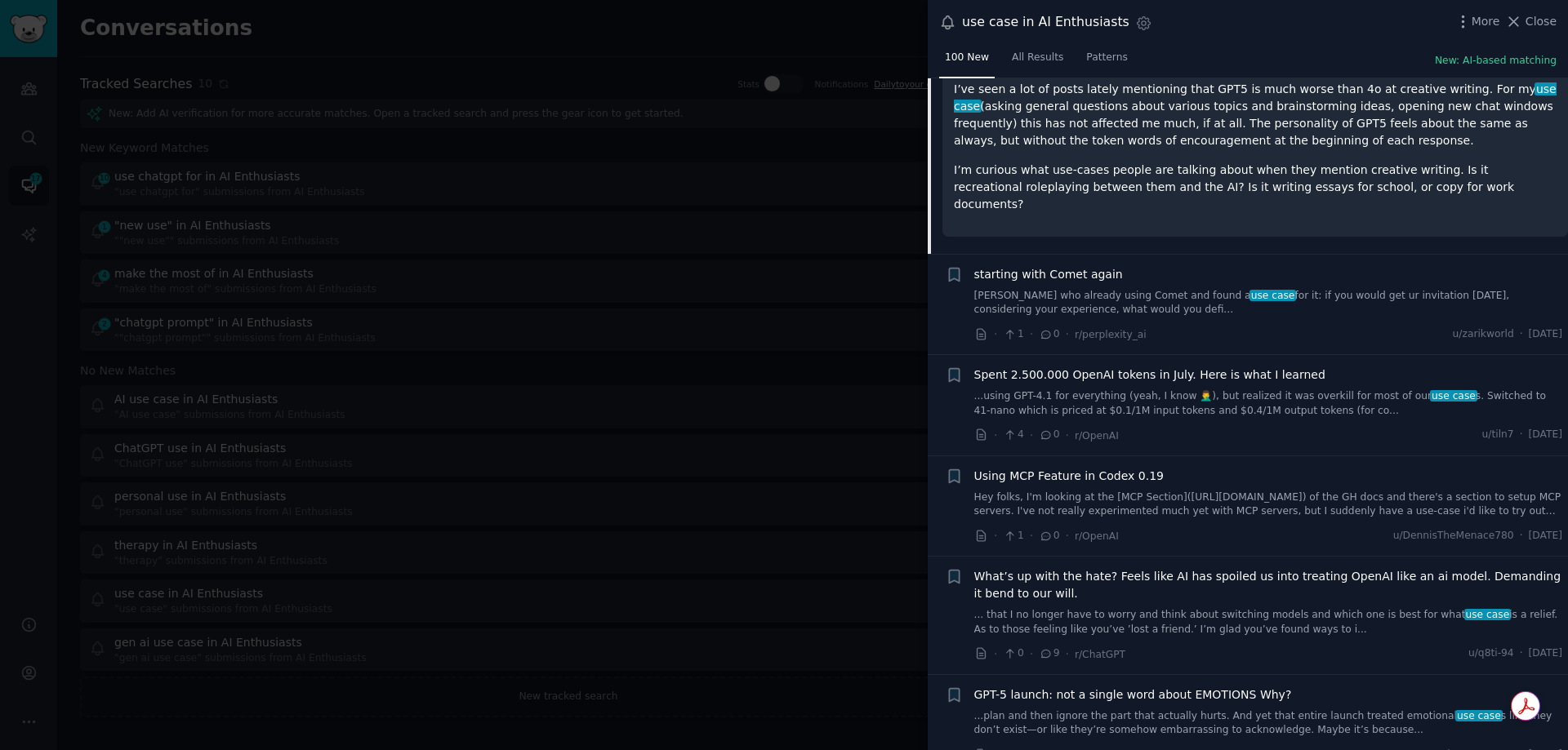
click at [1108, 576] on span "What’s up with the hate? Feels like AI has spoiled us into treating OpenAI like…" at bounding box center [1268, 585] width 589 height 35
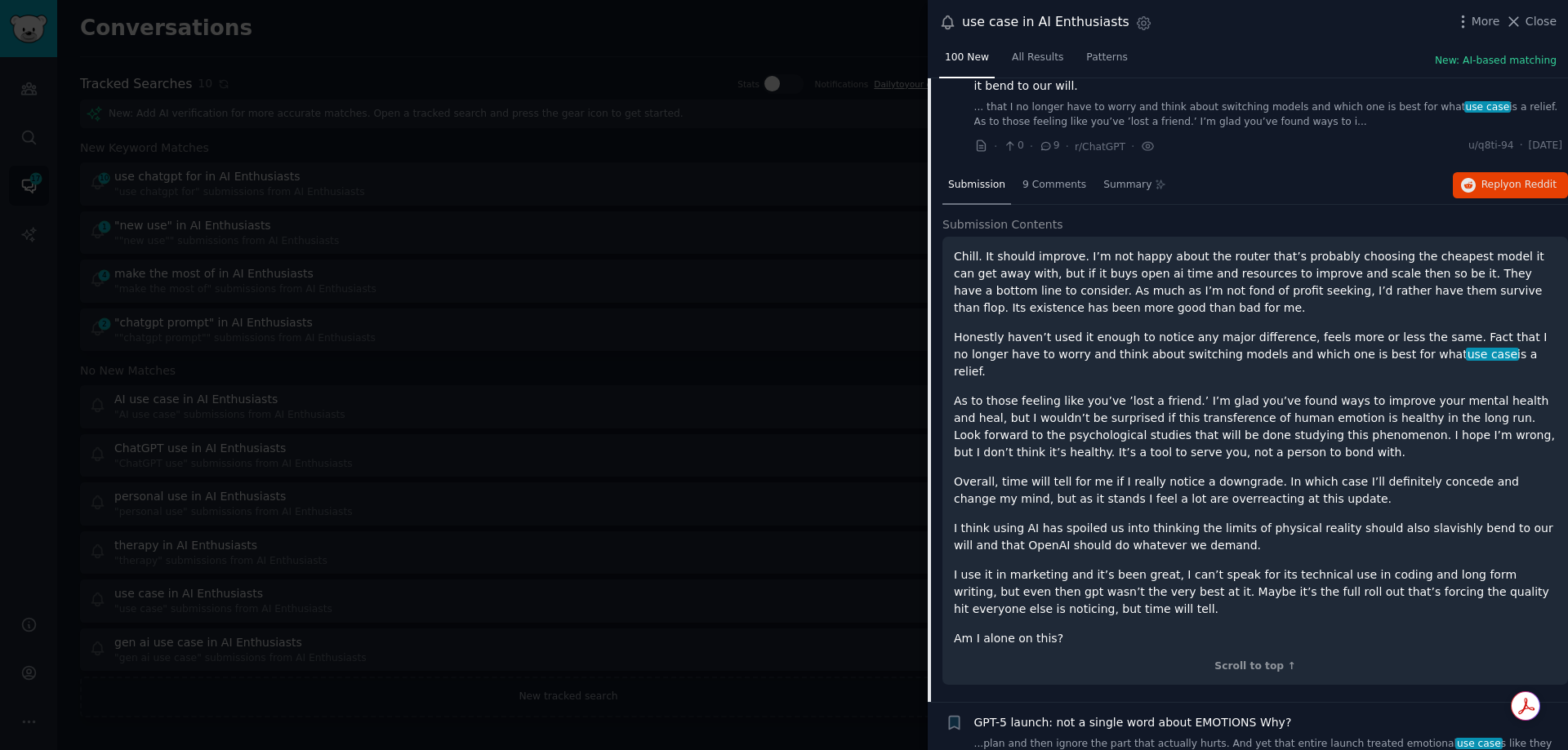
scroll to position [9785, 0]
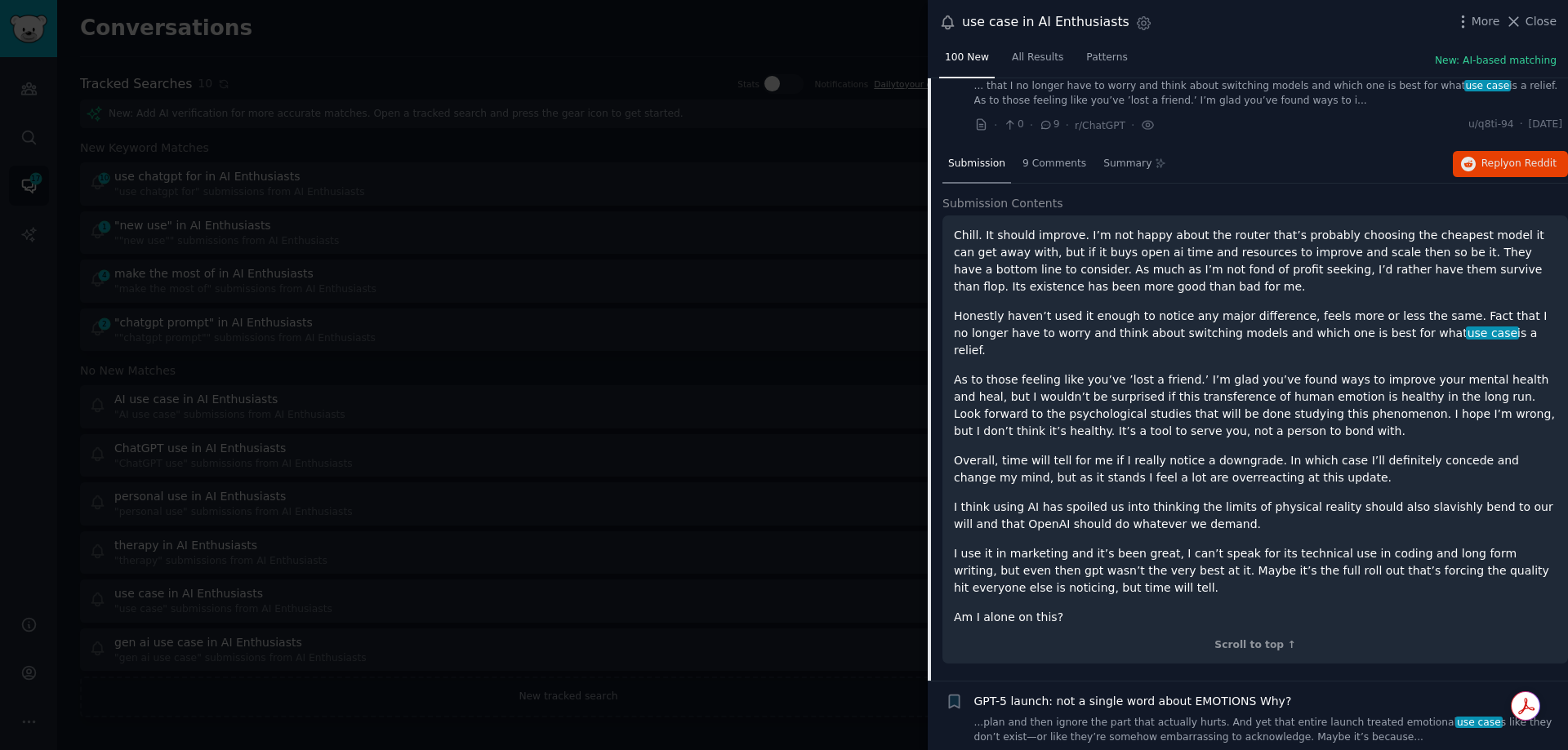
click at [1090, 716] on link "...plan and then ignore the part that actually hurts. And yet that entire launc…" at bounding box center [1268, 730] width 589 height 29
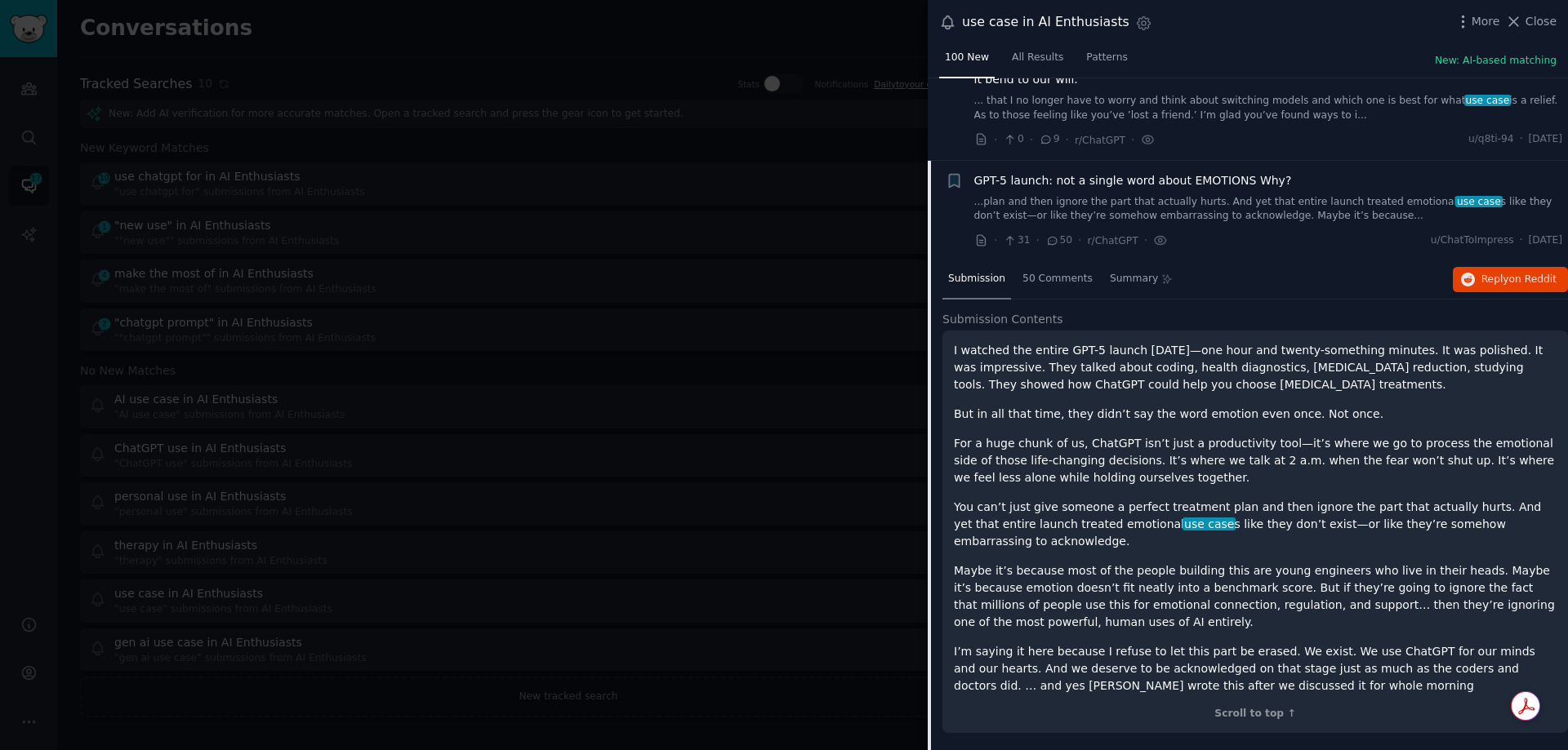
scroll to position [9739, 0]
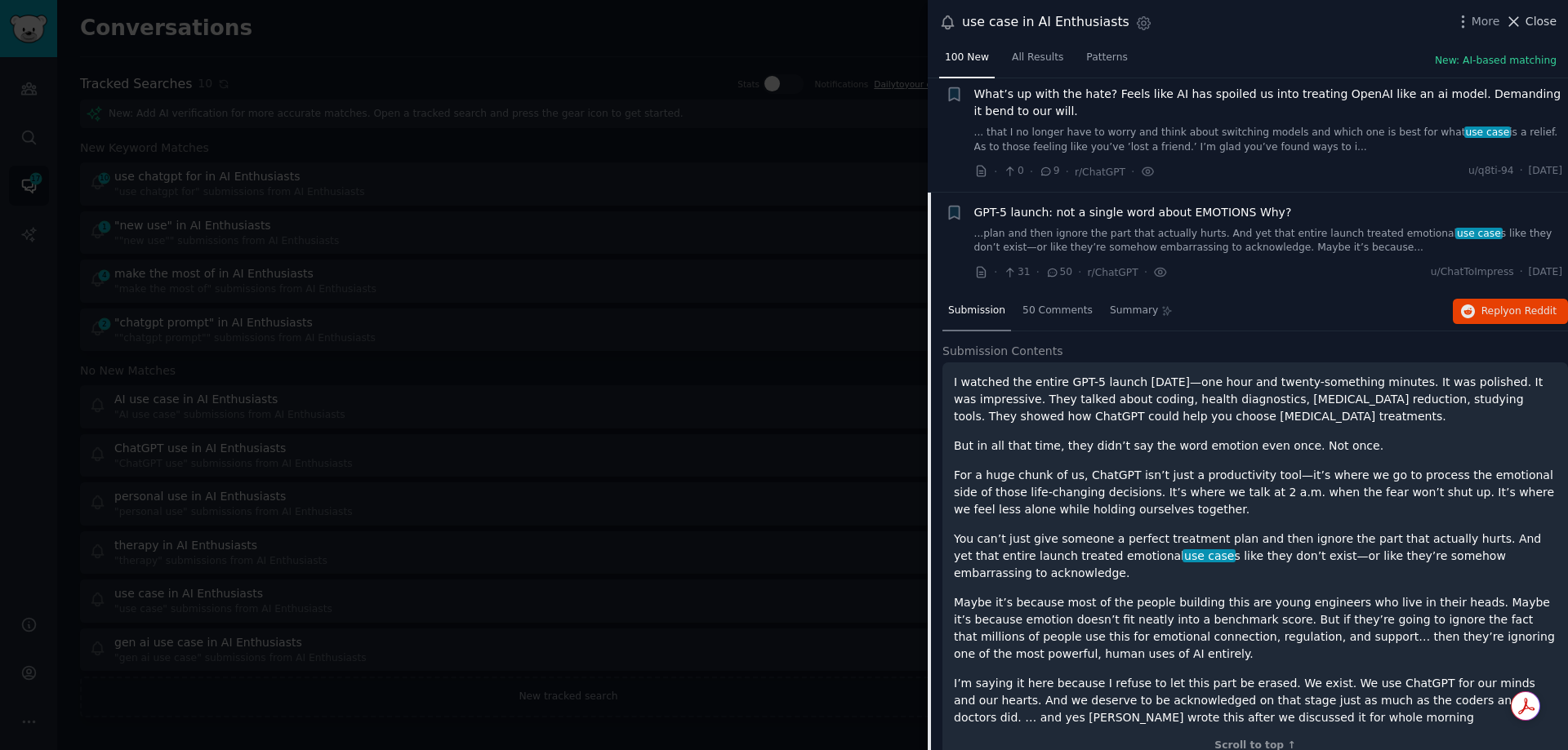
click at [1537, 23] on span "Close" at bounding box center [1541, 21] width 31 height 17
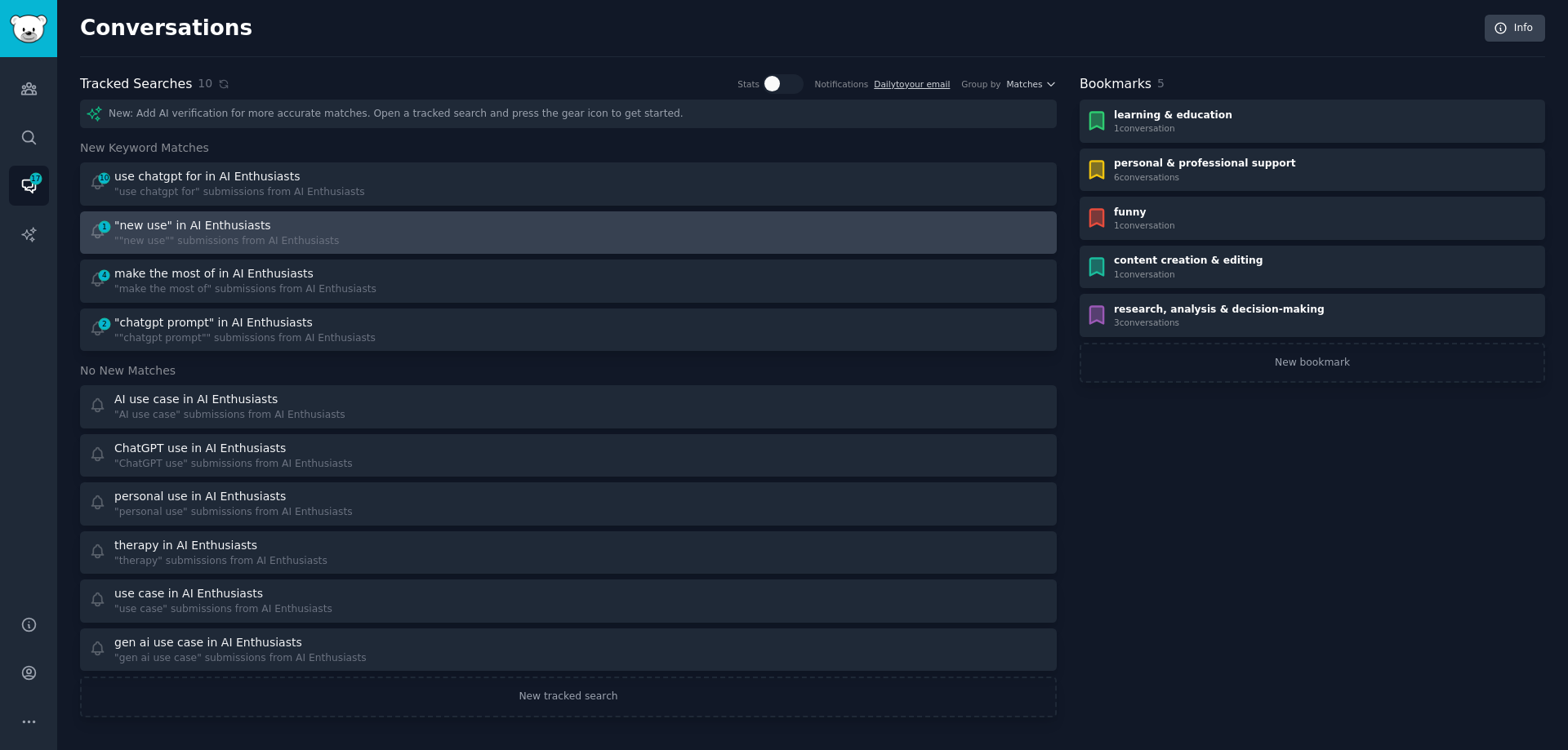
click at [219, 229] on div ""new use" in AI Enthusiasts" at bounding box center [193, 226] width 157 height 17
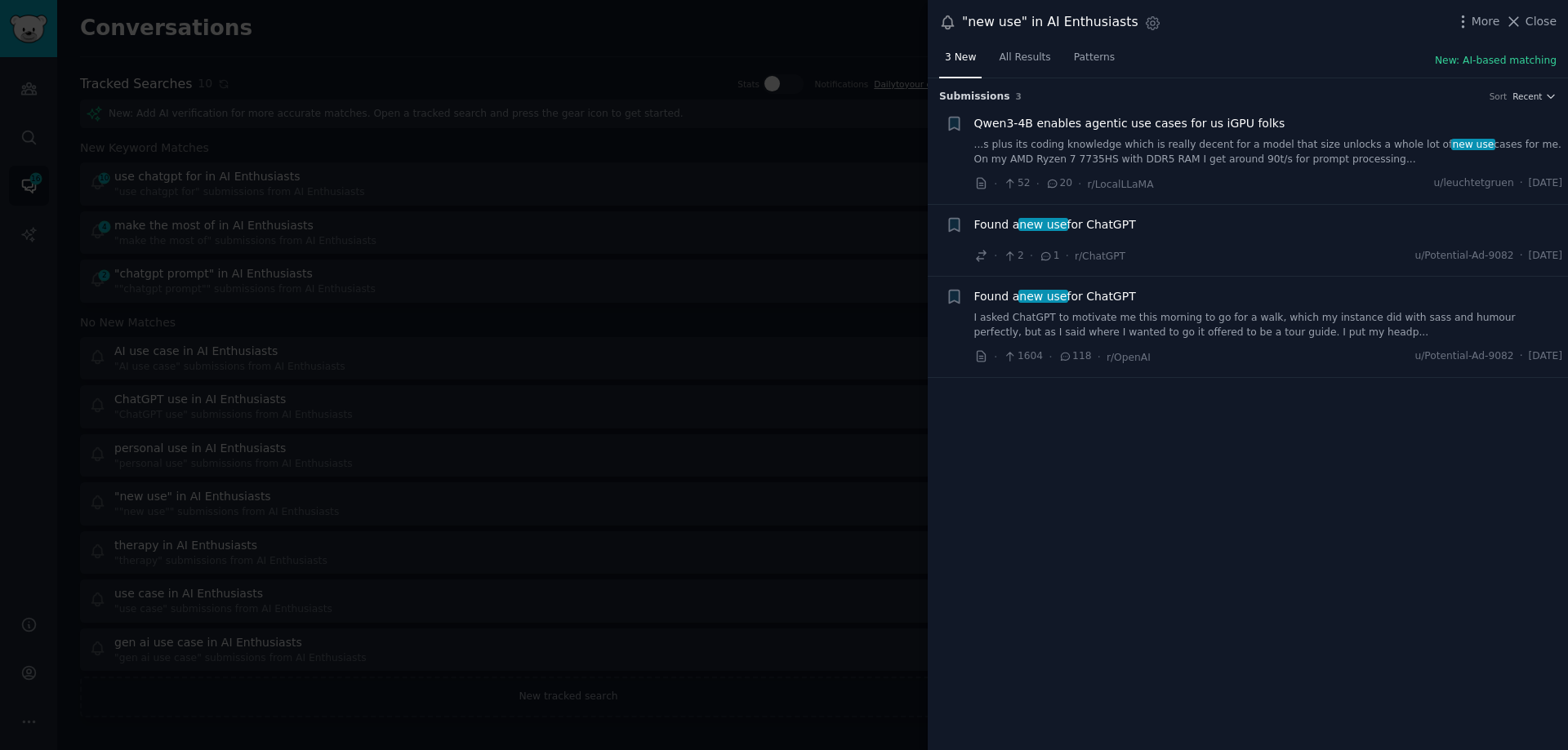
click at [1128, 229] on div "Found a new use for ChatGPT" at bounding box center [1268, 225] width 589 height 17
click at [1109, 239] on div "Found a new use for ChatGPT · 2 · 1 · r/ChatGPT u/Potential-Ad-9082 · [DATE]" at bounding box center [1268, 241] width 589 height 49
click at [1095, 223] on span "Found a new use for ChatGPT" at bounding box center [1055, 225] width 161 height 17
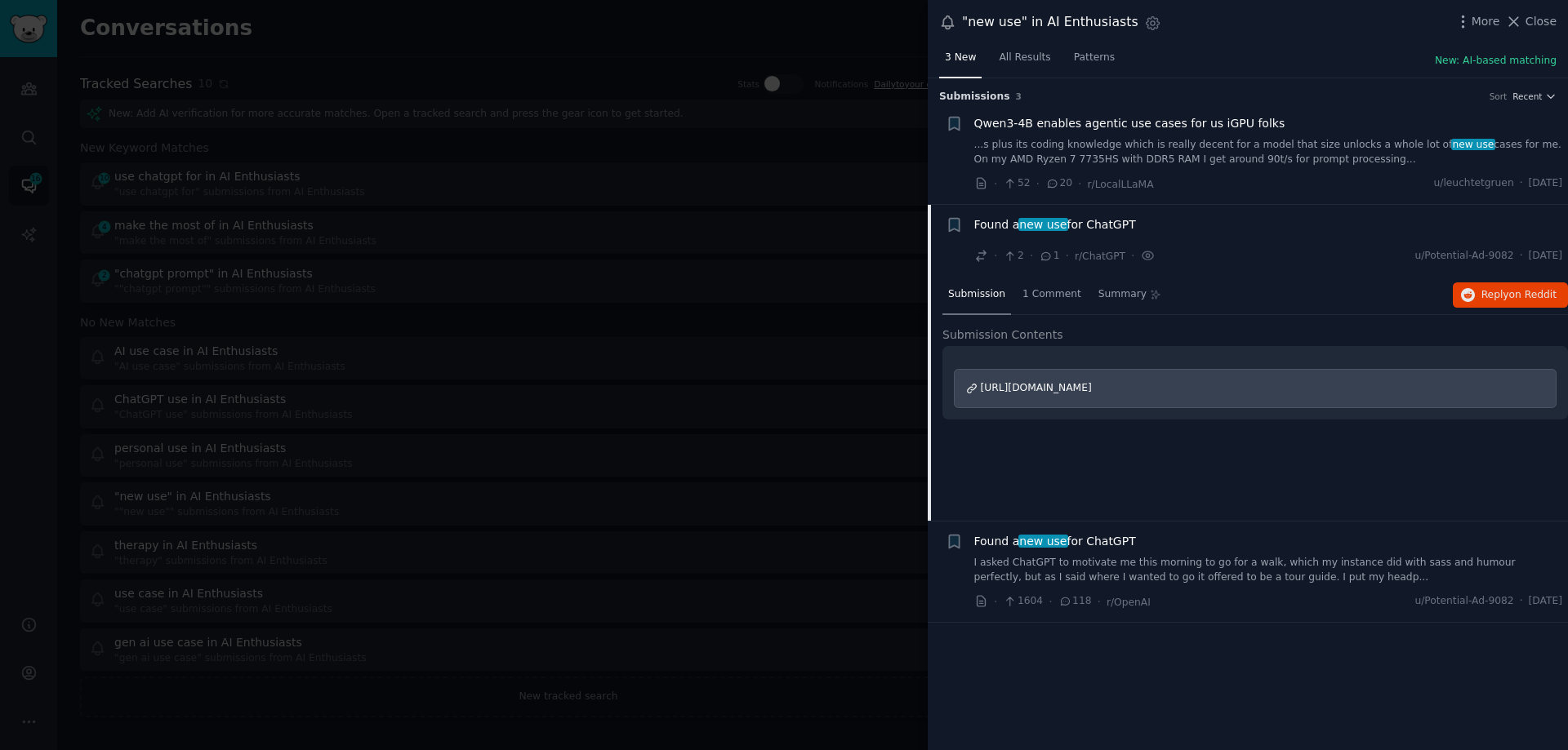
click at [1083, 221] on span "Found a new use for ChatGPT" at bounding box center [1055, 225] width 161 height 17
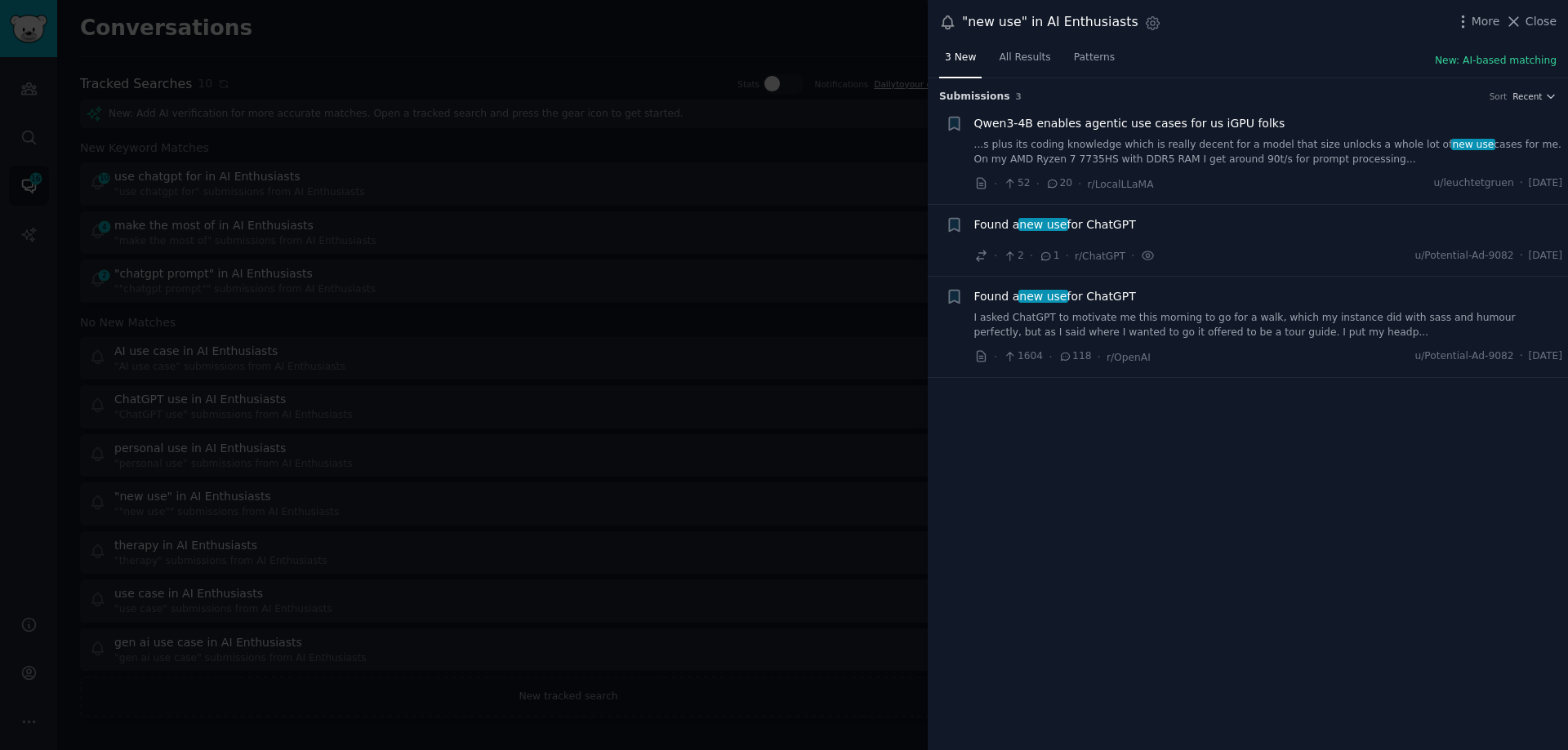
click at [1101, 292] on span "Found a new use for ChatGPT" at bounding box center [1055, 297] width 161 height 17
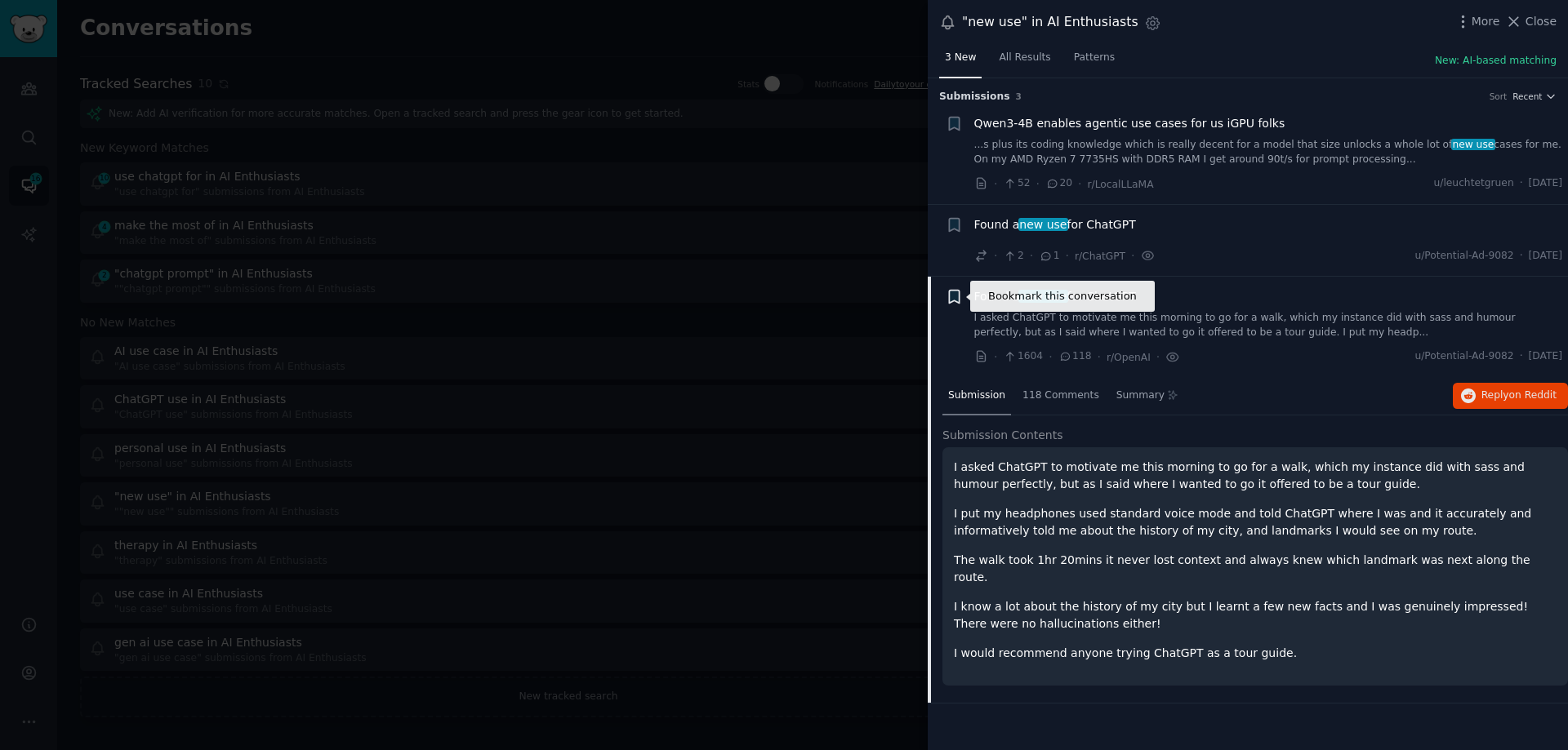
click at [954, 296] on icon "button" at bounding box center [954, 298] width 10 height 13
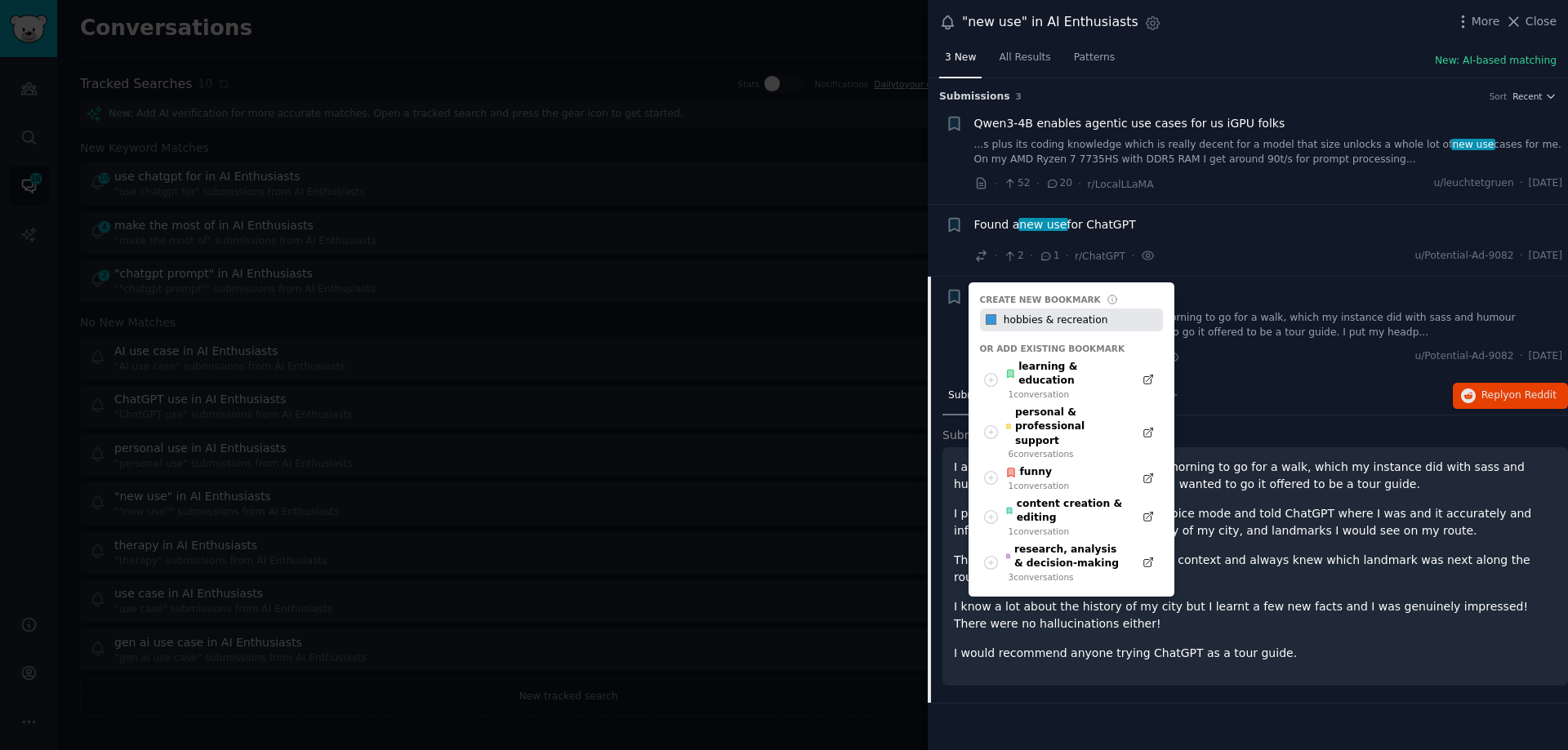
type input "hobbies & recreation"
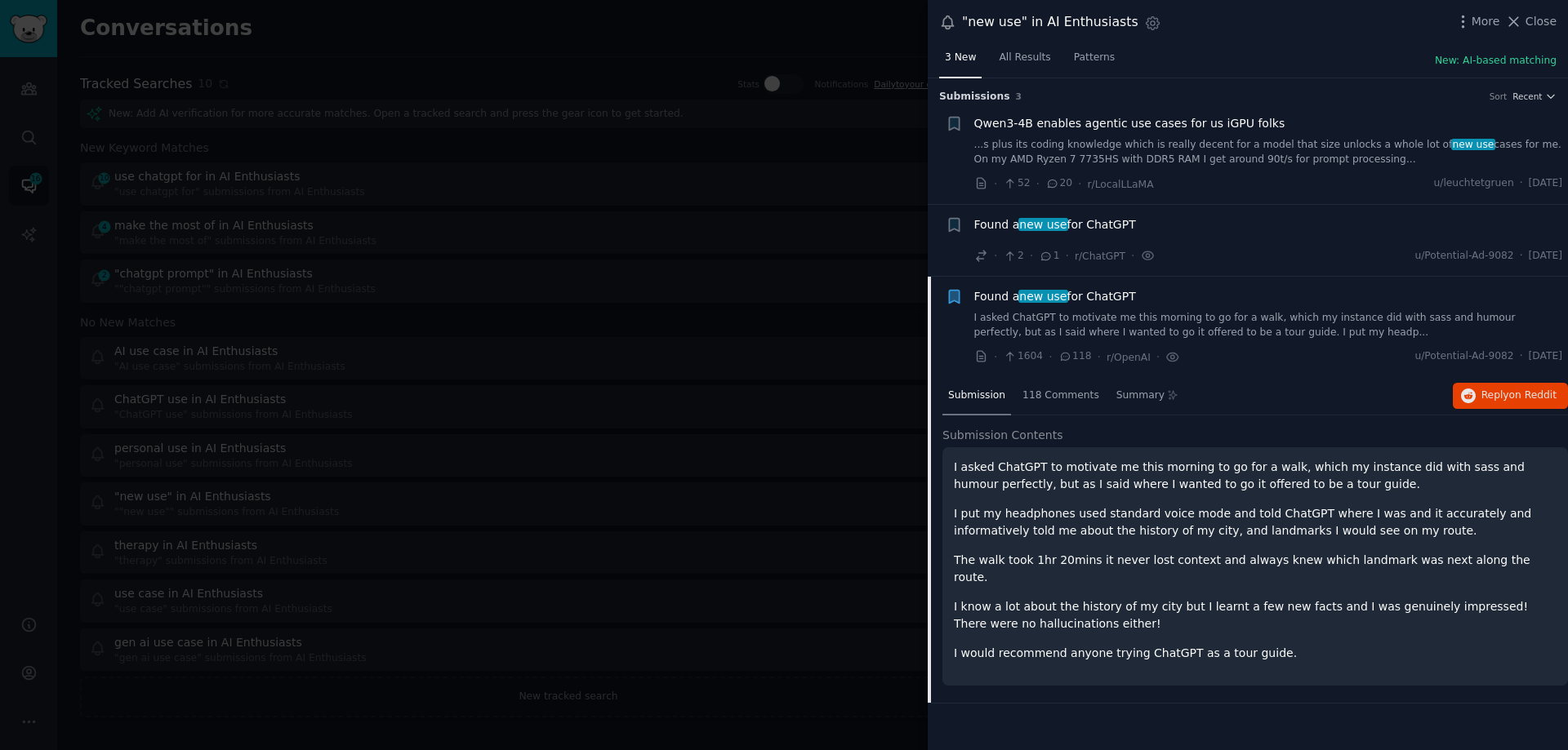
click at [905, 17] on div at bounding box center [784, 375] width 1568 height 750
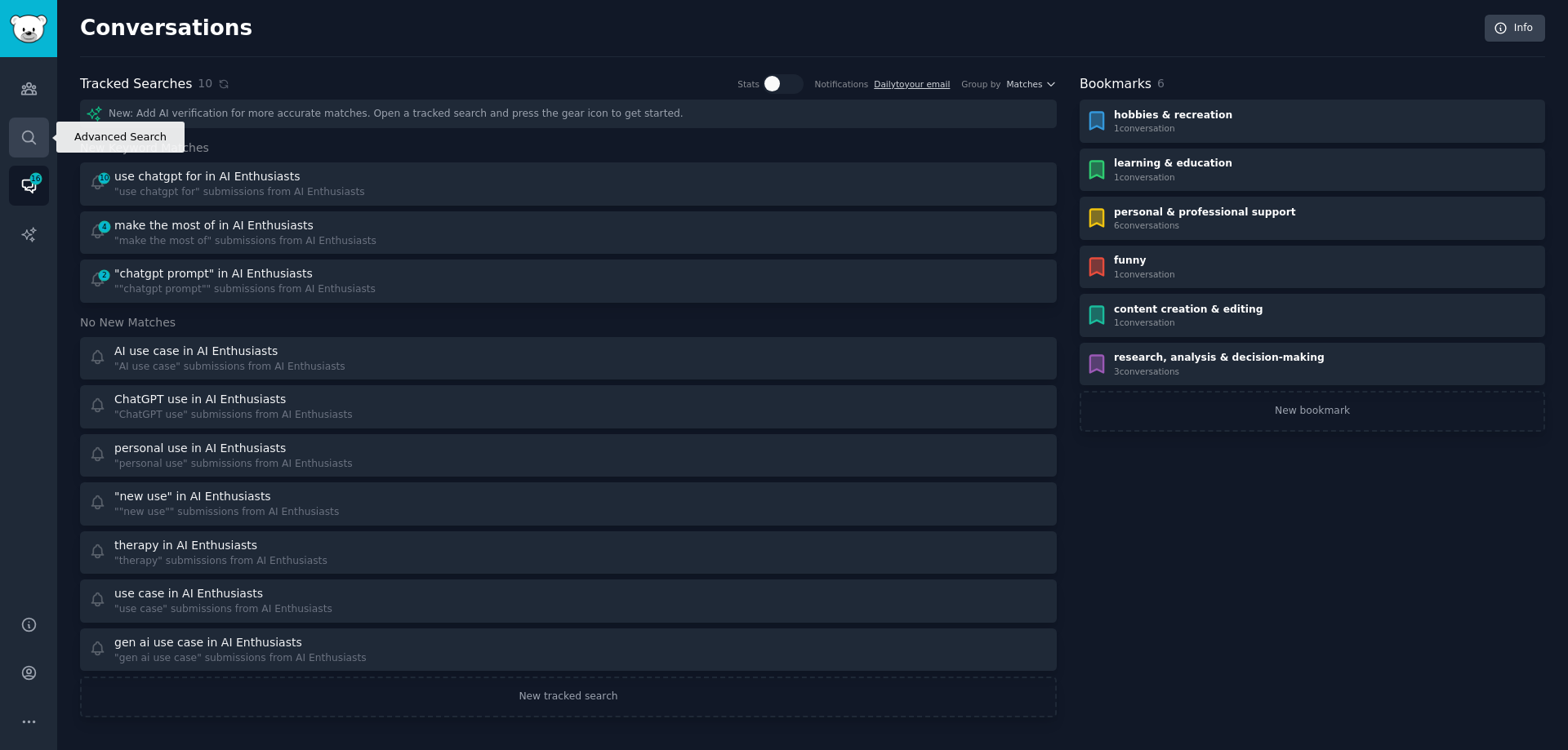
click at [18, 140] on link "Search" at bounding box center [29, 137] width 40 height 40
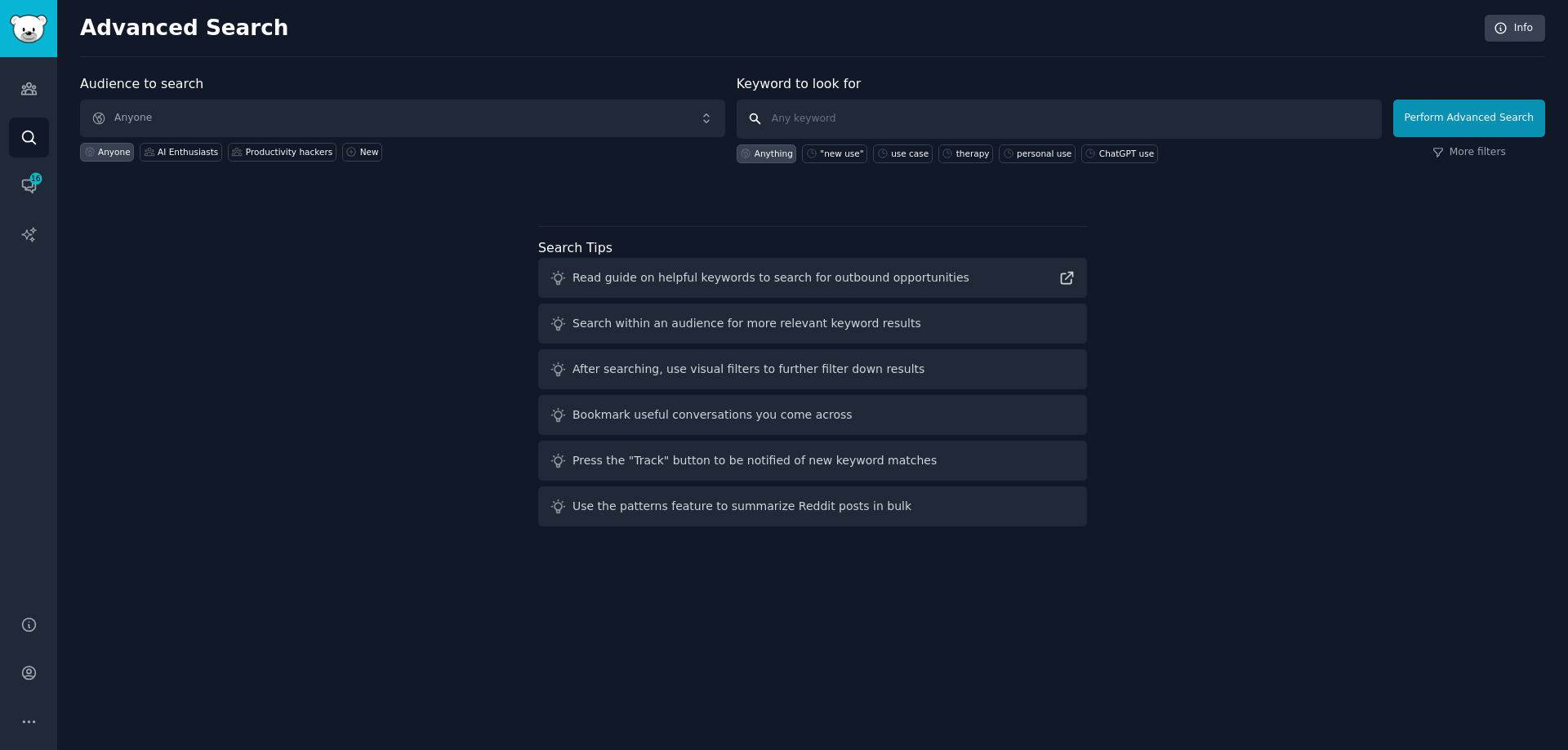
click at [819, 118] on input "text" at bounding box center [1058, 119] width 645 height 39
type input "troubleshoot"
click button "Perform Advanced Search" at bounding box center [1469, 118] width 152 height 37
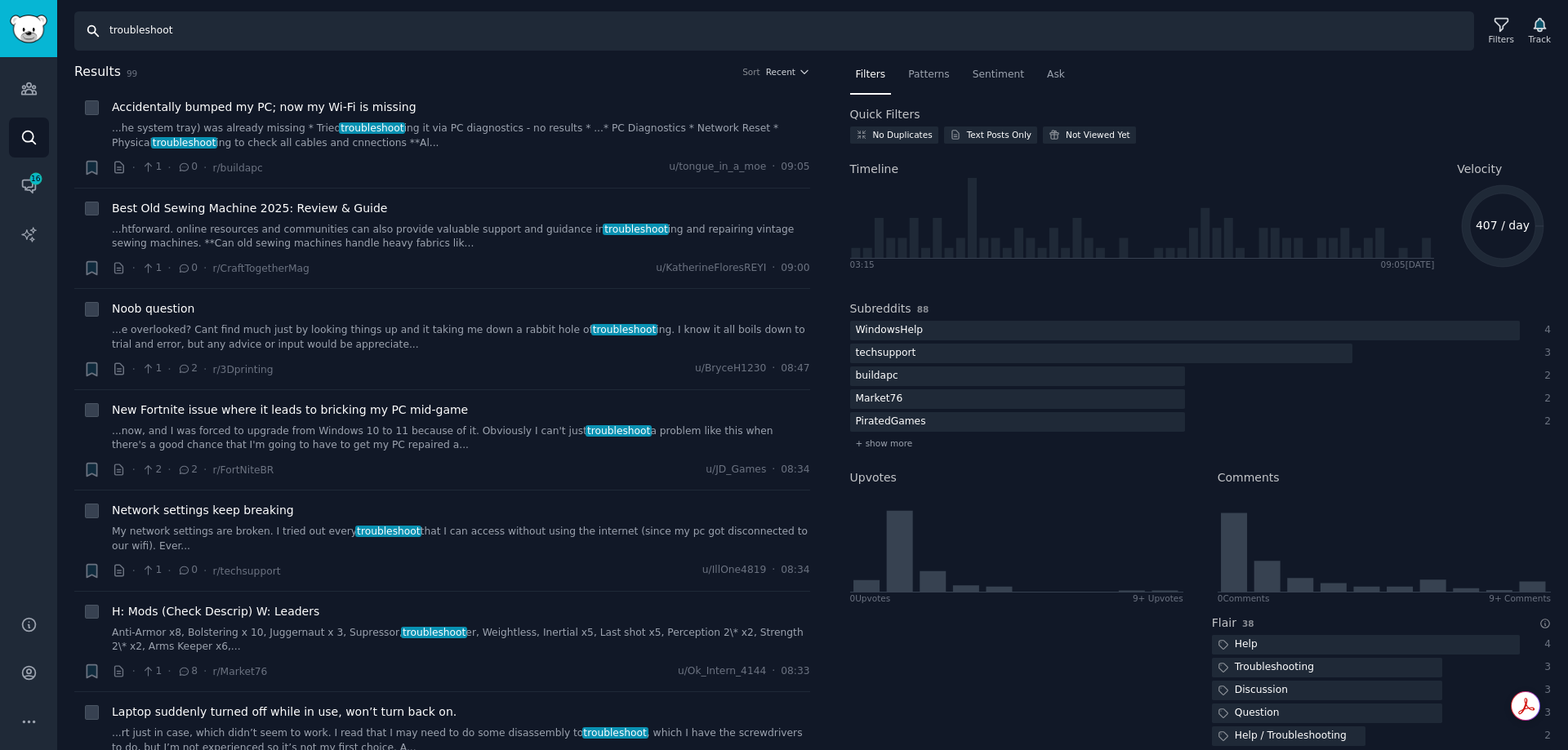
click at [187, 30] on input "troubleshoot" at bounding box center [775, 31] width 1400 height 39
click at [31, 134] on icon "Sidebar" at bounding box center [29, 137] width 17 height 17
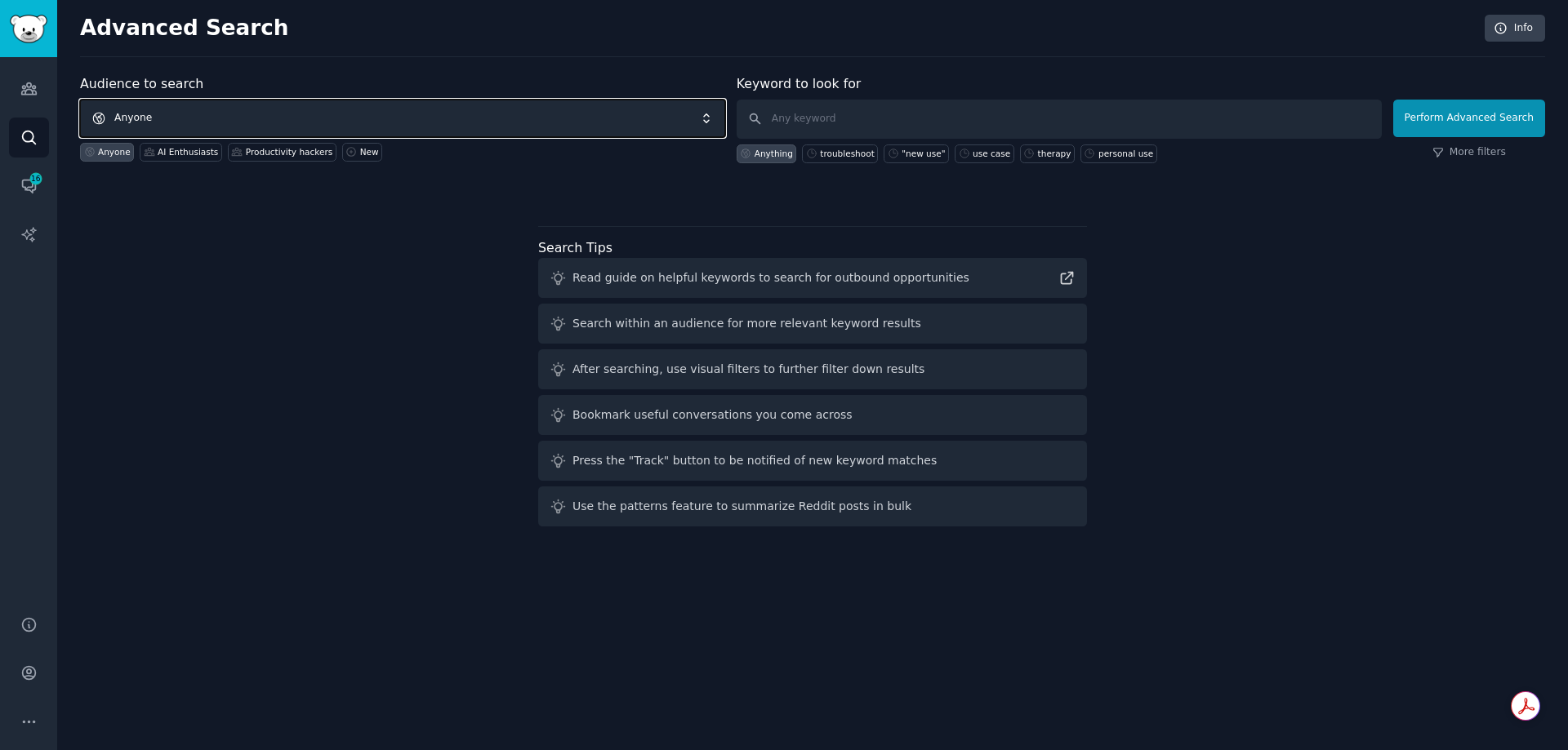
click at [180, 121] on span "Anyone" at bounding box center [402, 118] width 645 height 37
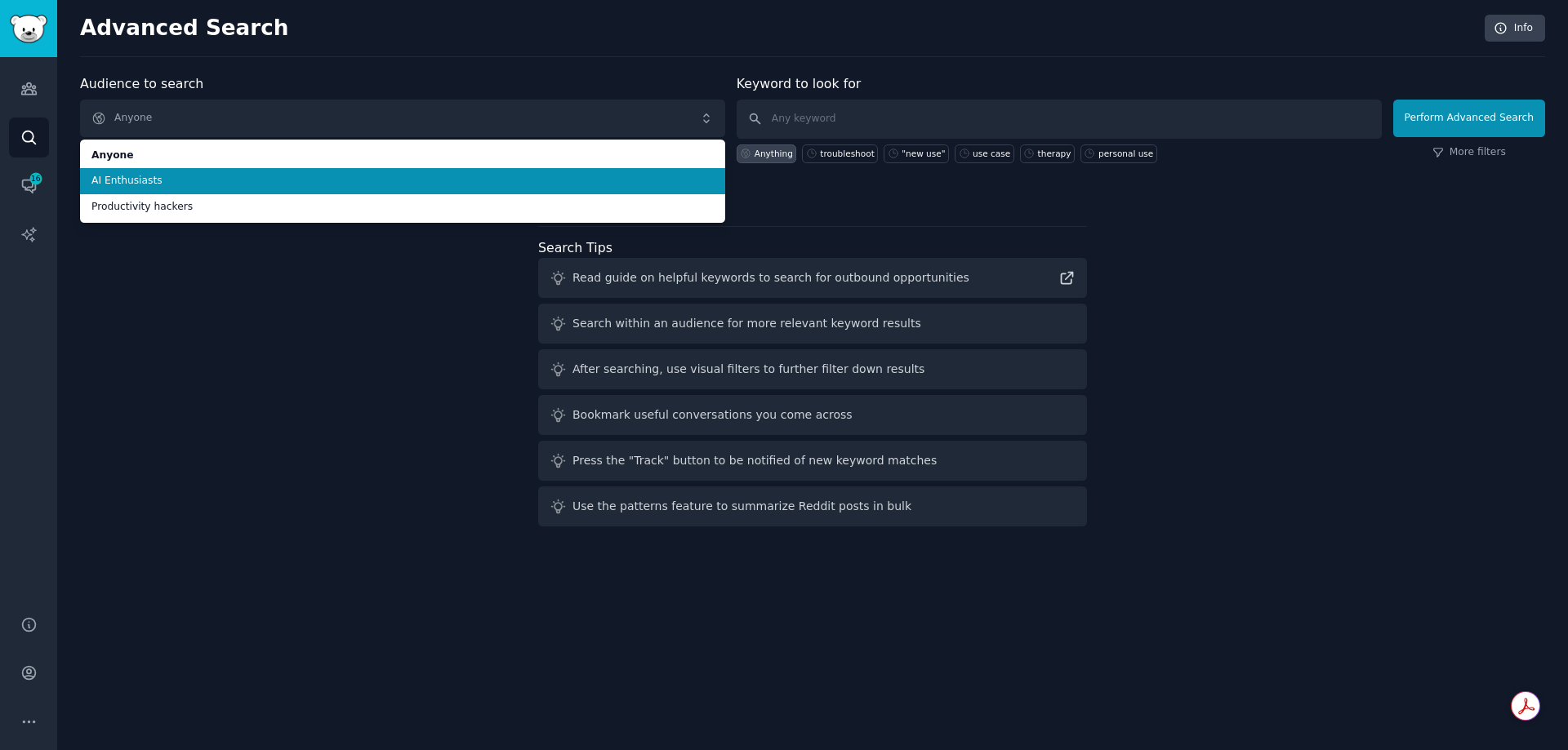
click at [155, 185] on span "AI Enthusiasts" at bounding box center [402, 181] width 623 height 15
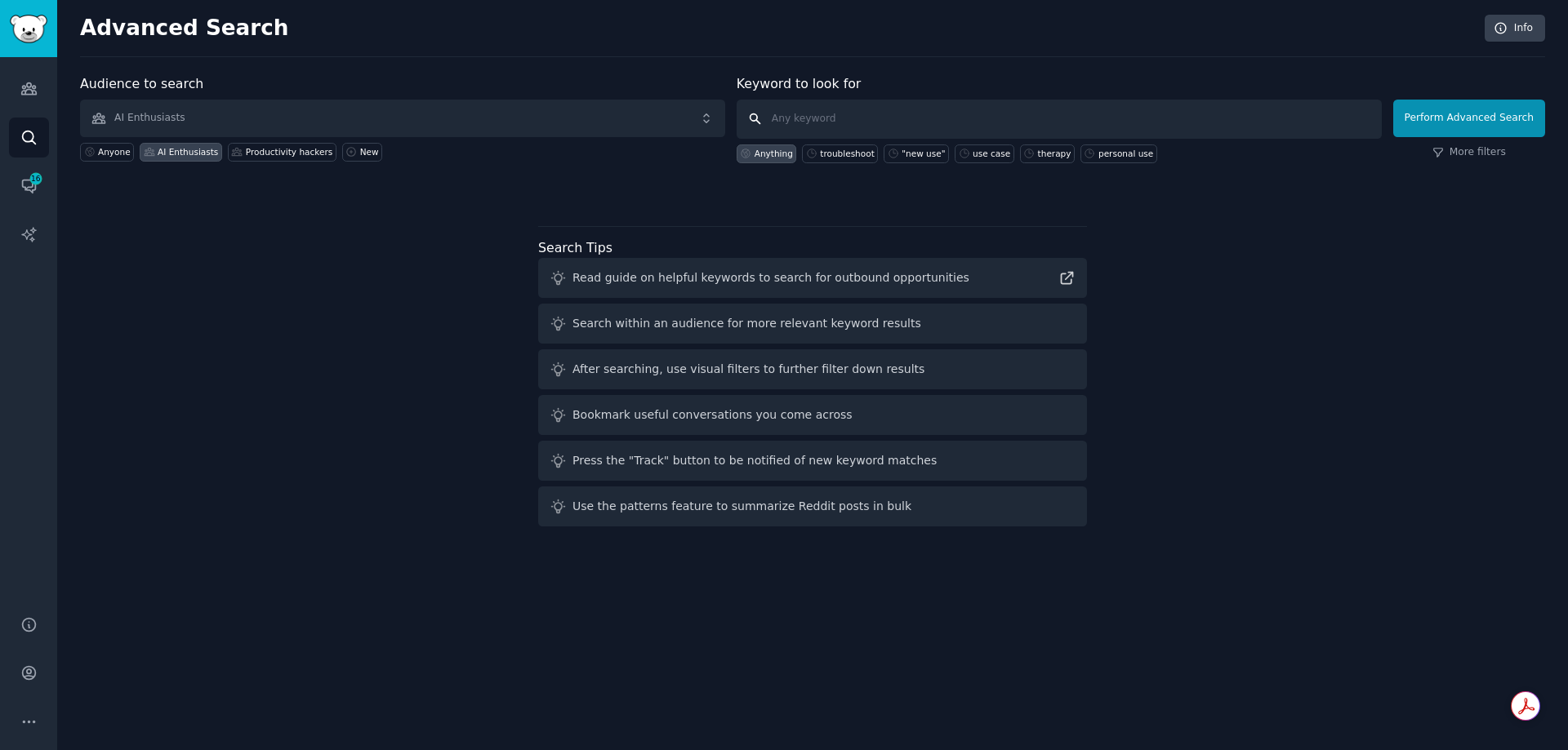
click at [785, 105] on input "text" at bounding box center [1058, 119] width 645 height 39
click at [806, 114] on input "text" at bounding box center [1058, 119] width 645 height 39
type input "troubleshoot"
click button "Perform Advanced Search" at bounding box center [1469, 118] width 152 height 37
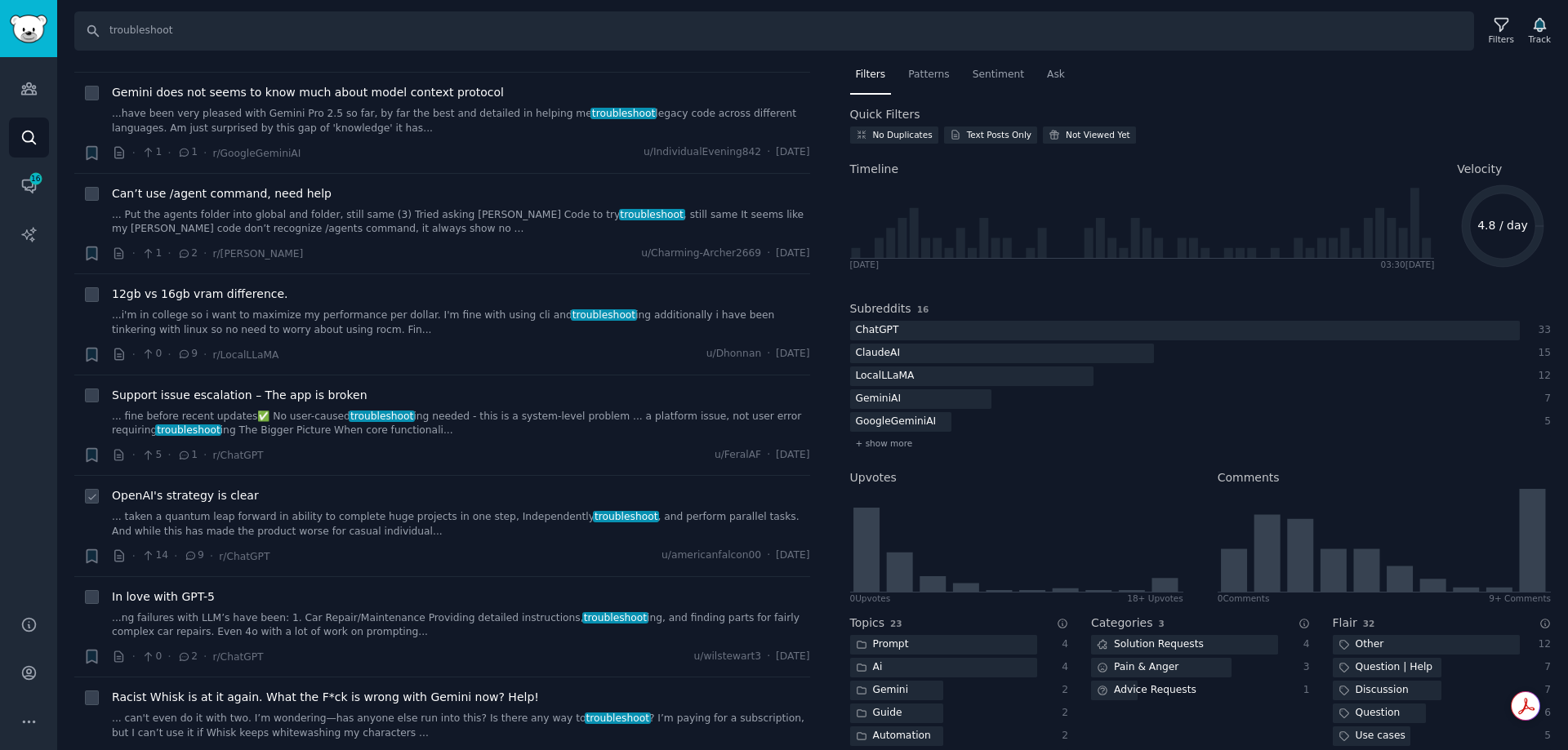
scroll to position [409, 0]
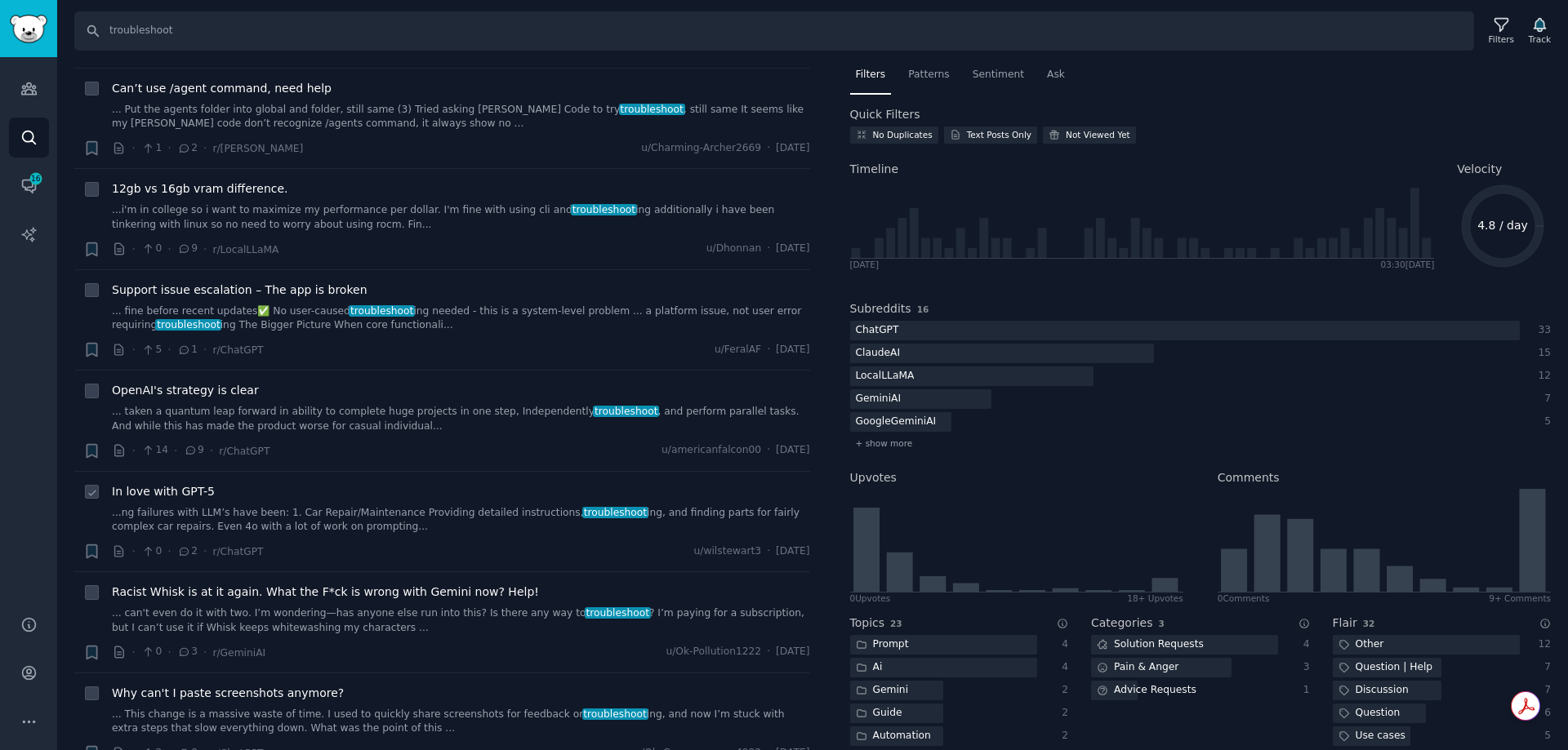
click at [333, 521] on link "...ng failures with LLM’s have been: 1. Car Repair/Maintenance Providing detail…" at bounding box center [461, 521] width 698 height 29
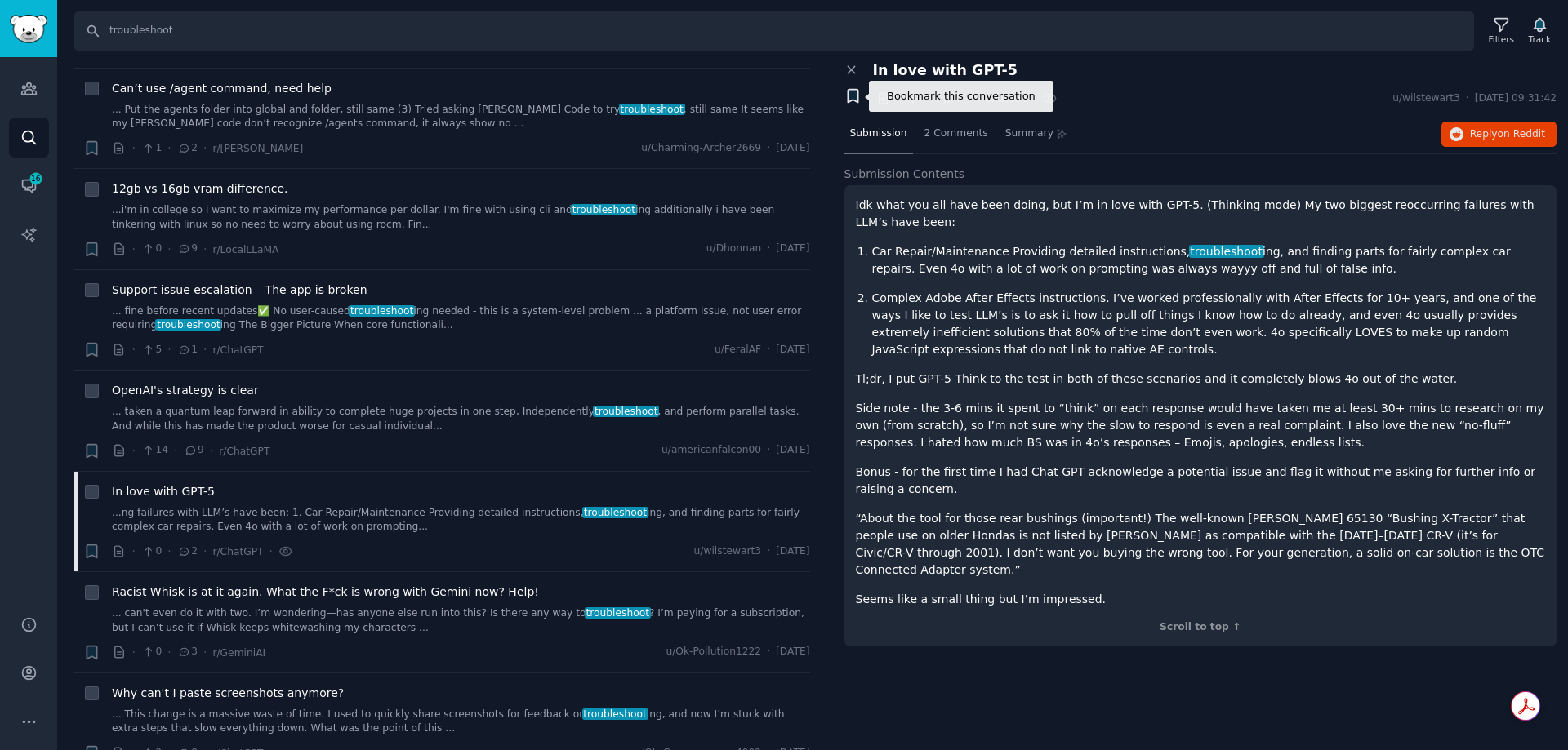
click at [856, 95] on icon "button" at bounding box center [852, 96] width 10 height 13
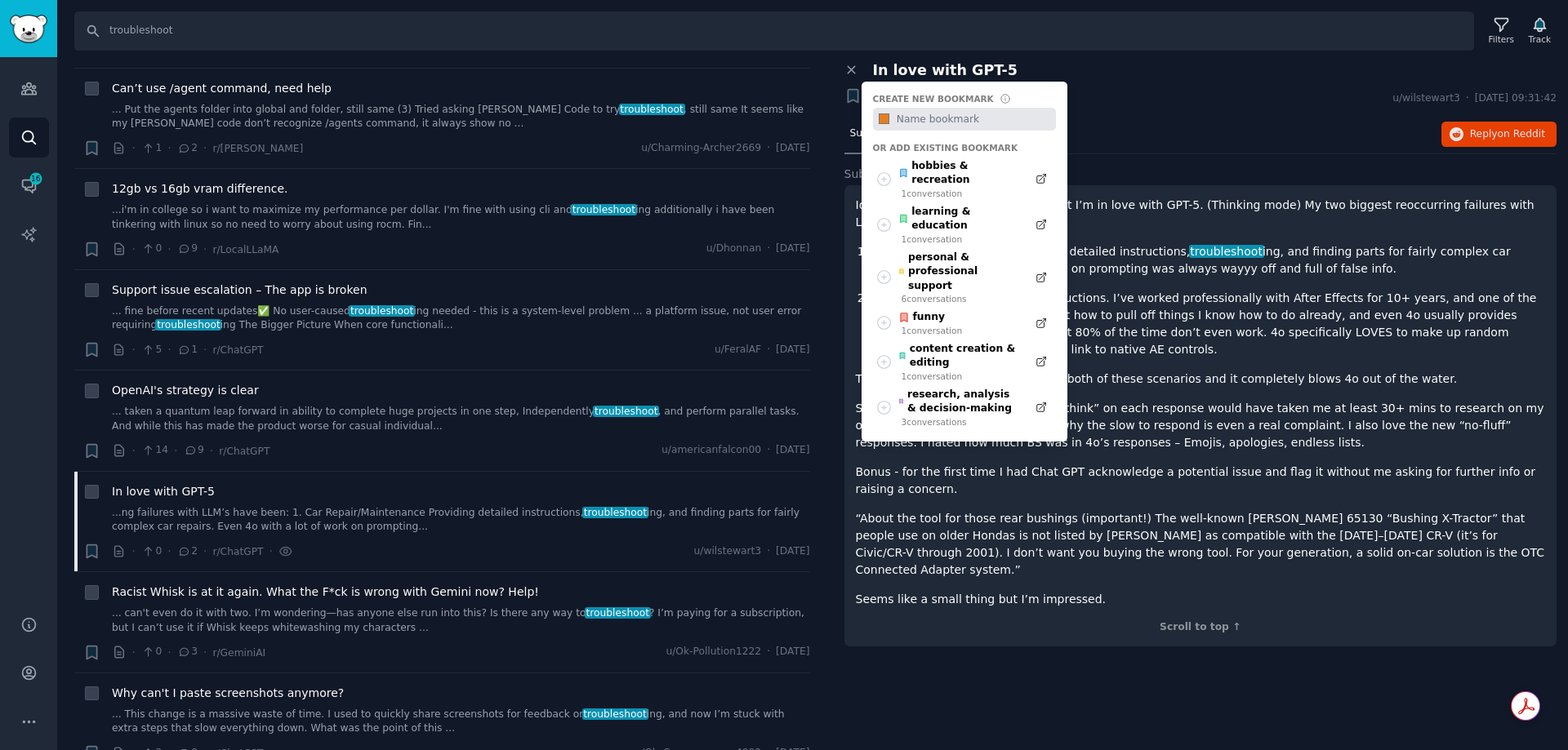
click at [937, 115] on input "text" at bounding box center [973, 119] width 161 height 23
type input "technical assistance & troubleshooting"
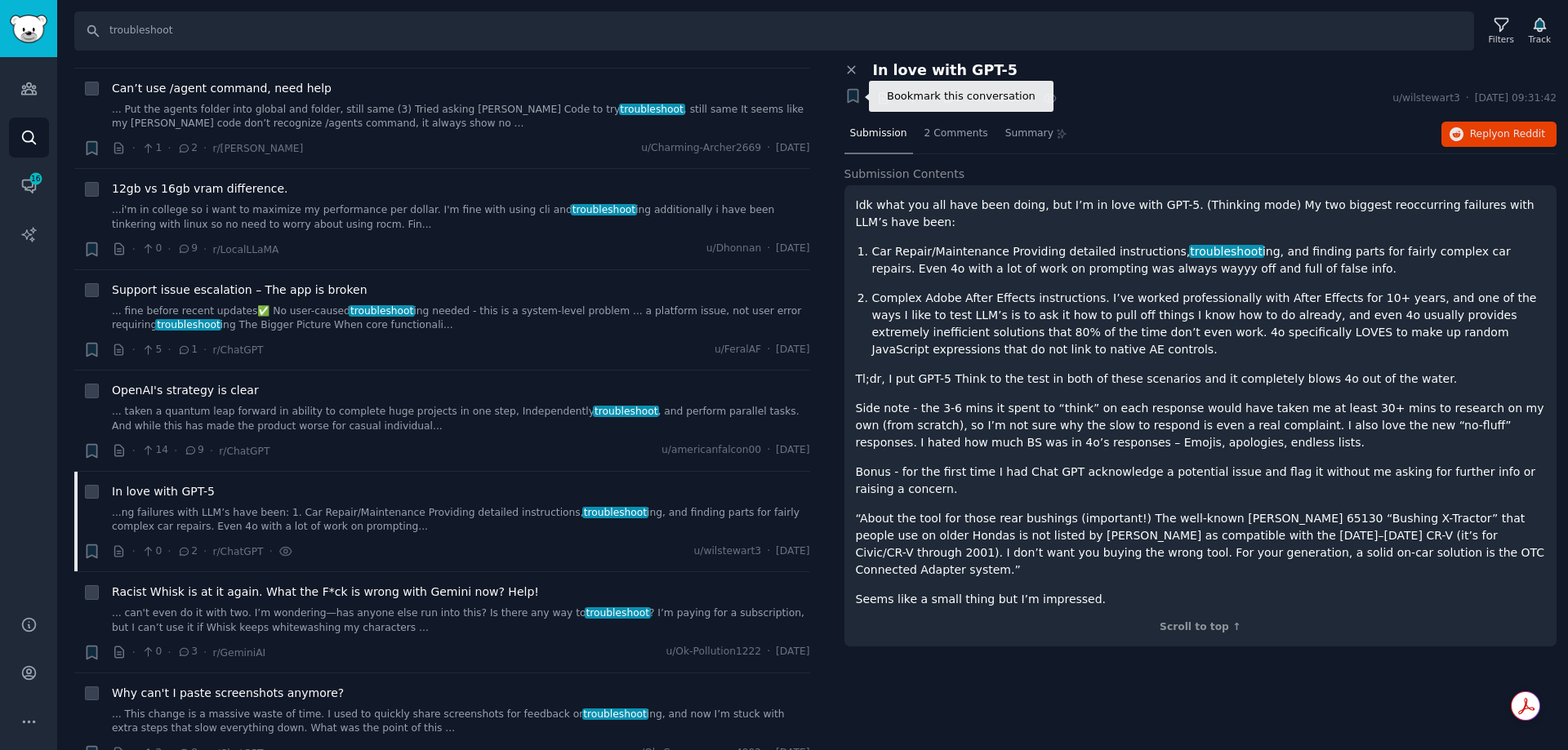
click at [848, 98] on icon "button" at bounding box center [852, 96] width 10 height 13
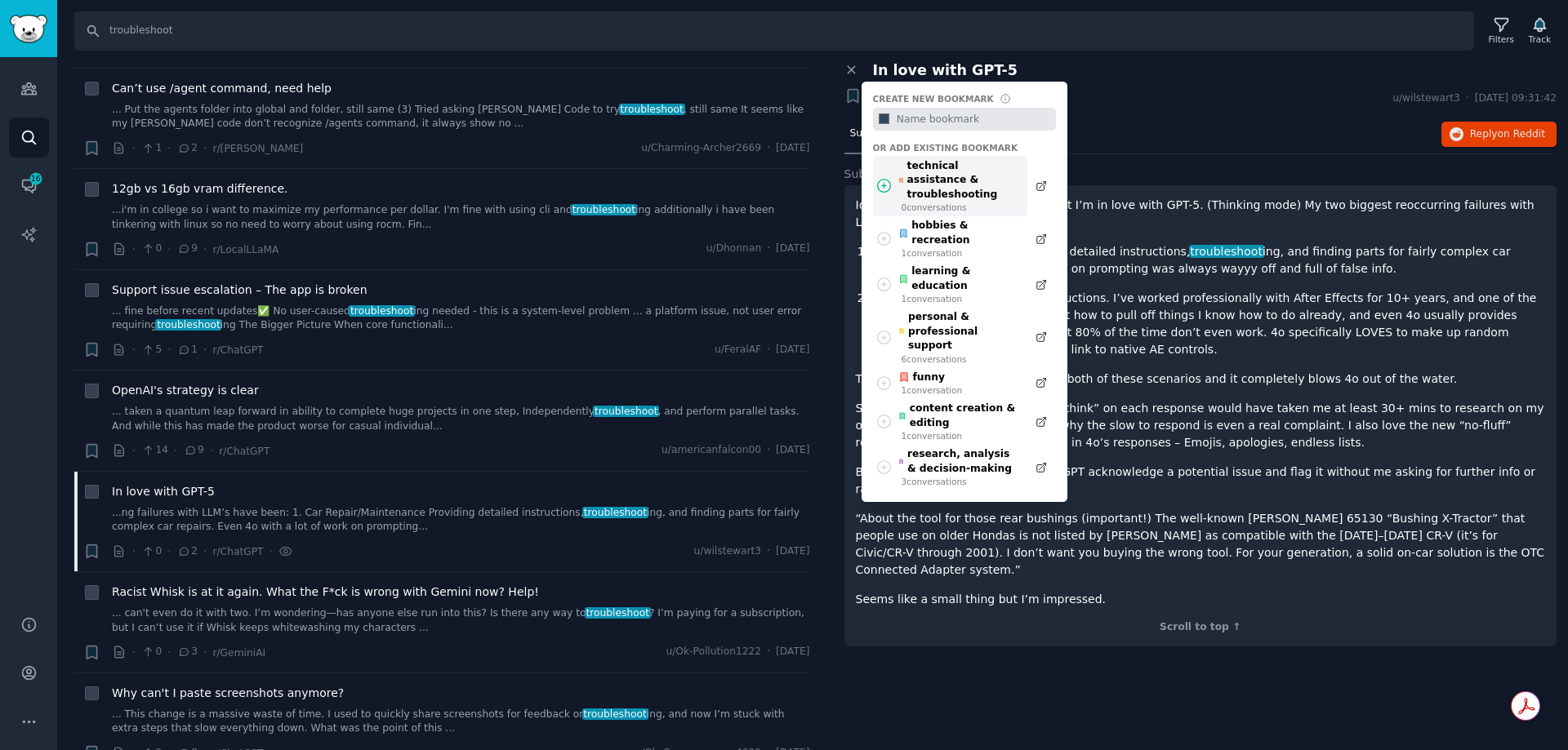
click at [974, 177] on div "technical assistance & troubleshooting" at bounding box center [959, 181] width 120 height 43
click at [996, 168] on div "technical assistance & troubleshooting" at bounding box center [959, 181] width 120 height 43
click at [955, 174] on div "technical assistance & troubleshooting" at bounding box center [959, 181] width 120 height 43
click at [1122, 121] on div "Submission 2 Comments Summary Reply on Reddit" at bounding box center [1201, 134] width 713 height 39
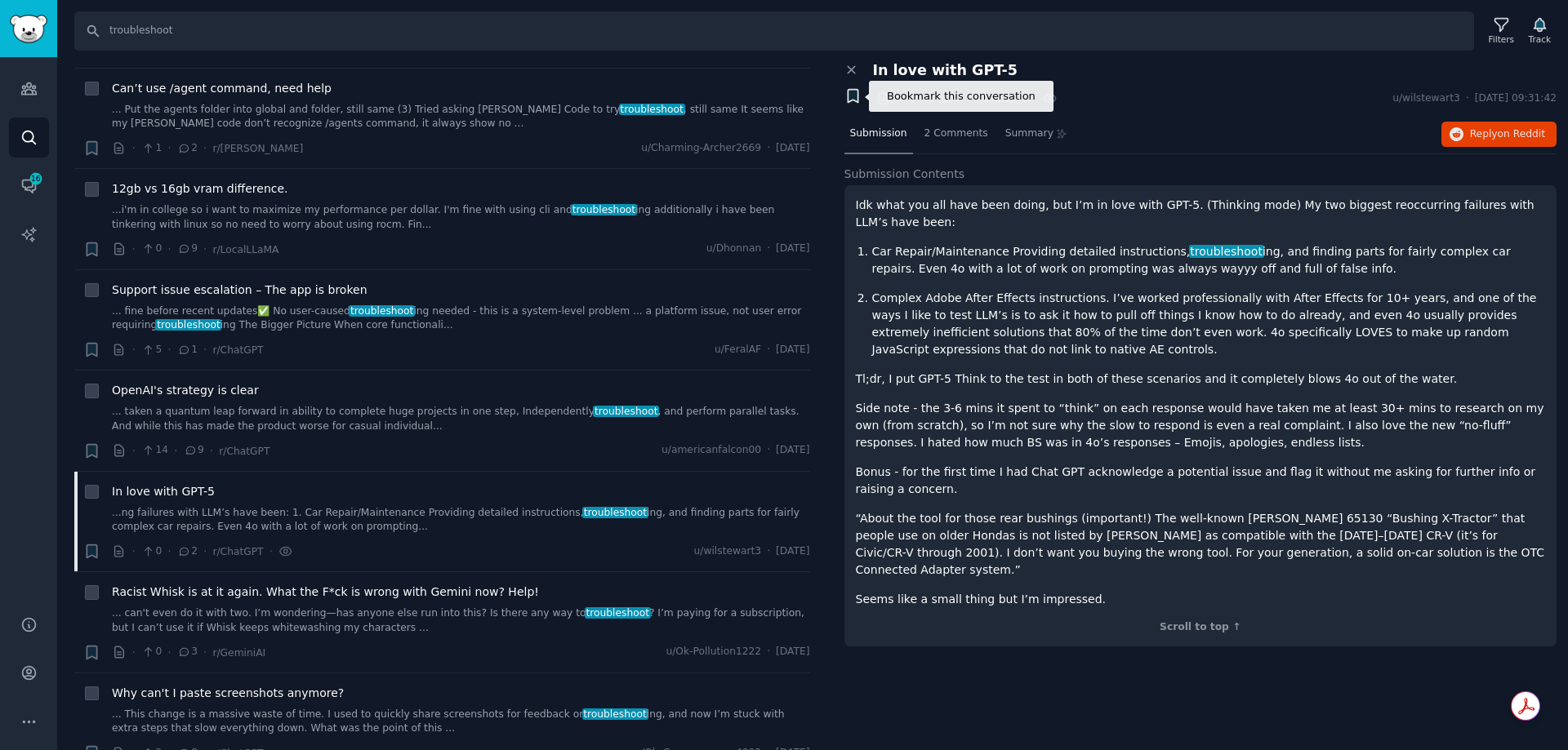
click at [854, 95] on icon "button" at bounding box center [852, 96] width 10 height 13
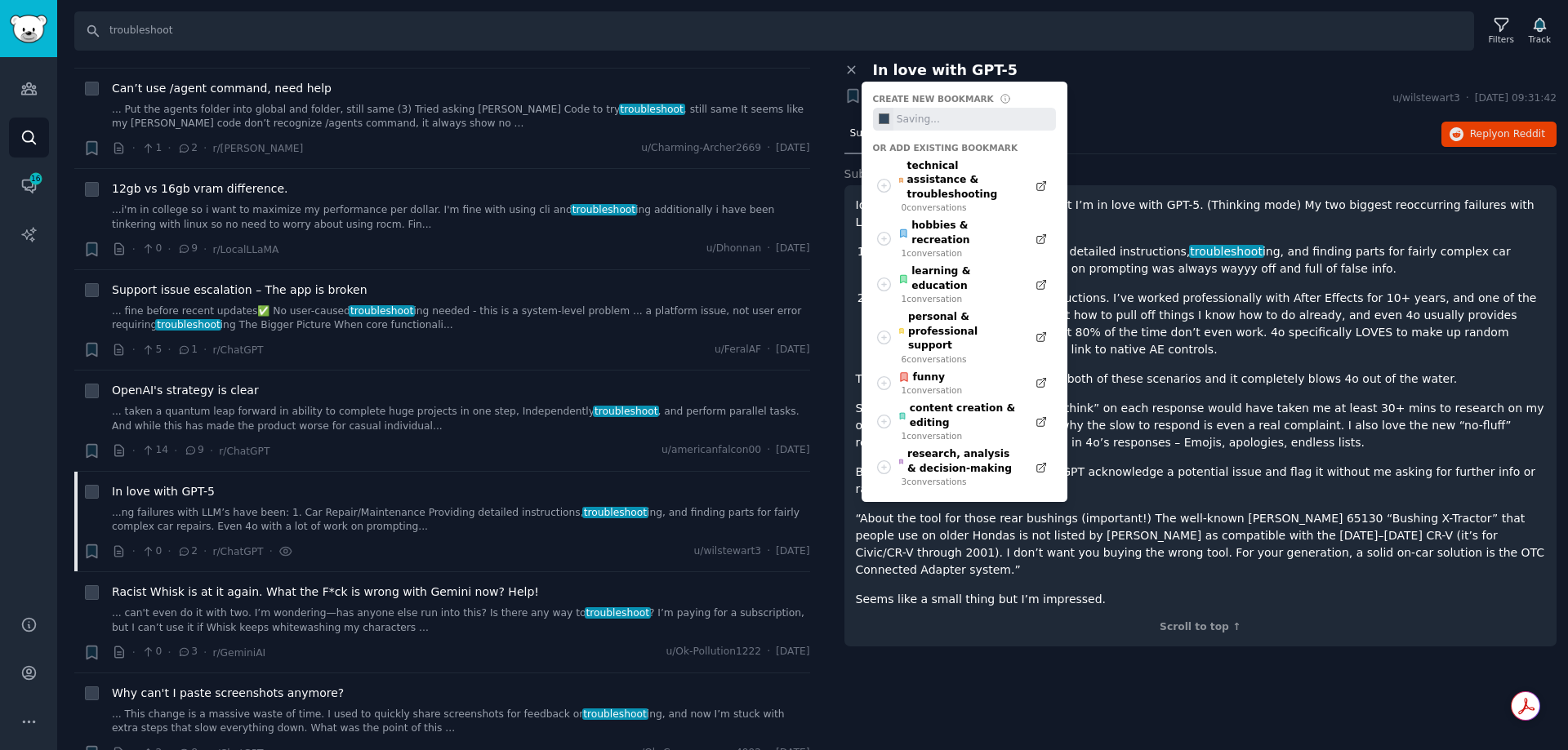
click at [1178, 118] on div "Submission 2 Comments Summary Reply on Reddit" at bounding box center [1201, 134] width 713 height 39
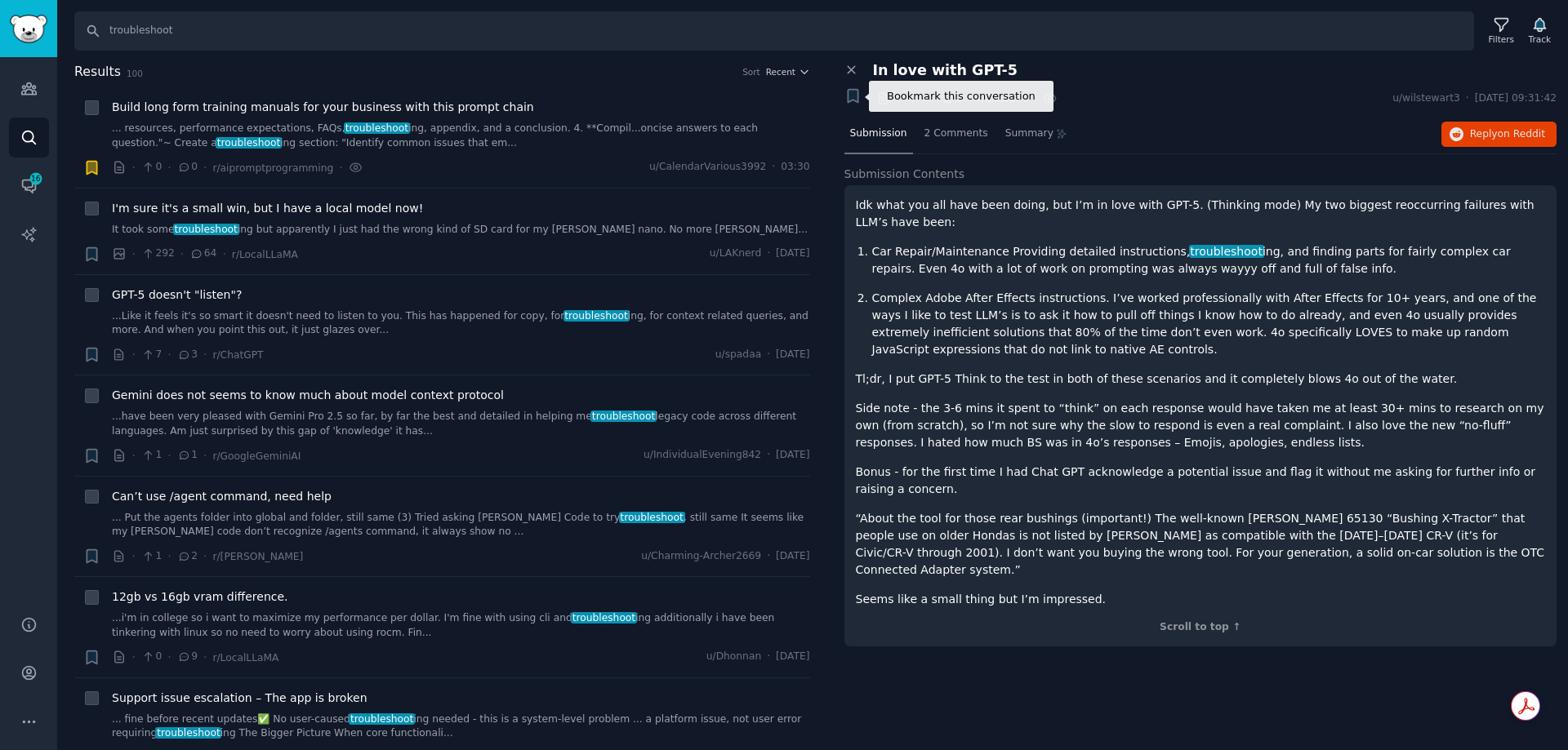
click at [856, 97] on icon "button" at bounding box center [852, 96] width 10 height 13
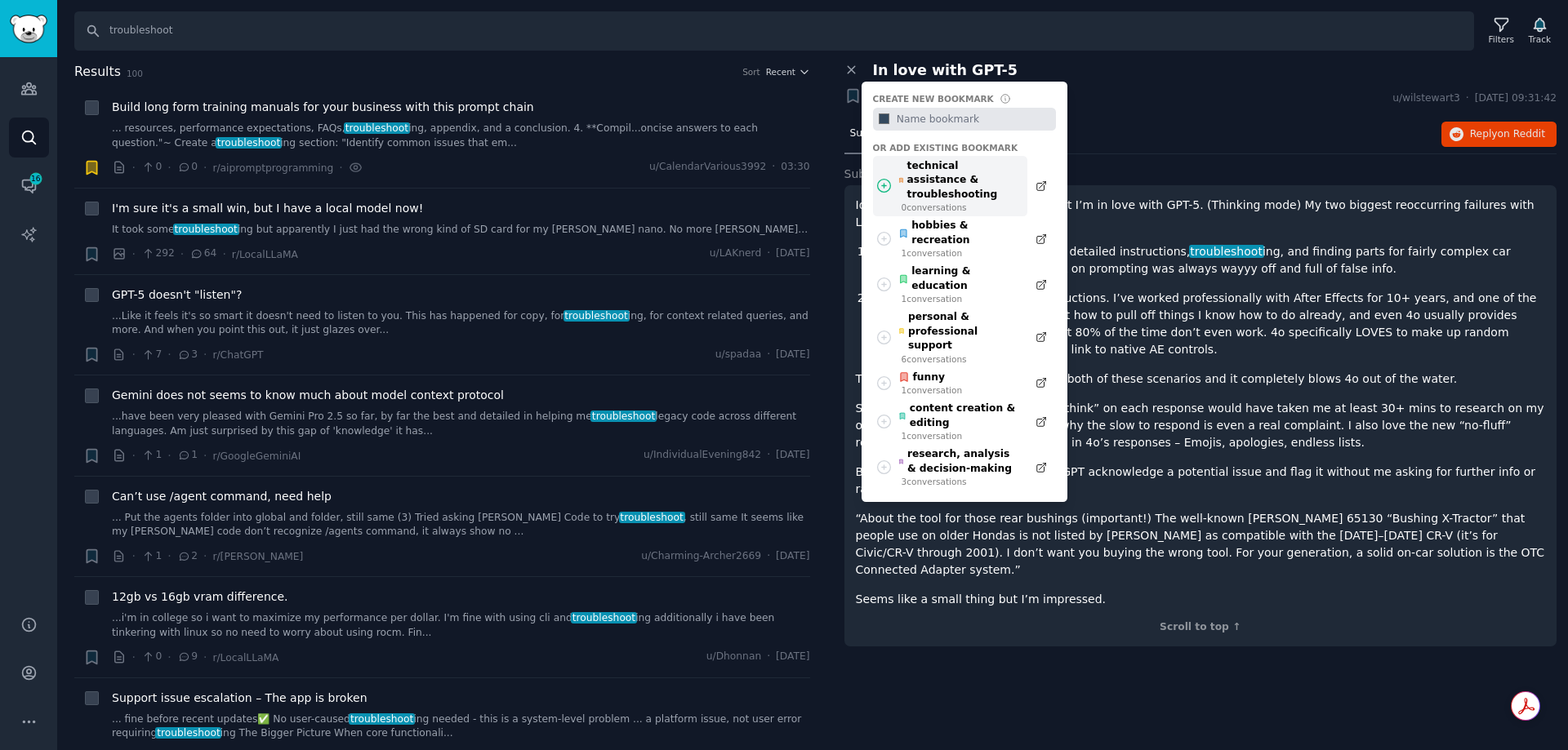
click at [949, 166] on div "technical assistance & troubleshooting" at bounding box center [959, 181] width 120 height 43
click at [917, 118] on div "#34495e" at bounding box center [965, 119] width 183 height 23
click at [1040, 180] on icon at bounding box center [1042, 186] width 11 height 11
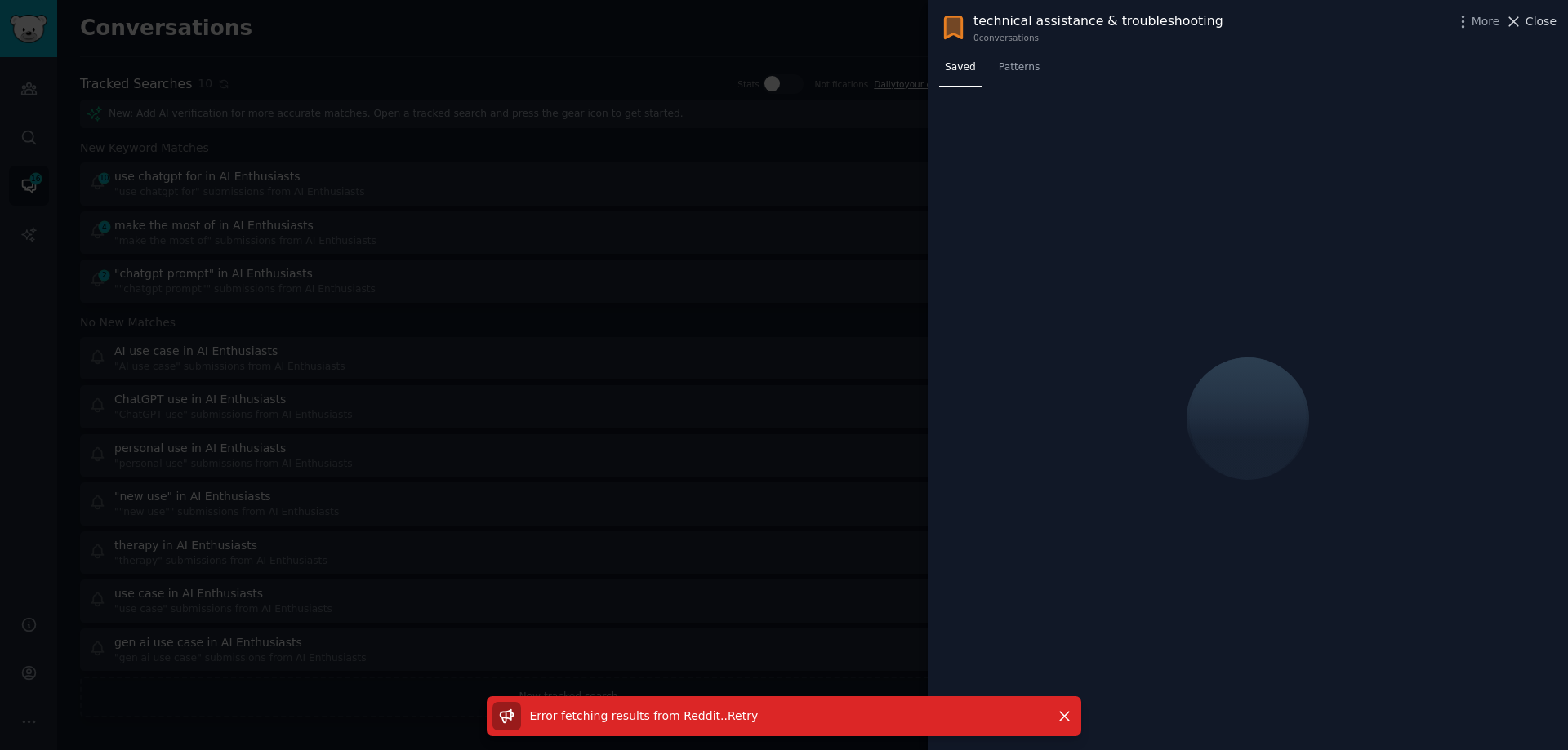
click at [1540, 21] on span "Close" at bounding box center [1541, 21] width 31 height 17
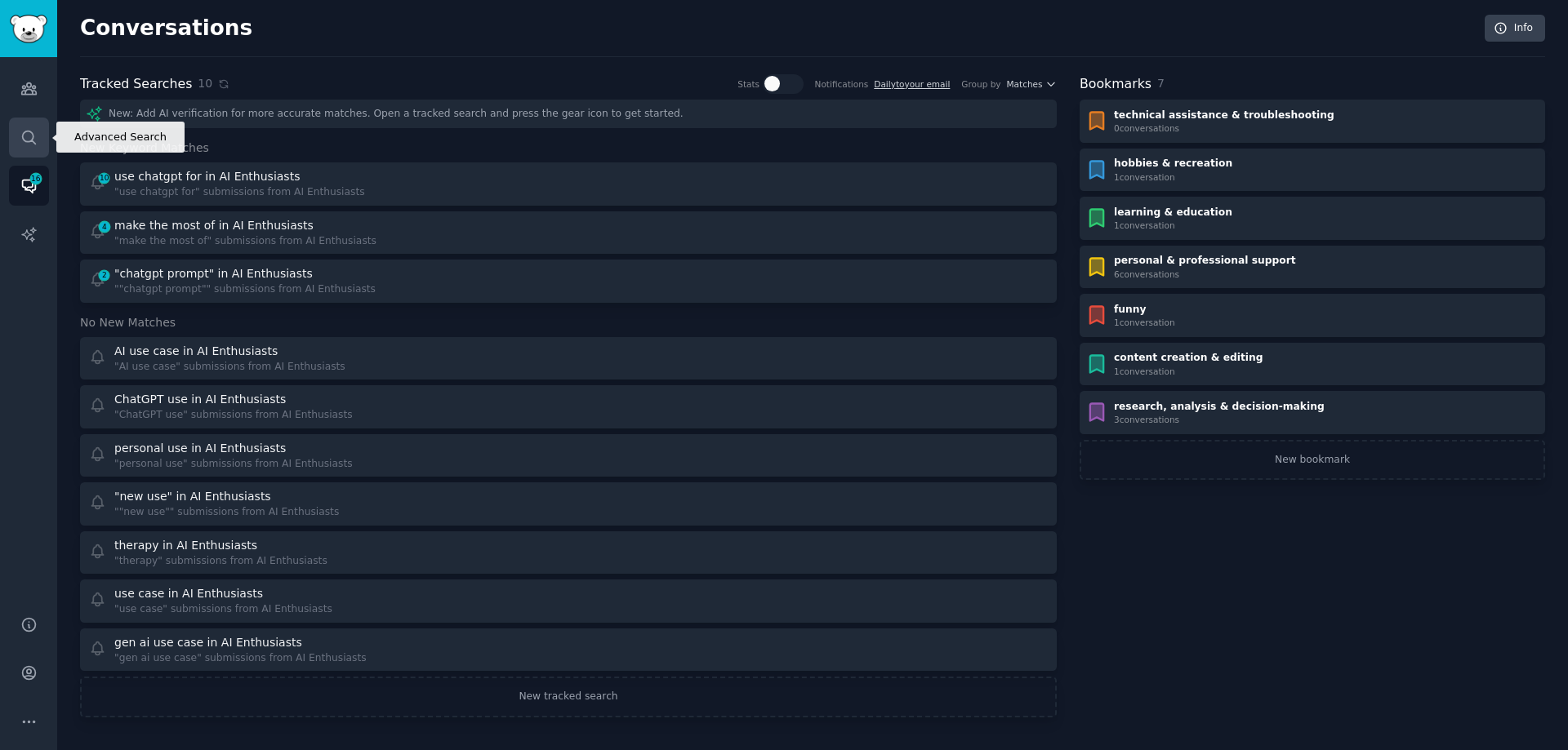
click at [34, 132] on icon "Sidebar" at bounding box center [29, 137] width 17 height 17
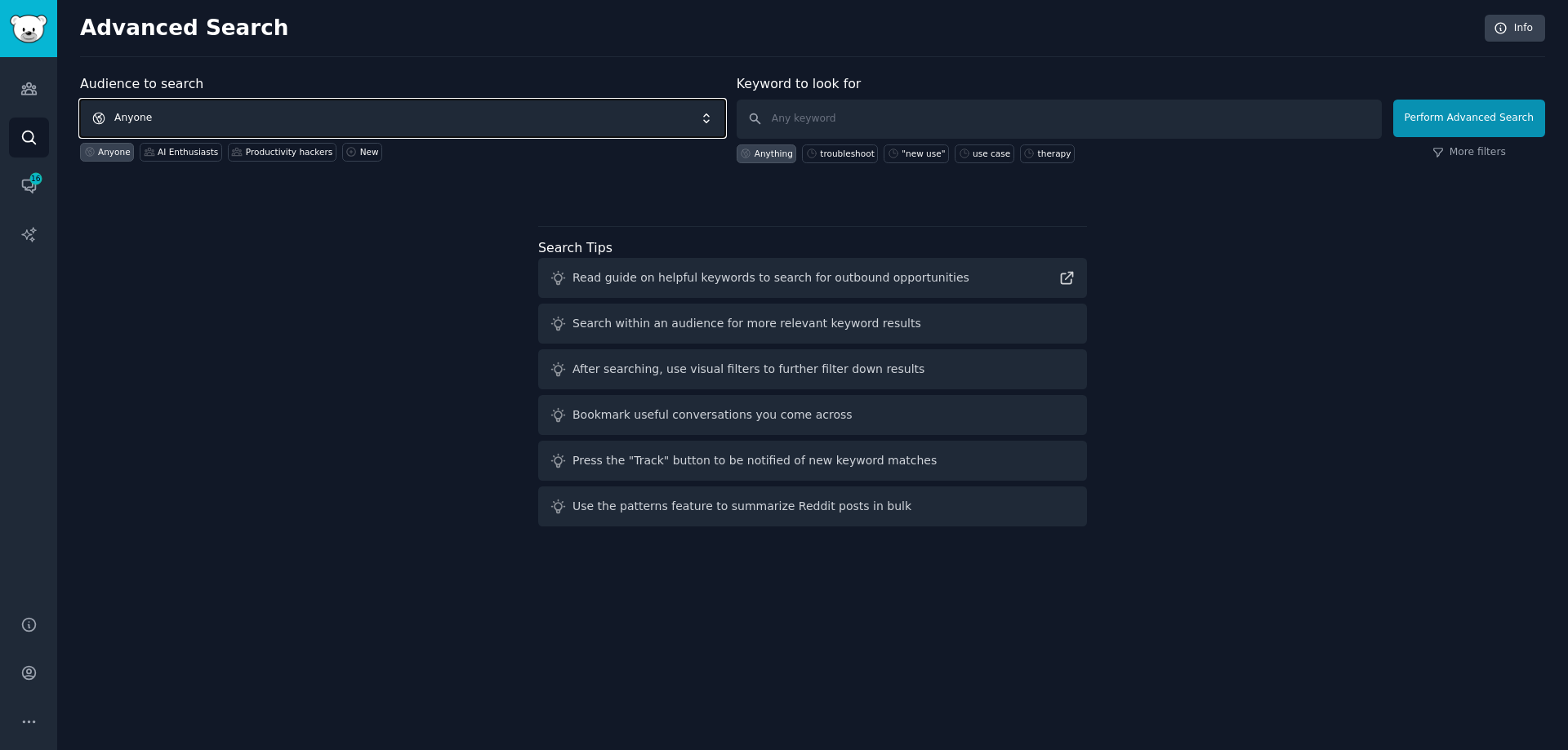
click at [206, 115] on span "Anyone" at bounding box center [402, 118] width 645 height 37
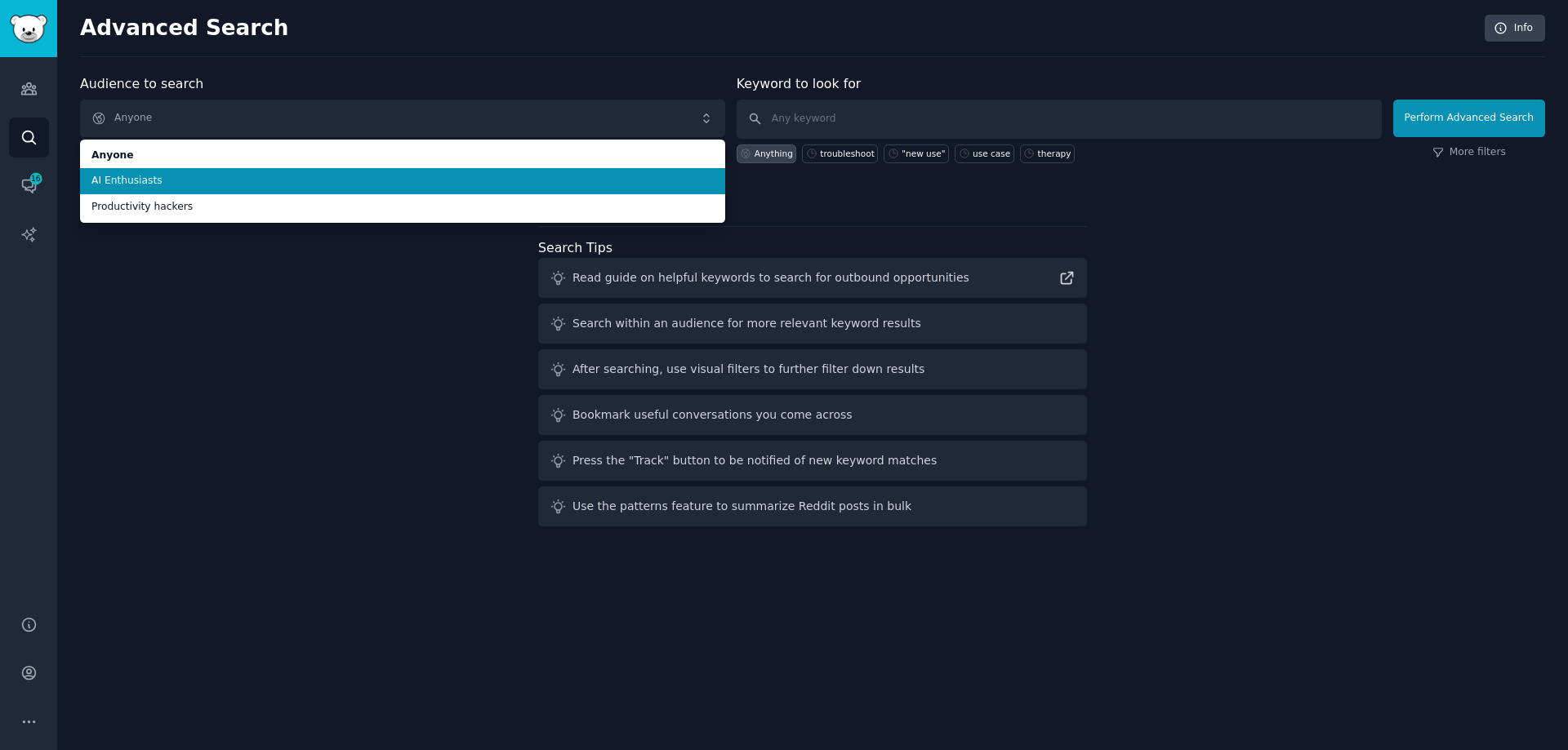
click at [185, 185] on span "AI Enthusiasts" at bounding box center [402, 181] width 623 height 15
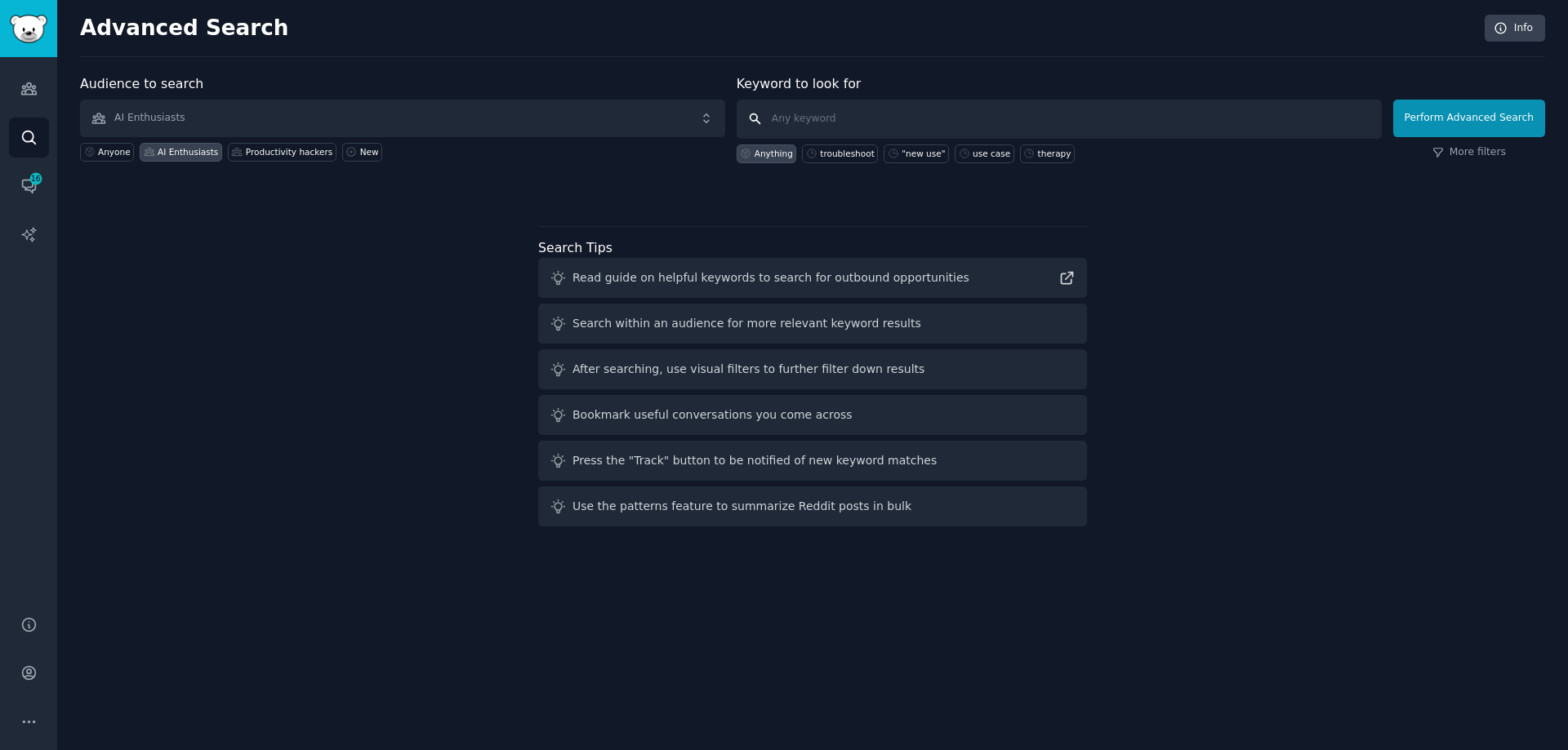
click at [833, 125] on input "text" at bounding box center [1058, 119] width 645 height 39
type input "troubleshoot"
click button "Perform Advanced Search" at bounding box center [1469, 118] width 152 height 37
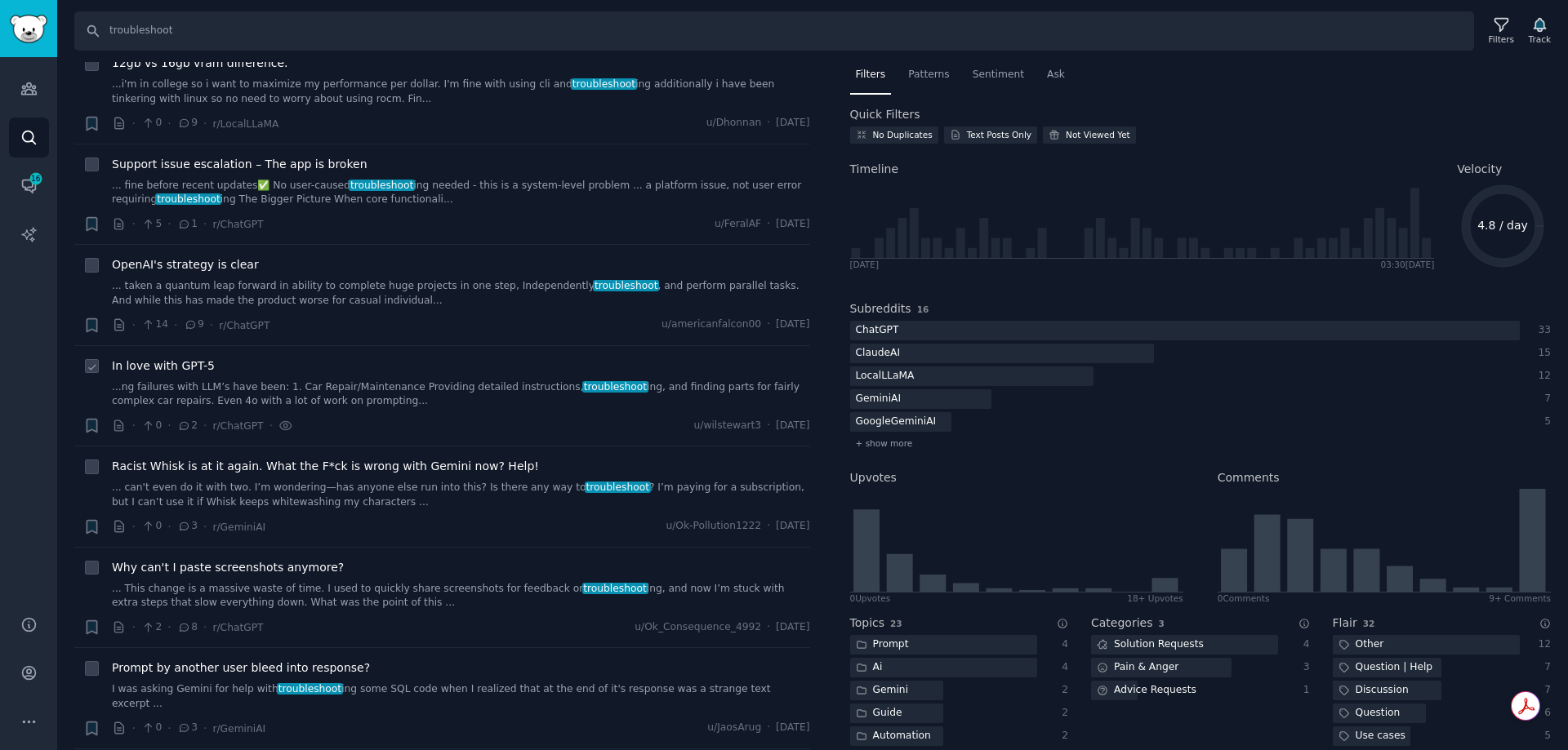
scroll to position [572, 0]
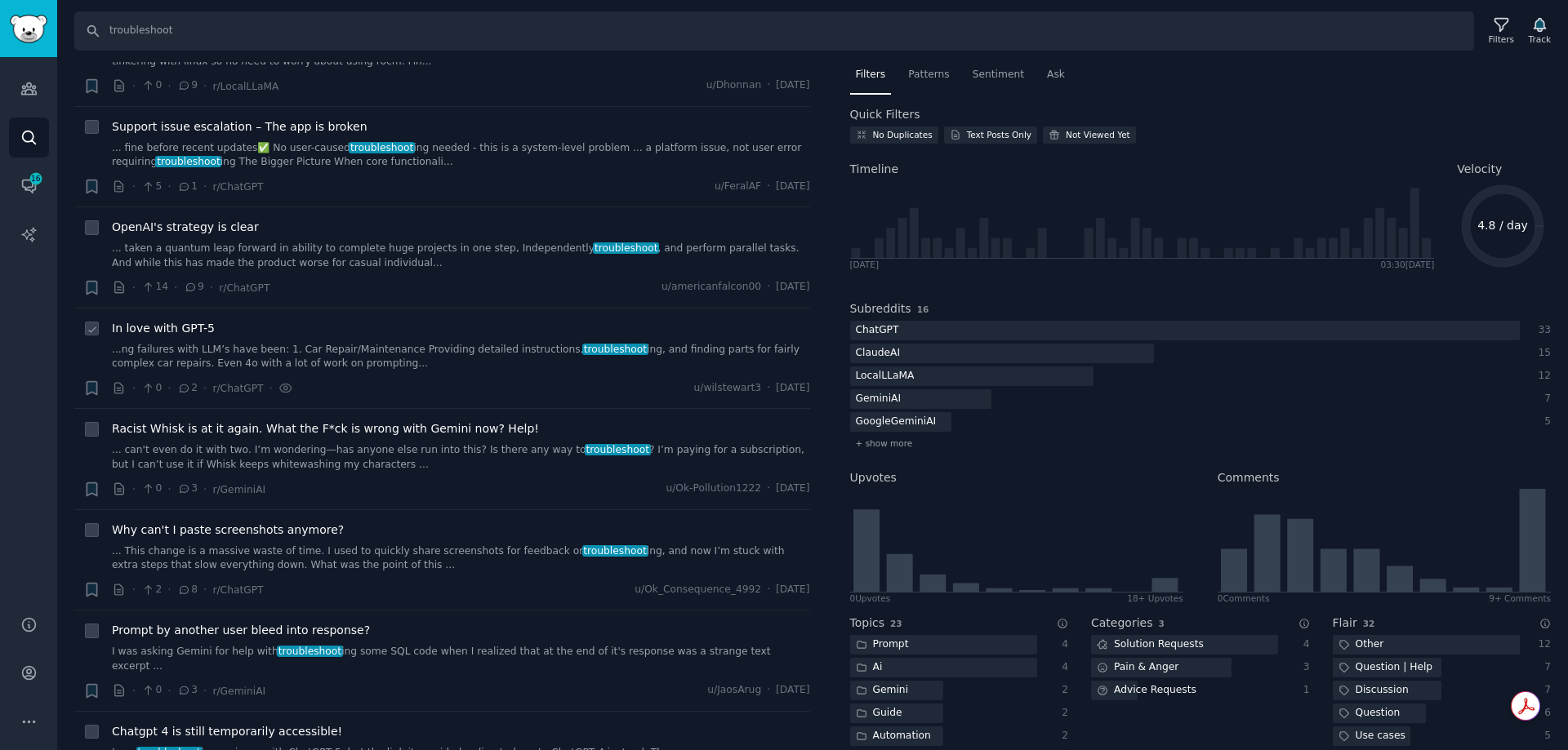
click at [273, 354] on link "...ng failures with LLM’s have been: 1. Car Repair/Maintenance Providing detail…" at bounding box center [461, 357] width 698 height 29
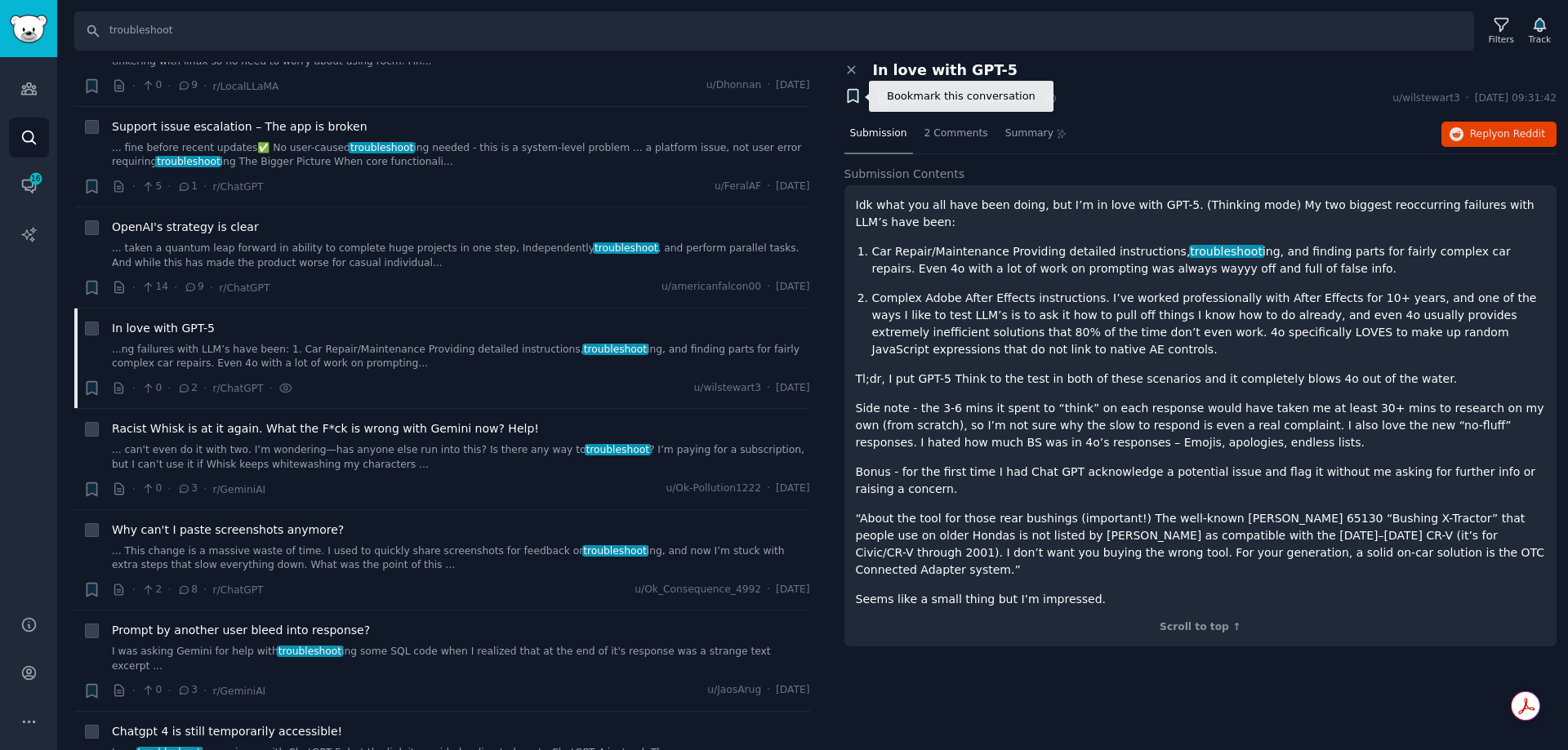
click at [856, 100] on icon "button" at bounding box center [852, 96] width 10 height 13
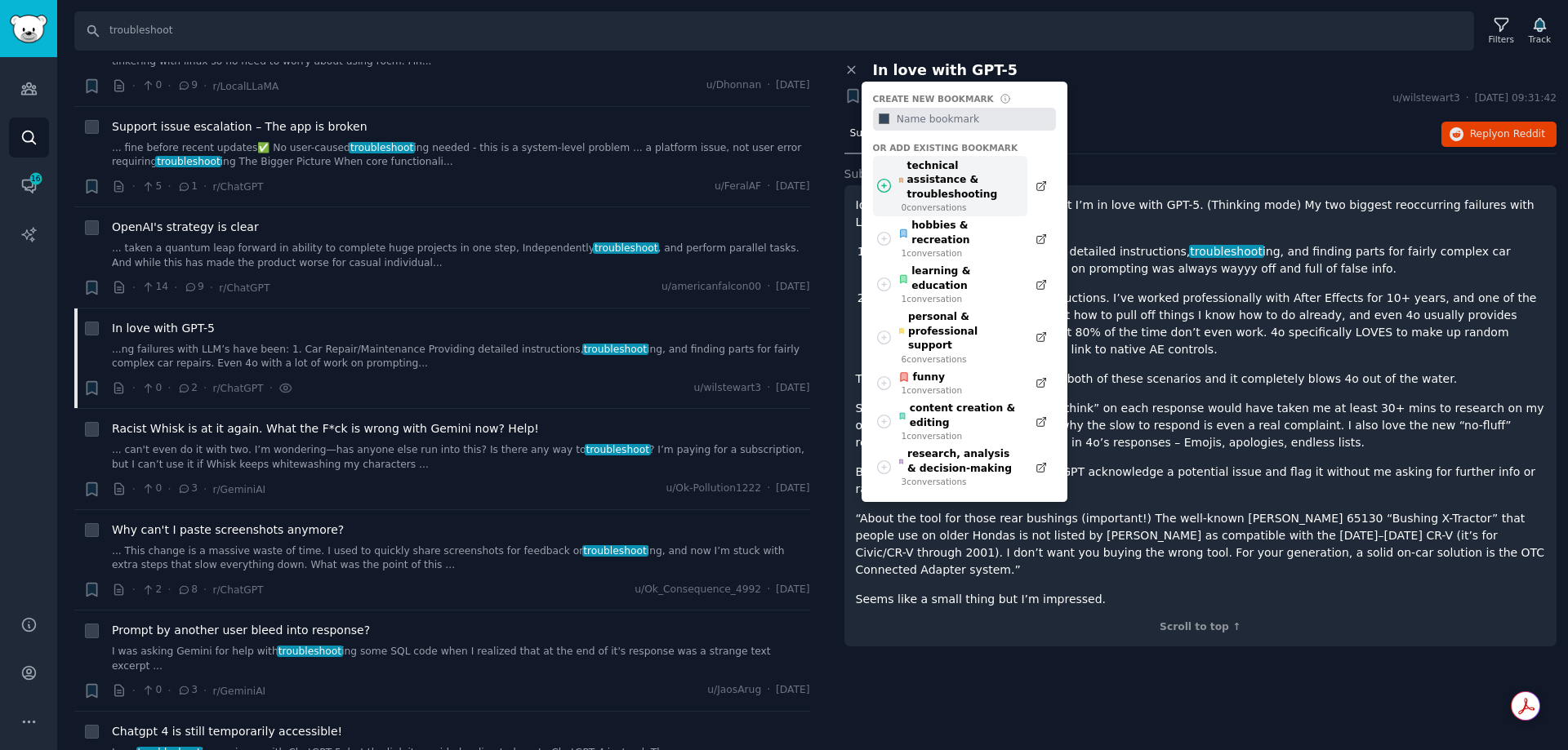
click at [960, 175] on div "technical assistance & troubleshooting" at bounding box center [959, 181] width 120 height 43
click at [932, 174] on div "technical assistance & troubleshooting" at bounding box center [959, 181] width 120 height 43
click at [939, 219] on div "hobbies & recreation" at bounding box center [959, 233] width 120 height 29
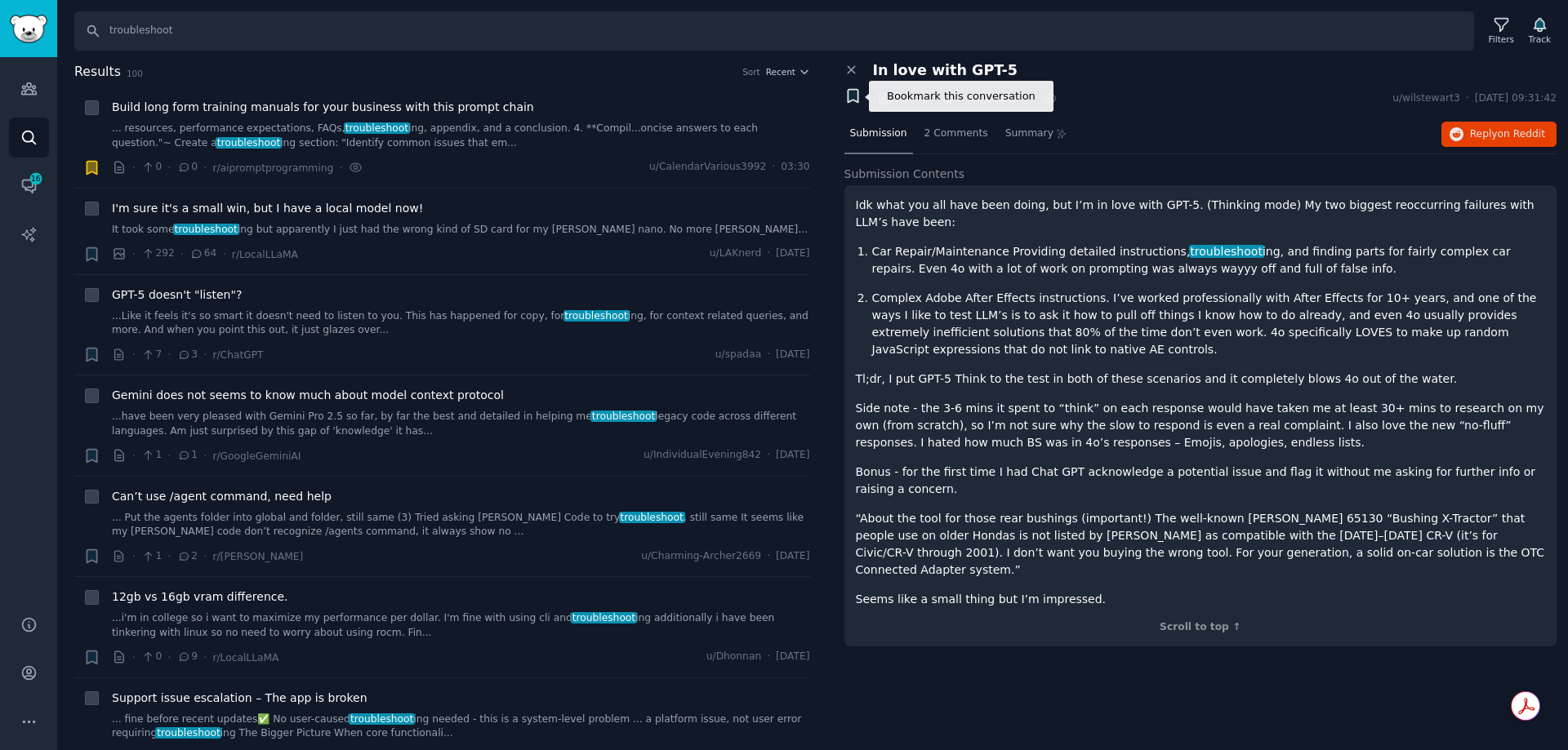
click at [849, 102] on icon "button" at bounding box center [852, 96] width 10 height 13
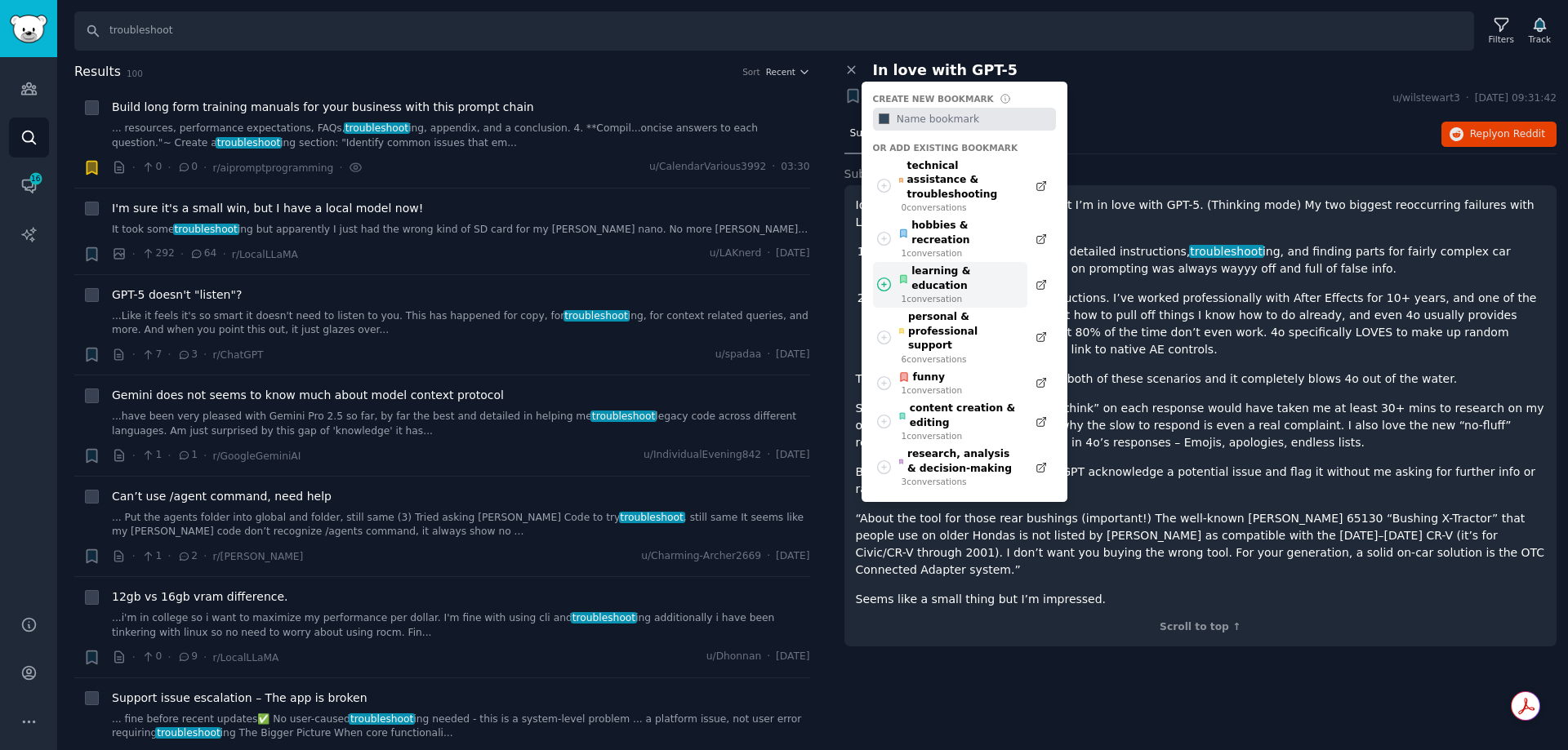
click at [945, 265] on div "learning & education" at bounding box center [959, 279] width 120 height 29
click at [932, 174] on div "technical assistance & troubleshooting" at bounding box center [959, 181] width 120 height 43
click at [1176, 119] on div "Submission 2 Comments Summary Reply on Reddit" at bounding box center [1201, 134] width 713 height 39
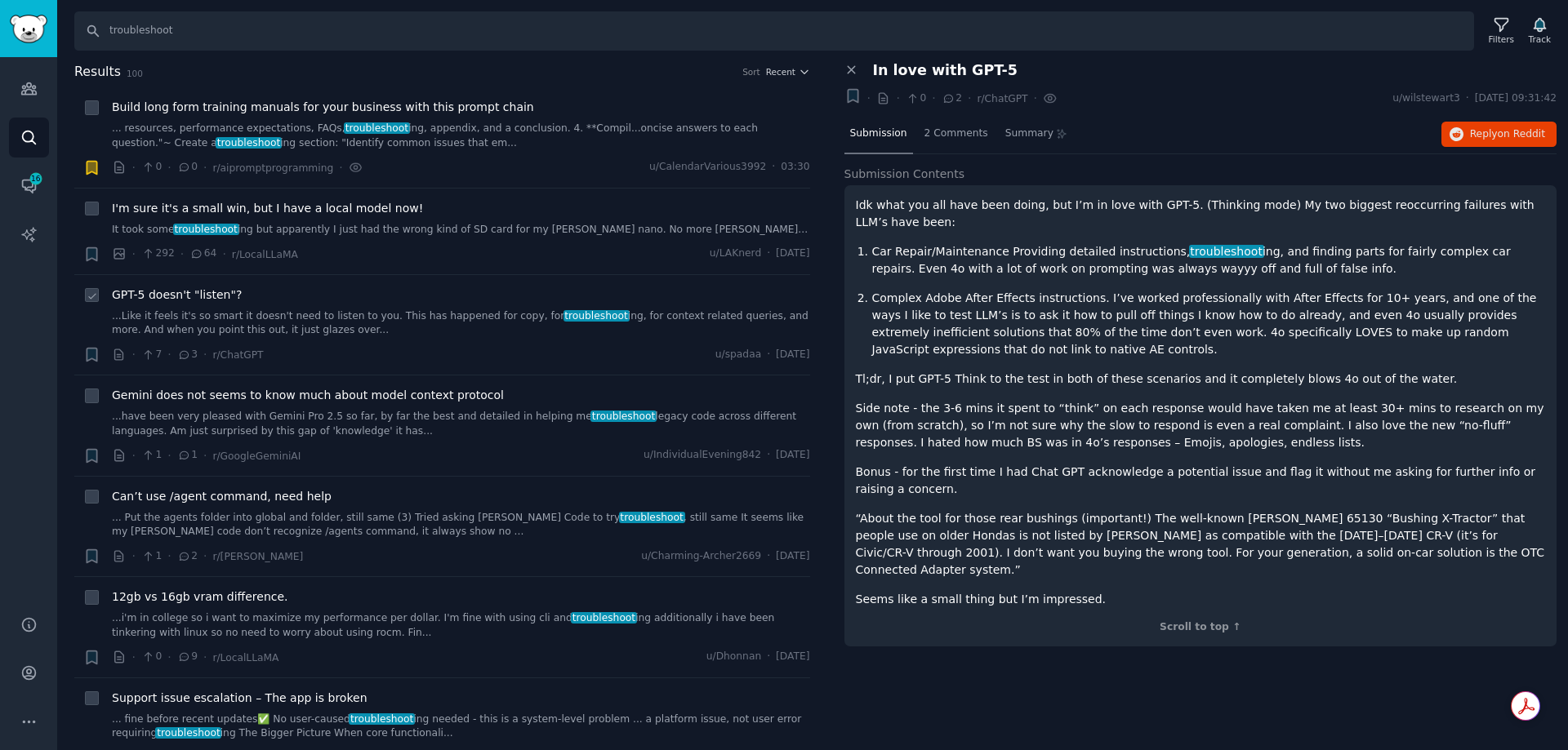
click at [287, 319] on link "...Like it feels it's so smart it doesn't need to listen to you. This has happe…" at bounding box center [461, 324] width 698 height 29
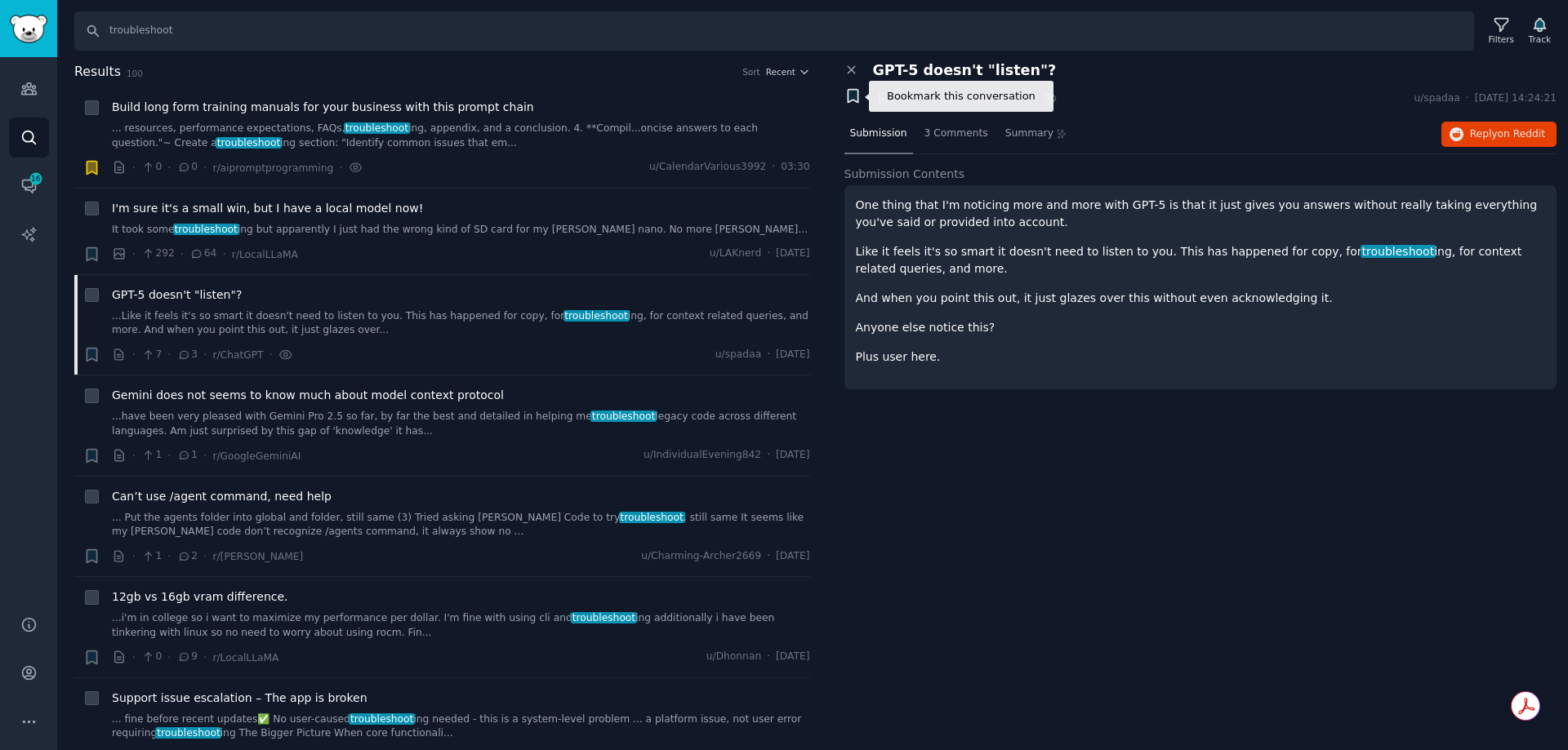
click at [858, 97] on icon "button" at bounding box center [852, 96] width 10 height 13
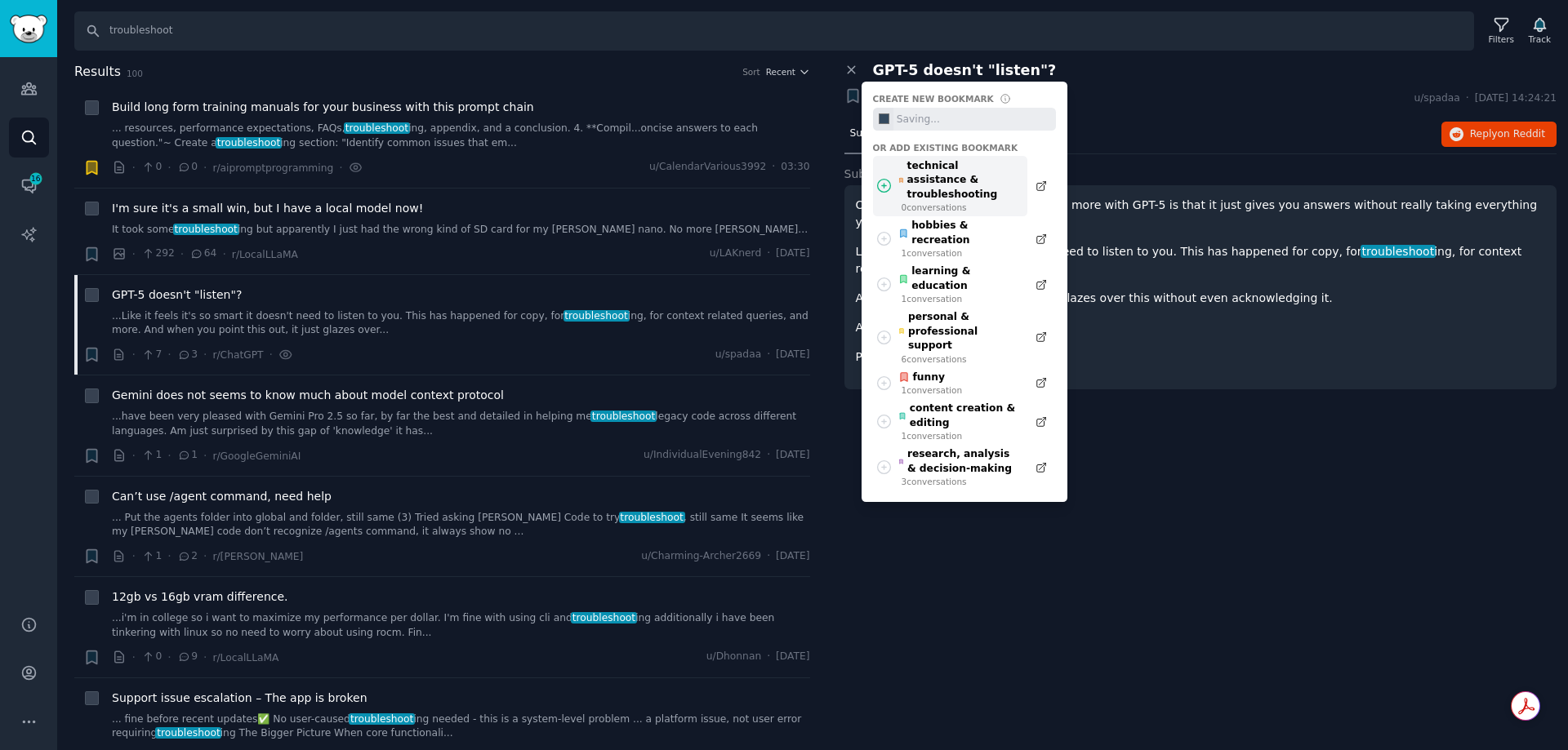
click at [953, 178] on div "technical assistance & troubleshooting" at bounding box center [959, 181] width 120 height 43
click at [954, 178] on div "technical assistance & troubleshooting" at bounding box center [959, 181] width 120 height 43
click at [1164, 78] on div "GPT-5 doesn't "listen"?" at bounding box center [1215, 71] width 684 height 17
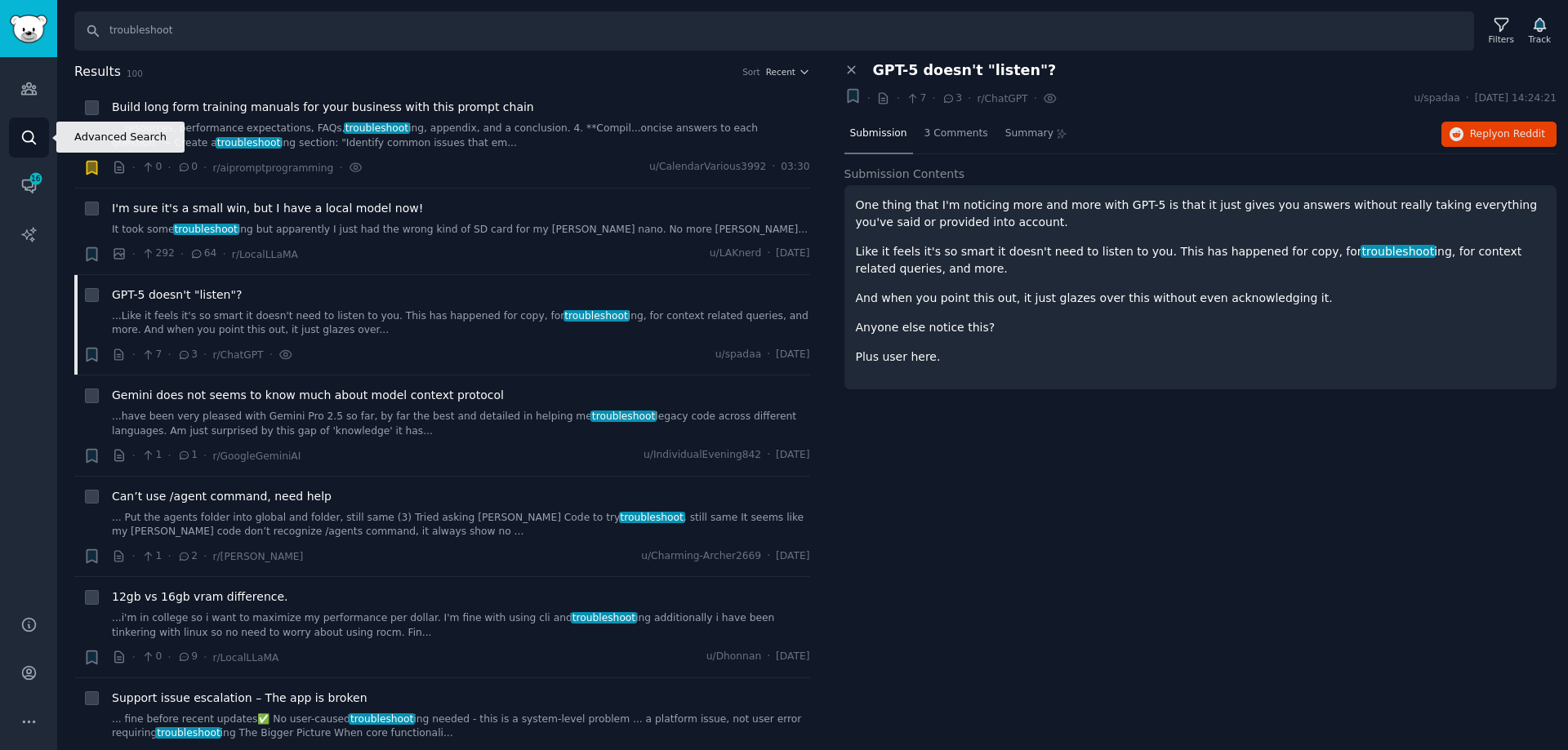
click at [23, 143] on icon "Sidebar" at bounding box center [29, 137] width 17 height 17
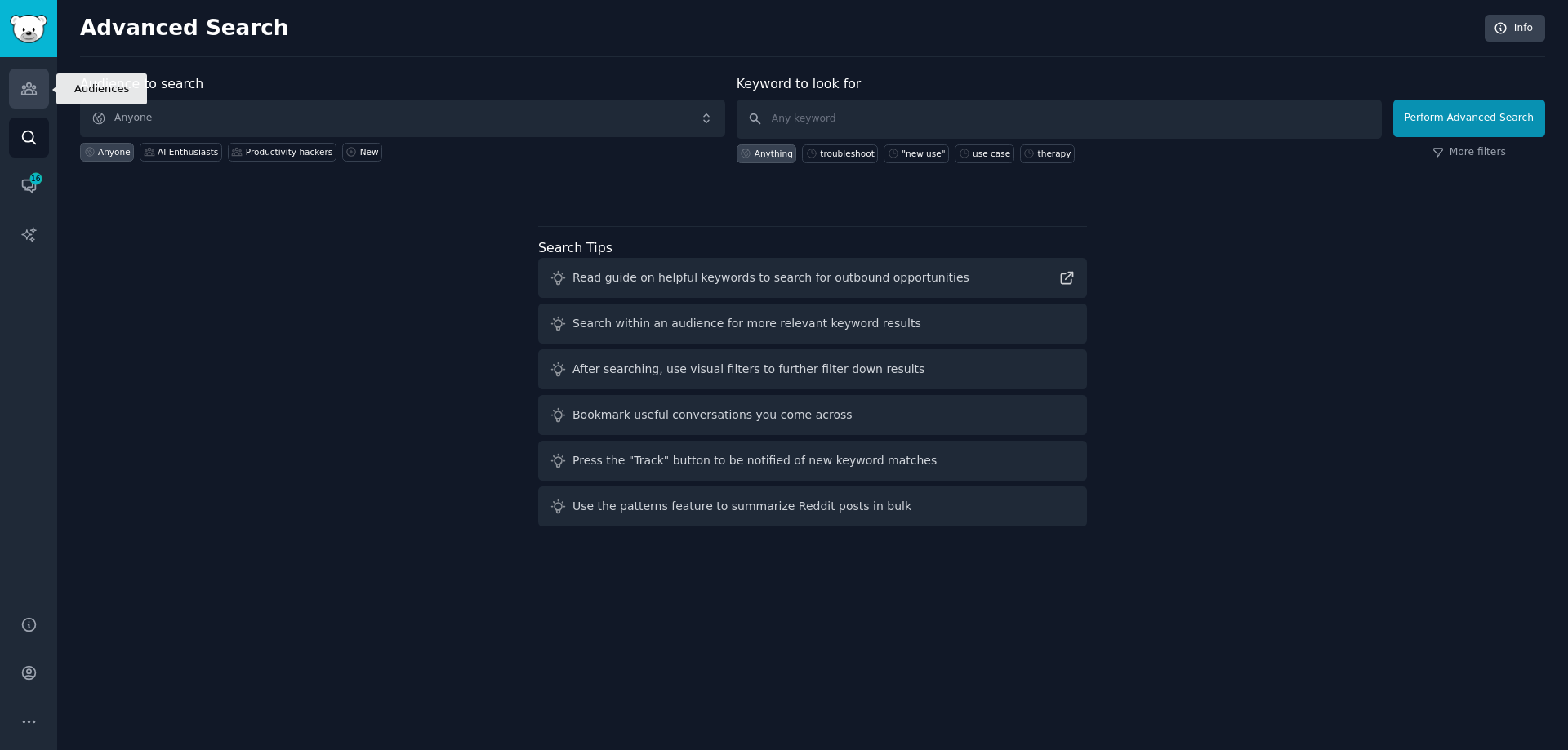
click at [30, 87] on icon "Sidebar" at bounding box center [29, 89] width 15 height 11
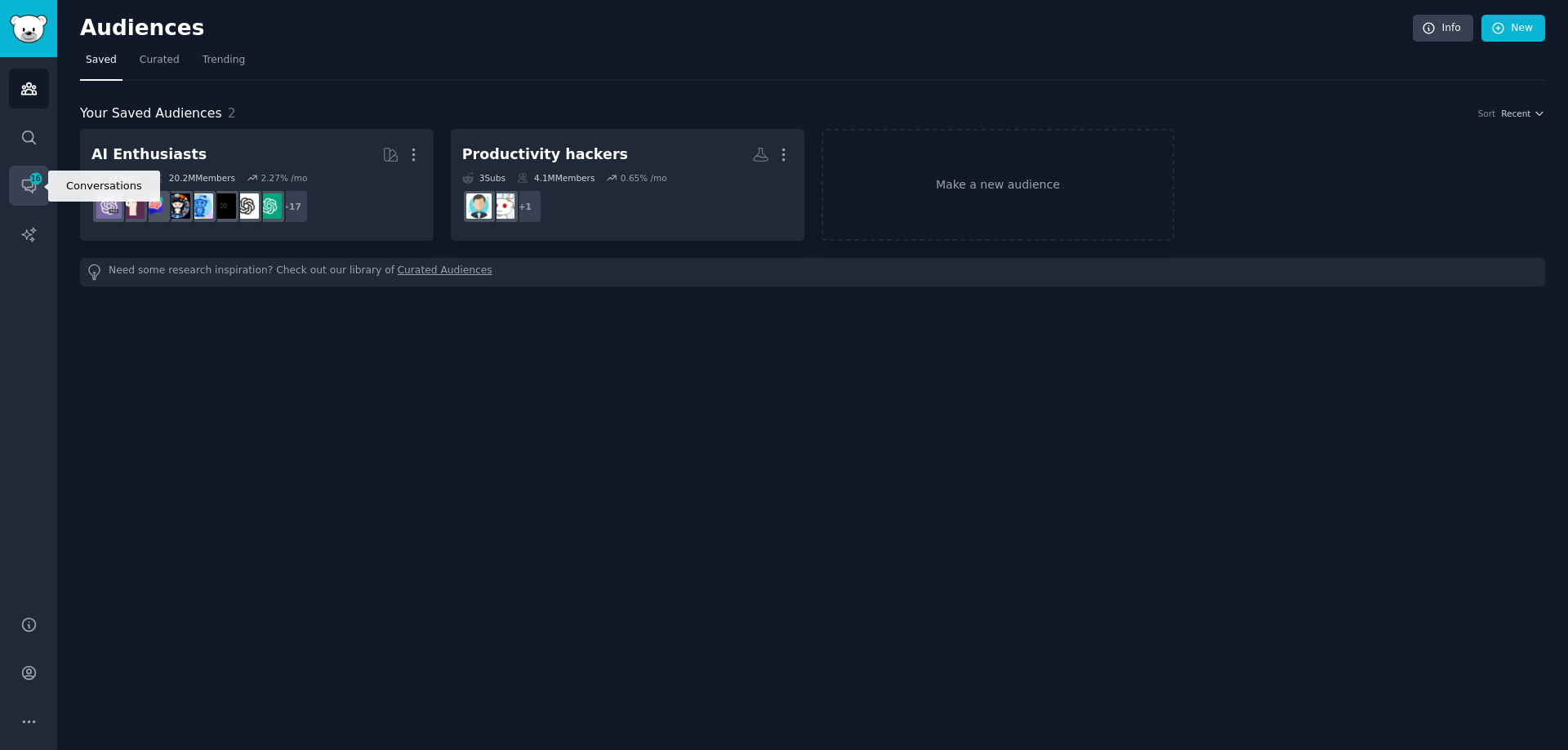
click at [36, 179] on span "16" at bounding box center [36, 179] width 15 height 11
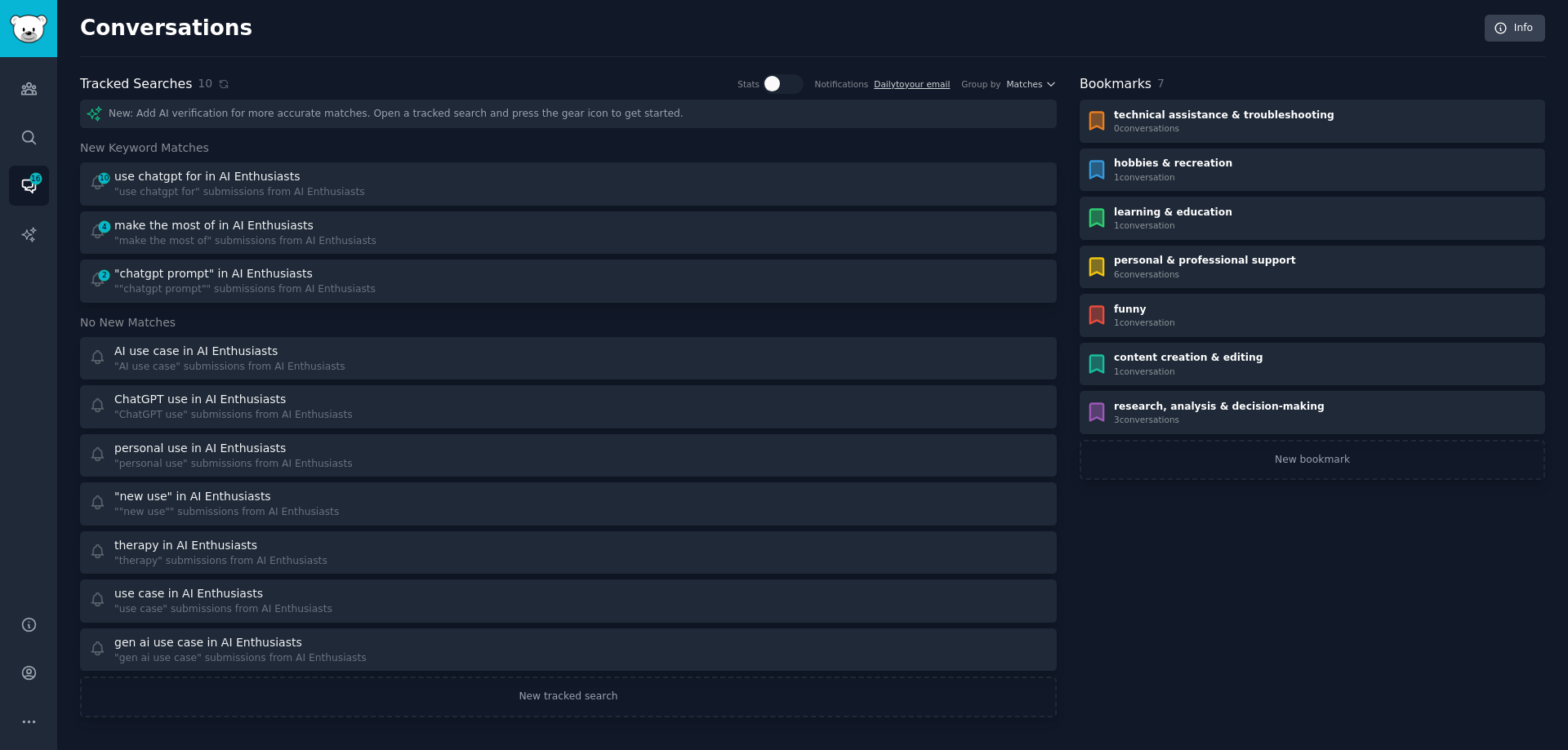
click at [1117, 87] on h2 "Bookmarks" at bounding box center [1115, 85] width 72 height 21
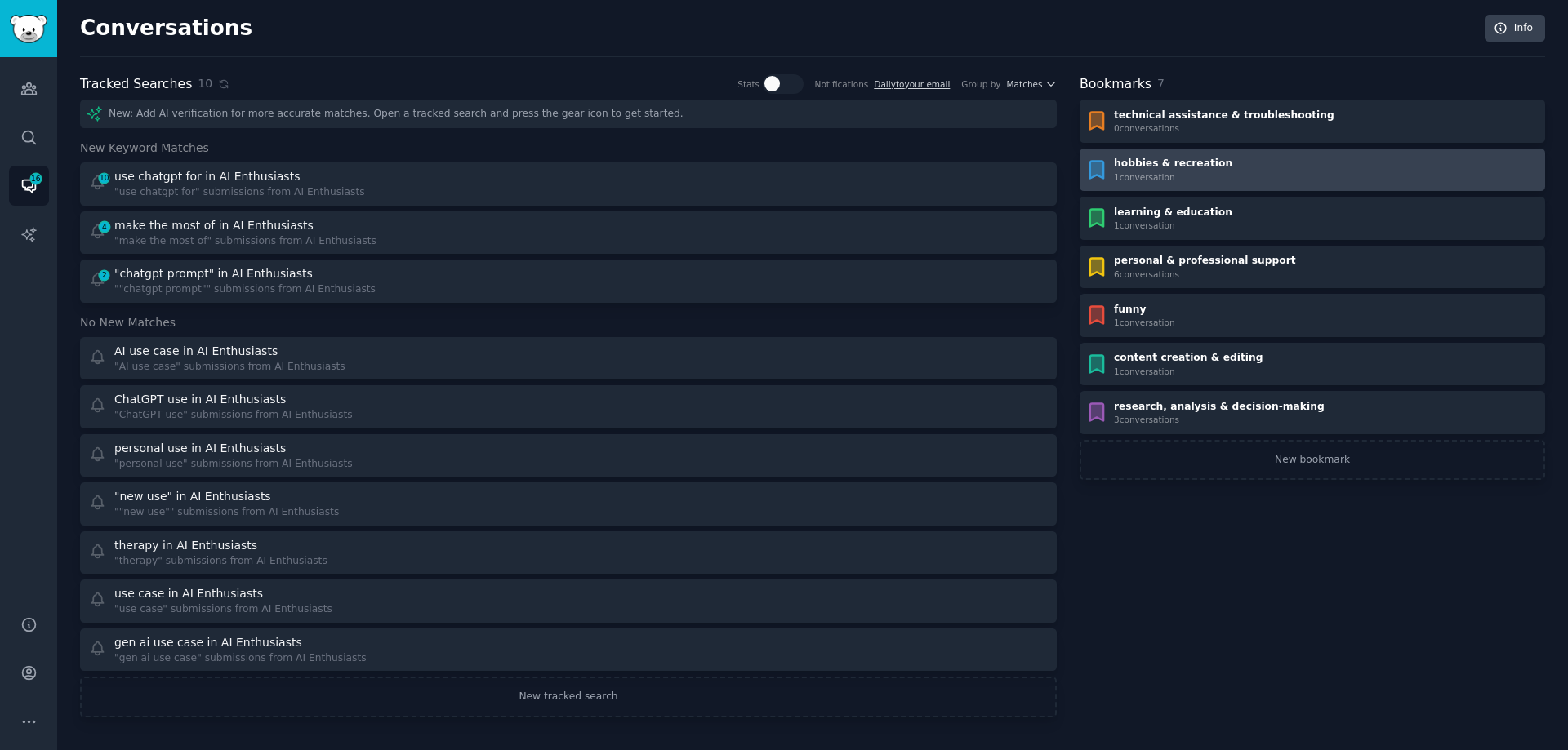
click at [1154, 166] on div "hobbies & recreation" at bounding box center [1173, 164] width 119 height 15
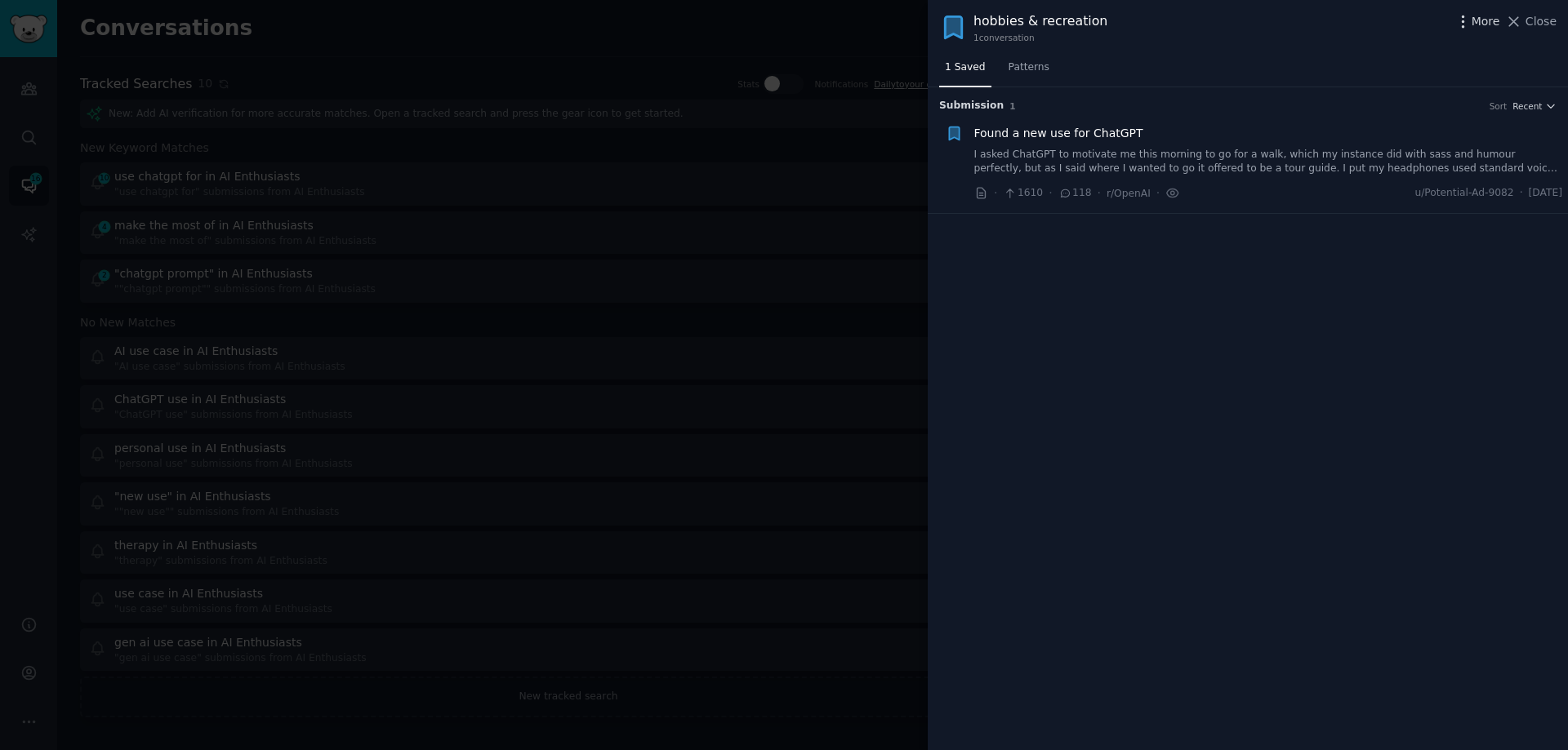
click at [1465, 21] on icon "button" at bounding box center [1463, 21] width 17 height 17
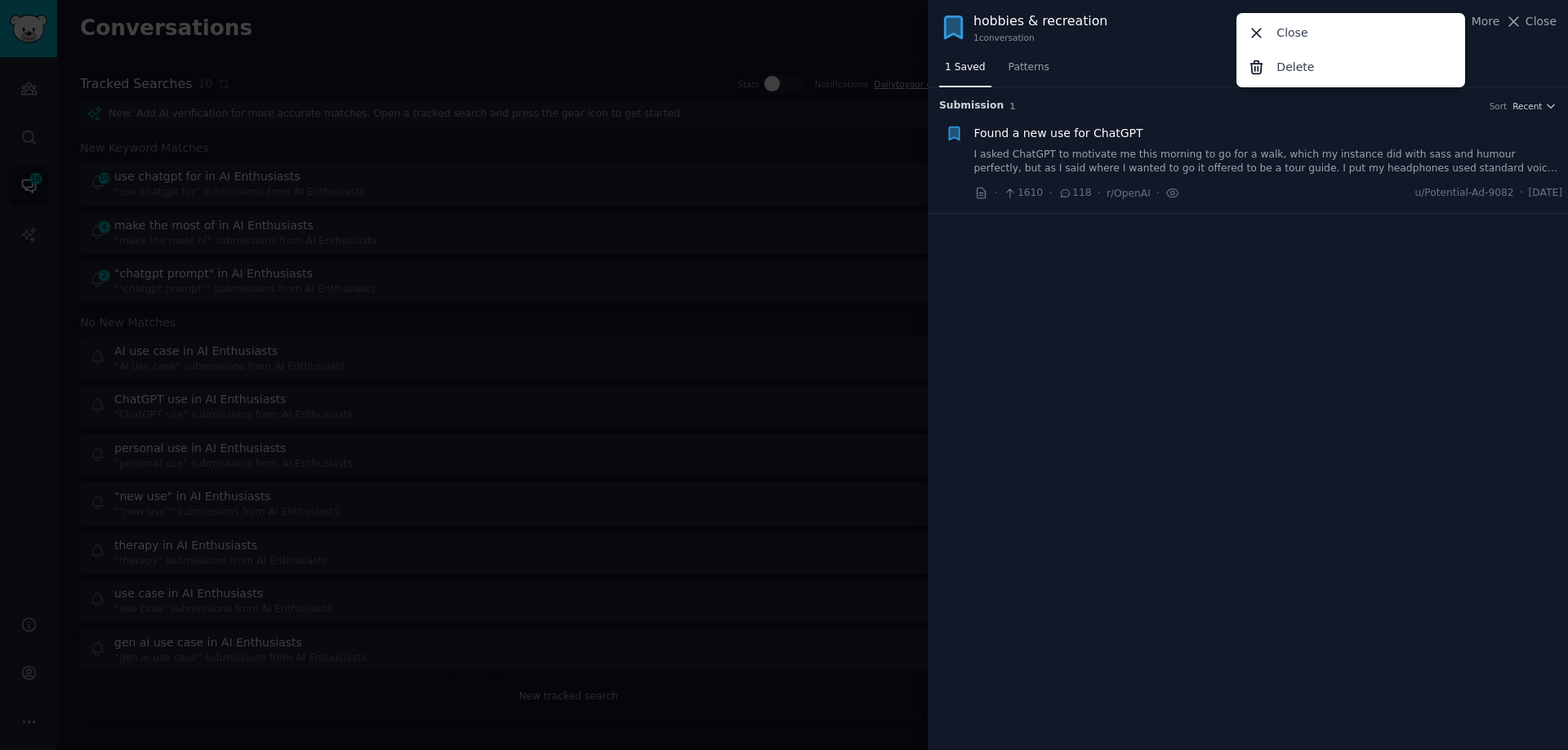
click at [1447, 270] on div "Submission 1 Sort Recent Found a new use for ChatGPT I asked ChatGPT to motivat…" at bounding box center [1248, 419] width 640 height 663
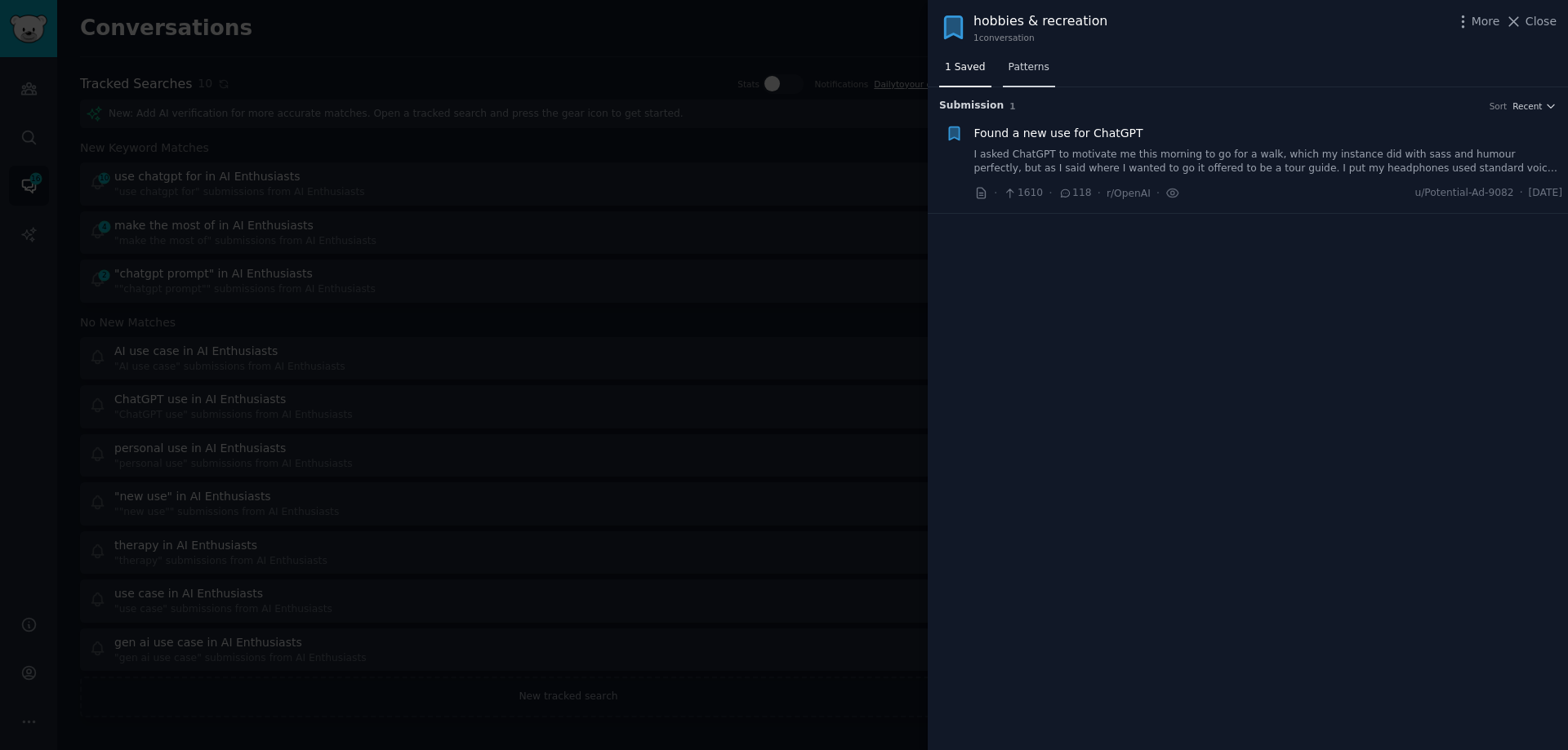
click at [1036, 69] on span "Patterns" at bounding box center [1029, 68] width 41 height 15
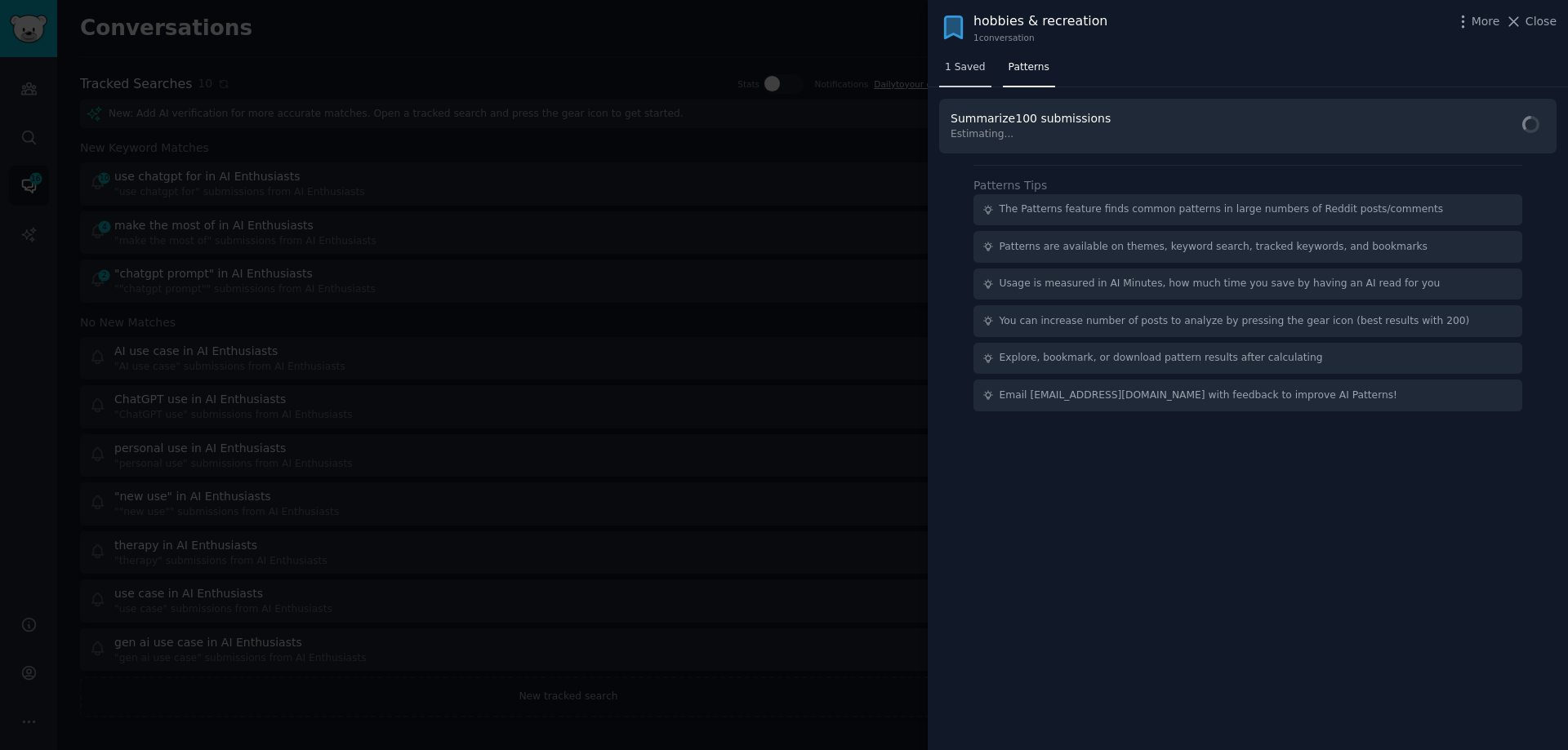
click at [971, 69] on span "1 Saved" at bounding box center [966, 68] width 41 height 15
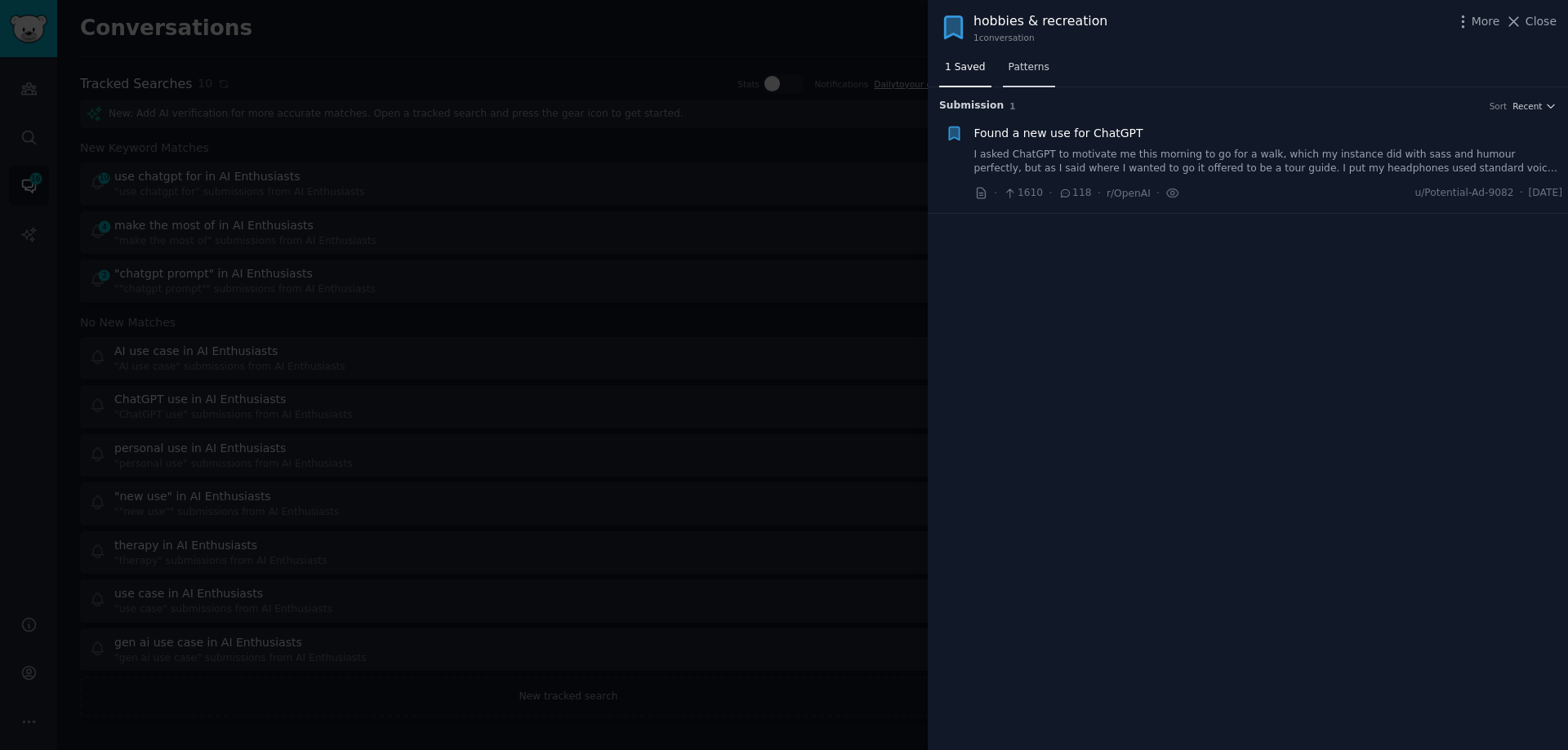
click at [1030, 65] on span "Patterns" at bounding box center [1029, 68] width 41 height 15
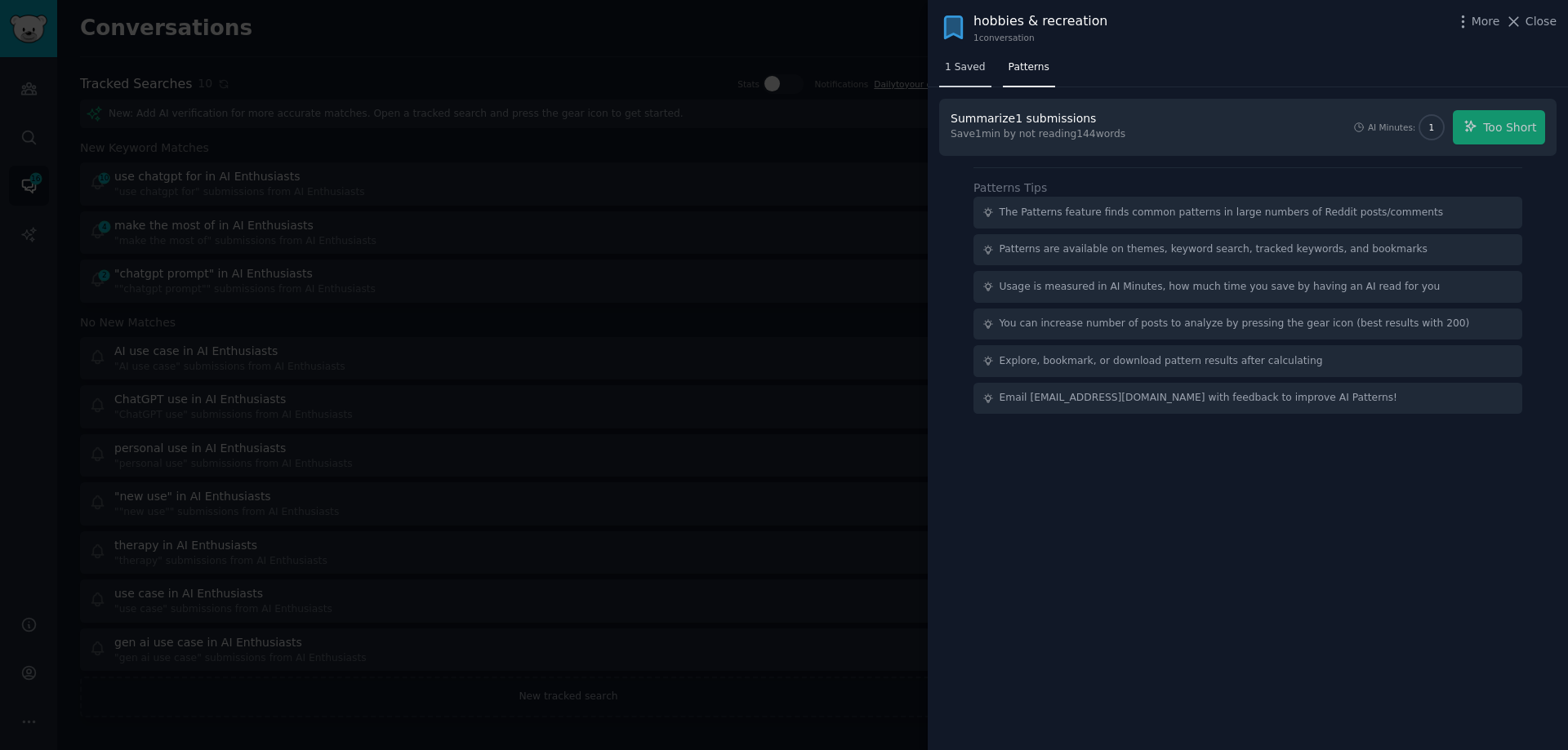
click at [959, 64] on span "1 Saved" at bounding box center [966, 68] width 41 height 15
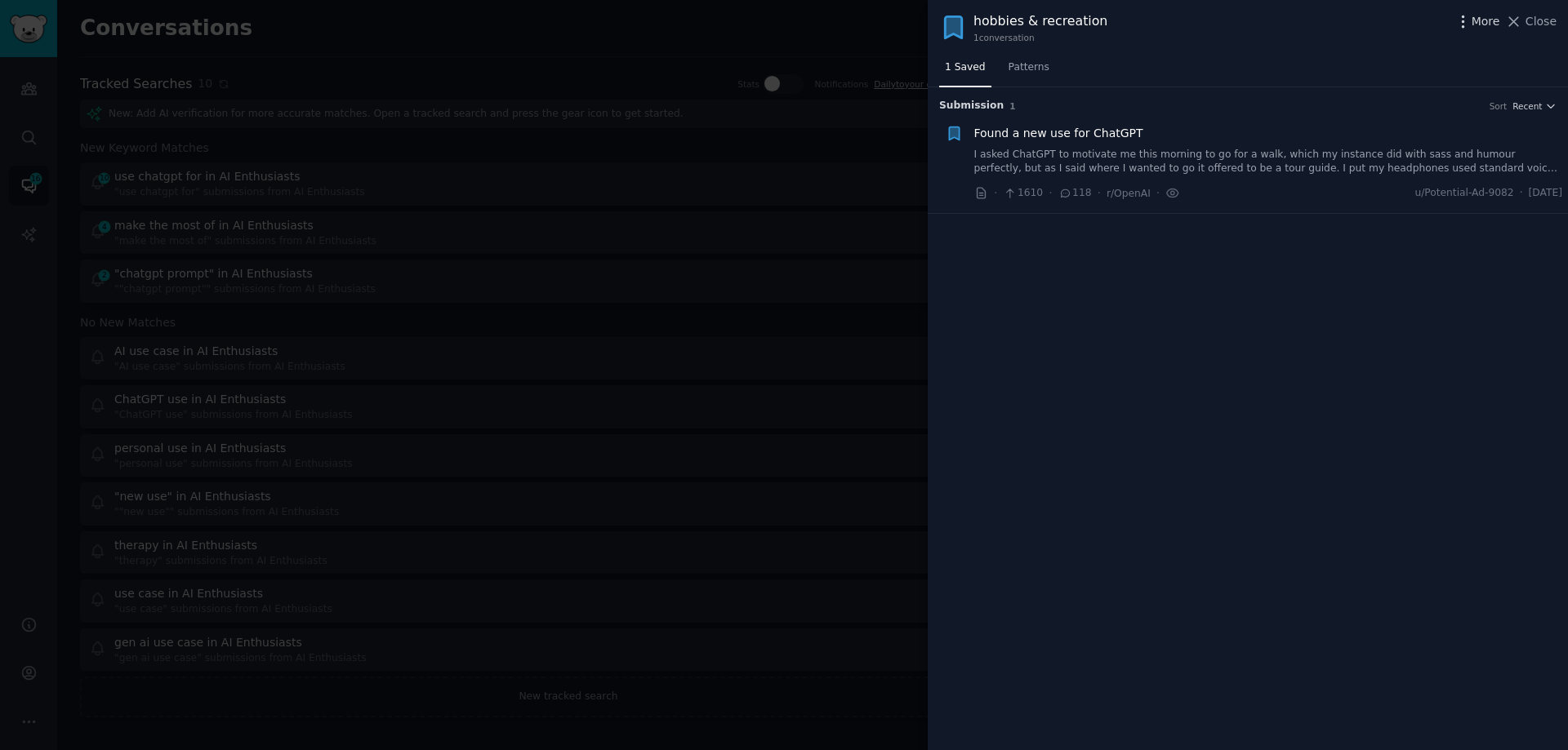
click at [1468, 23] on icon "button" at bounding box center [1463, 21] width 17 height 17
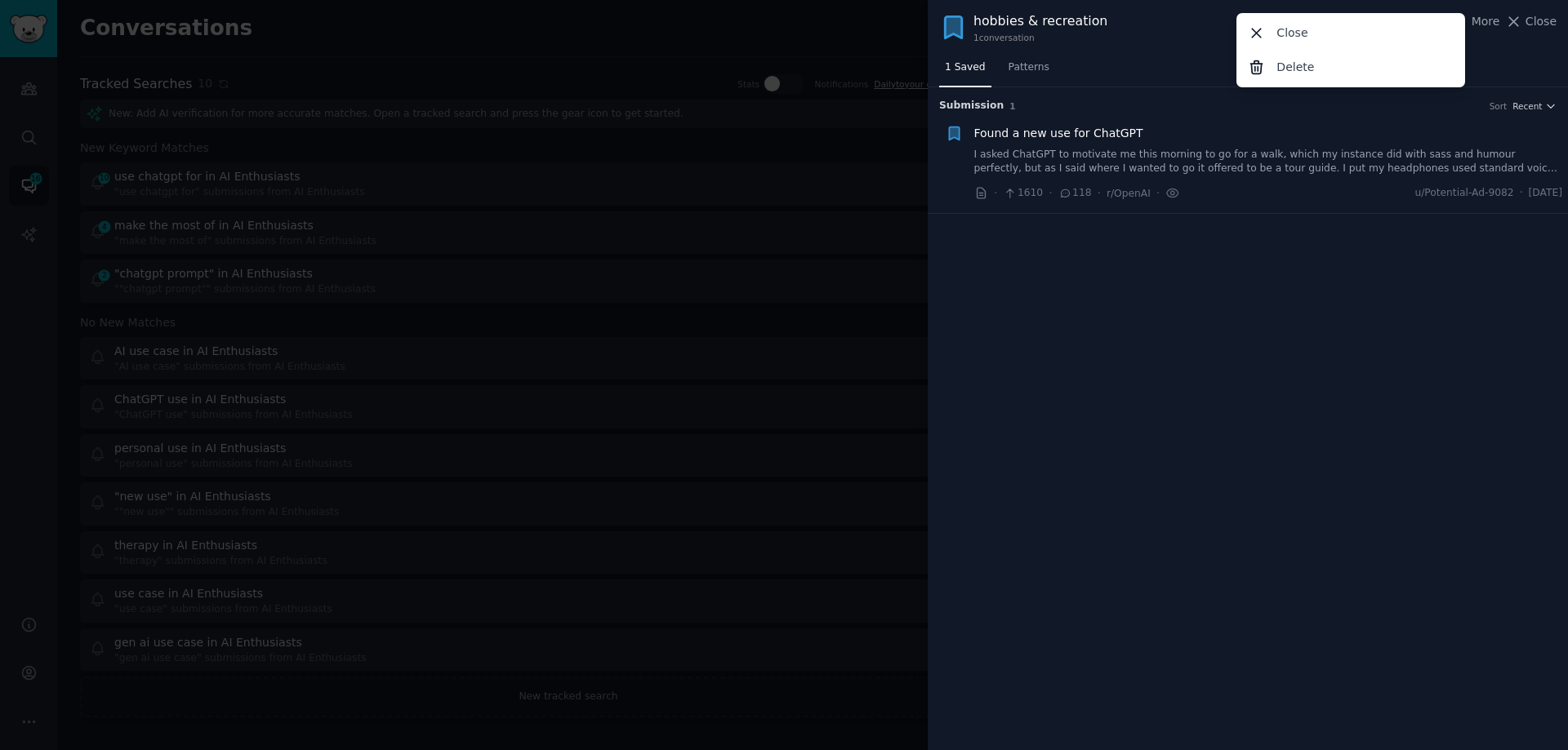
click at [1467, 283] on div "Submission 1 Sort Recent Found a new use for ChatGPT I asked ChatGPT to motivat…" at bounding box center [1248, 419] width 640 height 663
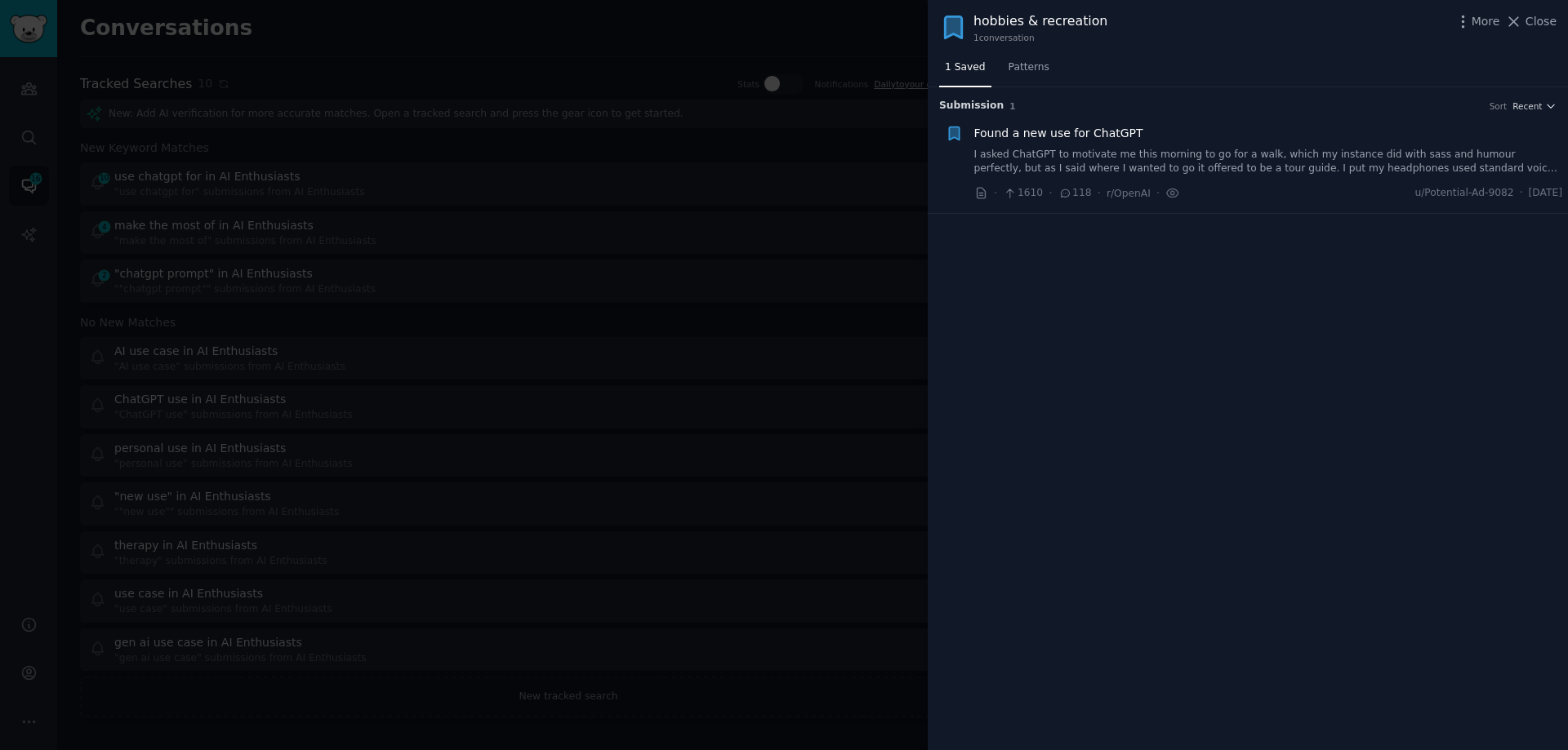
click at [245, 34] on div at bounding box center [784, 375] width 1568 height 750
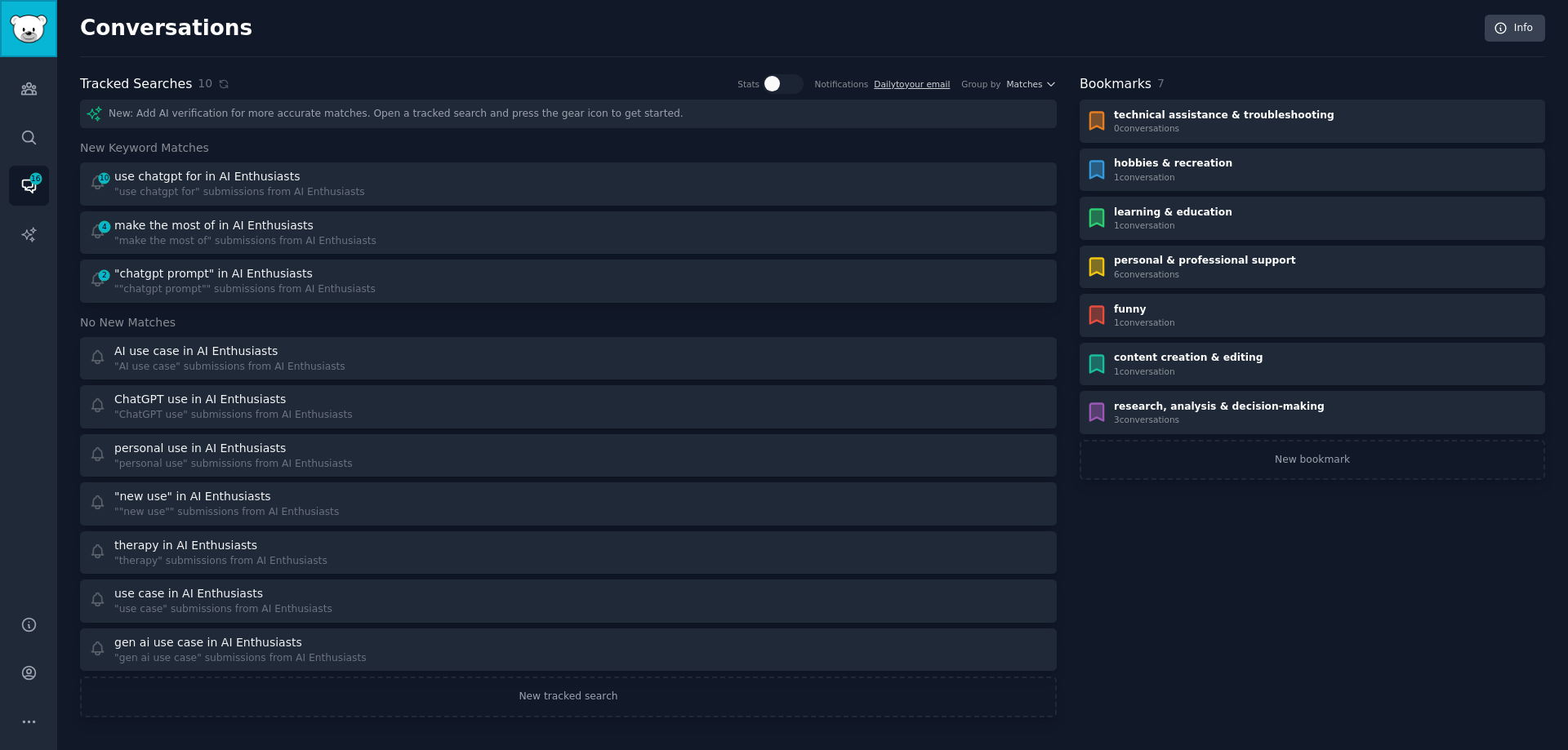
click at [23, 41] on img "Sidebar" at bounding box center [29, 29] width 37 height 29
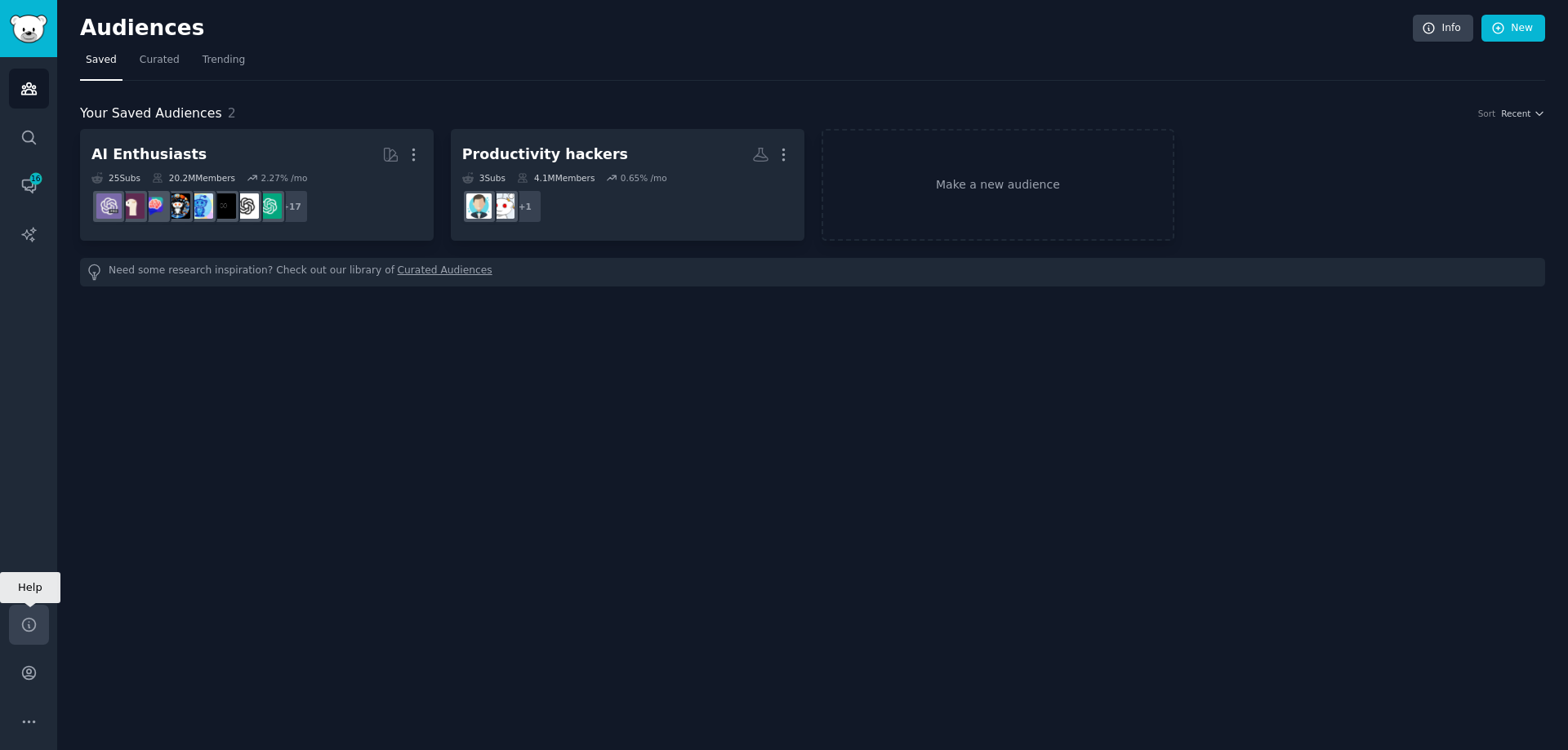
click at [33, 625] on icon "Sidebar" at bounding box center [29, 625] width 17 height 17
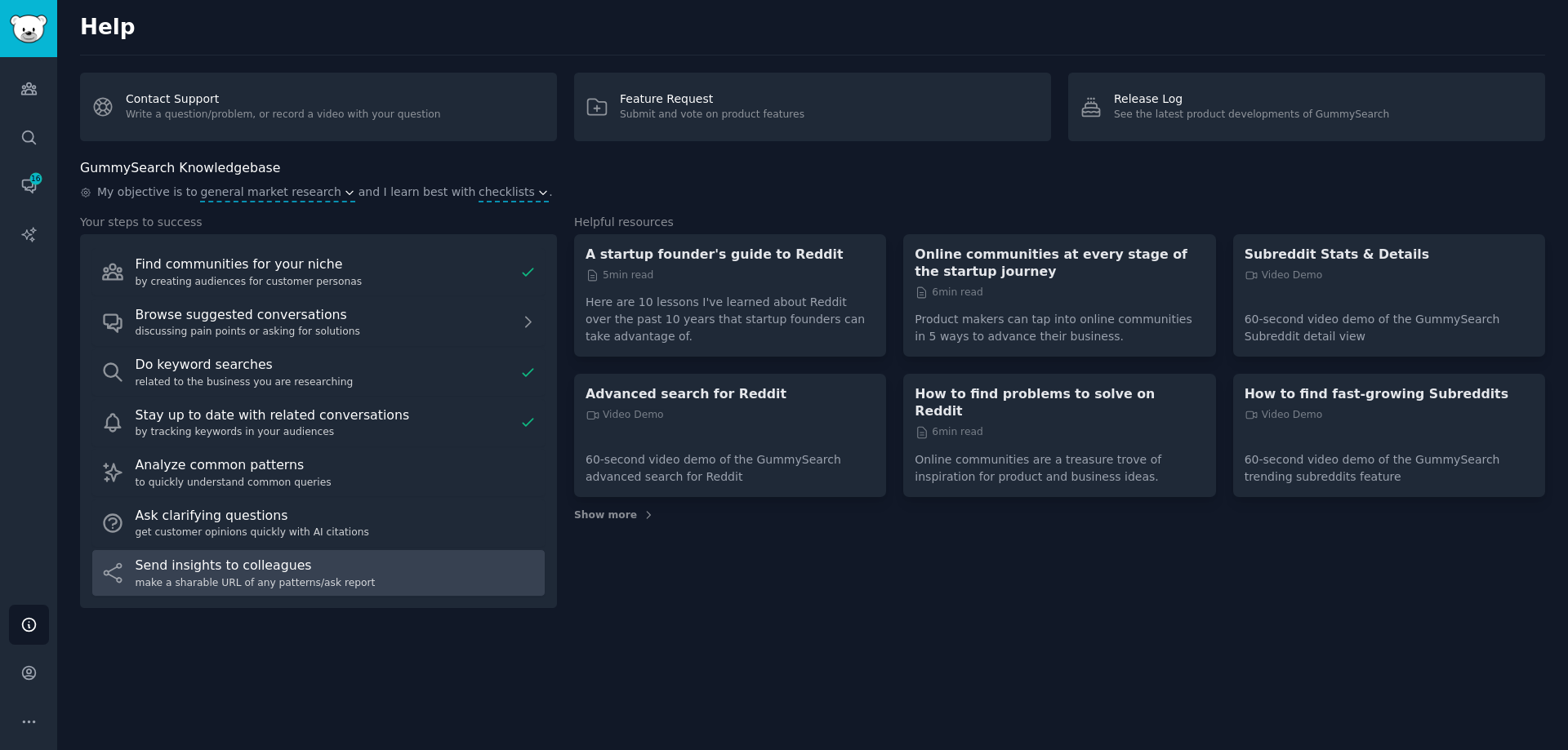
click at [196, 579] on div "make a sharable URL of any patterns/ask report" at bounding box center [336, 584] width 401 height 15
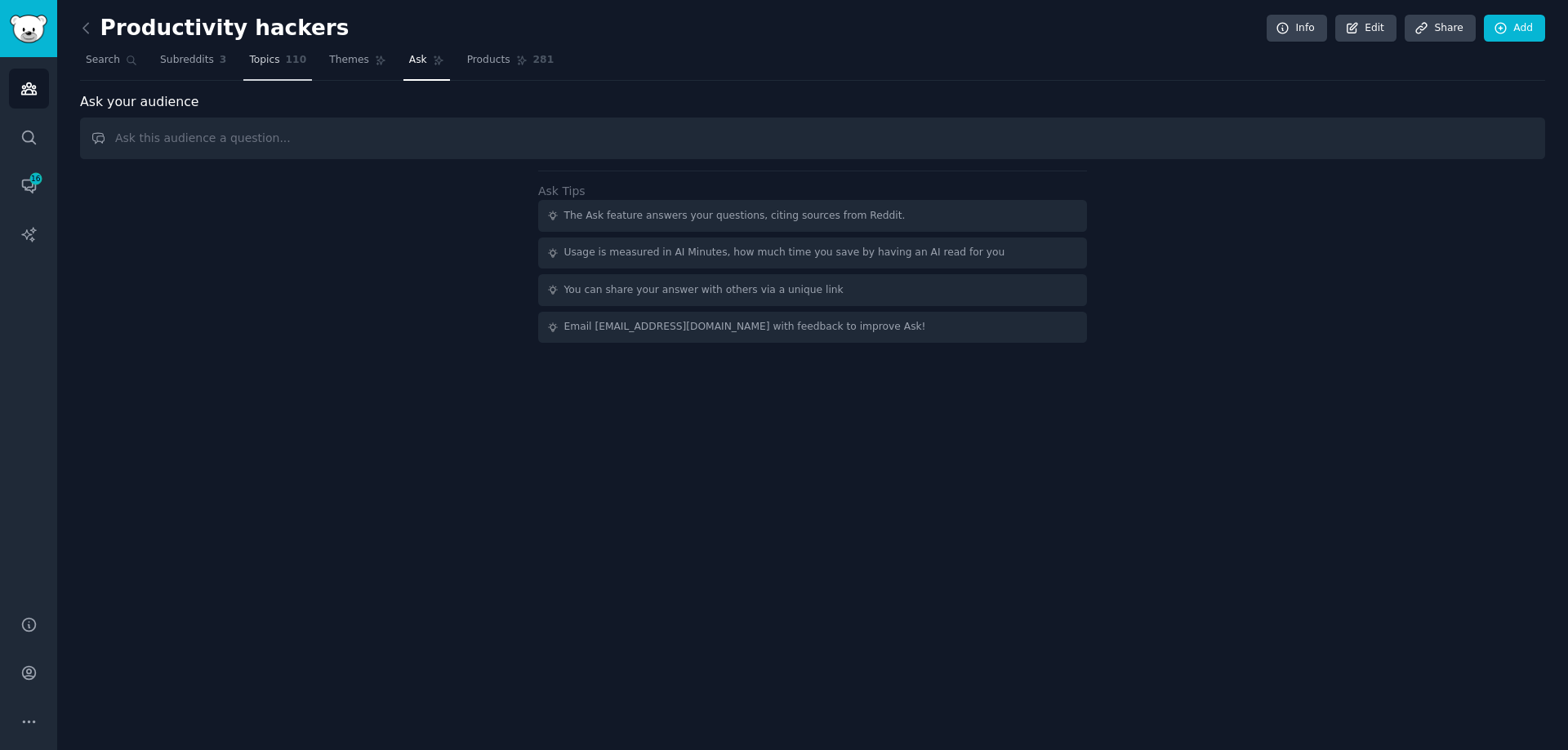
click at [257, 62] on span "Topics" at bounding box center [264, 61] width 30 height 15
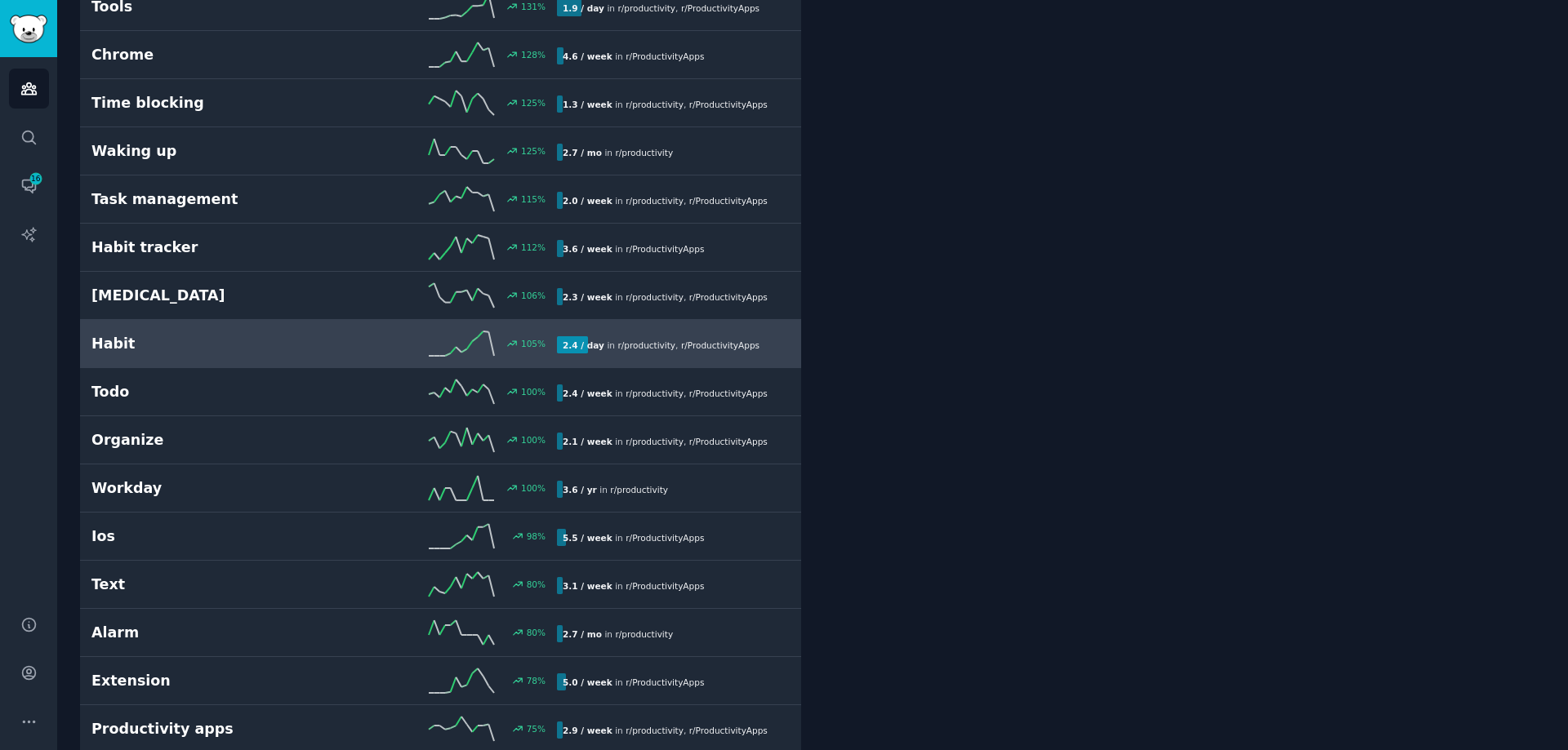
scroll to position [1715, 0]
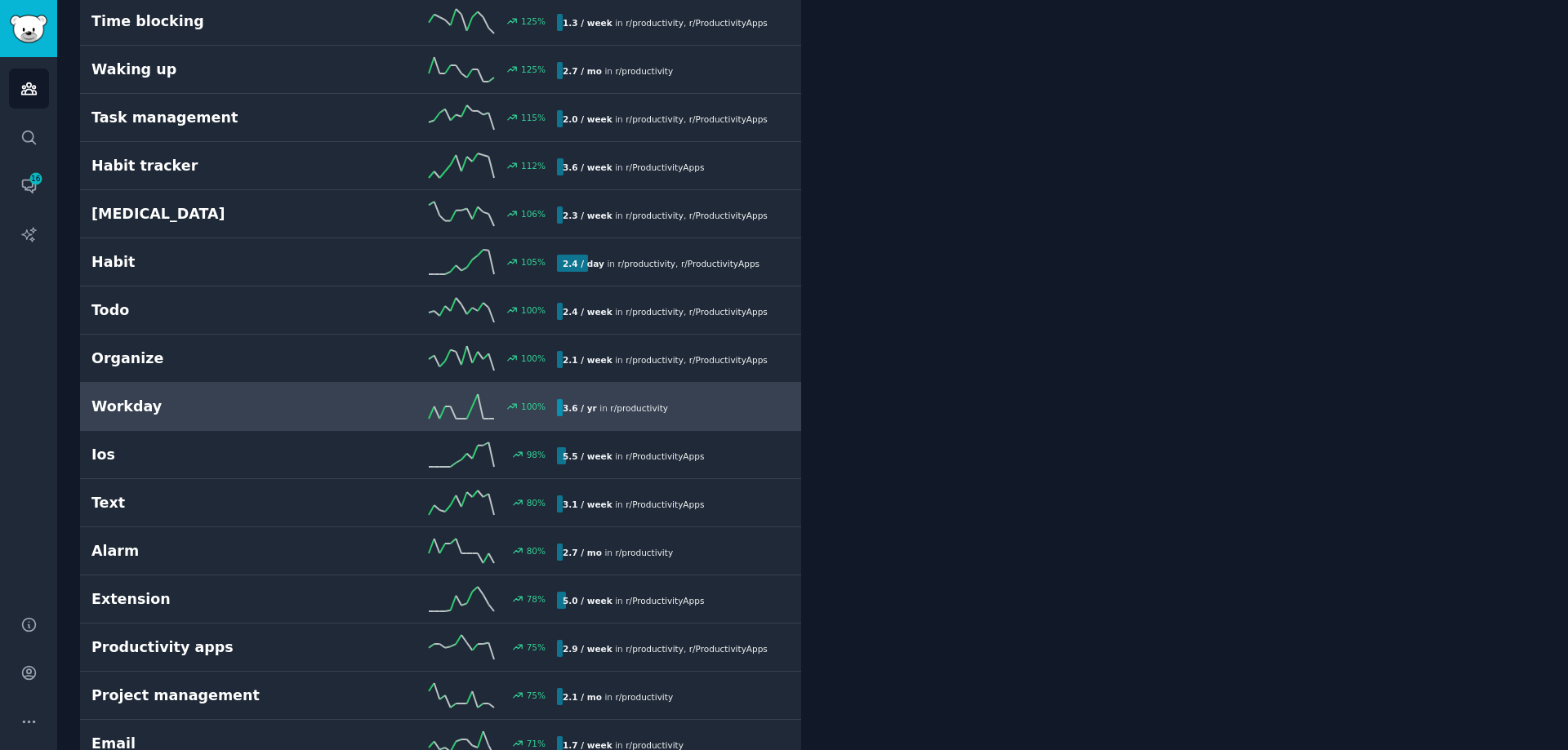
click at [277, 394] on link "Workday 100 % 3.6 / yr in r/ productivity" at bounding box center [441, 407] width 721 height 49
